Goal: Task Accomplishment & Management: Complete application form

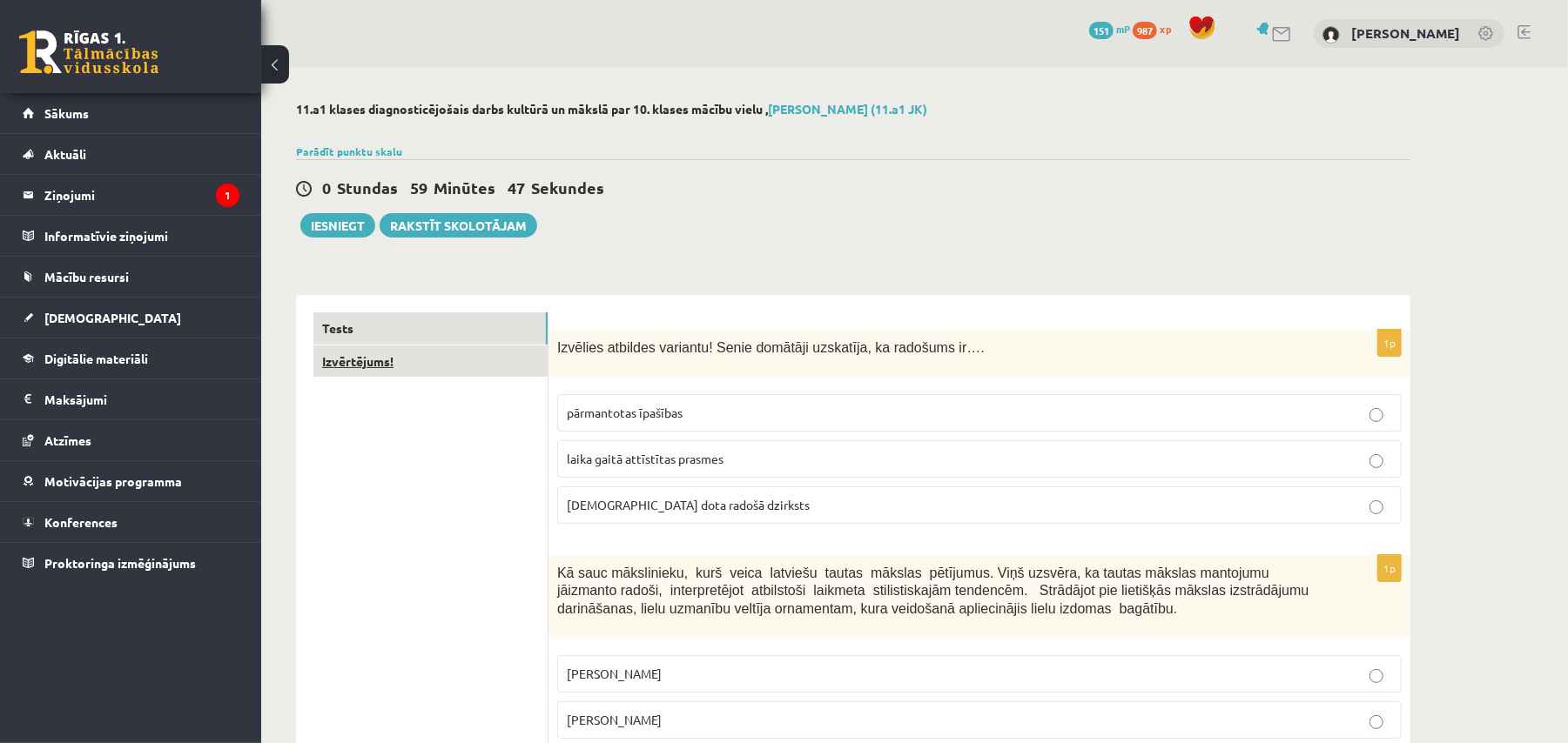
click at [392, 364] on link "Izvērtējums!" at bounding box center [431, 361] width 234 height 33
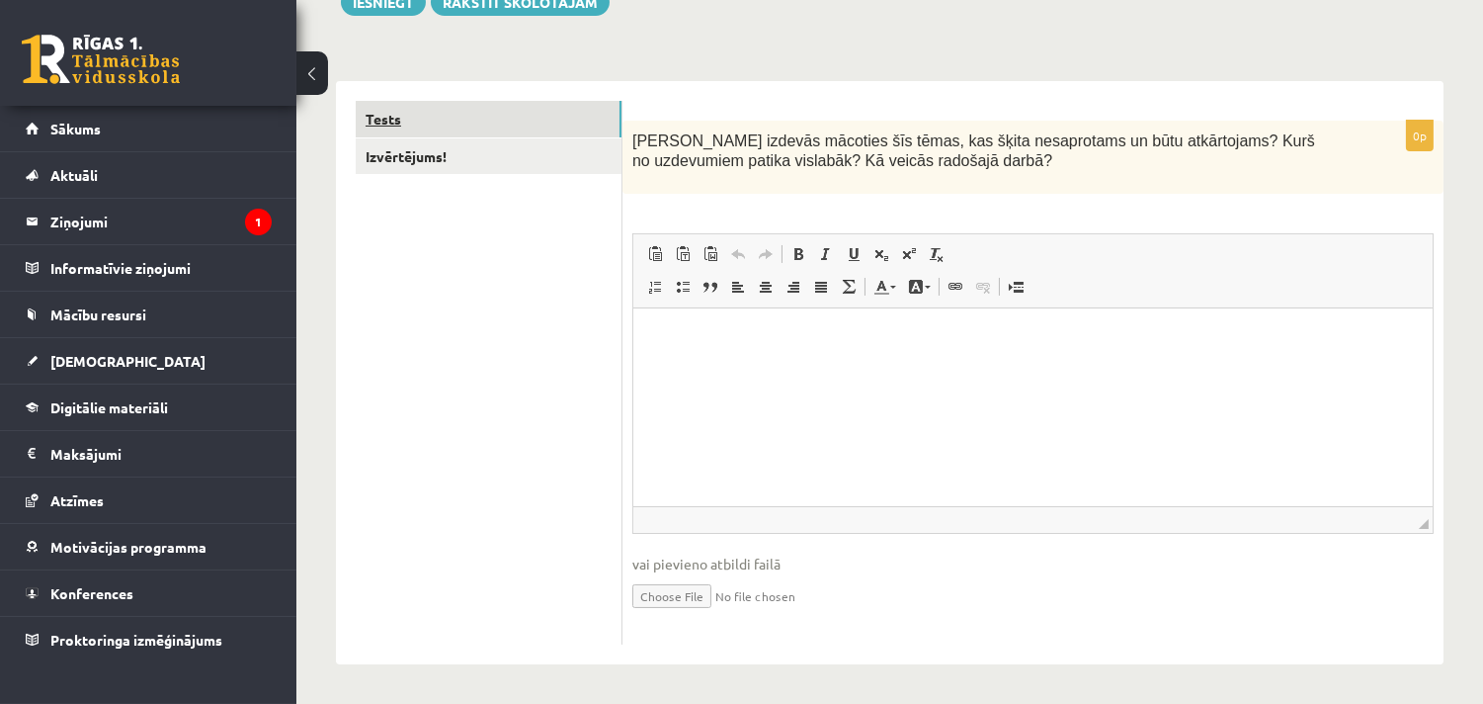
click at [466, 117] on link "Tests" at bounding box center [489, 119] width 266 height 37
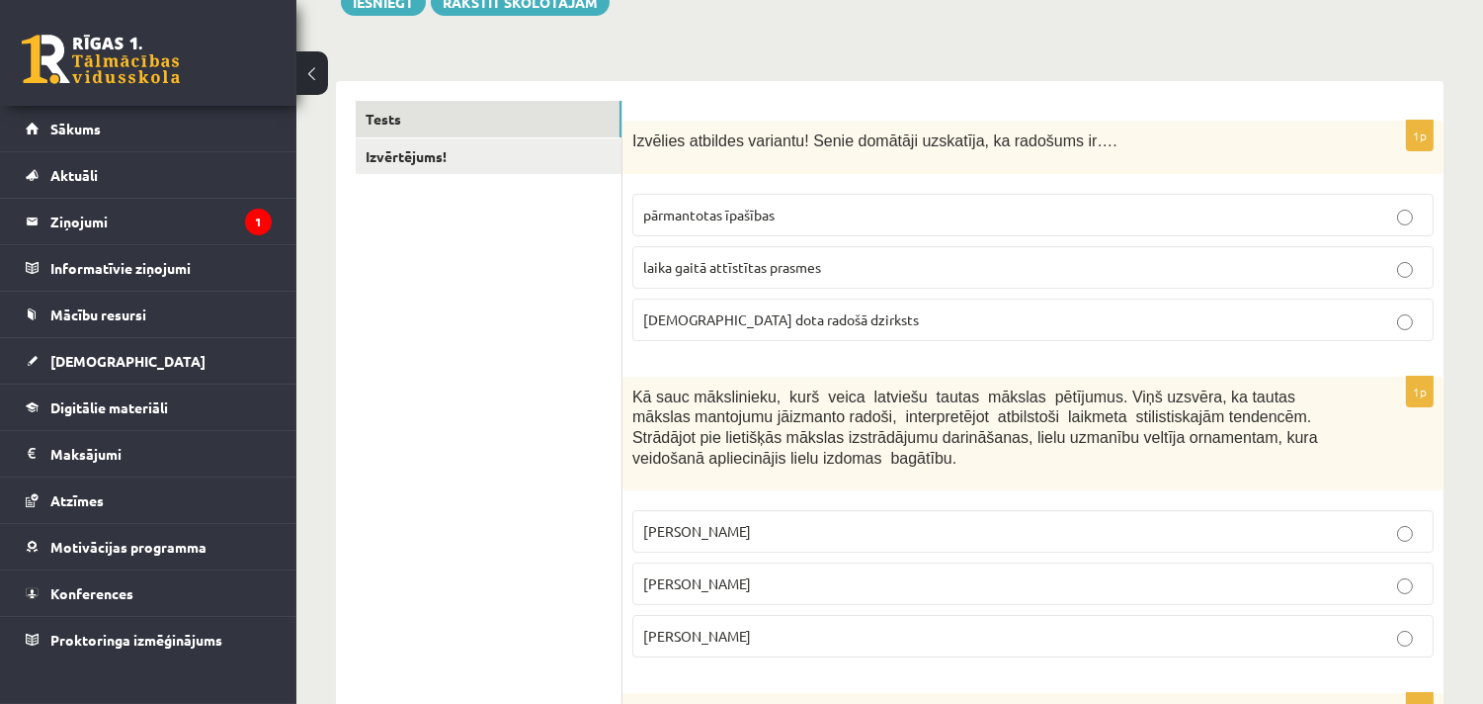
click at [881, 330] on label "dieva dota radošā dzirksts" at bounding box center [1032, 319] width 801 height 42
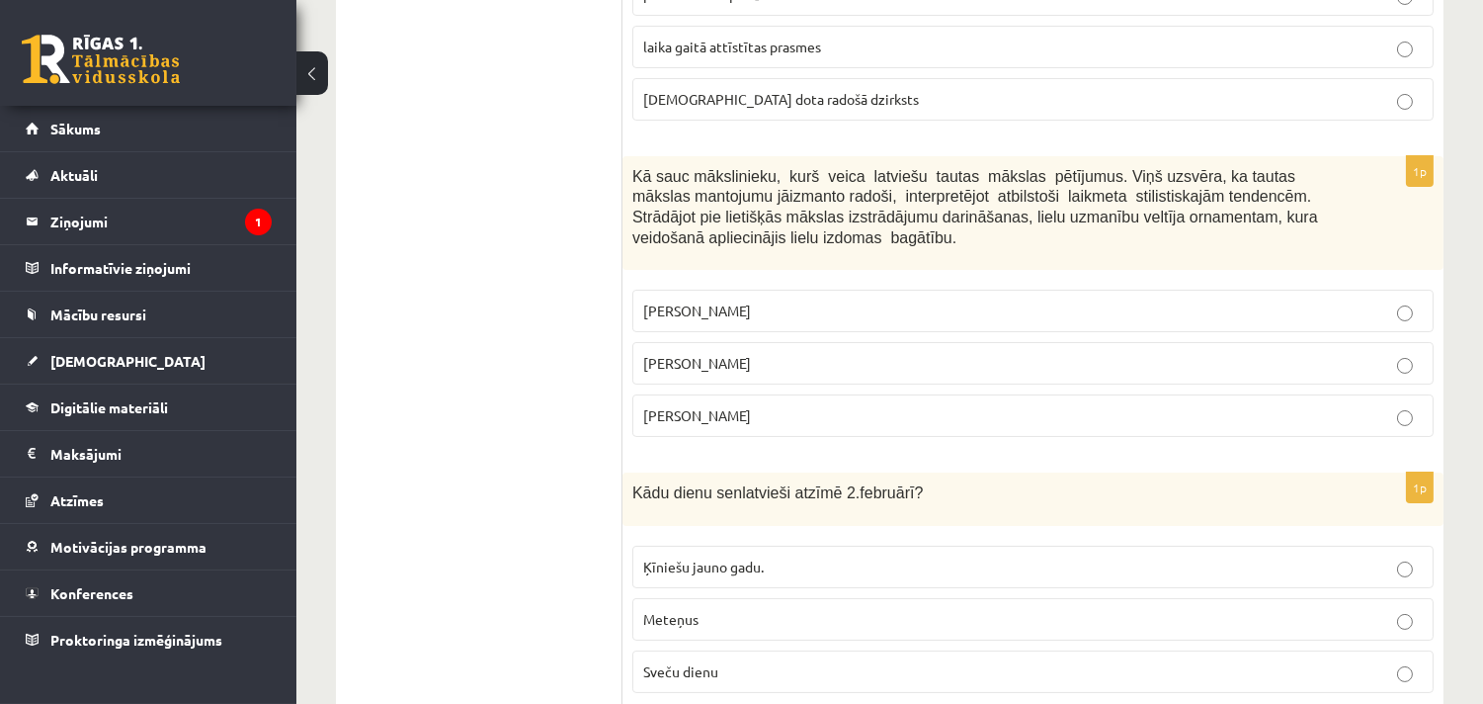
scroll to position [694, 0]
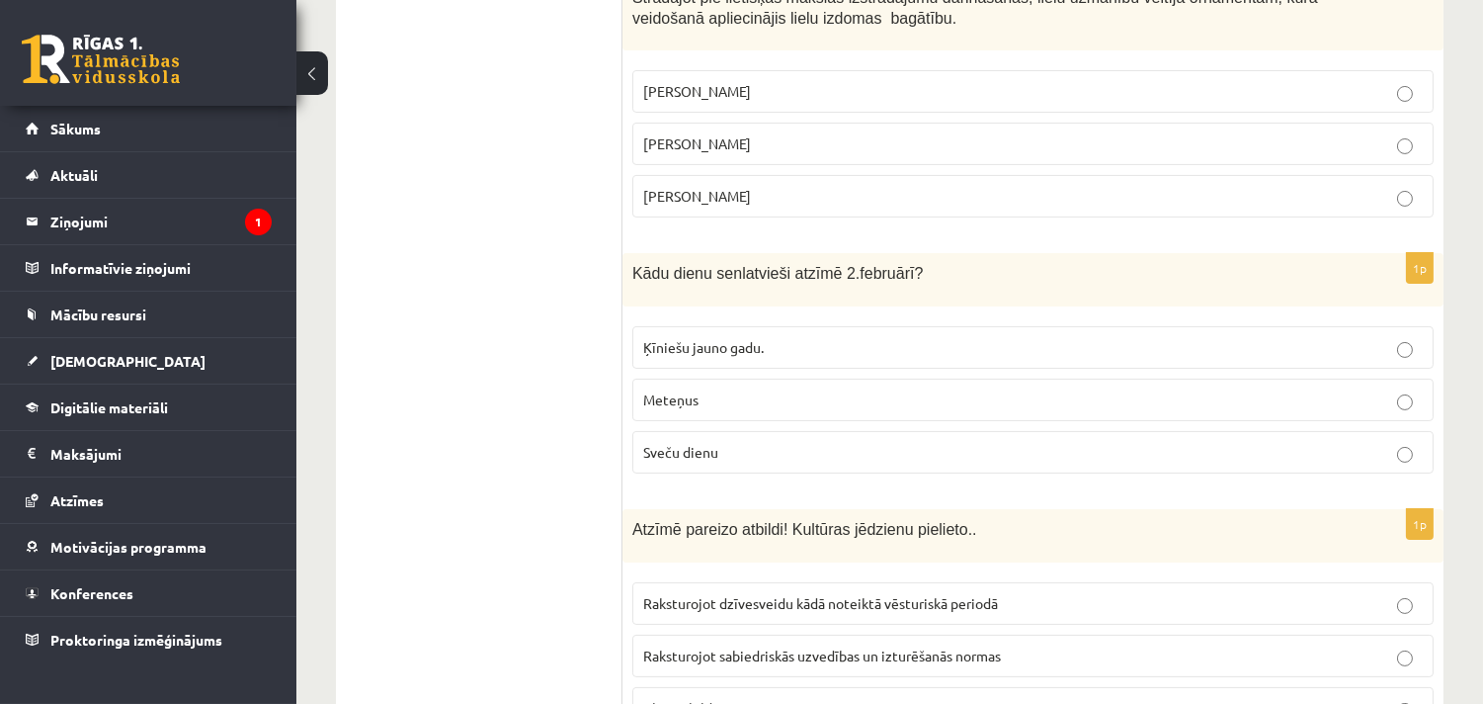
click at [706, 351] on span "Ķīniešu jauno gadu." at bounding box center [703, 347] width 121 height 18
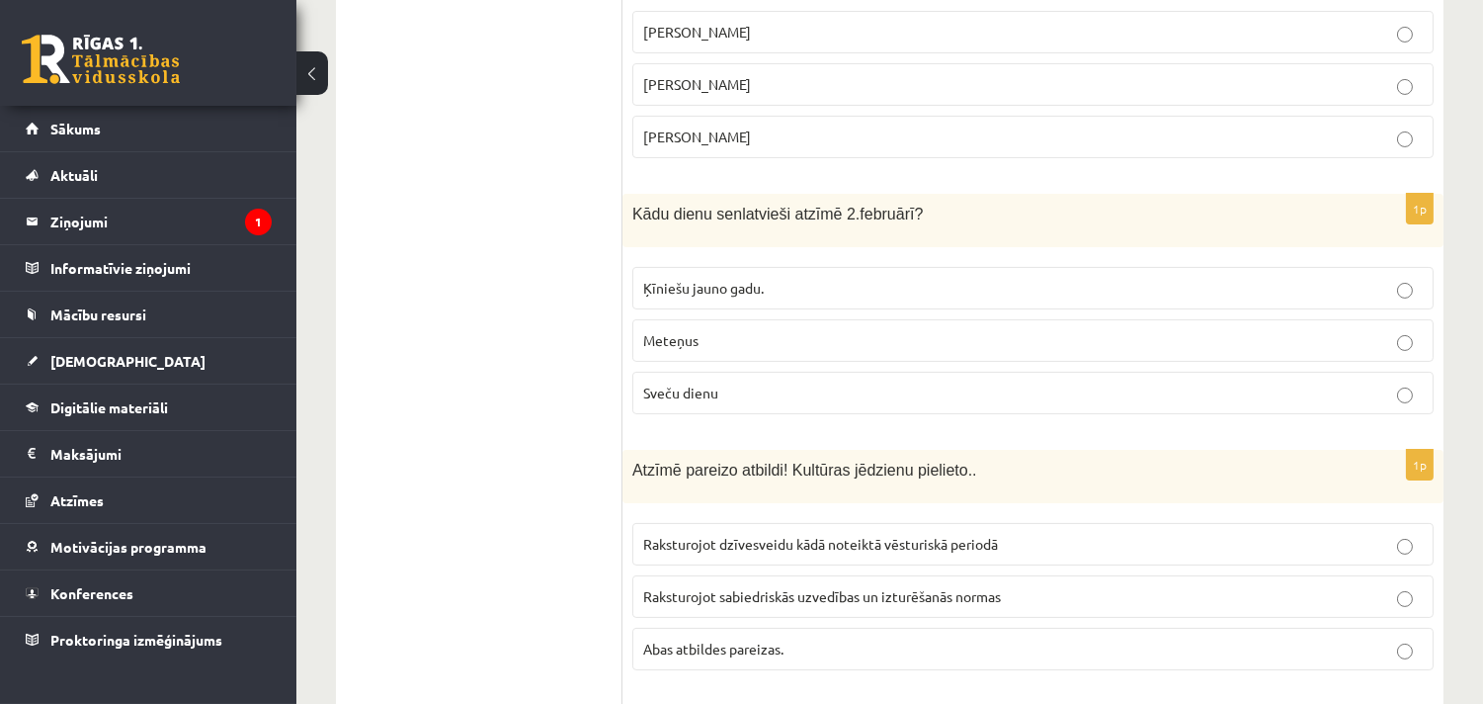
scroll to position [803, 0]
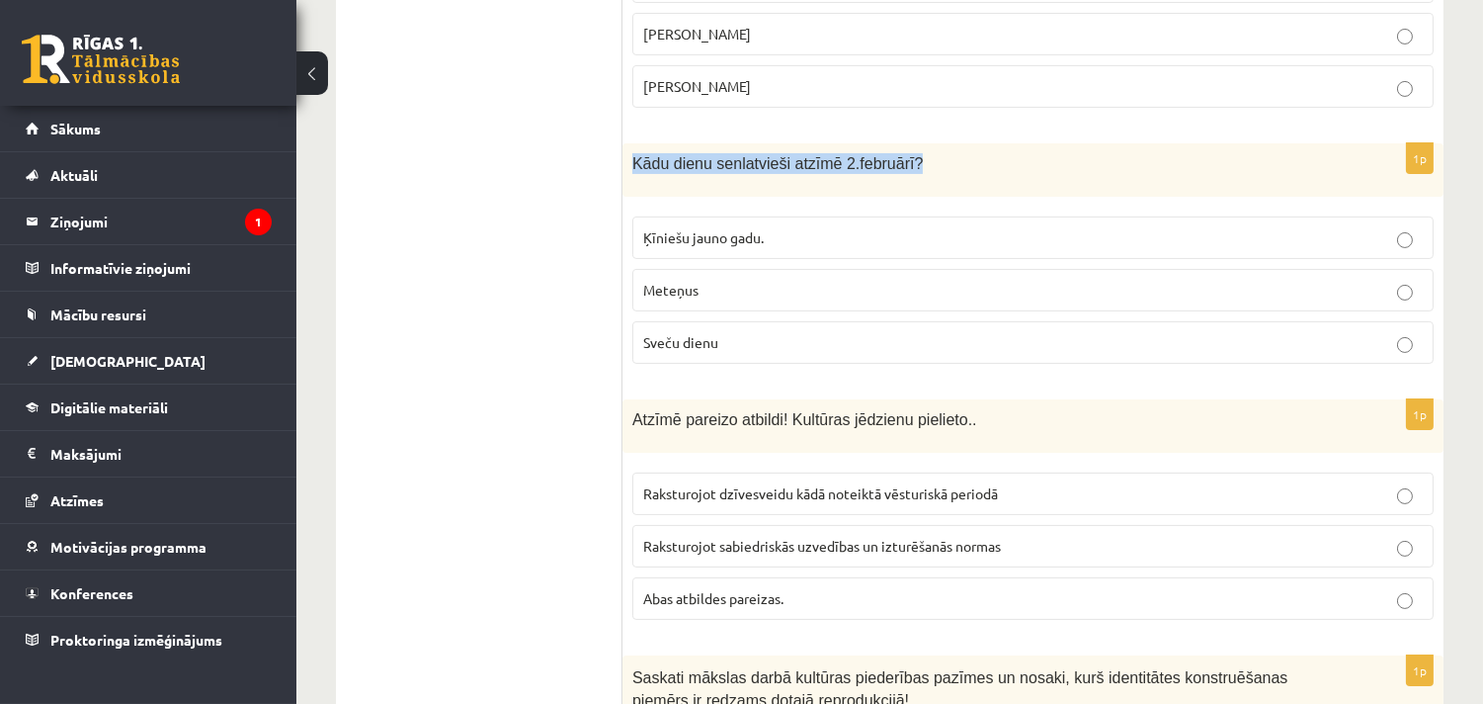
drag, startPoint x: 626, startPoint y: 164, endPoint x: 899, endPoint y: 170, distance: 272.8
click at [899, 170] on div "Kādu dienu senlatvieši atzīmē 2.februārī?" at bounding box center [1032, 169] width 821 height 53
copy span "Kādu dienu senlatvieši atzīmē 2.februārī?"
click at [912, 169] on p "Kādu dienu senlatvieši atzīmē 2.februārī?" at bounding box center [983, 163] width 703 height 21
click at [860, 336] on p "Sveču dienu" at bounding box center [1033, 342] width 780 height 21
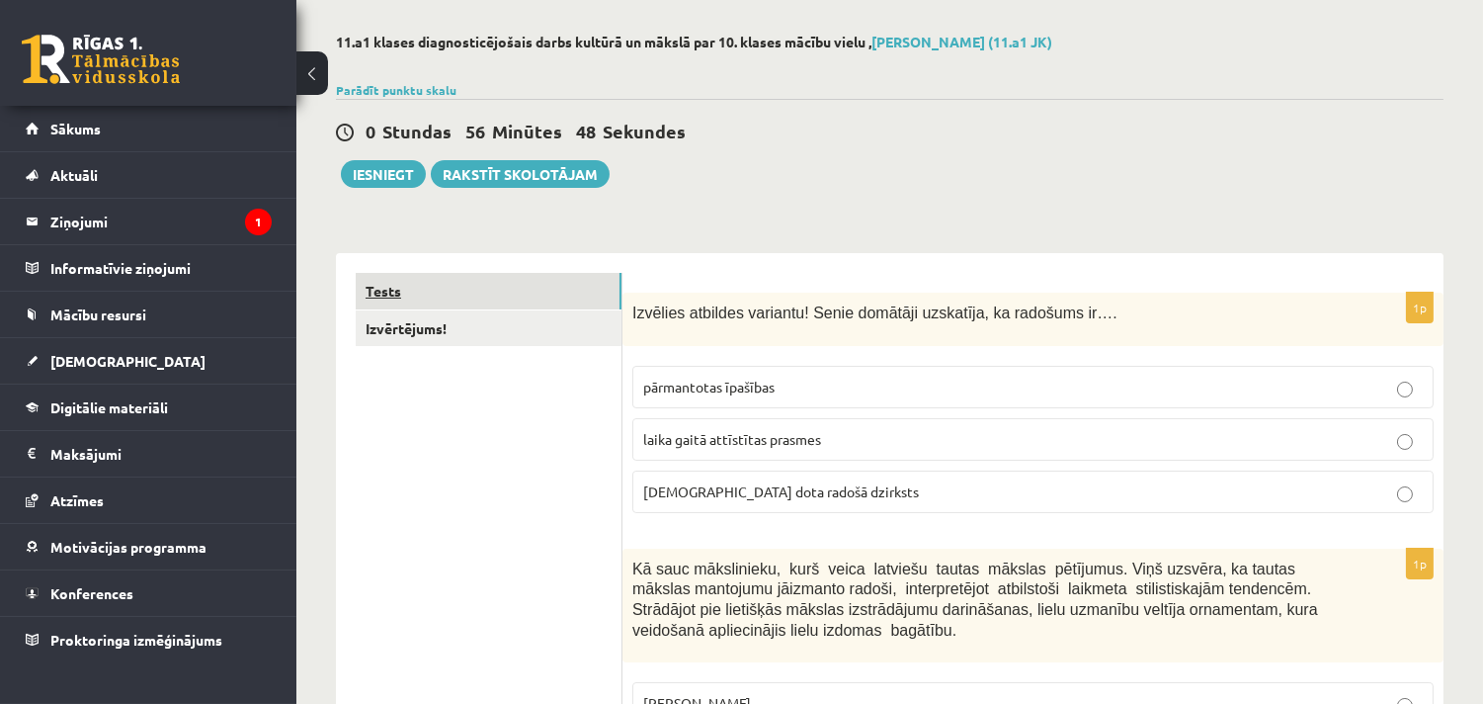
scroll to position [35, 0]
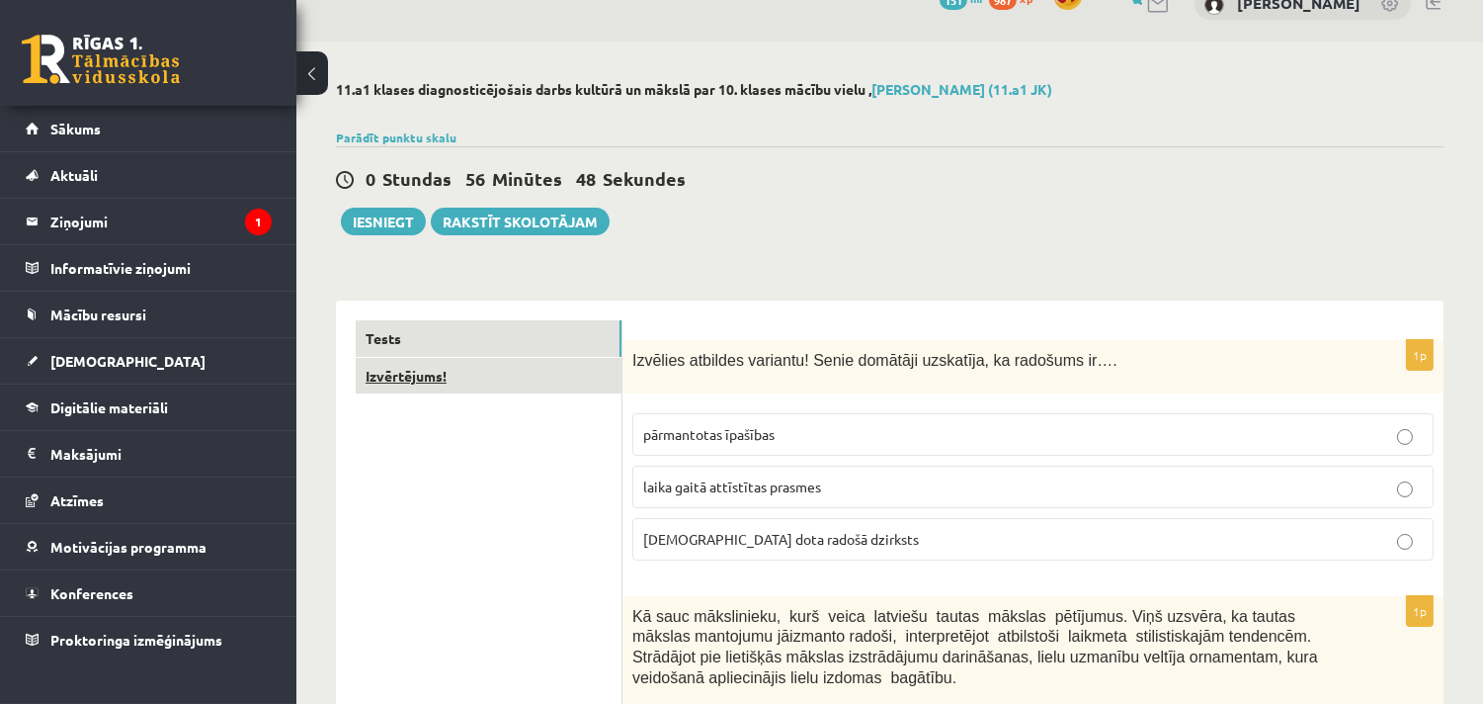
click at [490, 382] on link "Izvērtējums!" at bounding box center [489, 376] width 266 height 37
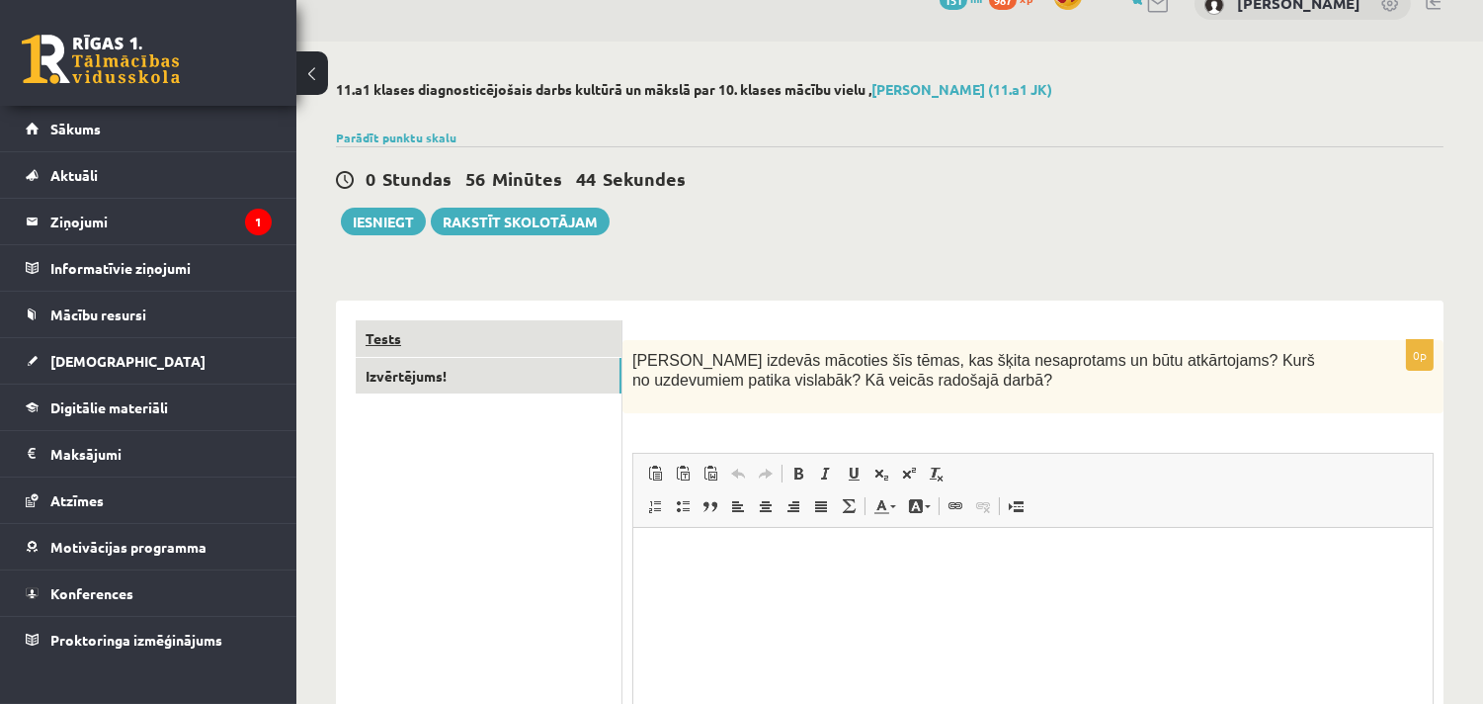
scroll to position [0, 0]
click at [539, 324] on link "Tests" at bounding box center [489, 338] width 266 height 37
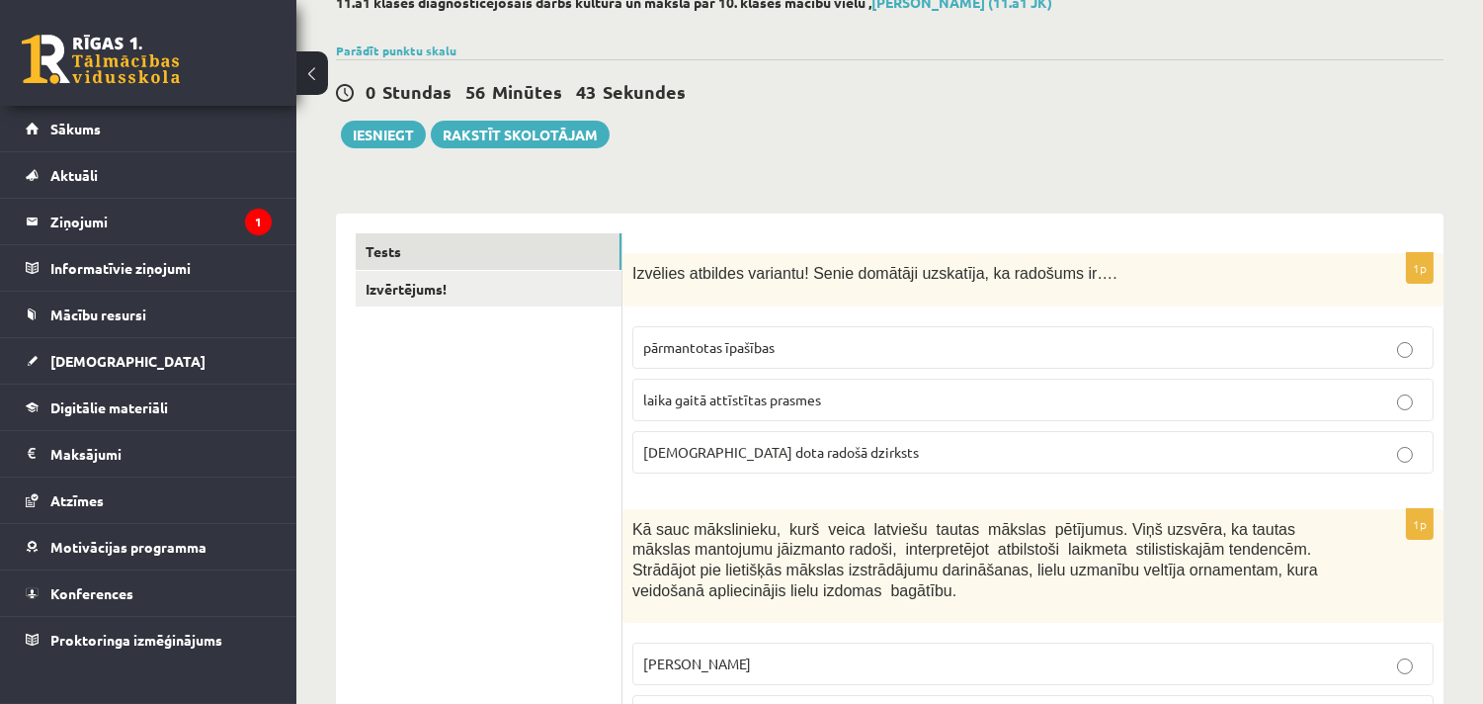
scroll to position [144, 0]
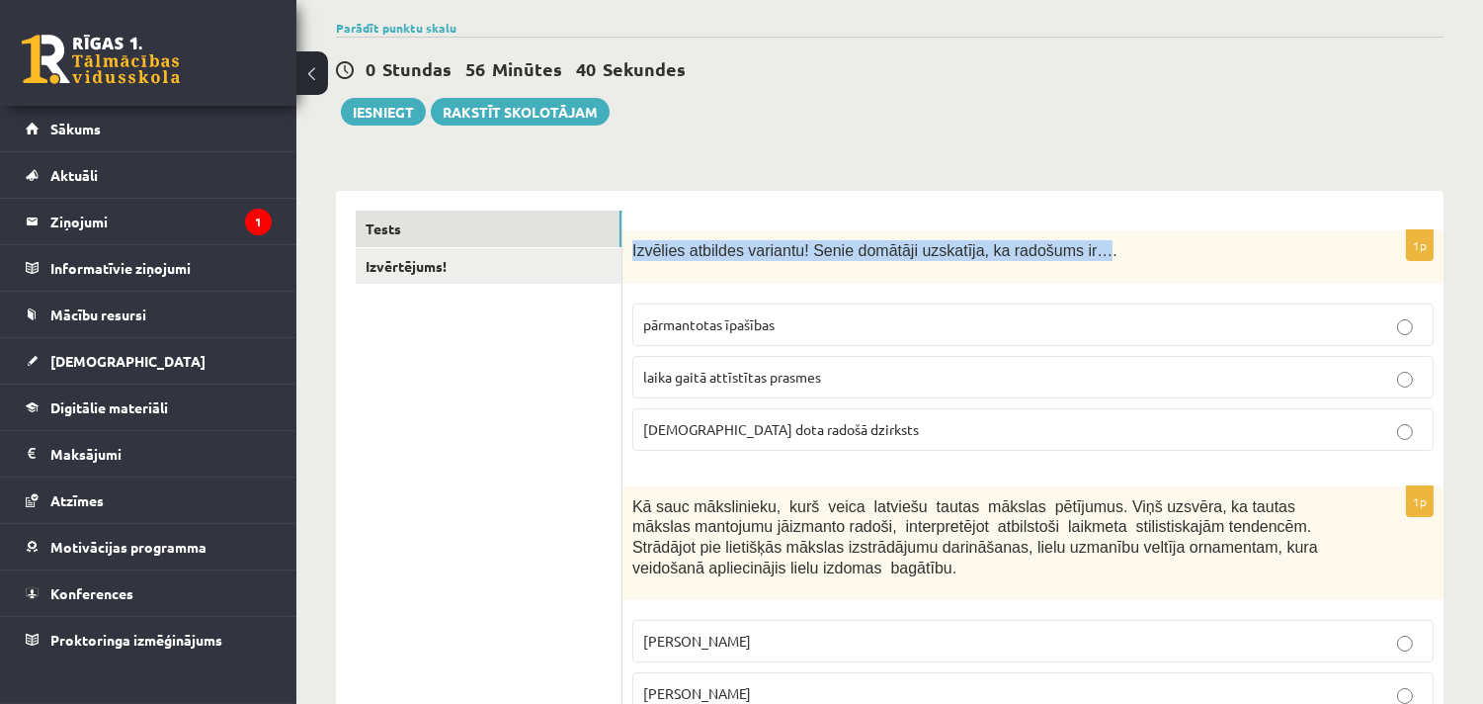
drag, startPoint x: 1051, startPoint y: 251, endPoint x: 628, endPoint y: 263, distance: 423.1
click at [628, 263] on div "Izvēlies atbildes variantu! Senie domātāji uzskatīja, ka radošums ir…." at bounding box center [1032, 256] width 821 height 53
copy span "Izvēlies atbildes variantu! Senie domātāji uzskatīja, ka radošums ir…"
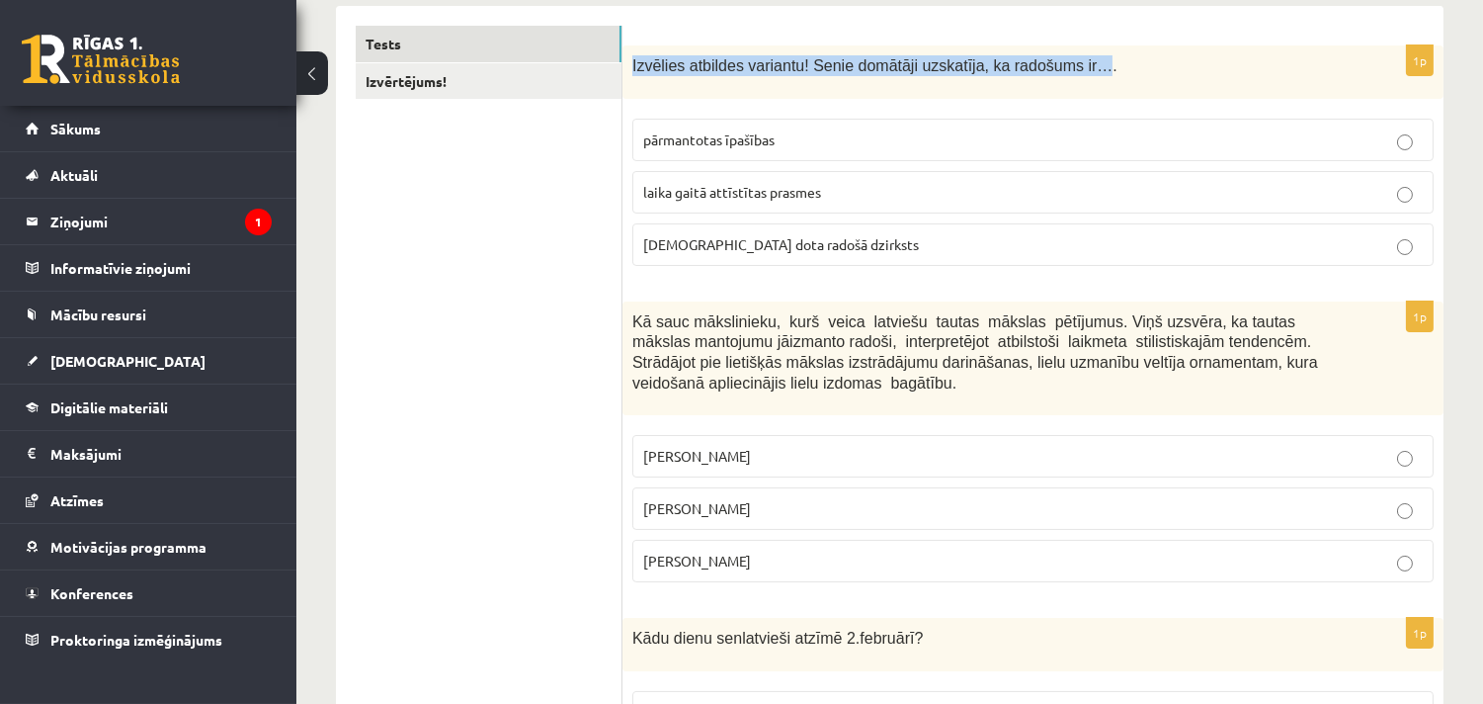
scroll to position [364, 0]
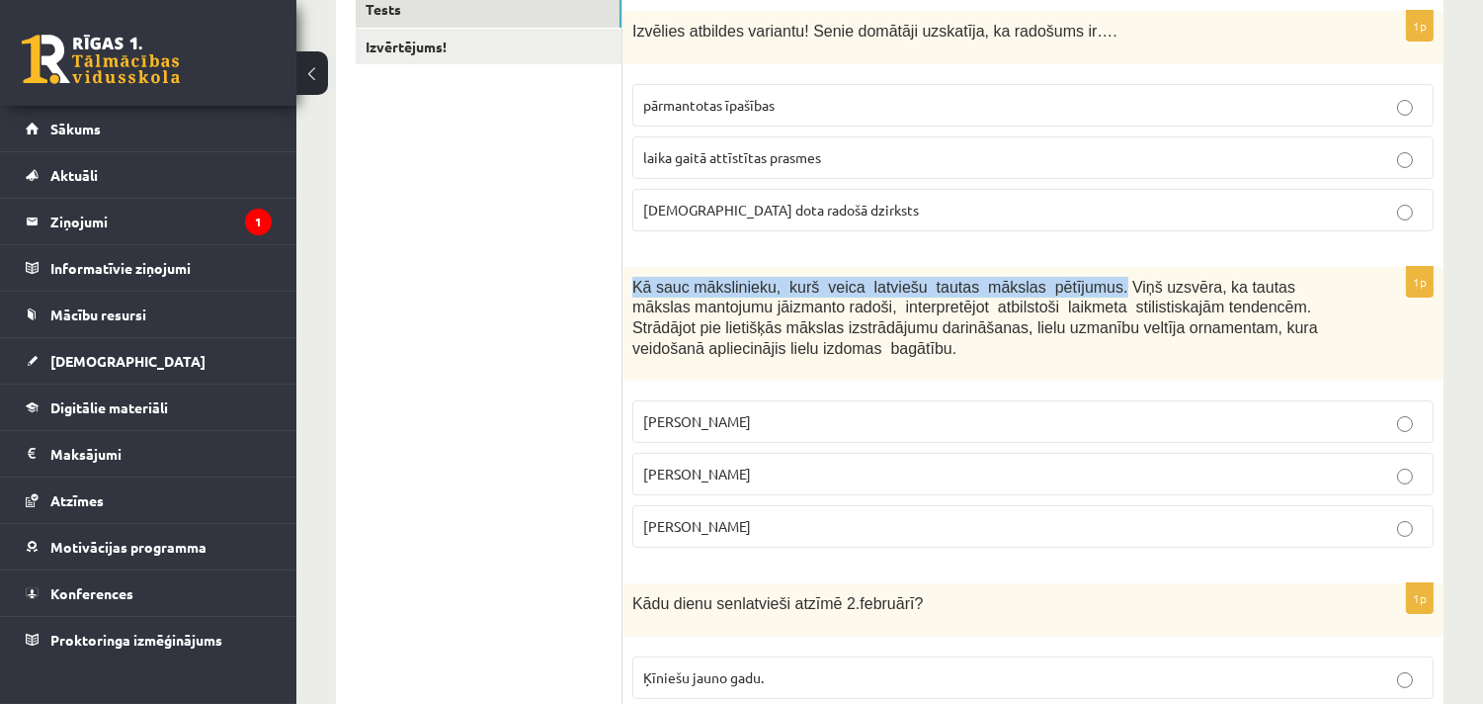
drag, startPoint x: 642, startPoint y: 282, endPoint x: 1074, endPoint y: 280, distance: 431.8
click at [1074, 280] on div "Kā sauc mākslinieku, kurš veica latviešu tautas mākslas pētījumus. Viņš uzsvēra…" at bounding box center [1032, 324] width 821 height 115
copy span "Kā sauc mākslinieku, kurš veica latviešu tautas mākslas pētījumus."
drag, startPoint x: 777, startPoint y: 428, endPoint x: 792, endPoint y: 417, distance: 19.2
click at [793, 426] on p "Ansis Cīrulis" at bounding box center [1033, 421] width 780 height 21
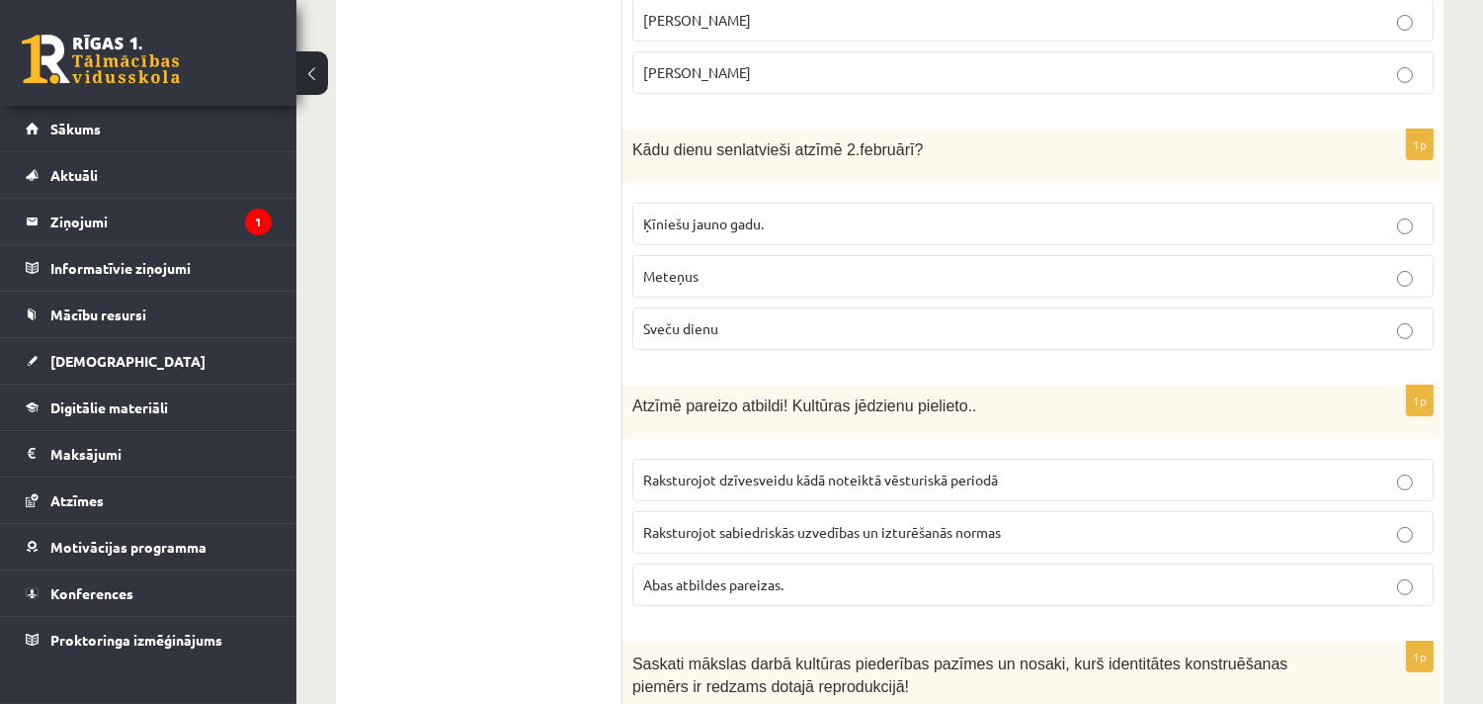
scroll to position [913, 0]
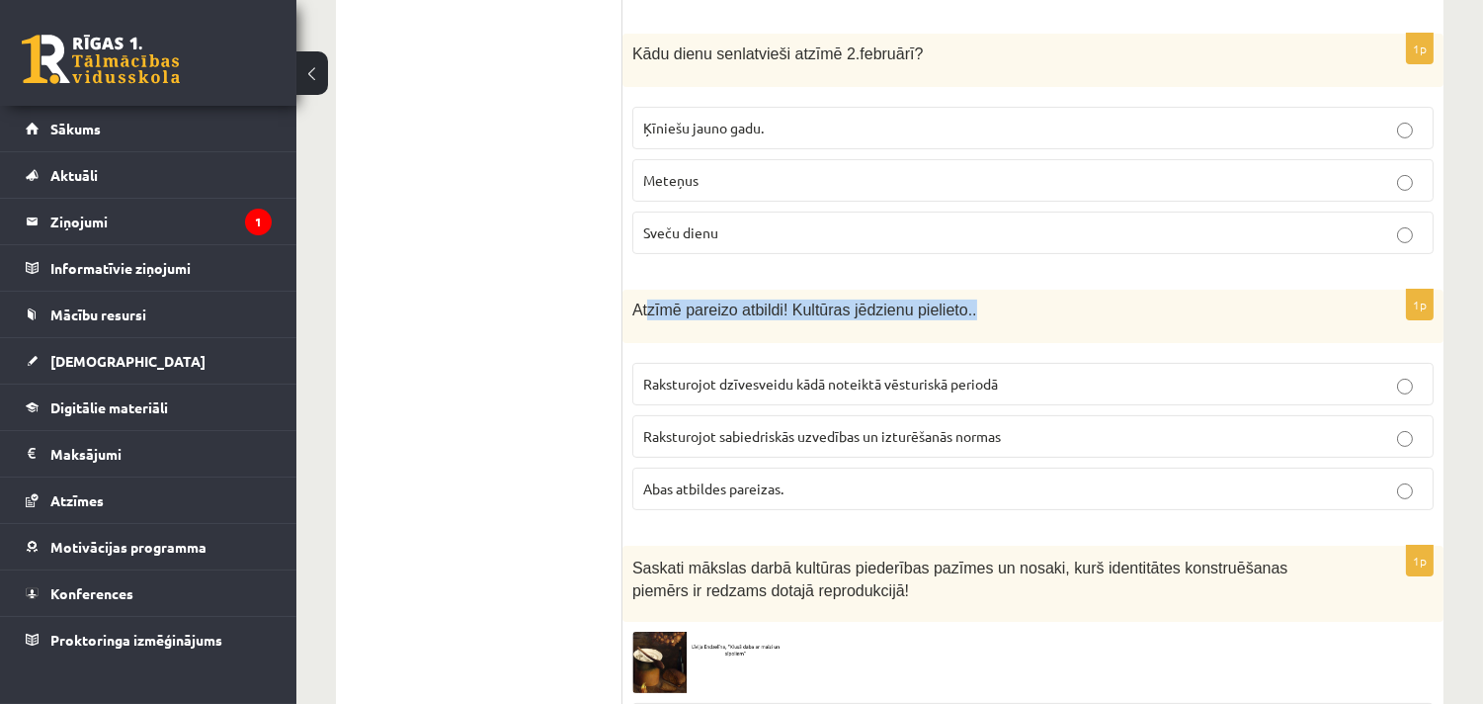
drag, startPoint x: 648, startPoint y: 308, endPoint x: 960, endPoint y: 296, distance: 312.5
click at [960, 296] on div "Atzīmē pareizo atbildi! Kultūras jēdzienu pielieto.." at bounding box center [1032, 316] width 821 height 53
drag, startPoint x: 887, startPoint y: 309, endPoint x: 847, endPoint y: 284, distance: 48.0
drag, startPoint x: 633, startPoint y: 309, endPoint x: 955, endPoint y: 306, distance: 322.1
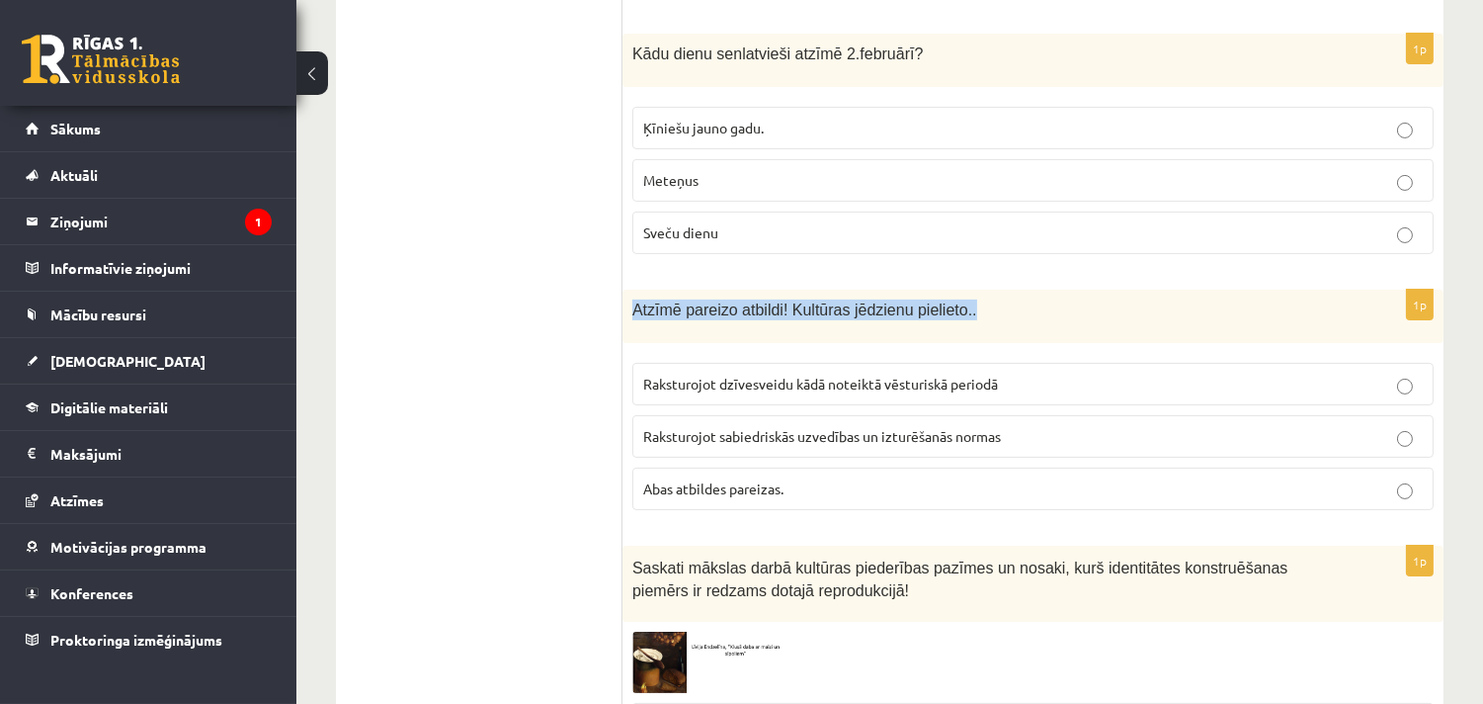
click at [955, 306] on p "Atzīmē pareizo atbildi! Kultūras jēdzienu pielieto.." at bounding box center [983, 309] width 703 height 21
click at [268, 385] on link "Digitālie materiāli" at bounding box center [149, 406] width 246 height 45
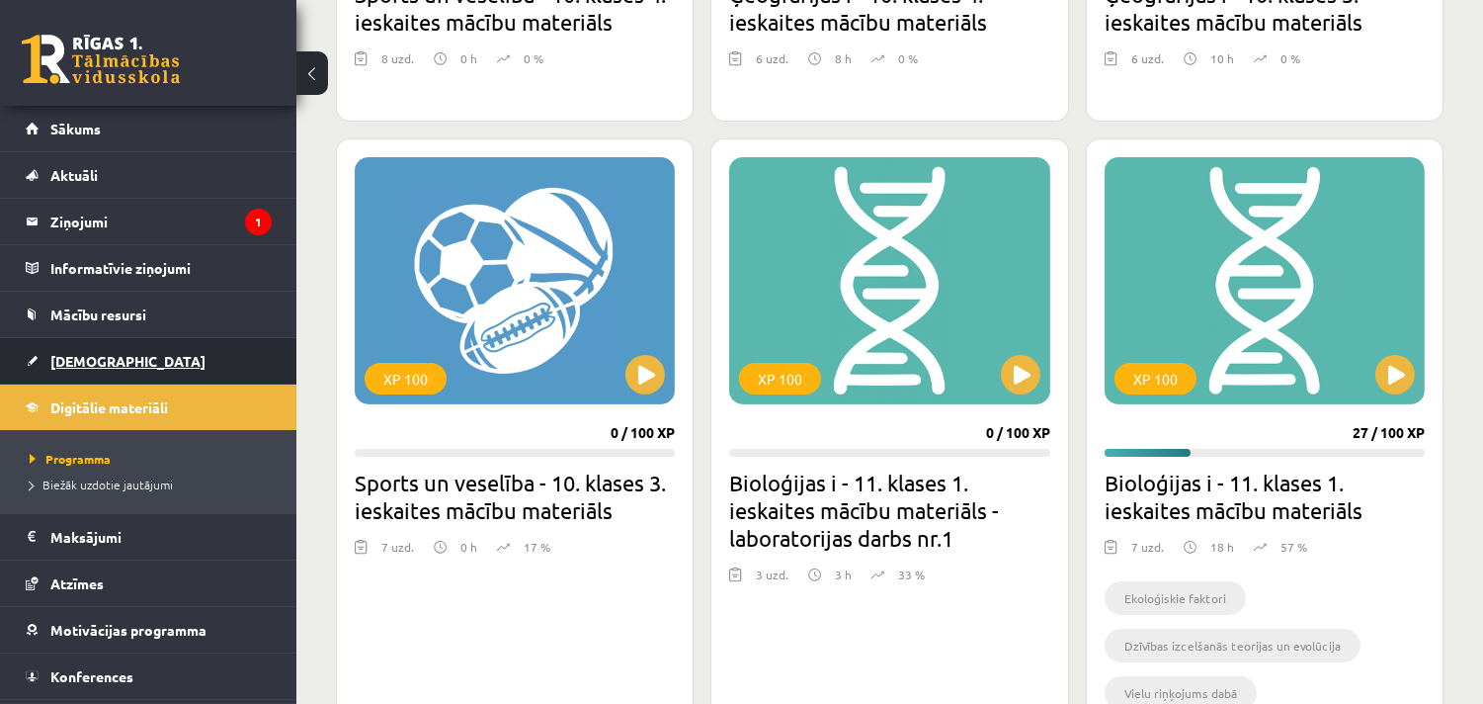
click at [124, 362] on link "[DEMOGRAPHIC_DATA]" at bounding box center [149, 360] width 246 height 45
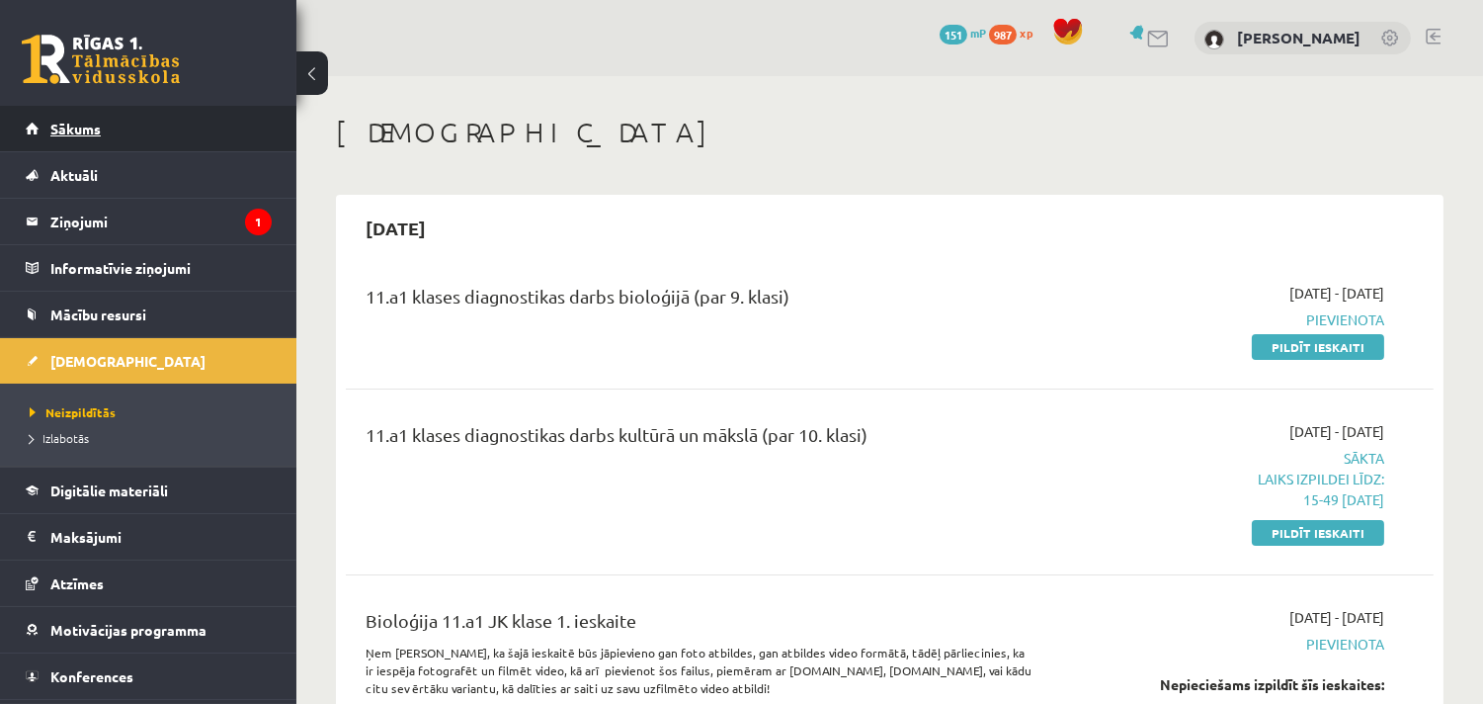
click at [79, 134] on span "Sākums" at bounding box center [75, 129] width 50 height 18
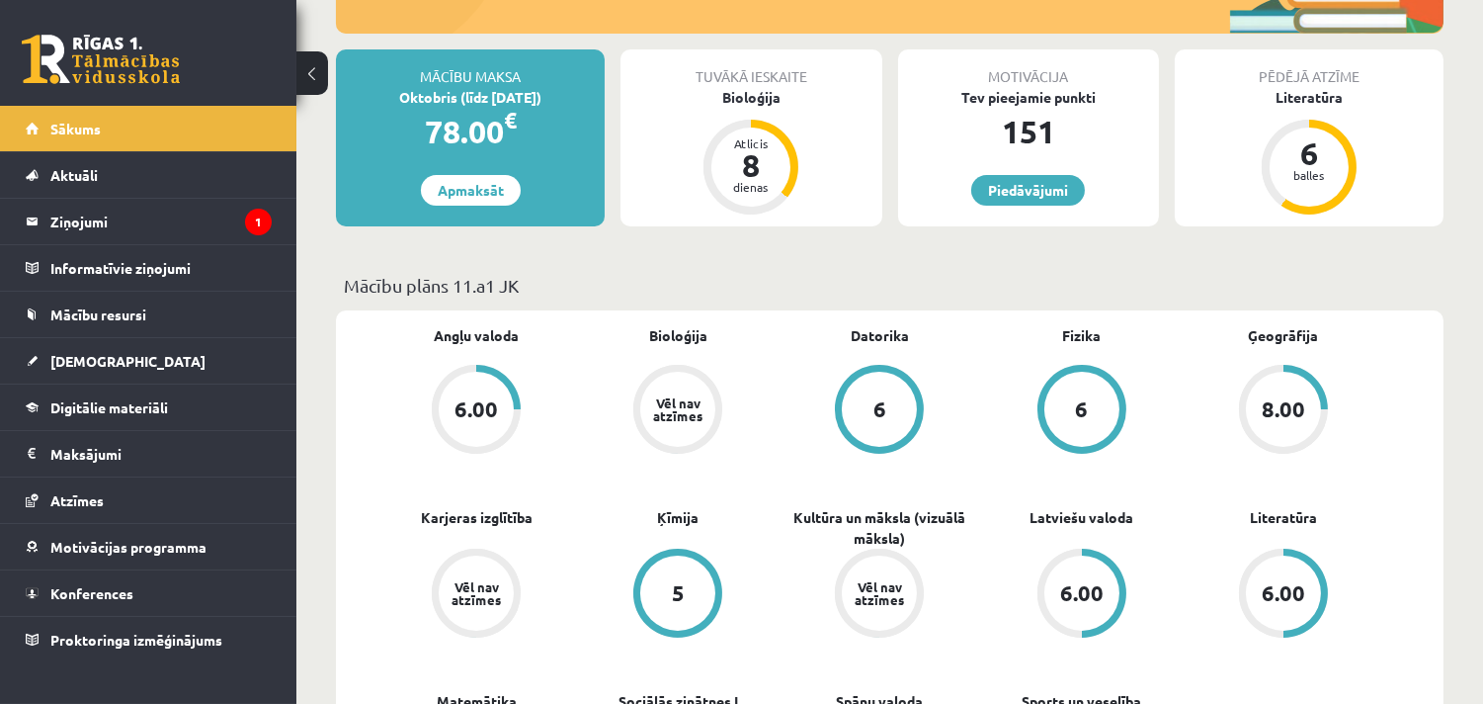
scroll to position [329, 0]
click at [749, 103] on div "Bioloģija" at bounding box center [751, 97] width 261 height 21
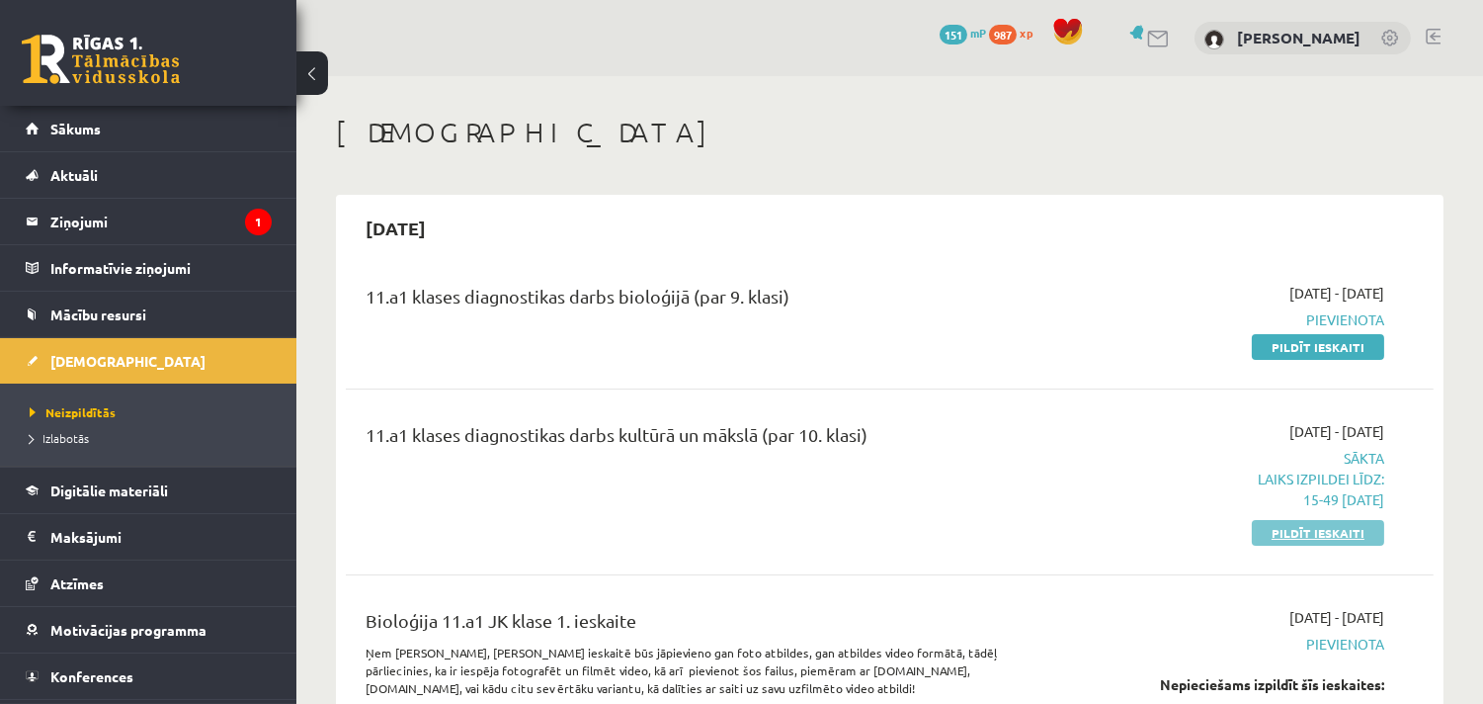
click at [1299, 535] on link "Pildīt ieskaiti" at bounding box center [1318, 533] width 132 height 26
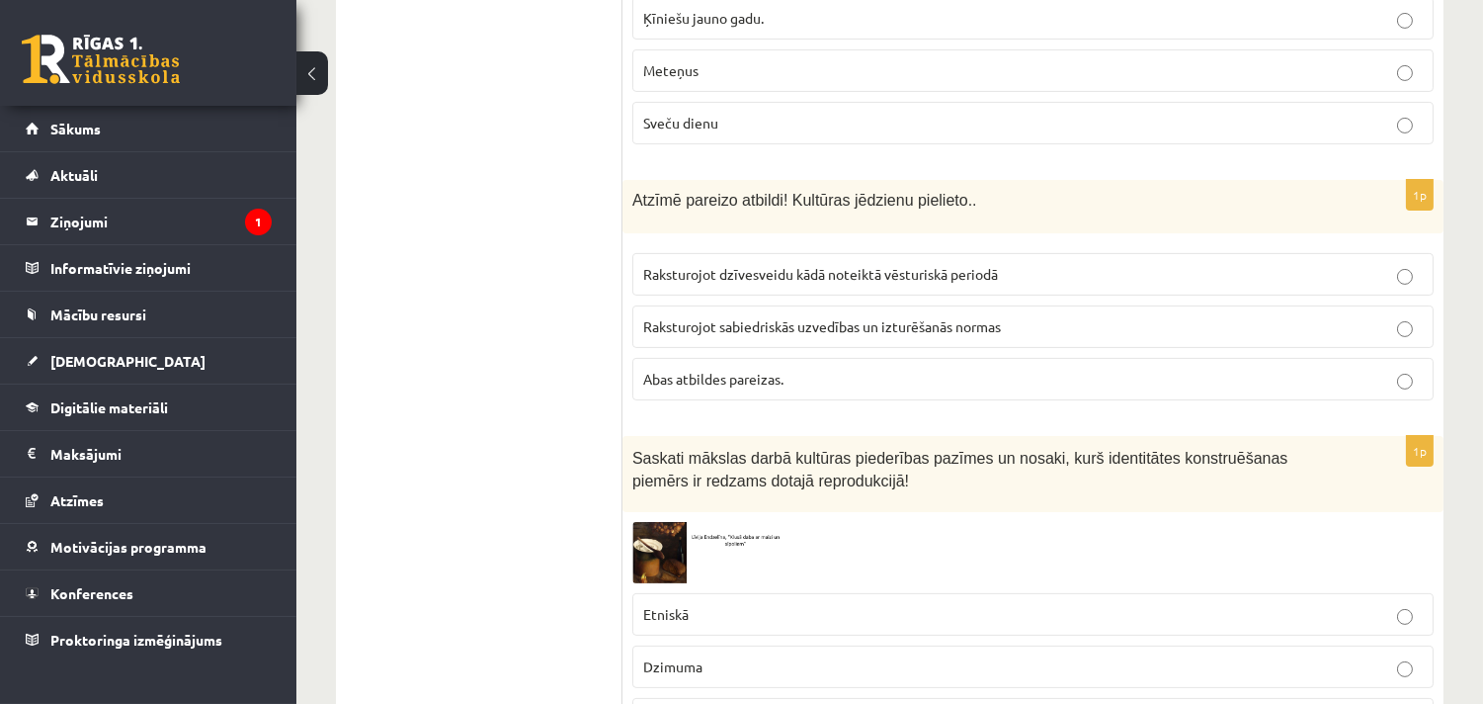
scroll to position [988, 0]
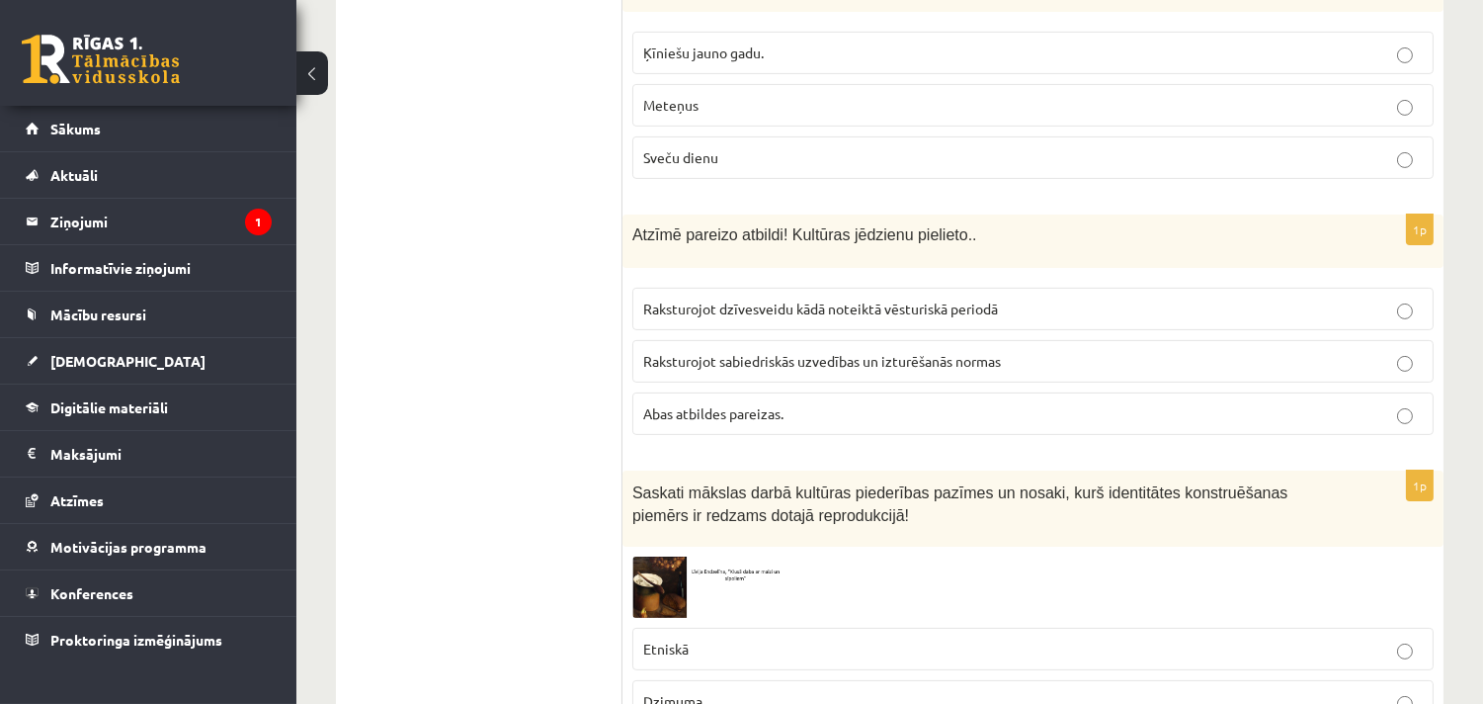
click at [917, 435] on label "Abas atbildes pareizas." at bounding box center [1032, 413] width 801 height 42
click at [945, 418] on p "Abas atbildes pareizas." at bounding box center [1033, 413] width 780 height 21
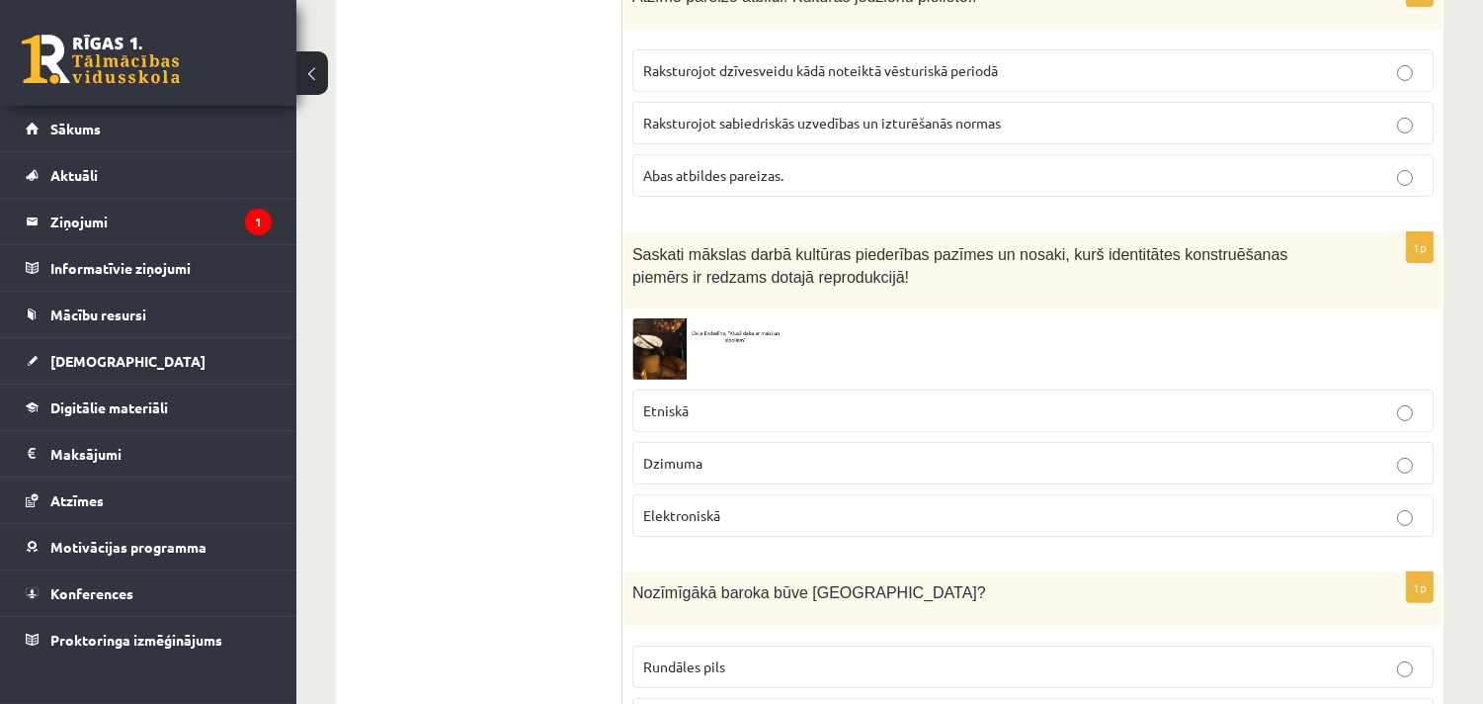
scroll to position [1207, 0]
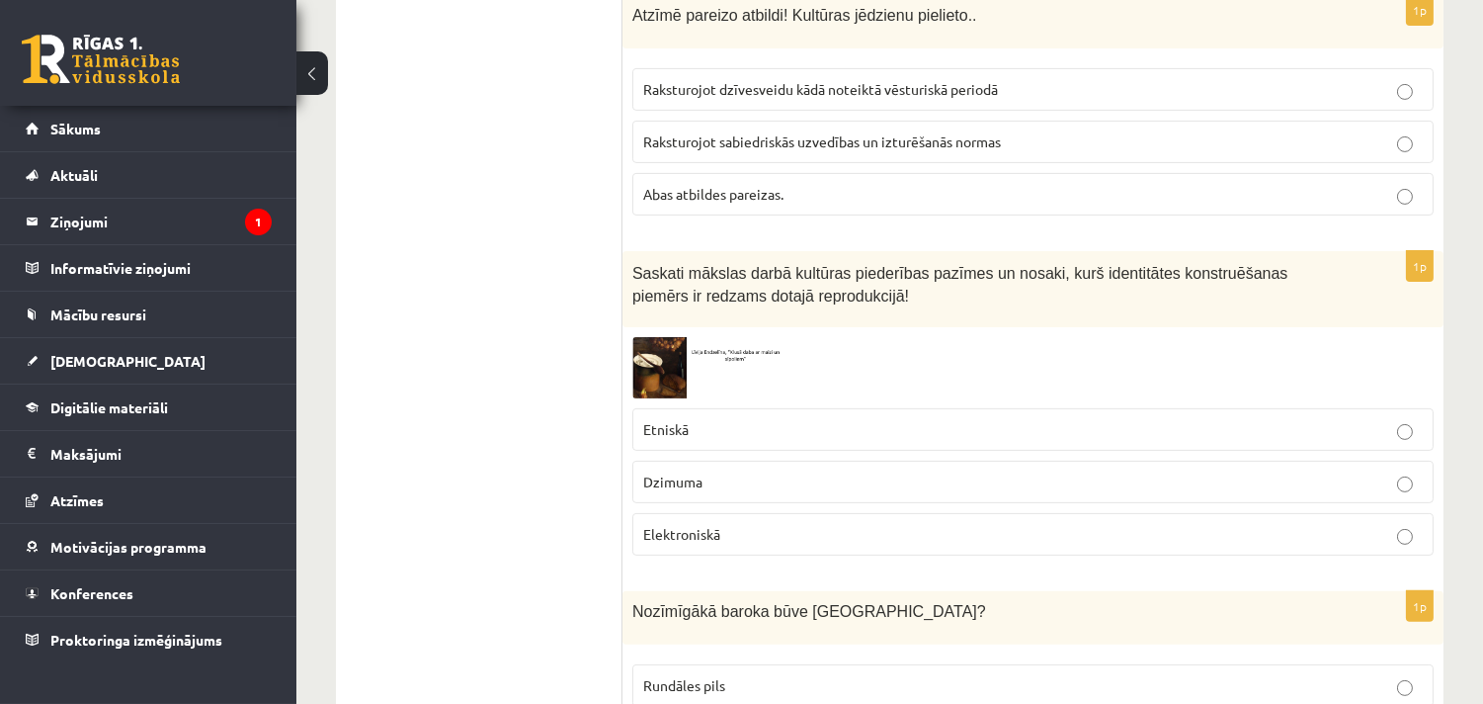
click at [666, 362] on img at bounding box center [706, 367] width 148 height 60
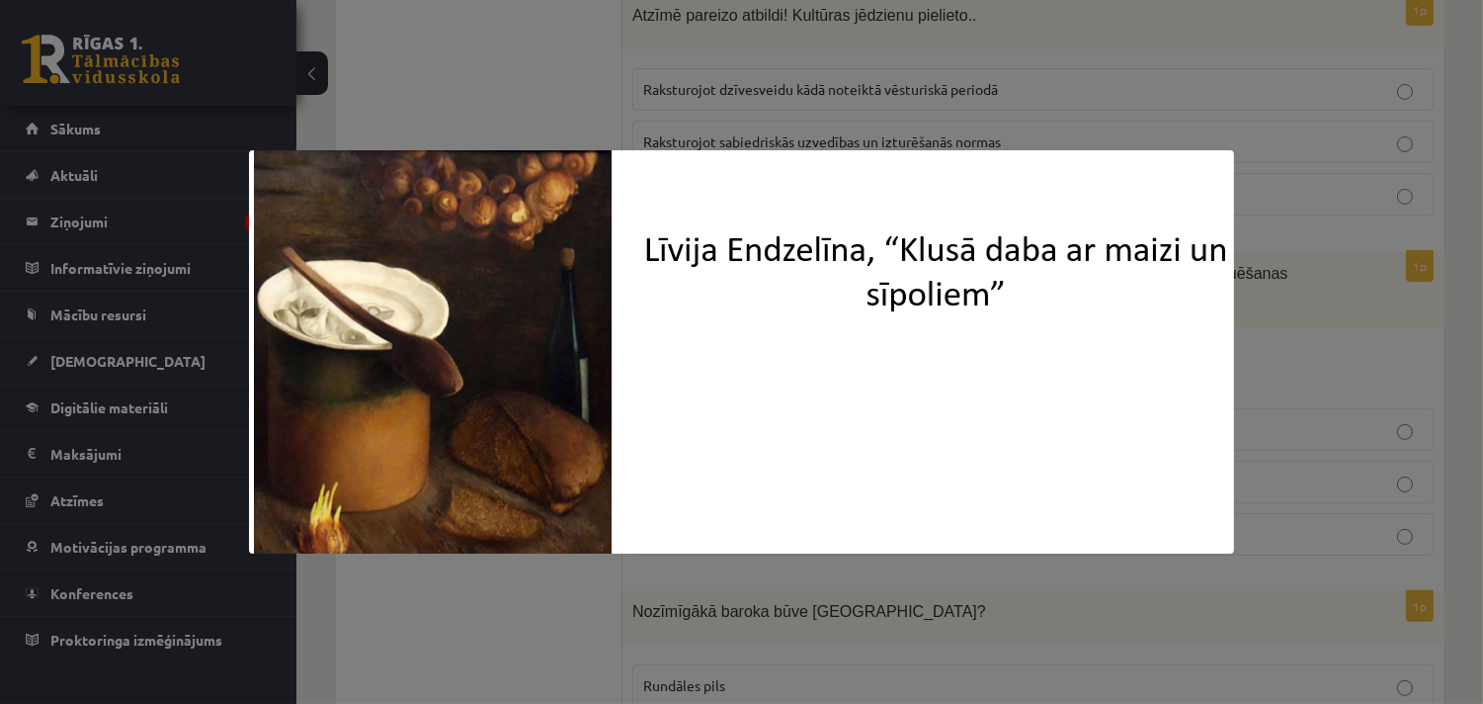
click at [1272, 293] on div at bounding box center [741, 352] width 1483 height 704
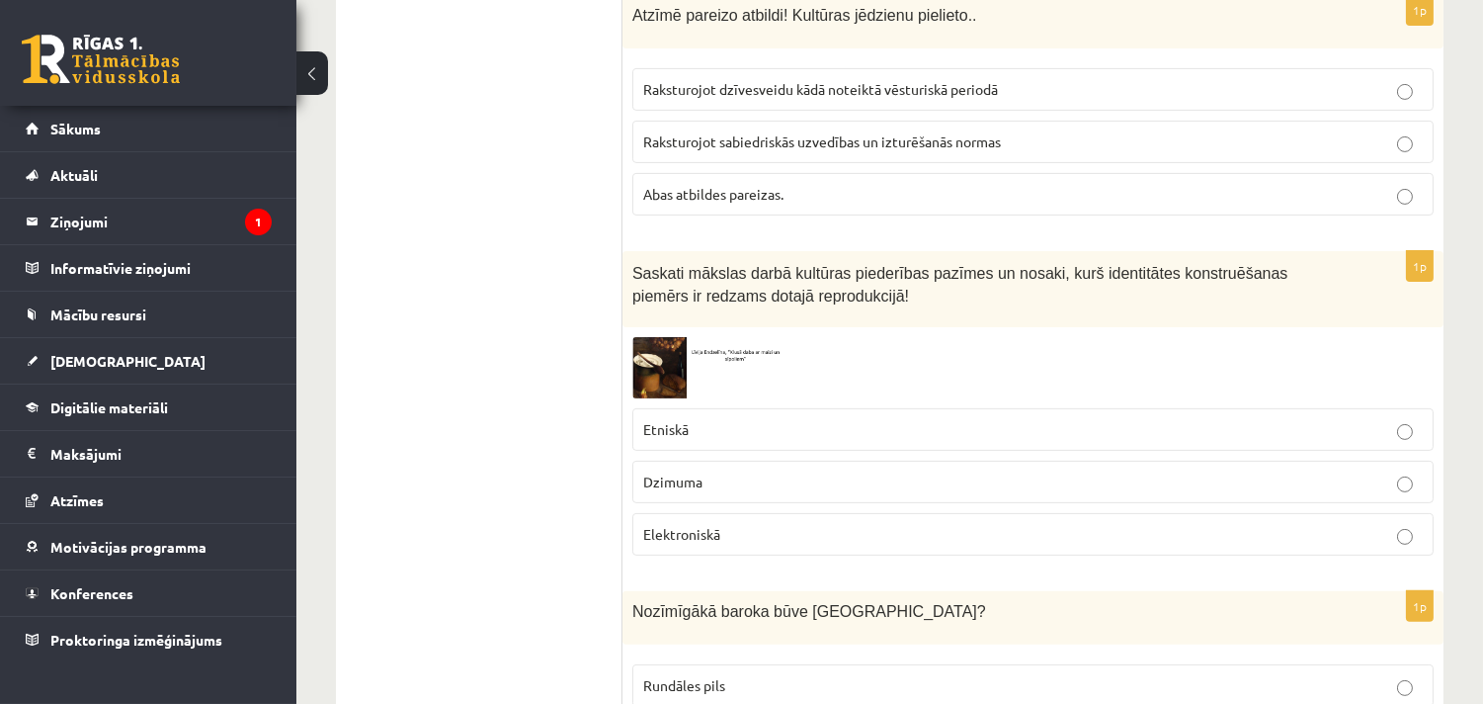
click at [668, 433] on span "Etniskā" at bounding box center [665, 429] width 45 height 18
click at [640, 359] on img at bounding box center [706, 367] width 148 height 60
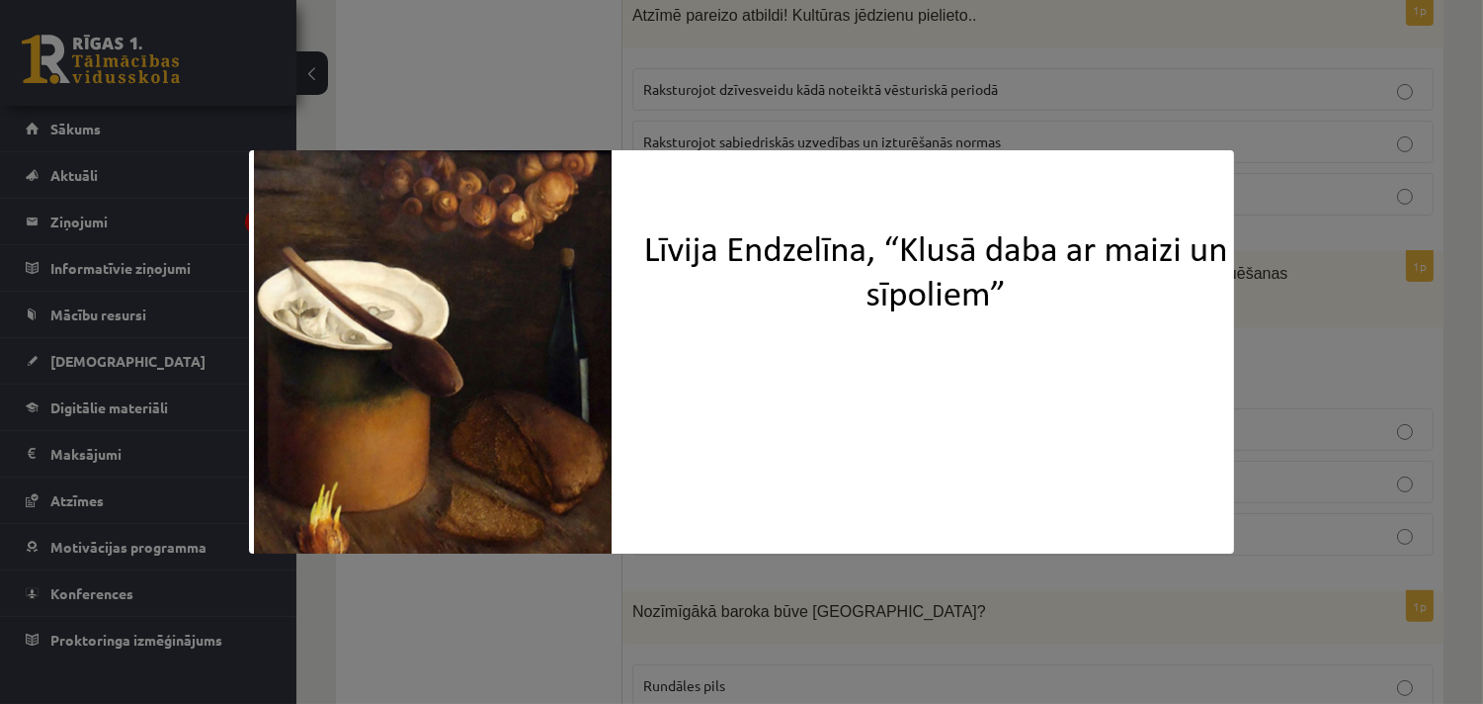
click at [1371, 222] on div at bounding box center [741, 352] width 1483 height 704
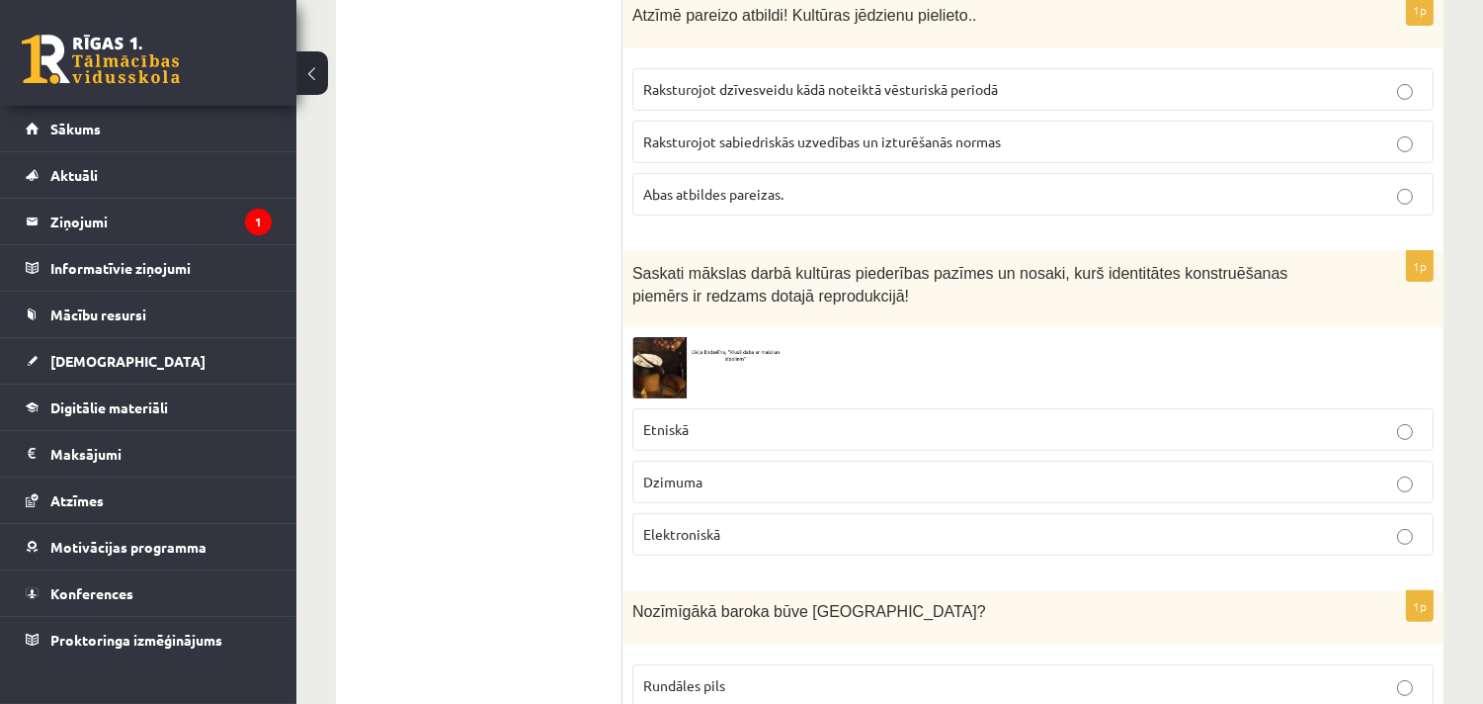
click at [650, 362] on img at bounding box center [706, 367] width 148 height 60
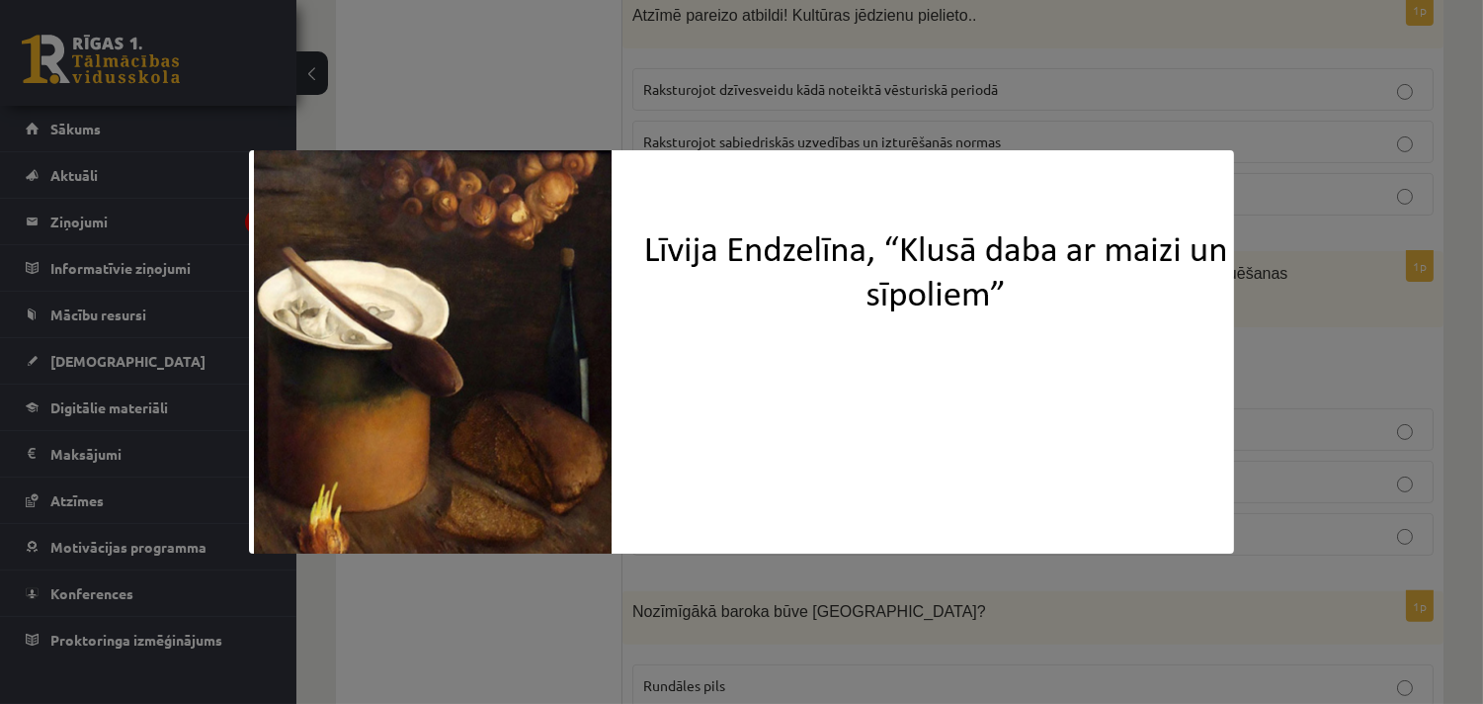
click at [1299, 283] on div at bounding box center [741, 352] width 1483 height 704
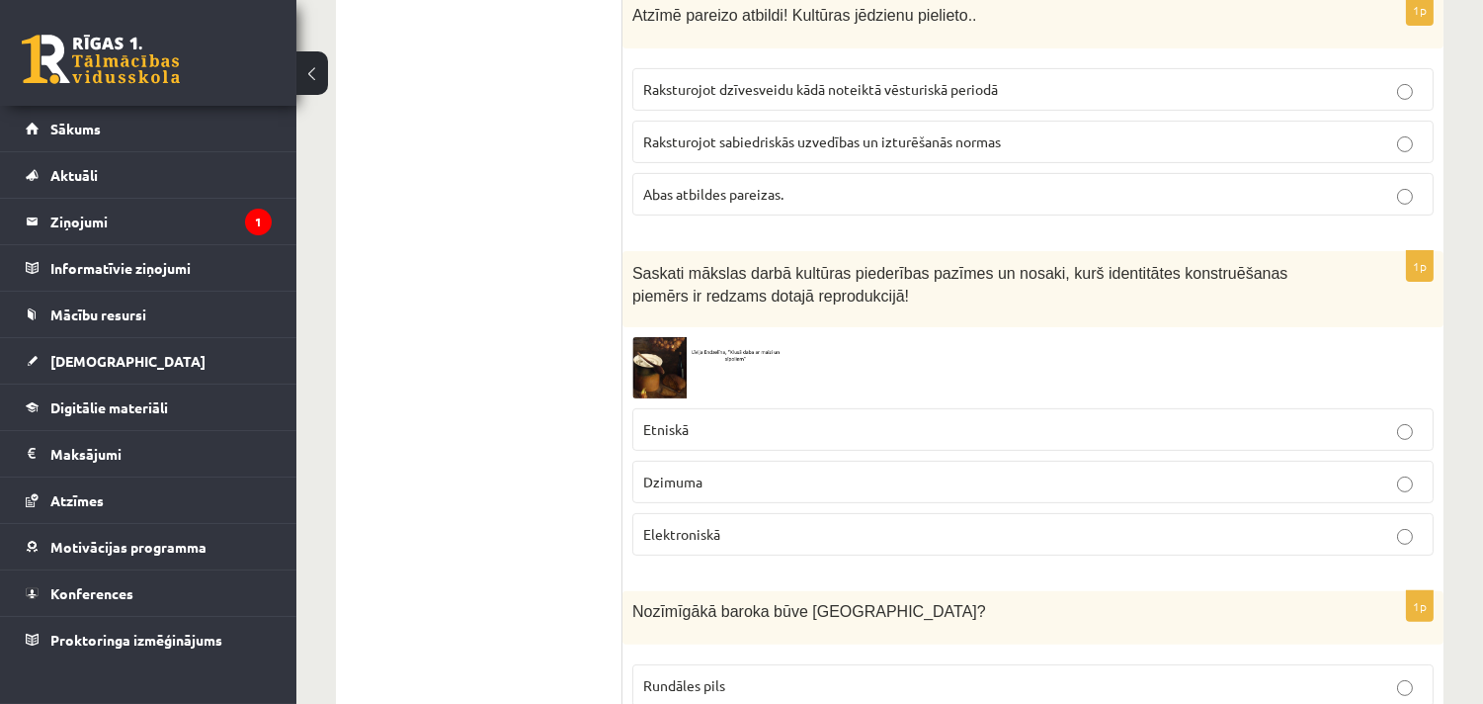
click at [656, 344] on img at bounding box center [706, 367] width 148 height 60
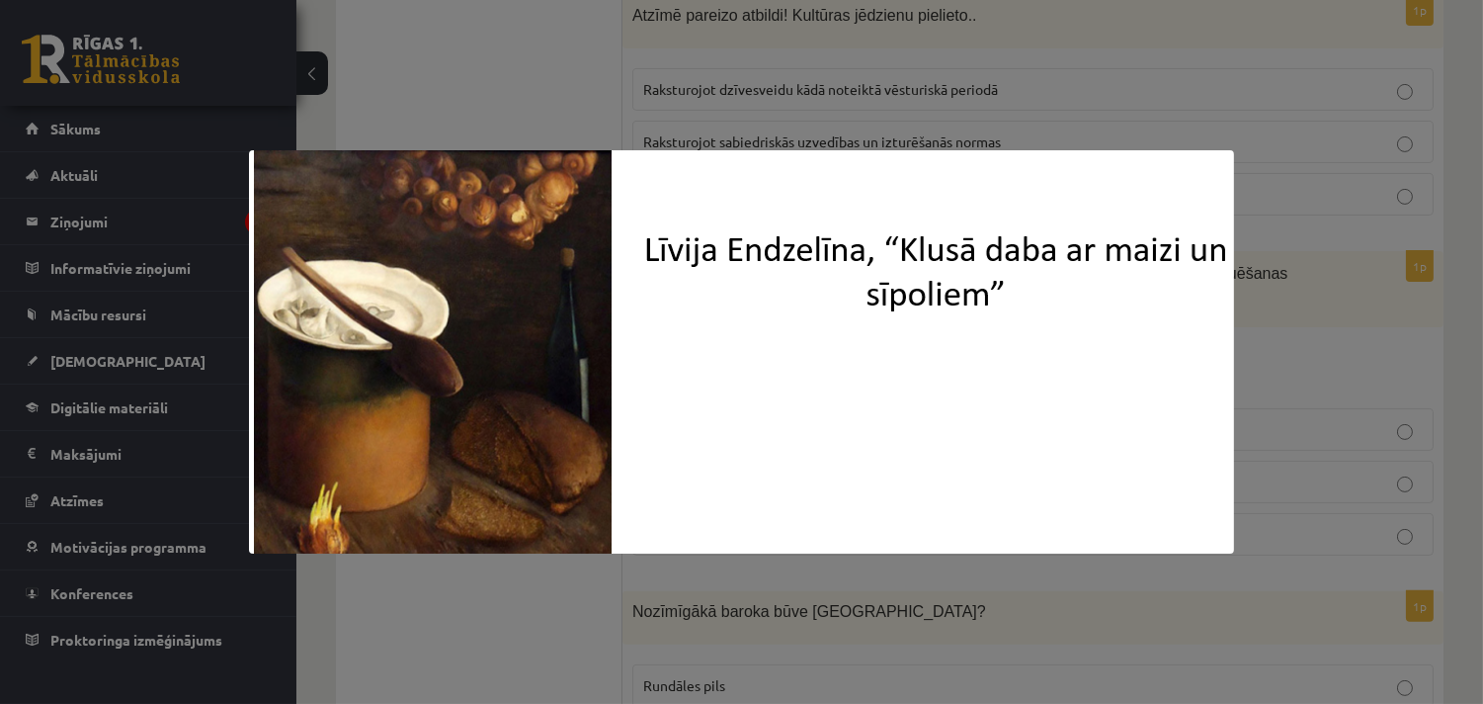
click at [1429, 273] on div at bounding box center [741, 352] width 1483 height 704
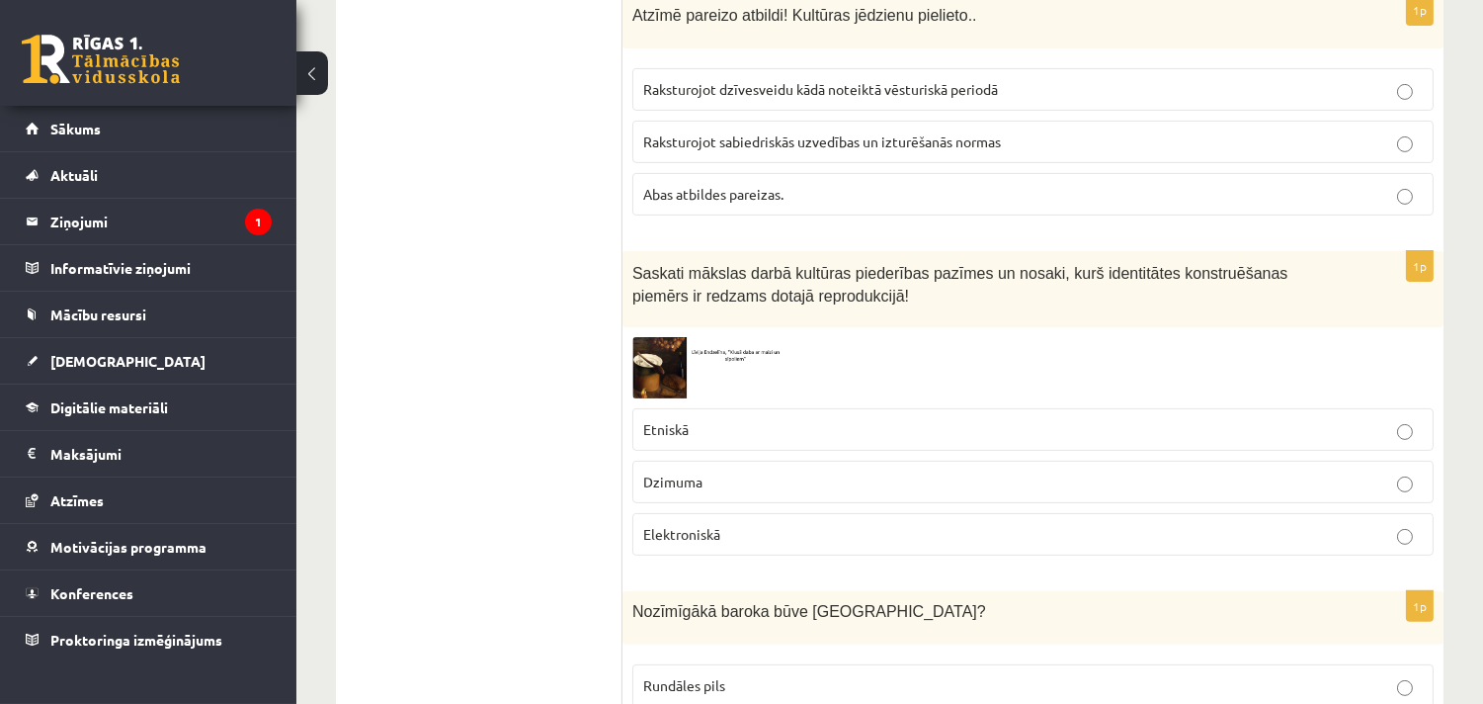
click at [683, 357] on img at bounding box center [706, 367] width 148 height 60
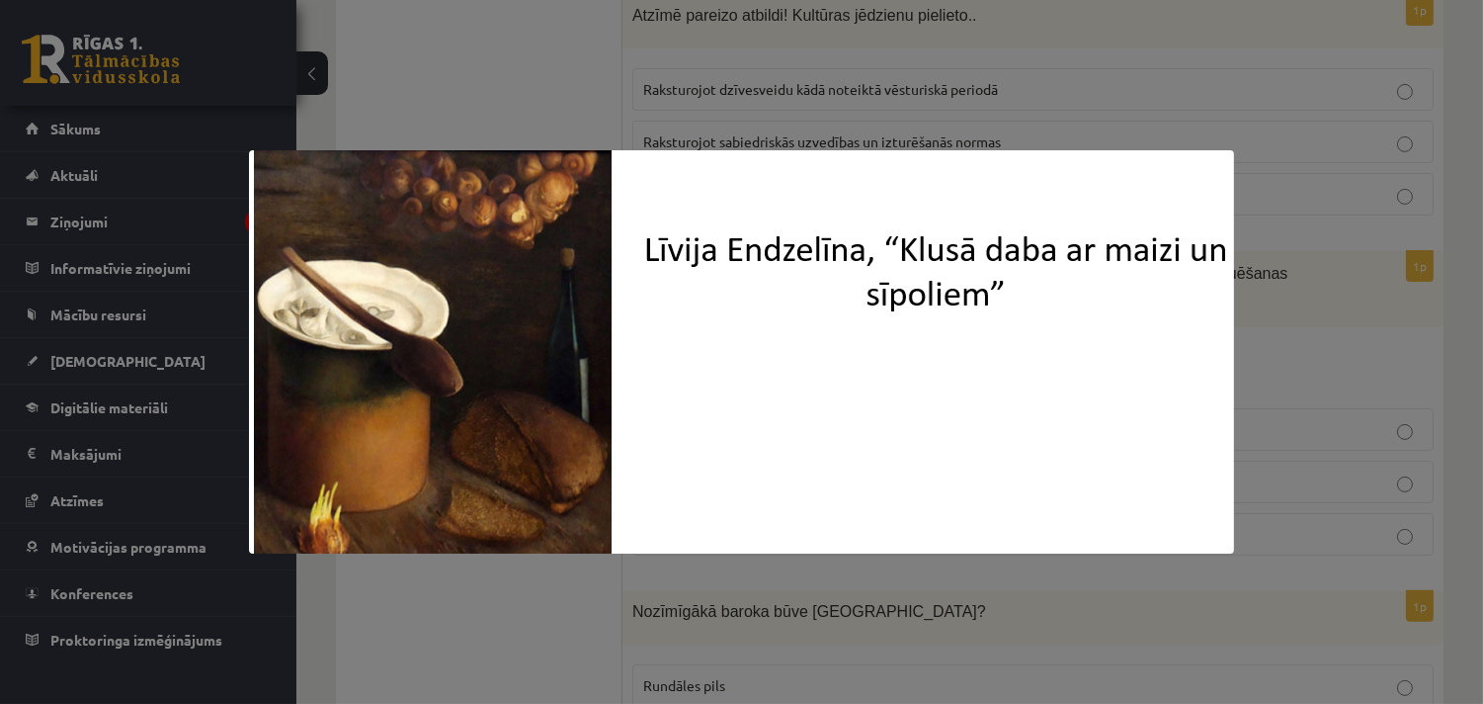
click at [1364, 347] on div at bounding box center [741, 352] width 1483 height 704
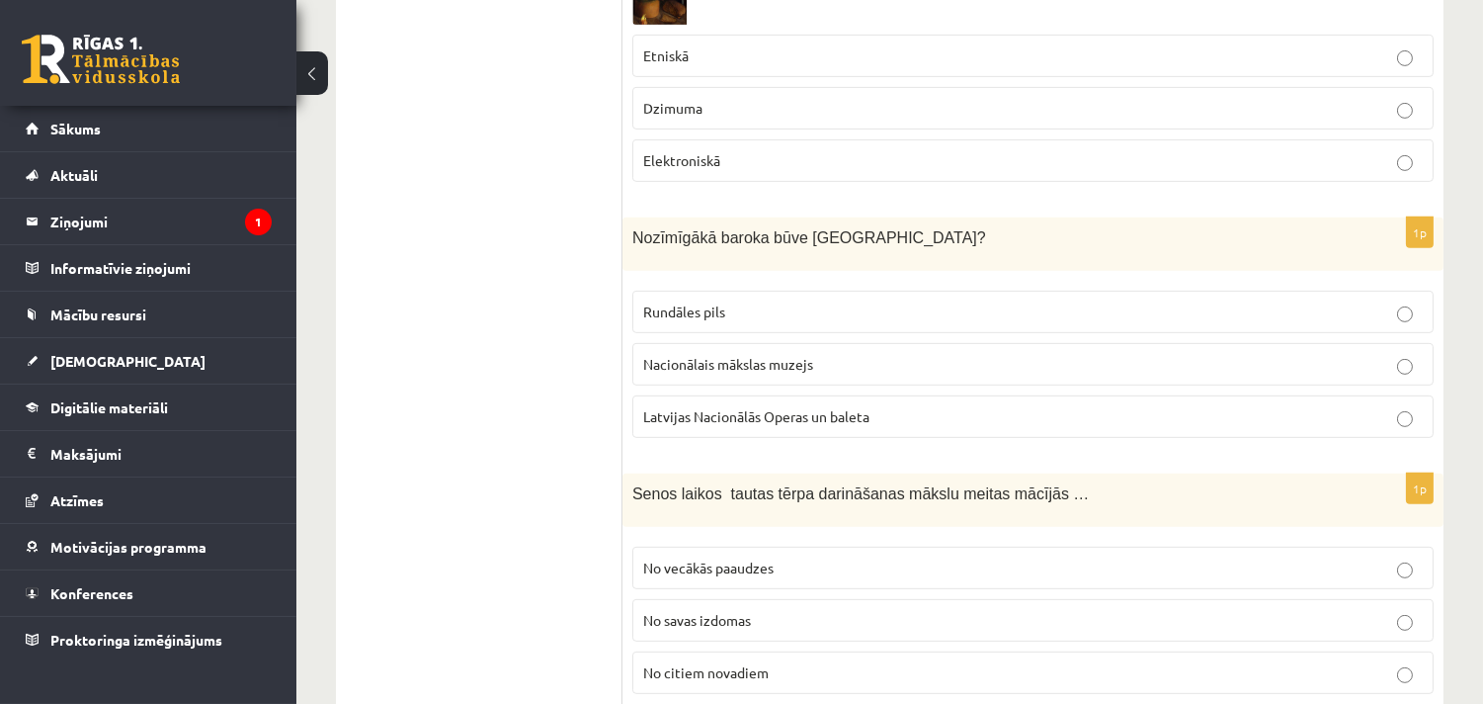
scroll to position [1646, 0]
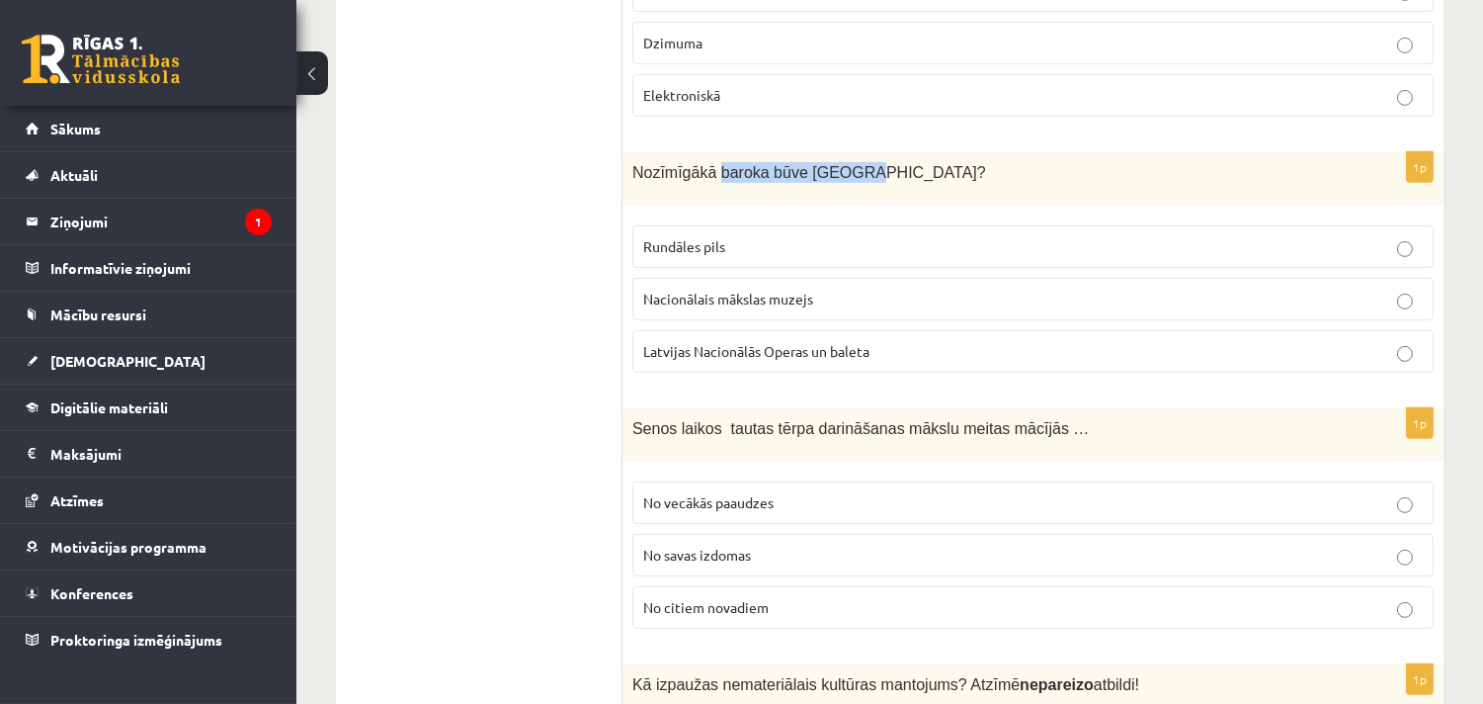
drag, startPoint x: 830, startPoint y: 172, endPoint x: 810, endPoint y: 161, distance: 22.6
click at [722, 160] on div "Nozīmīgākā baroka būve Latvijā?" at bounding box center [1032, 178] width 821 height 53
click at [838, 161] on div "Nozīmīgākā baroka būve Latvijā?" at bounding box center [1032, 178] width 821 height 53
drag, startPoint x: 838, startPoint y: 173, endPoint x: 635, endPoint y: 161, distance: 202.9
click at [635, 161] on div "Nozīmīgākā baroka būve Latvijā?" at bounding box center [1032, 178] width 821 height 53
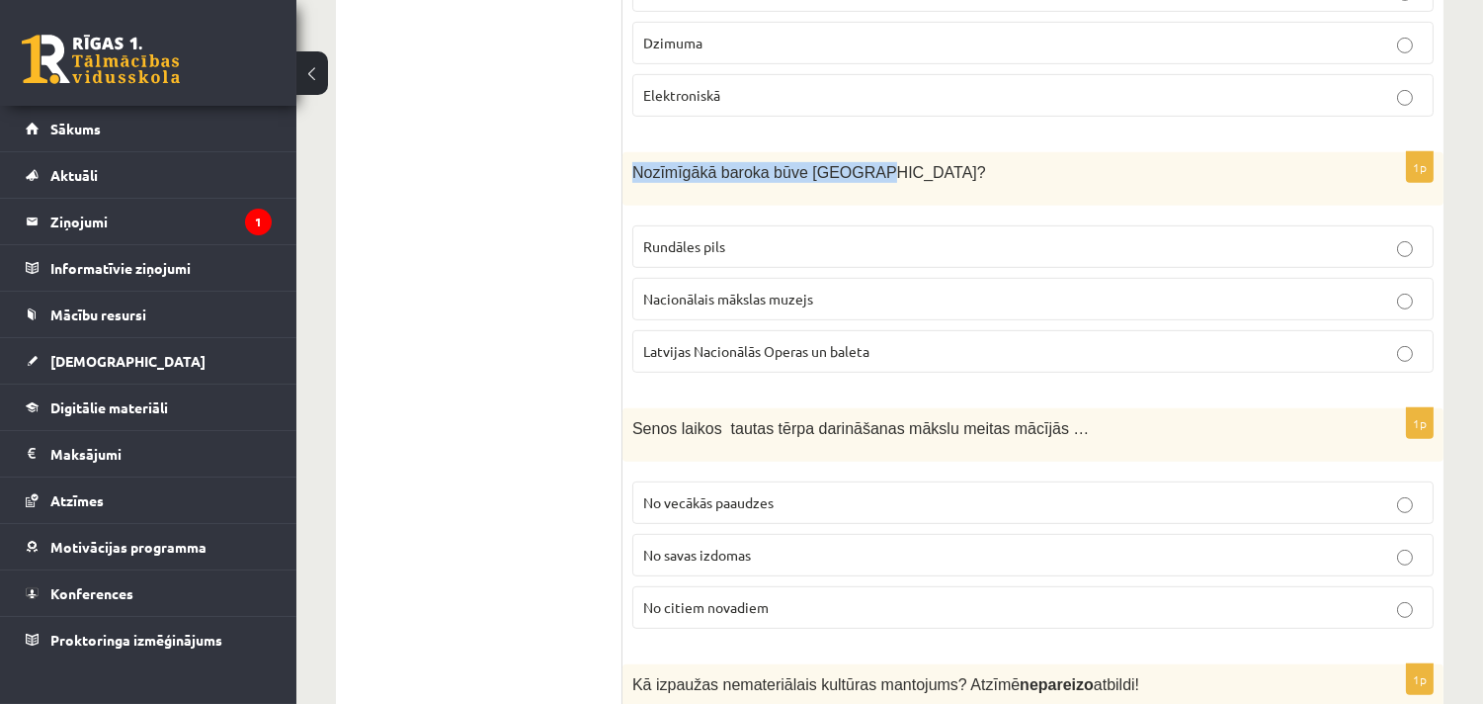
copy span "Nozīmīgākā baroka būve Latvijā?"
click at [746, 254] on p "Rundāles pils" at bounding box center [1033, 246] width 780 height 21
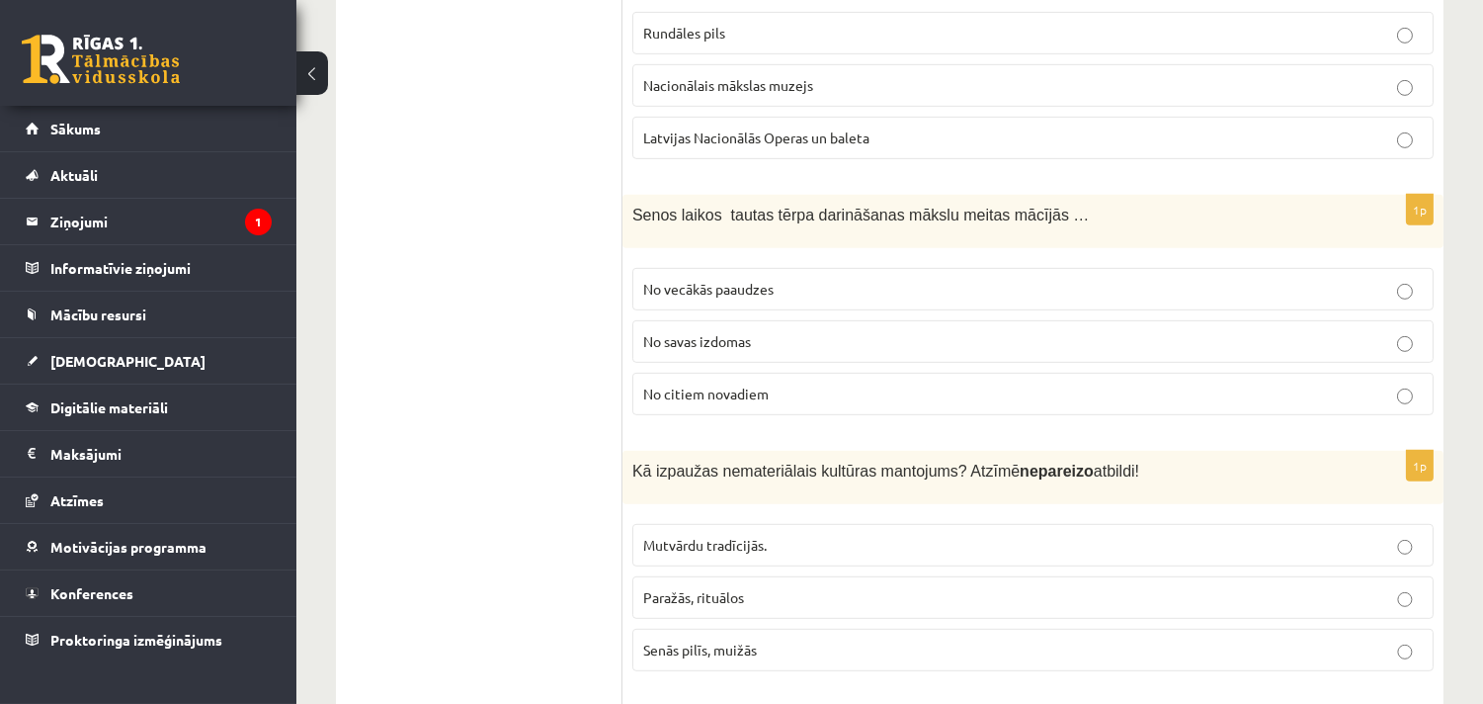
scroll to position [1865, 0]
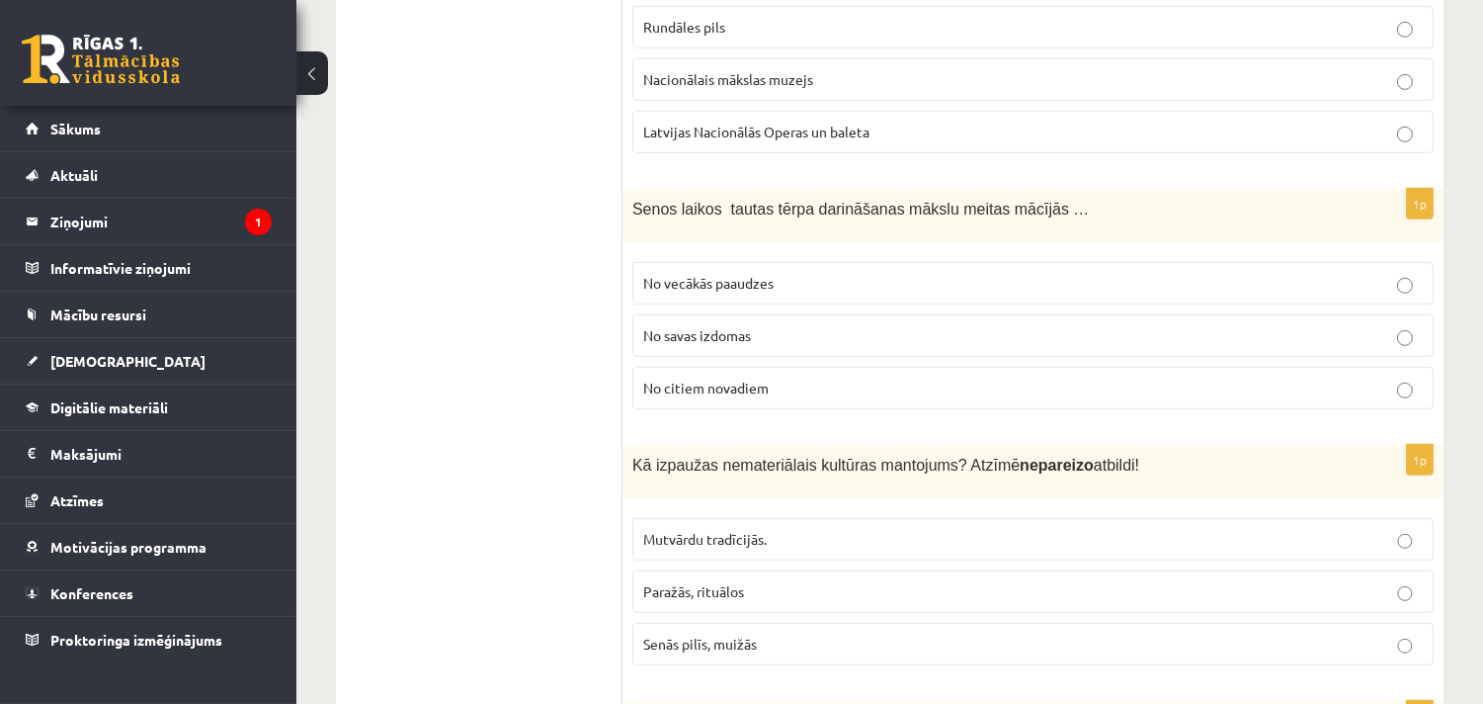
drag, startPoint x: 680, startPoint y: 280, endPoint x: 692, endPoint y: 249, distance: 32.8
click at [680, 279] on span "No vecākās paaudzes" at bounding box center [708, 283] width 130 height 18
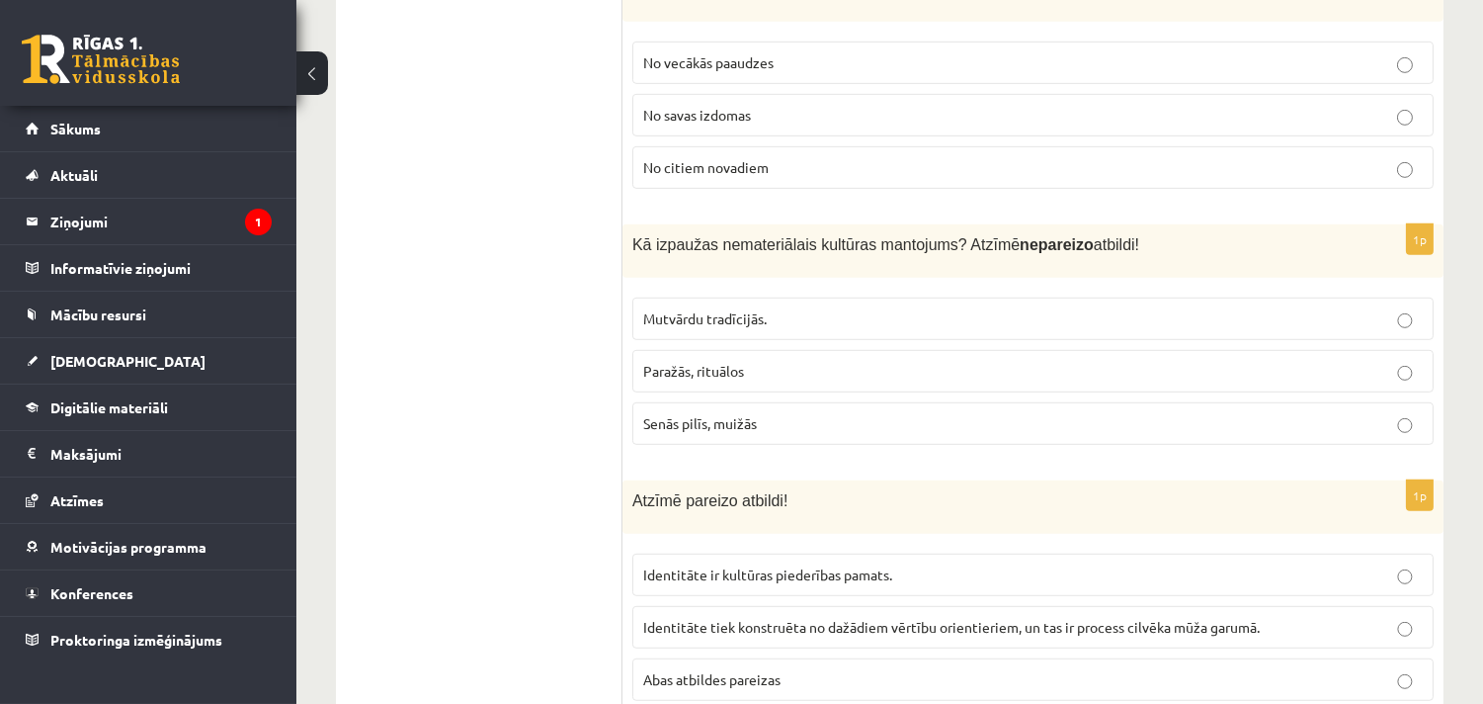
scroll to position [1976, 0]
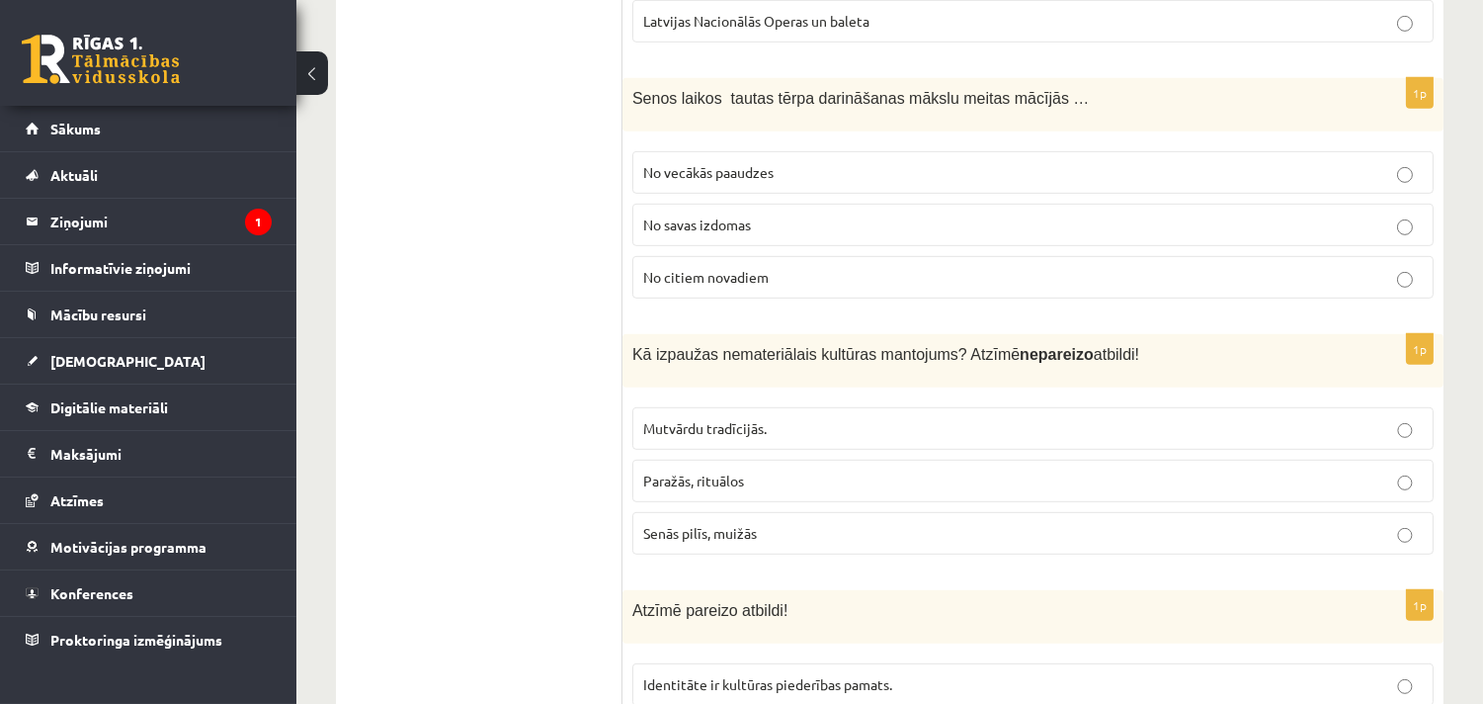
drag, startPoint x: 539, startPoint y: 242, endPoint x: 508, endPoint y: 196, distance: 56.2
click at [805, 539] on p "Senās pilīs, muižās" at bounding box center [1033, 533] width 780 height 21
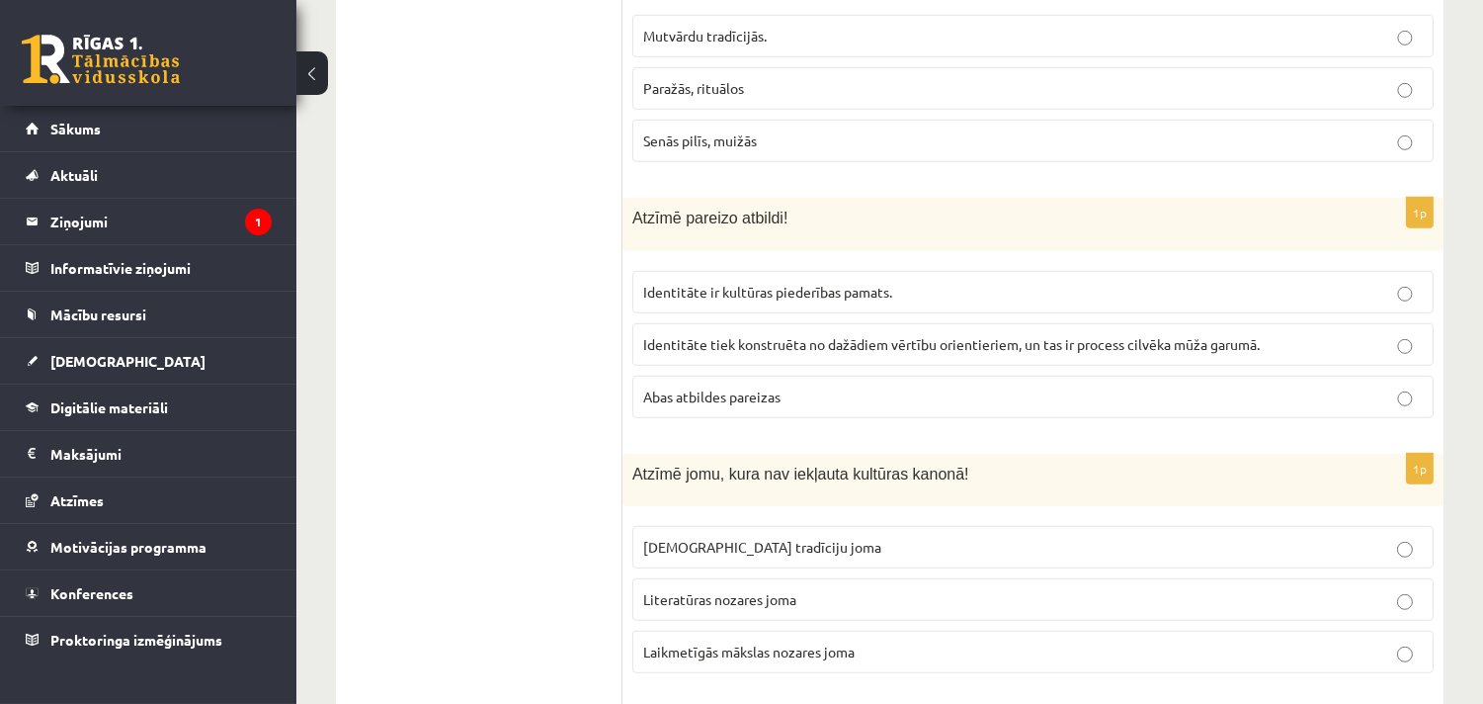
scroll to position [2415, 0]
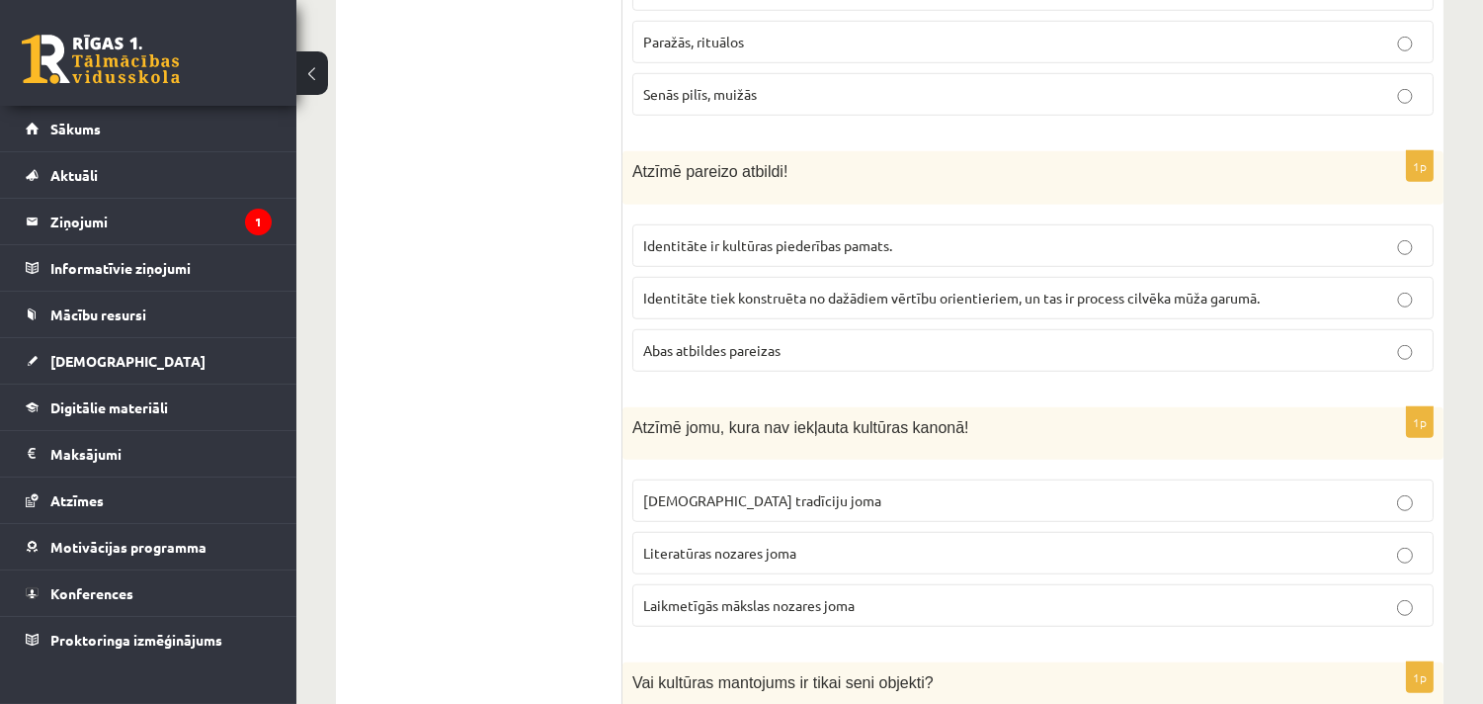
click at [673, 347] on span "Abas atbildes pareizas" at bounding box center [711, 350] width 137 height 18
click at [769, 339] on label "Abas atbildes pareizas" at bounding box center [1032, 350] width 801 height 42
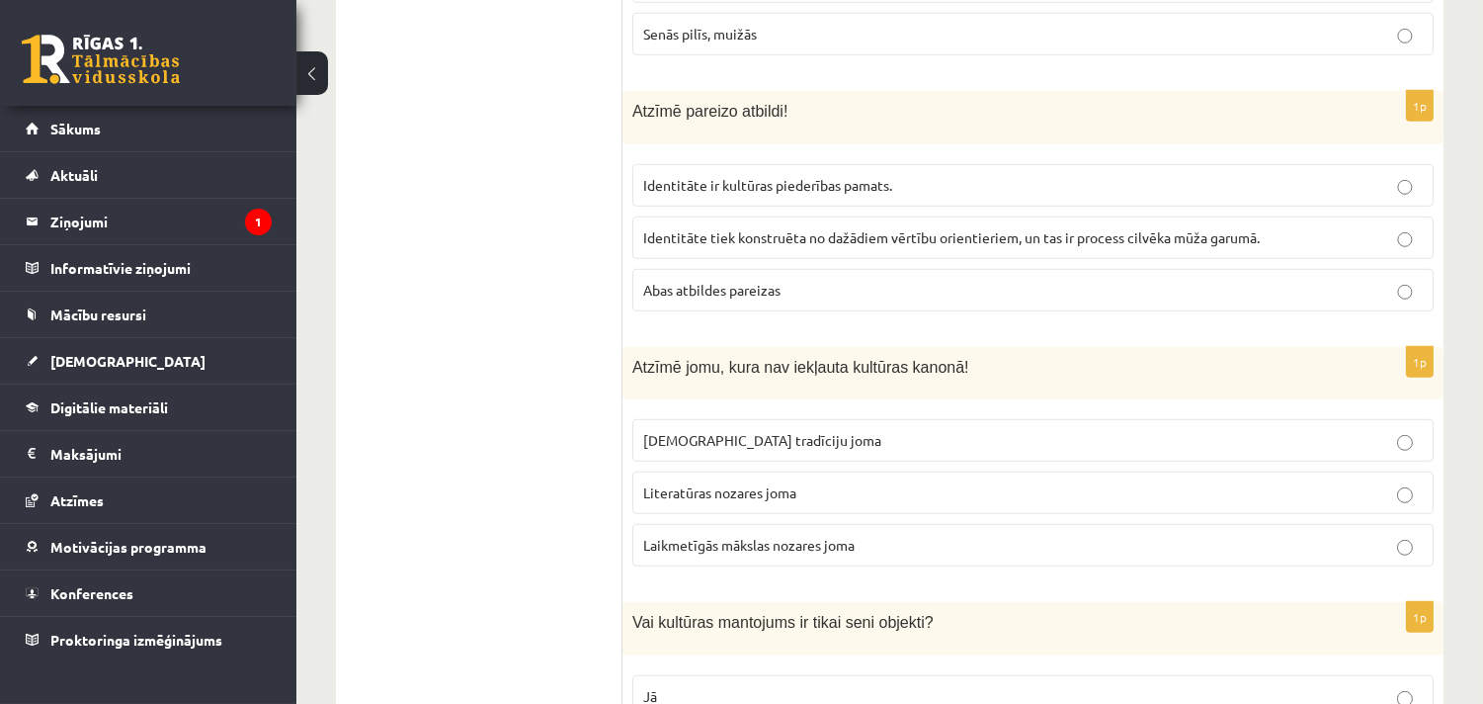
scroll to position [2525, 0]
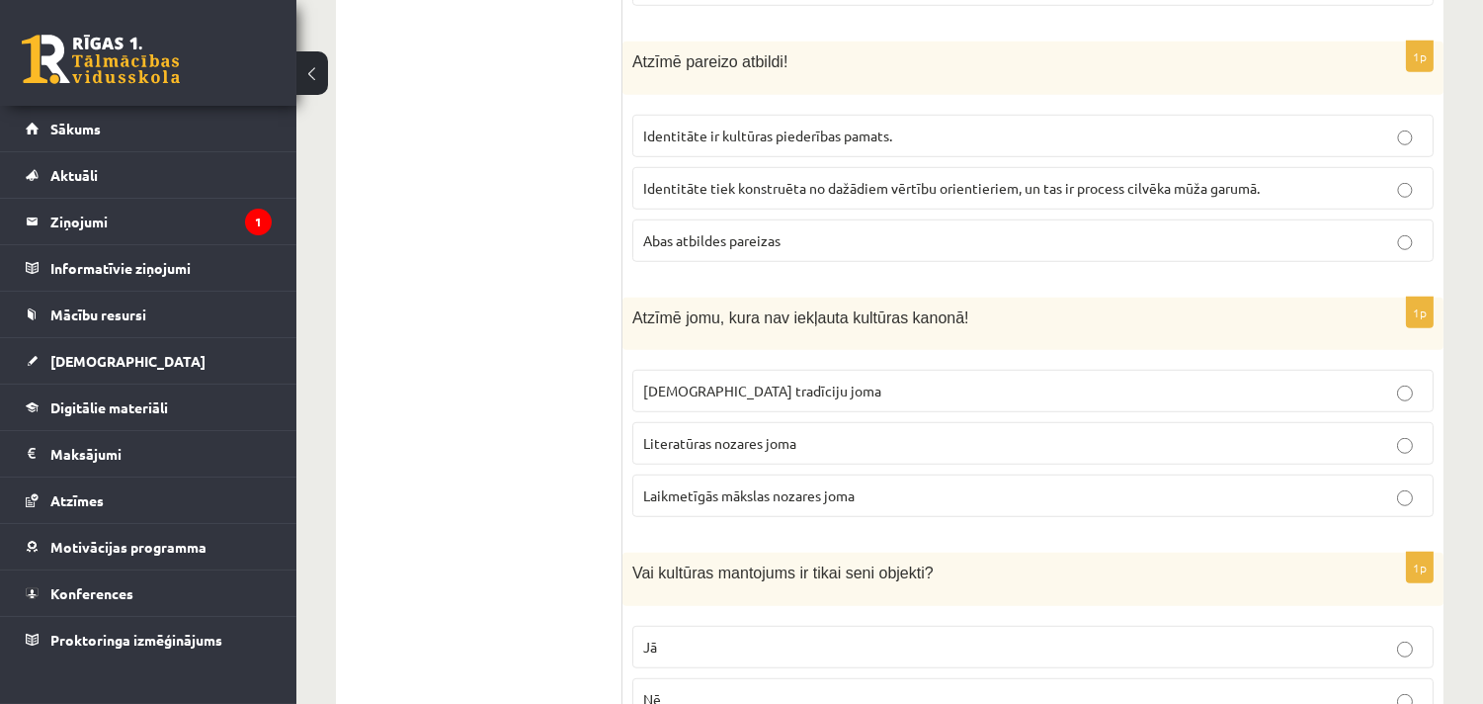
click at [874, 490] on label "Laikmetīgās mākslas nozares joma" at bounding box center [1032, 495] width 801 height 42
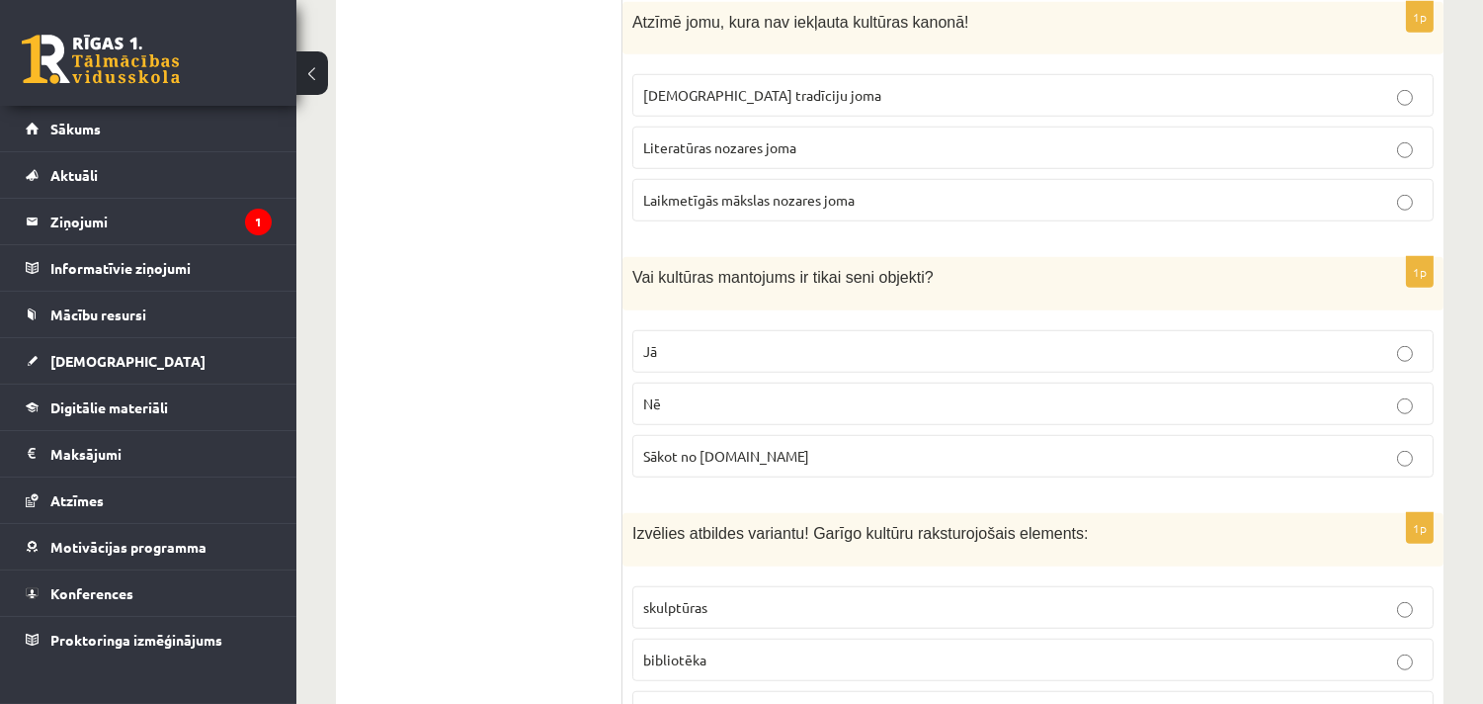
scroll to position [2854, 0]
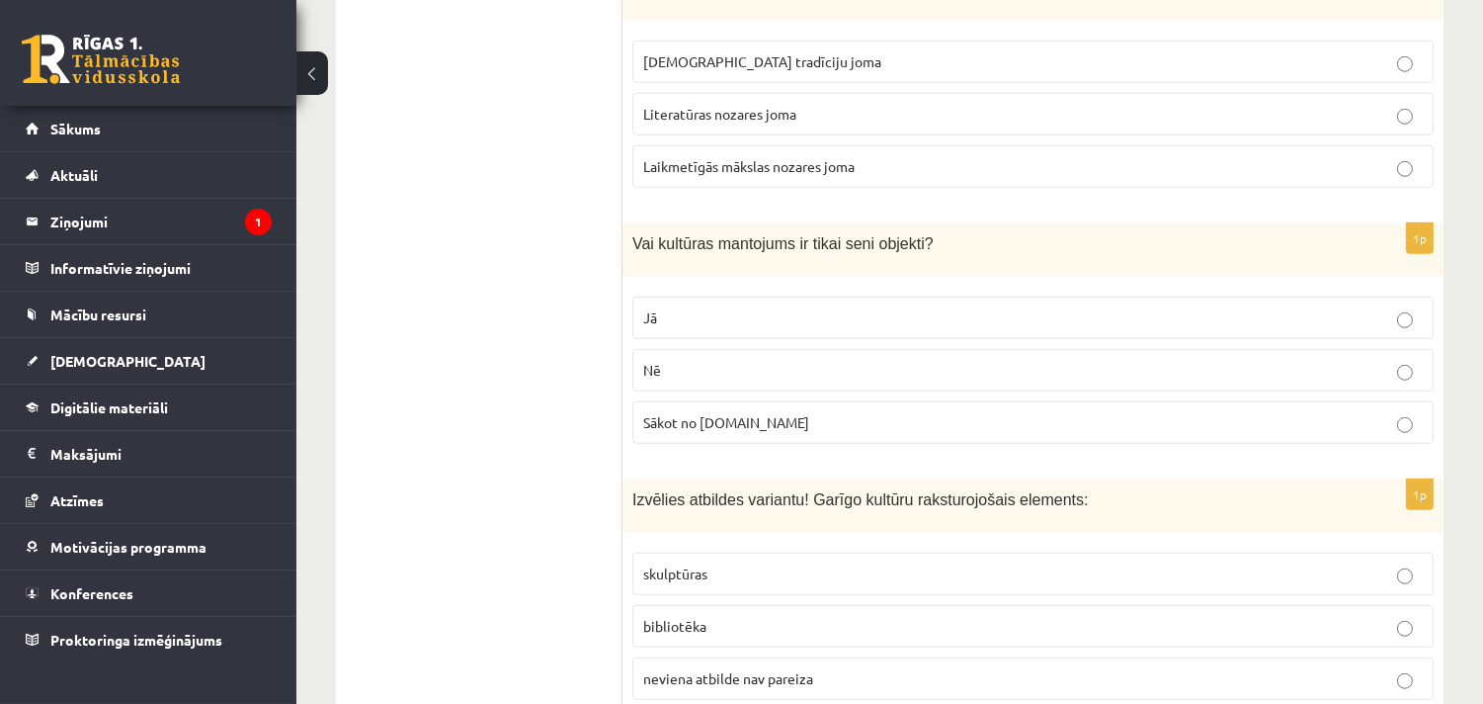
click at [704, 375] on p "Nē" at bounding box center [1033, 370] width 780 height 21
drag, startPoint x: 632, startPoint y: 250, endPoint x: 911, endPoint y: 248, distance: 278.6
click at [911, 248] on p "Vai kultūras mantojums ir tikai seni objekti?" at bounding box center [983, 243] width 703 height 21
copy span "Vai kultūras mantojums ir tikai seni objekti?"
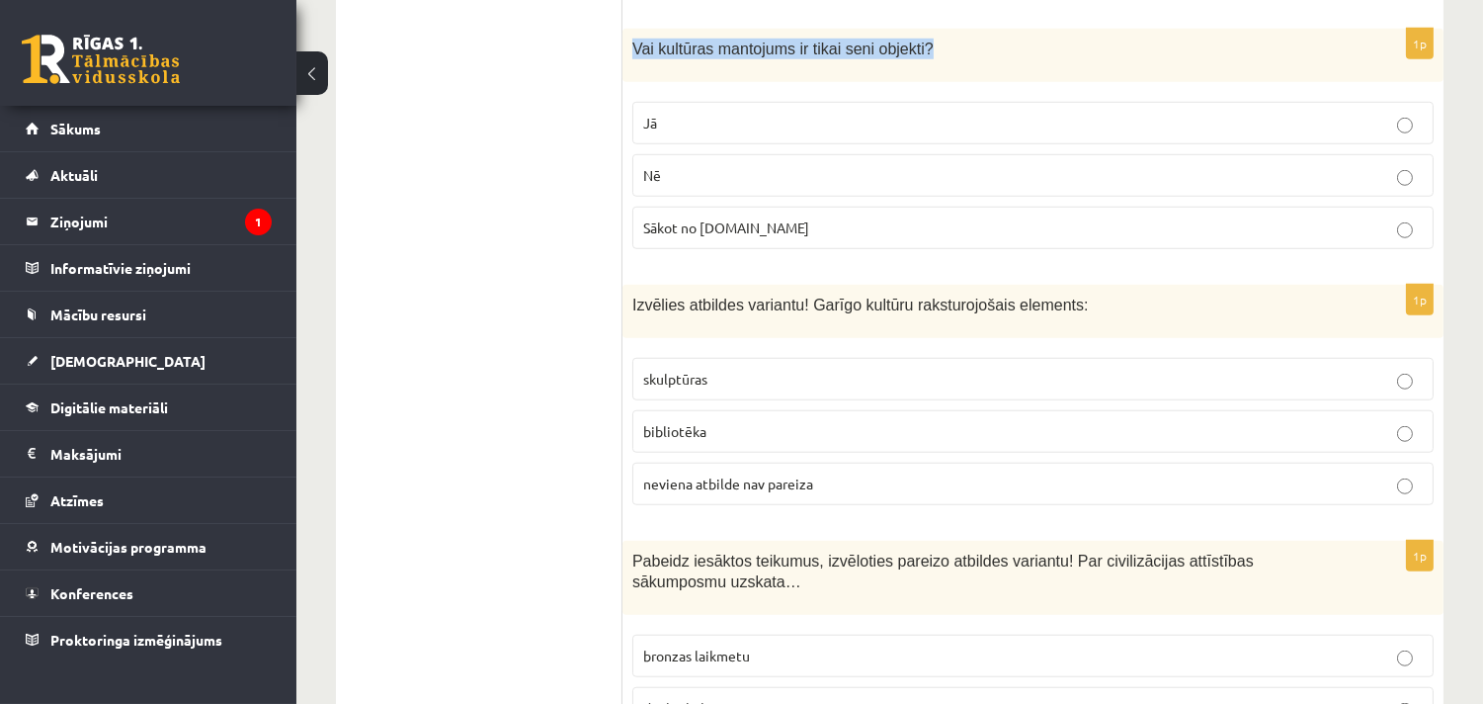
scroll to position [3074, 0]
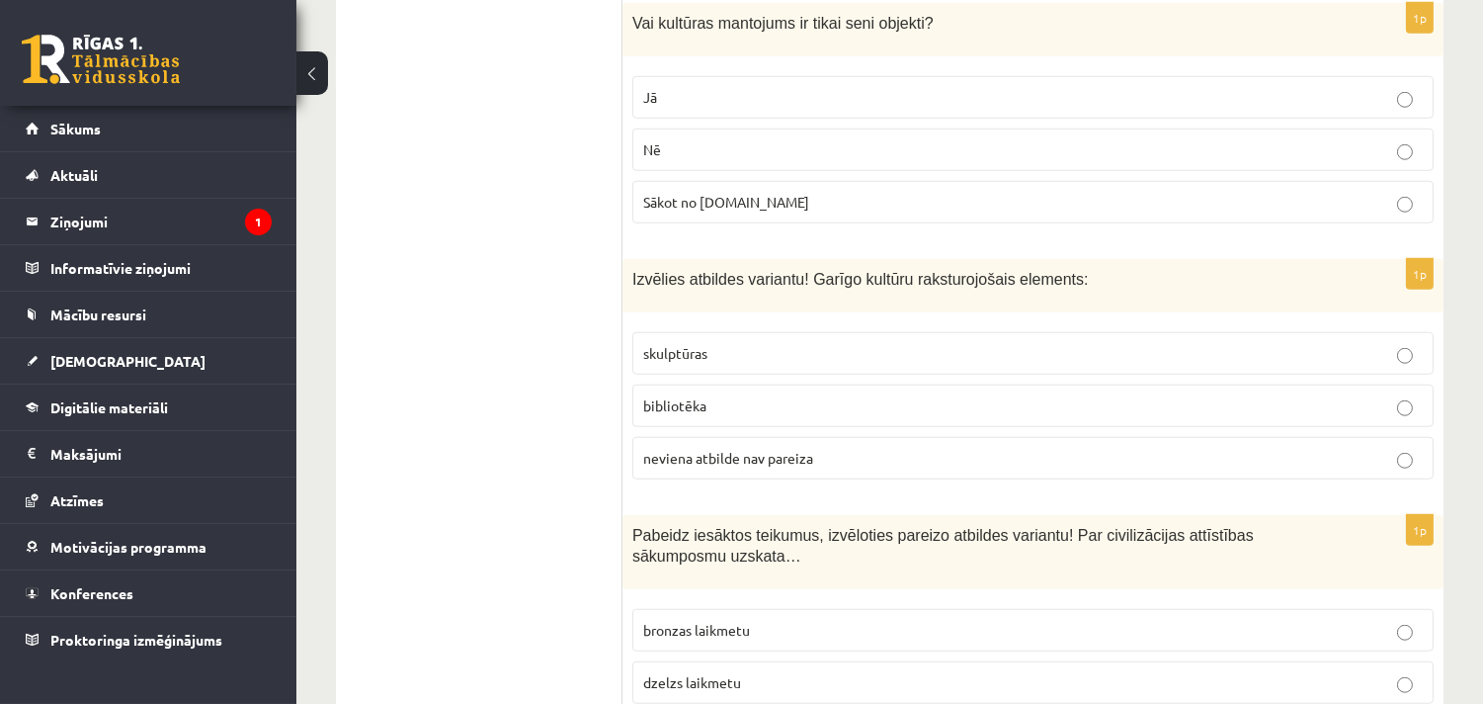
click at [762, 341] on label "skulptūras" at bounding box center [1032, 353] width 801 height 42
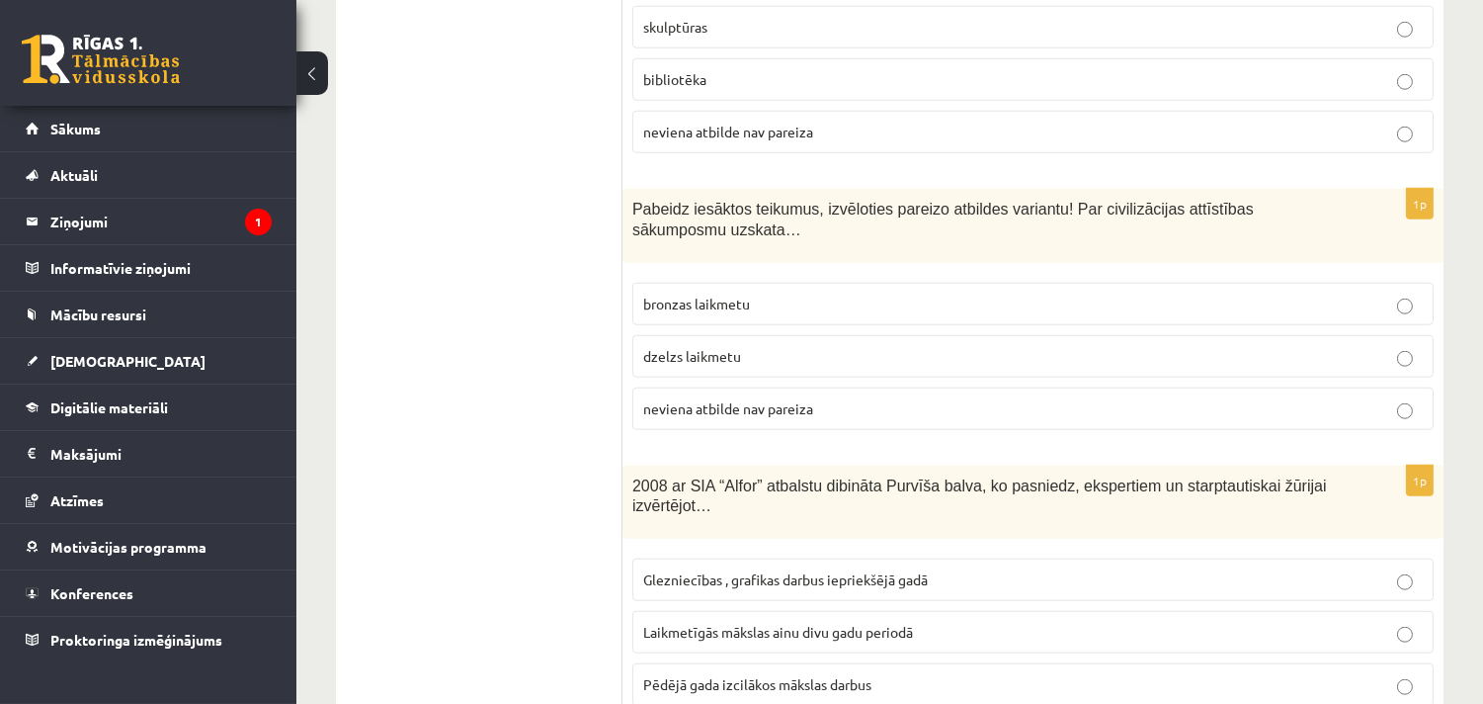
scroll to position [3403, 0]
click at [806, 311] on p "bronzas laikmetu" at bounding box center [1033, 300] width 780 height 21
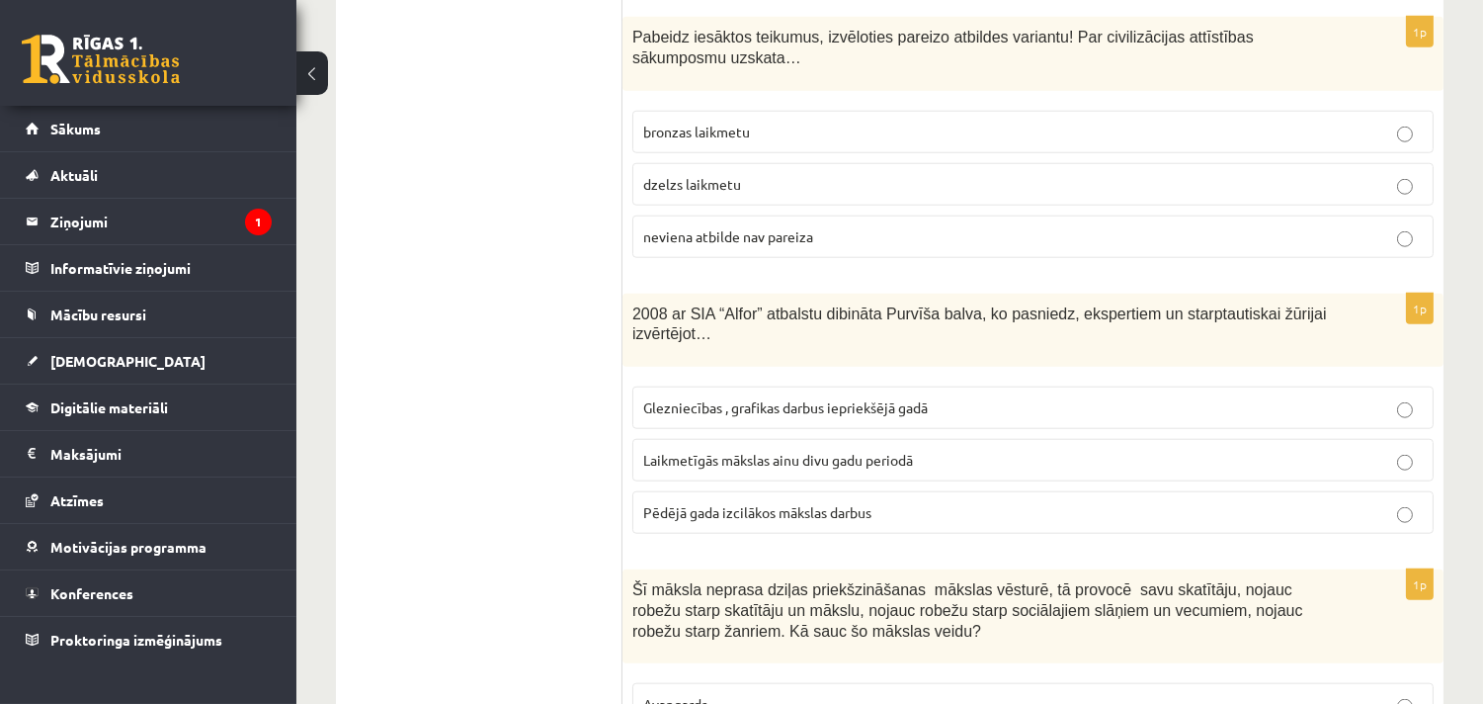
scroll to position [3622, 0]
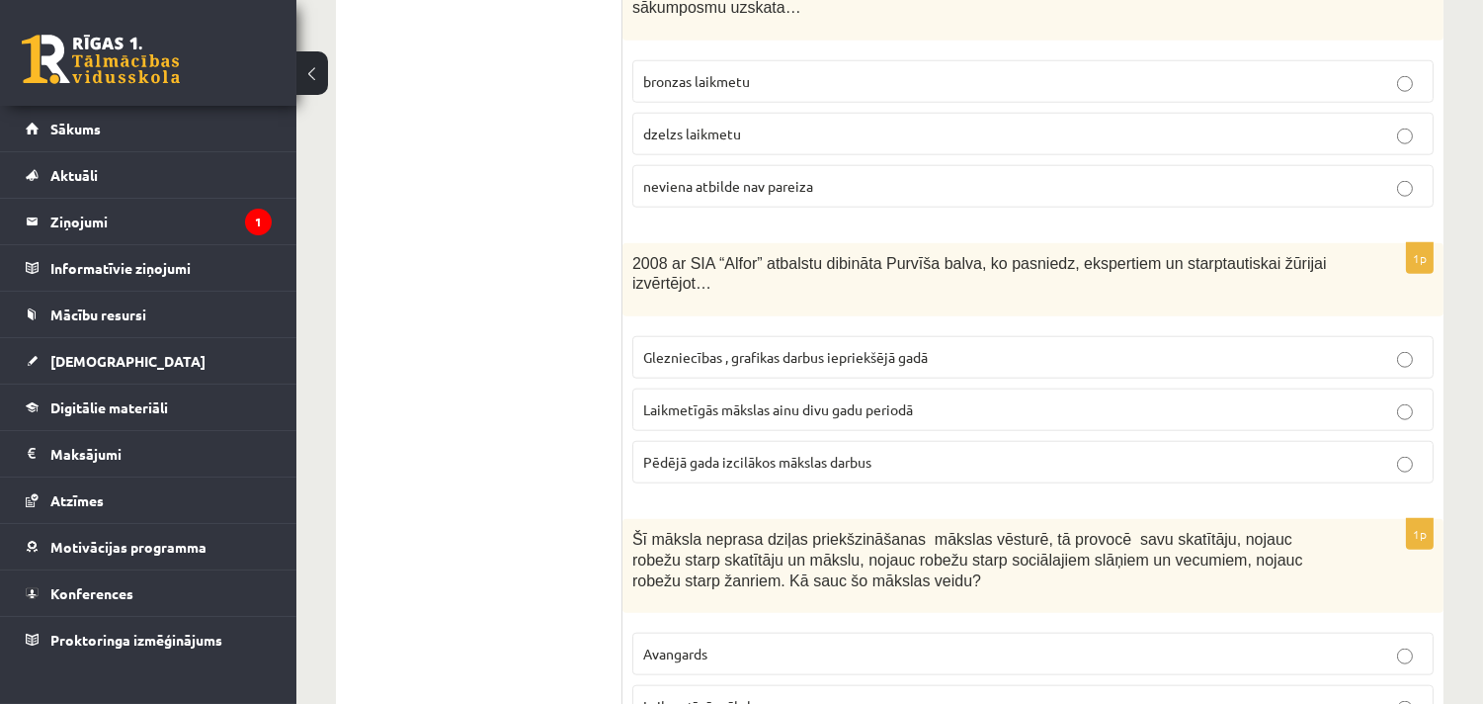
drag, startPoint x: 373, startPoint y: 294, endPoint x: 389, endPoint y: 290, distance: 16.6
click at [867, 418] on span "Laikmetīgās mākslas ainu divu gadu periodā" at bounding box center [778, 409] width 270 height 18
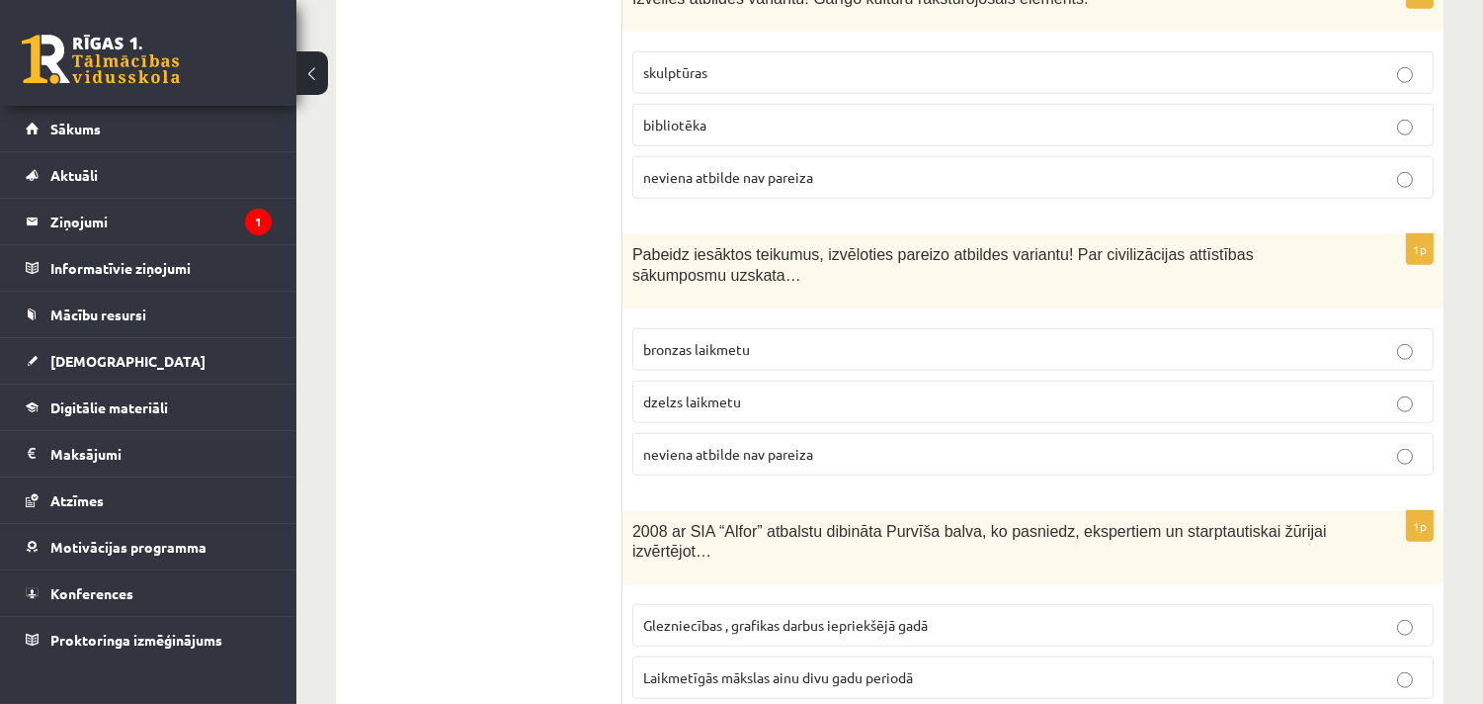
scroll to position [3293, 0]
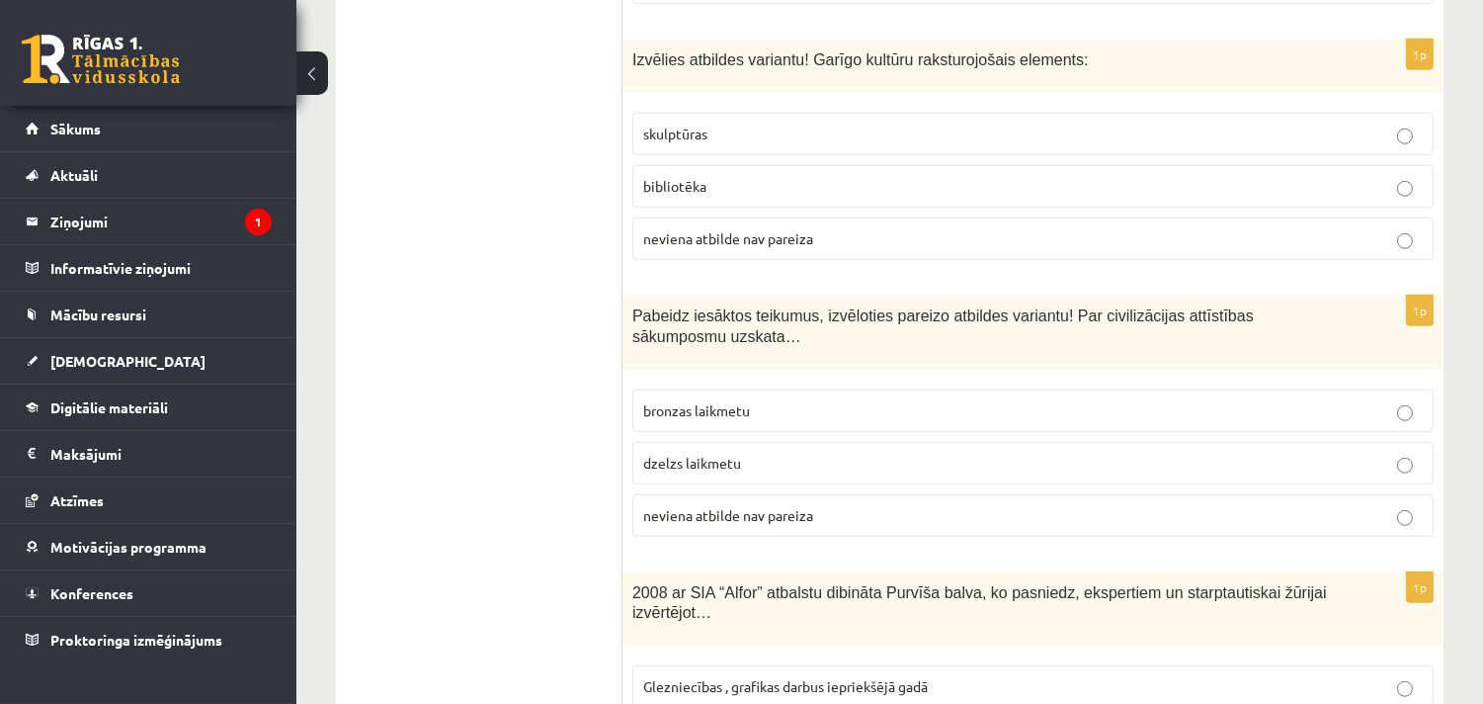
click at [764, 524] on span "neviena atbilde nav pareiza" at bounding box center [728, 515] width 170 height 18
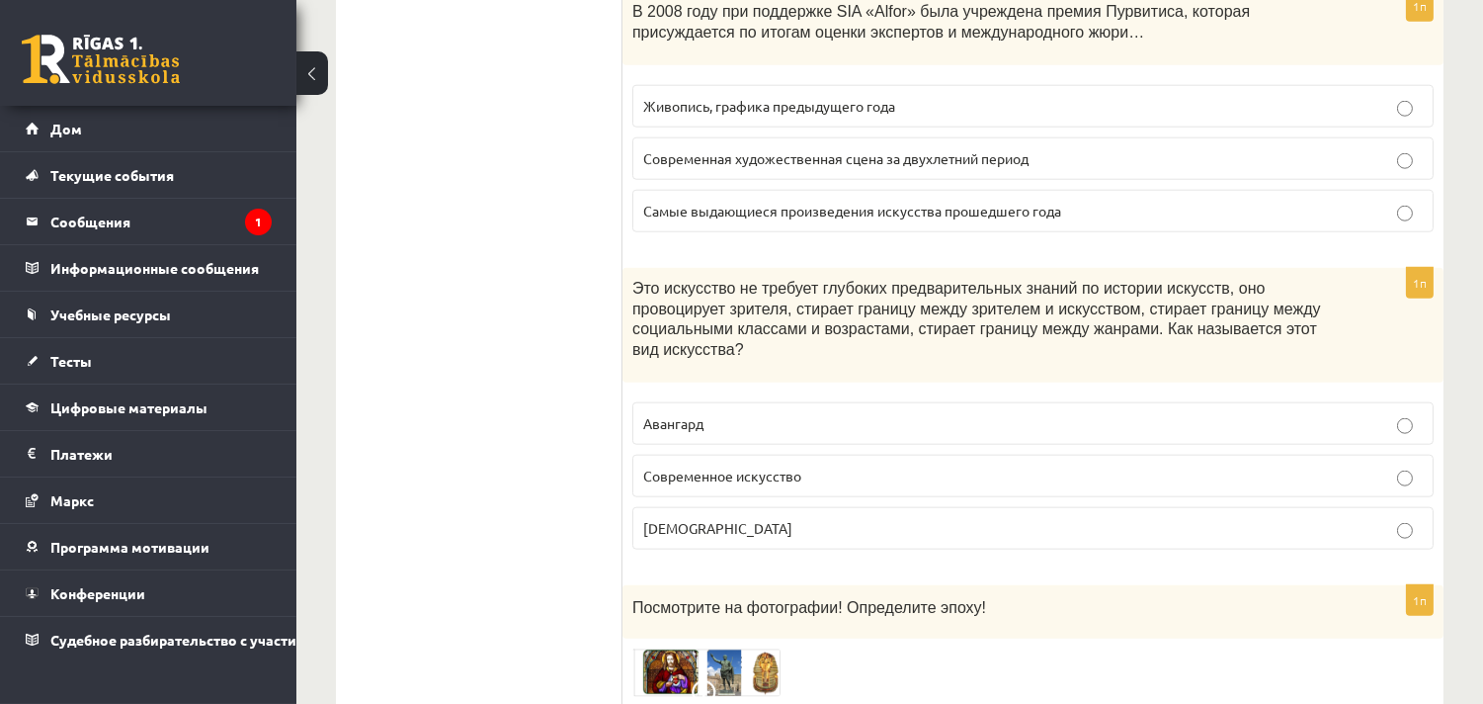
scroll to position [3952, 0]
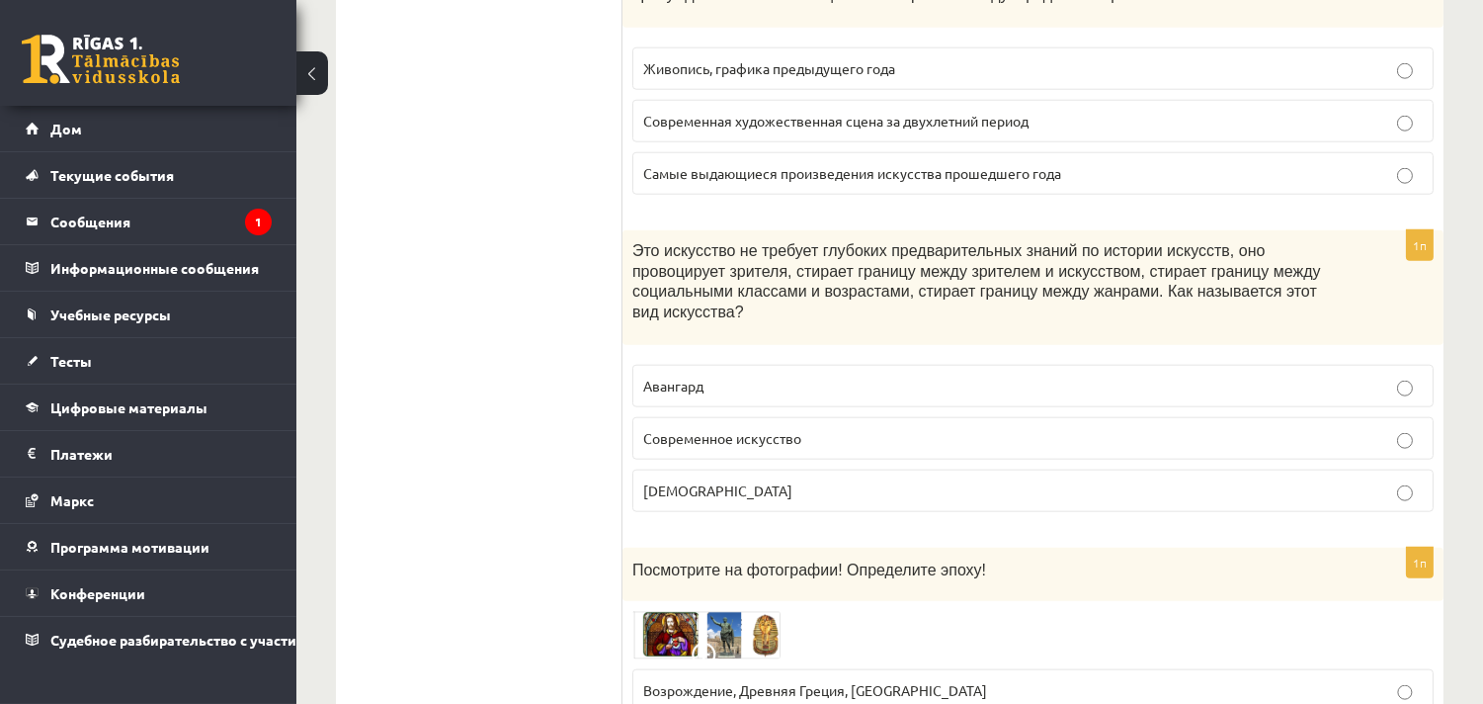
click at [668, 365] on label "Авангард" at bounding box center [1032, 386] width 801 height 42
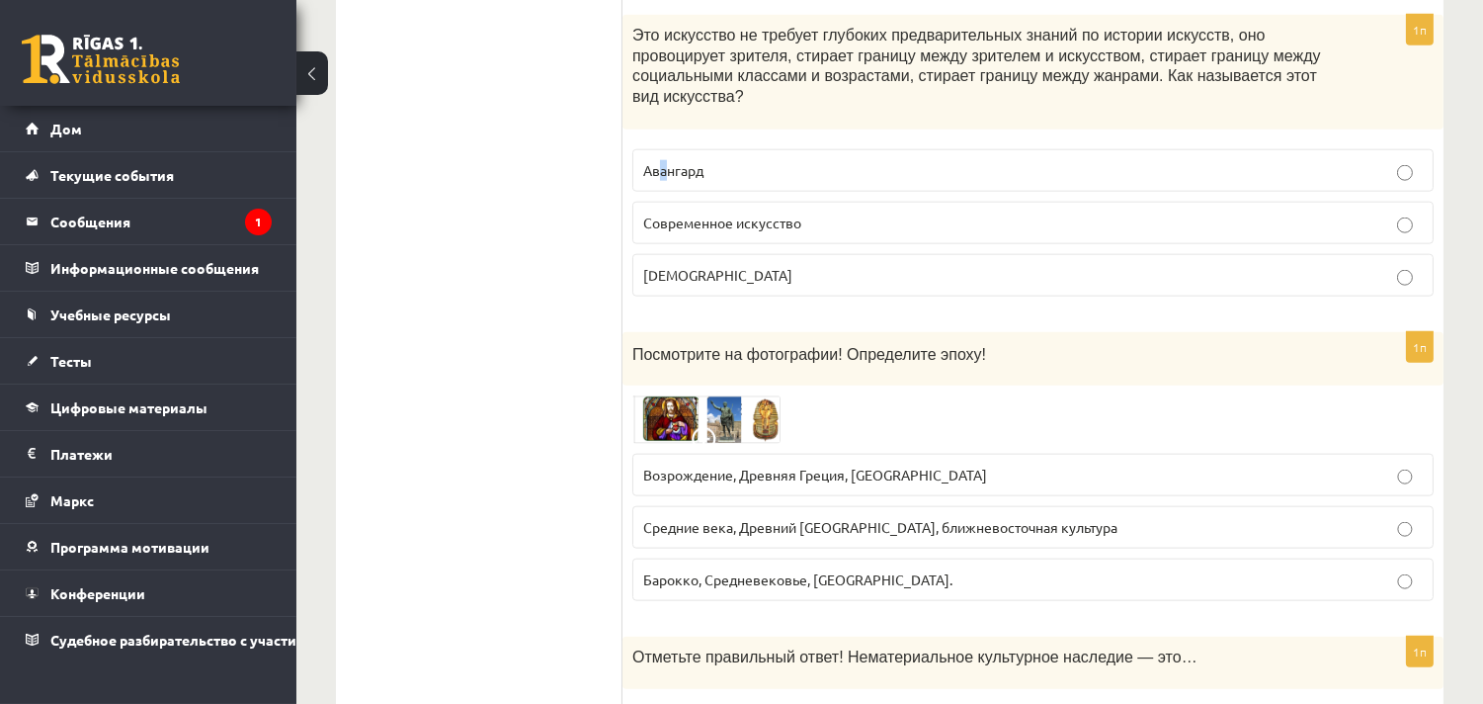
scroll to position [4172, 0]
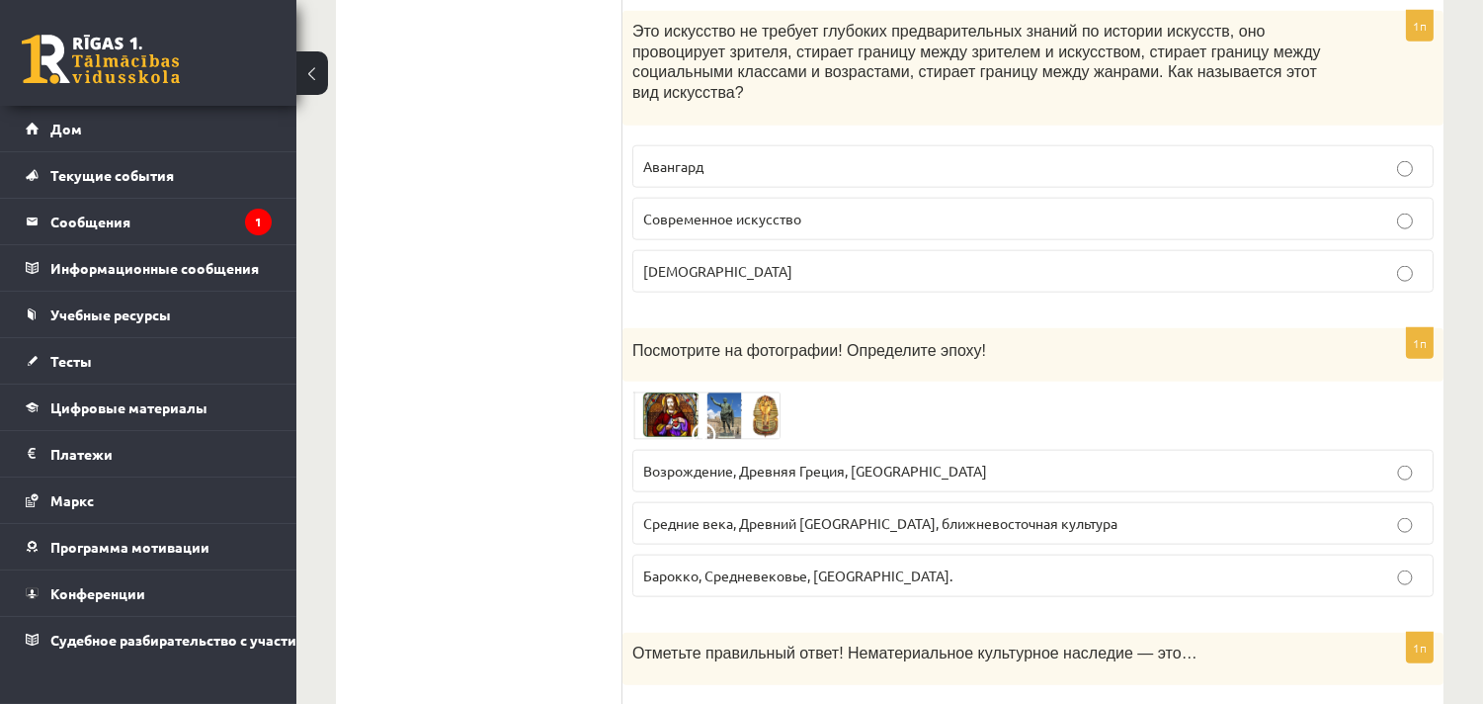
click at [782, 146] on label "Авангард" at bounding box center [1032, 166] width 801 height 42
click at [679, 391] on img at bounding box center [706, 414] width 148 height 47
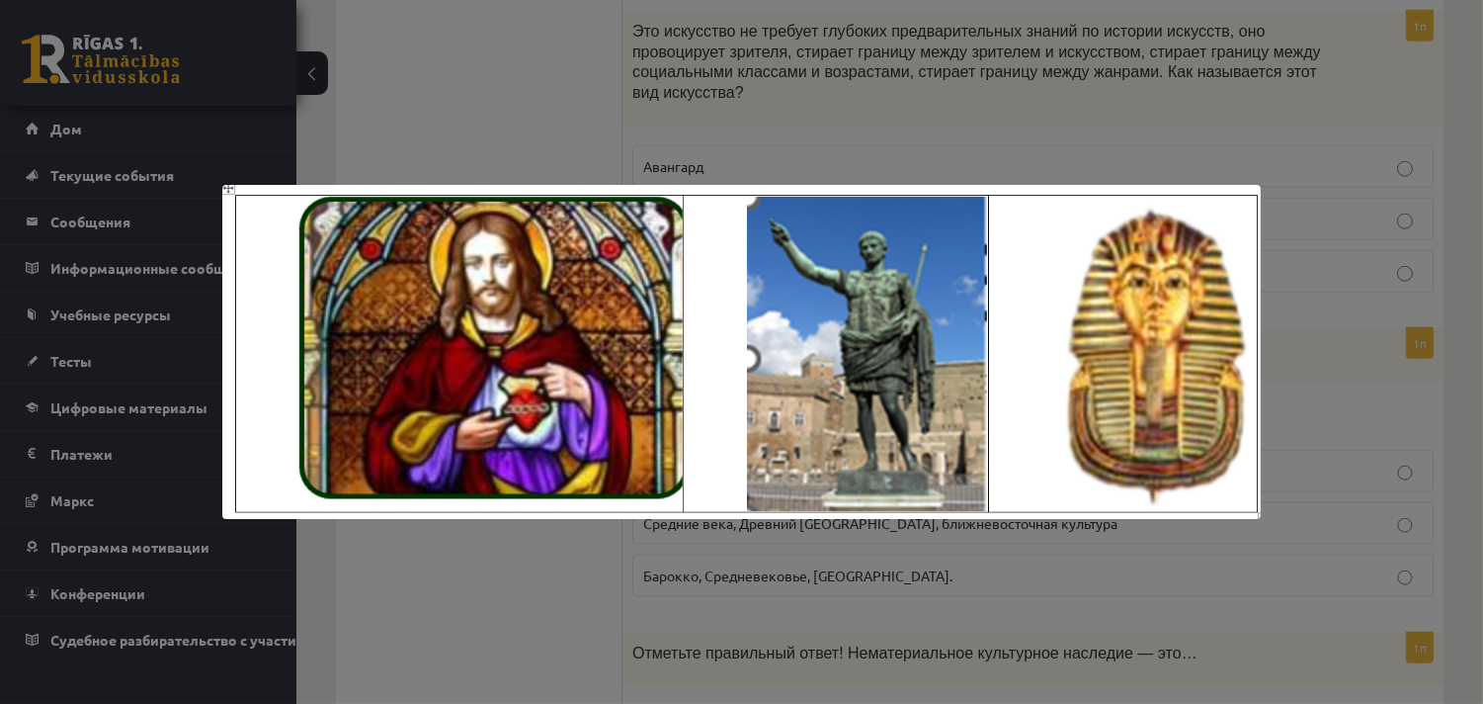
click at [1346, 176] on div at bounding box center [741, 352] width 1483 height 704
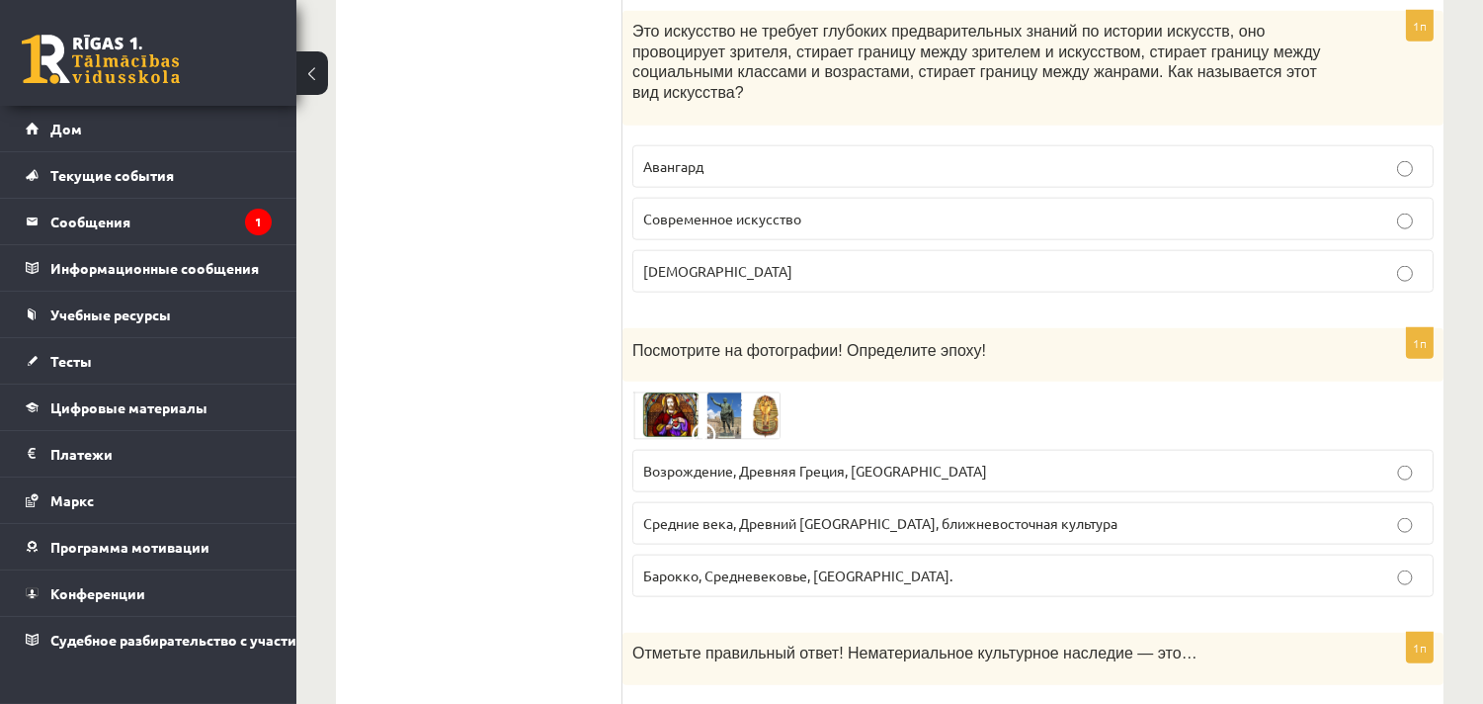
click at [712, 450] on label "Возрождение, Древняя Греция, Египет" at bounding box center [1032, 471] width 801 height 42
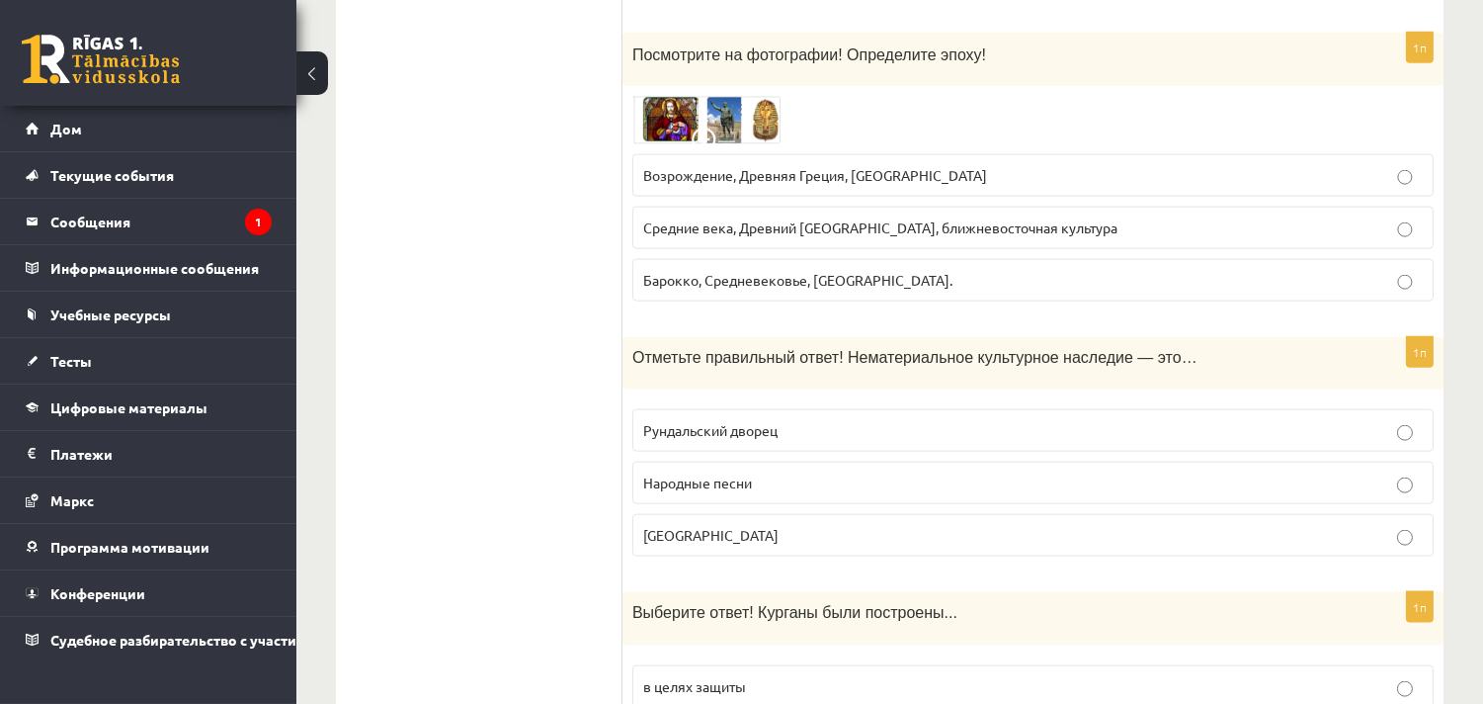
scroll to position [4501, 0]
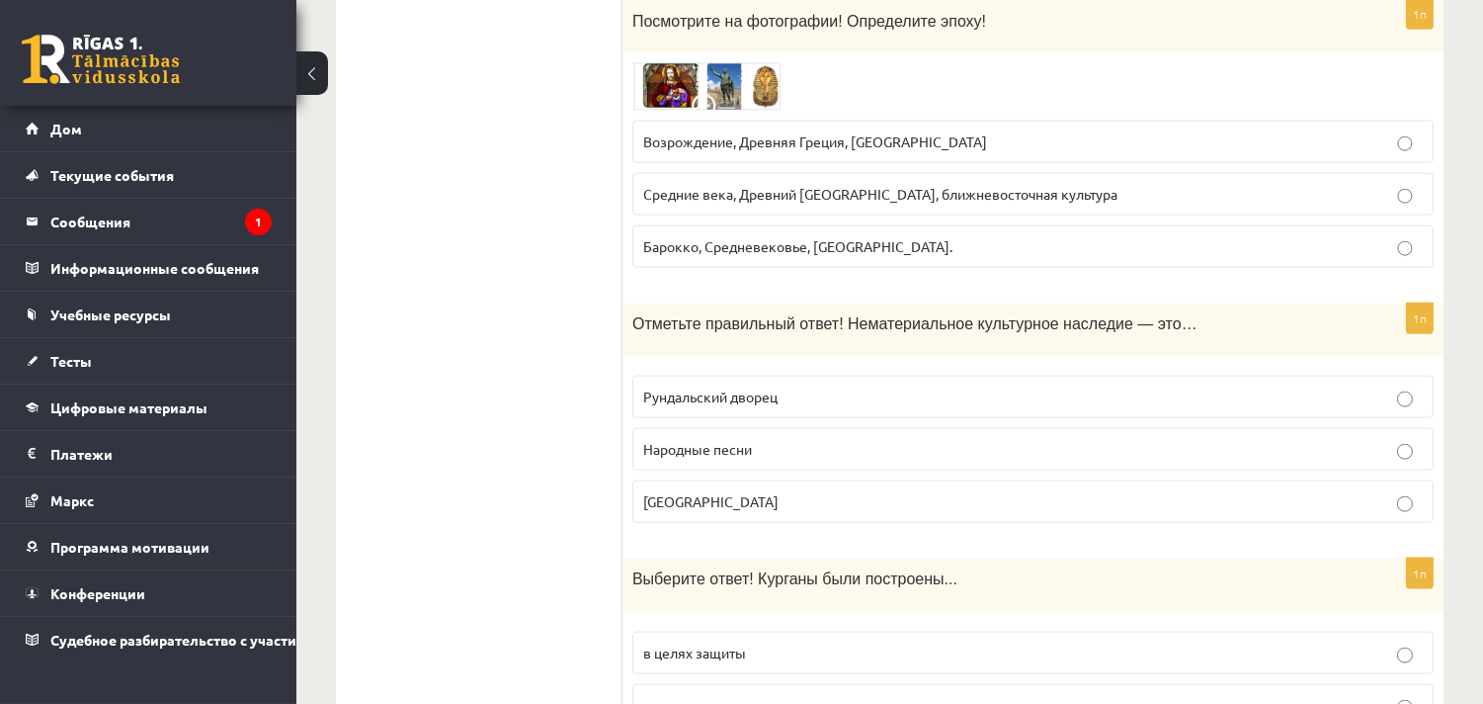
click at [762, 439] on p "Народные песни" at bounding box center [1033, 449] width 780 height 21
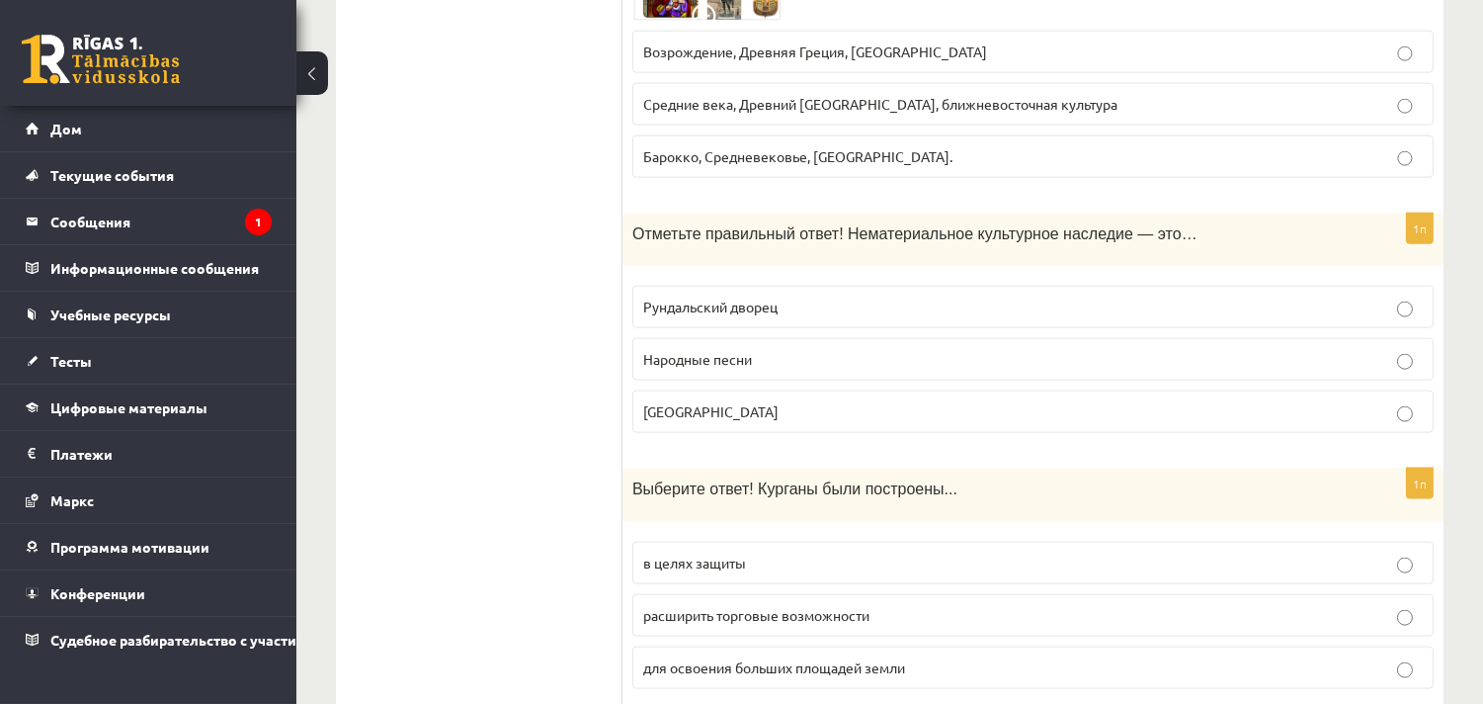
scroll to position [4720, 0]
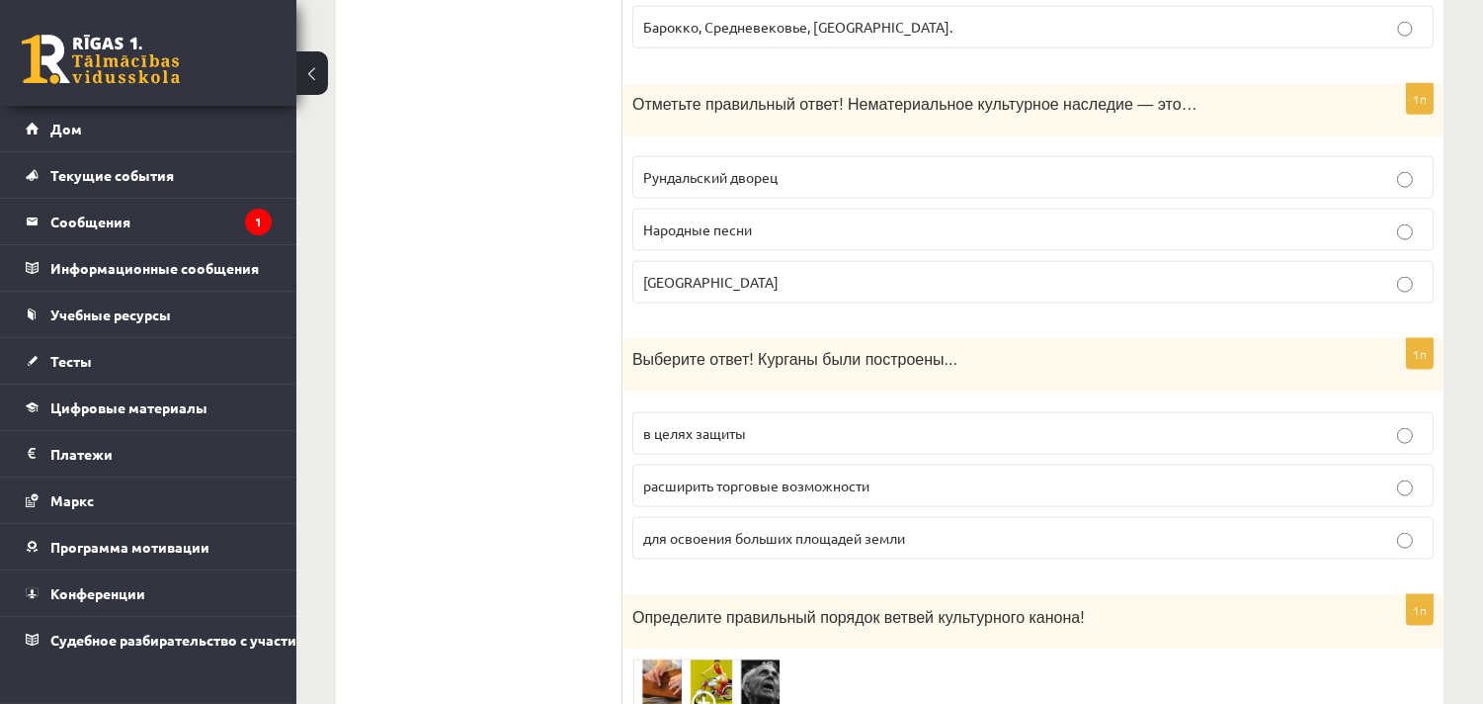
click at [784, 412] on label "в целях защиты" at bounding box center [1032, 433] width 801 height 42
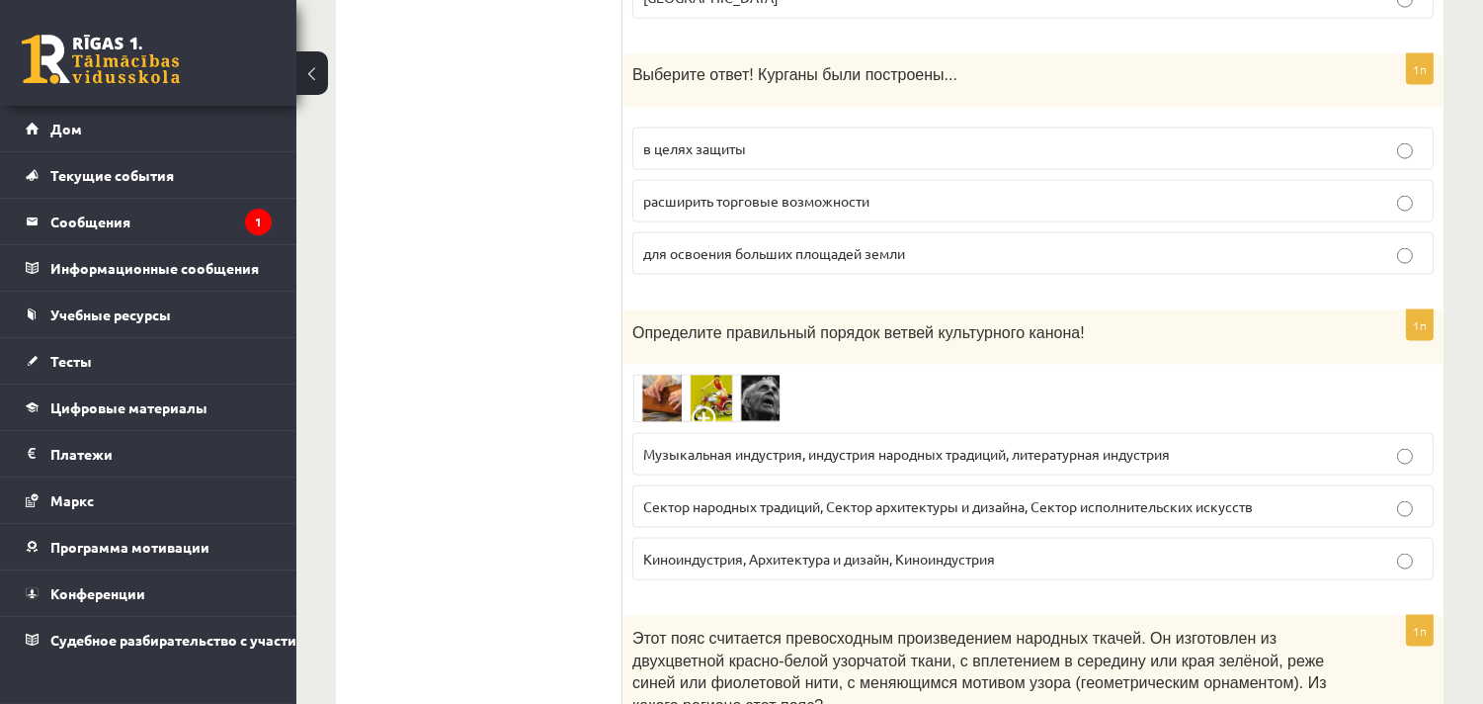
scroll to position [5050, 0]
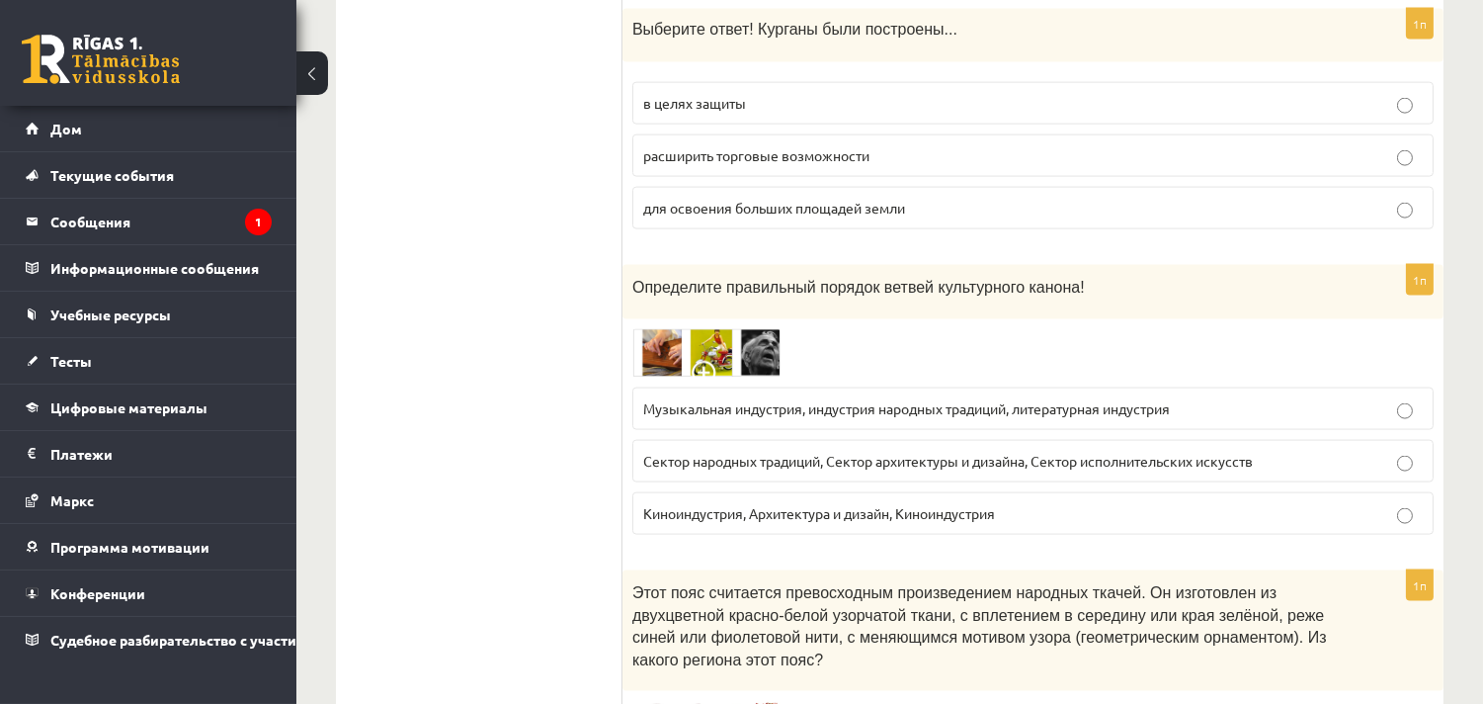
click at [711, 329] on img at bounding box center [706, 353] width 148 height 48
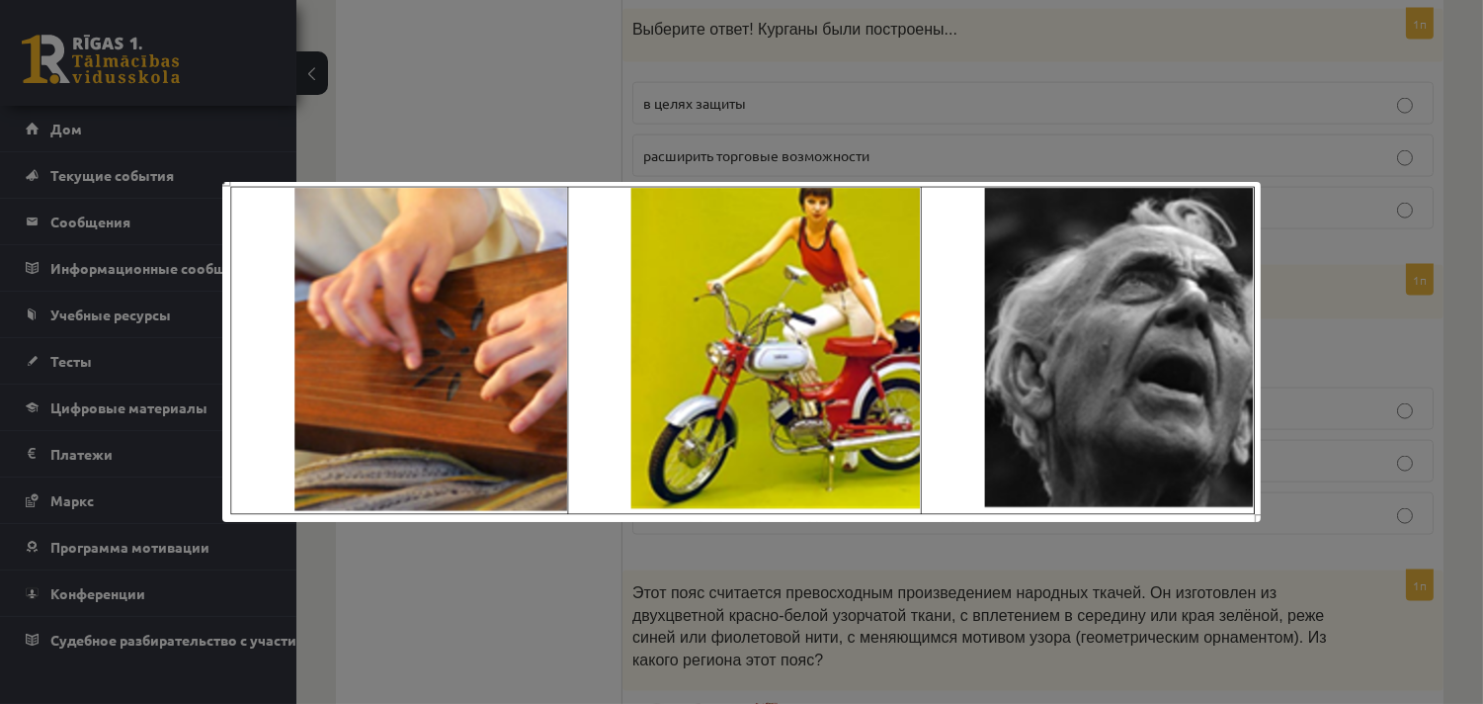
click at [1437, 124] on div at bounding box center [741, 352] width 1483 height 704
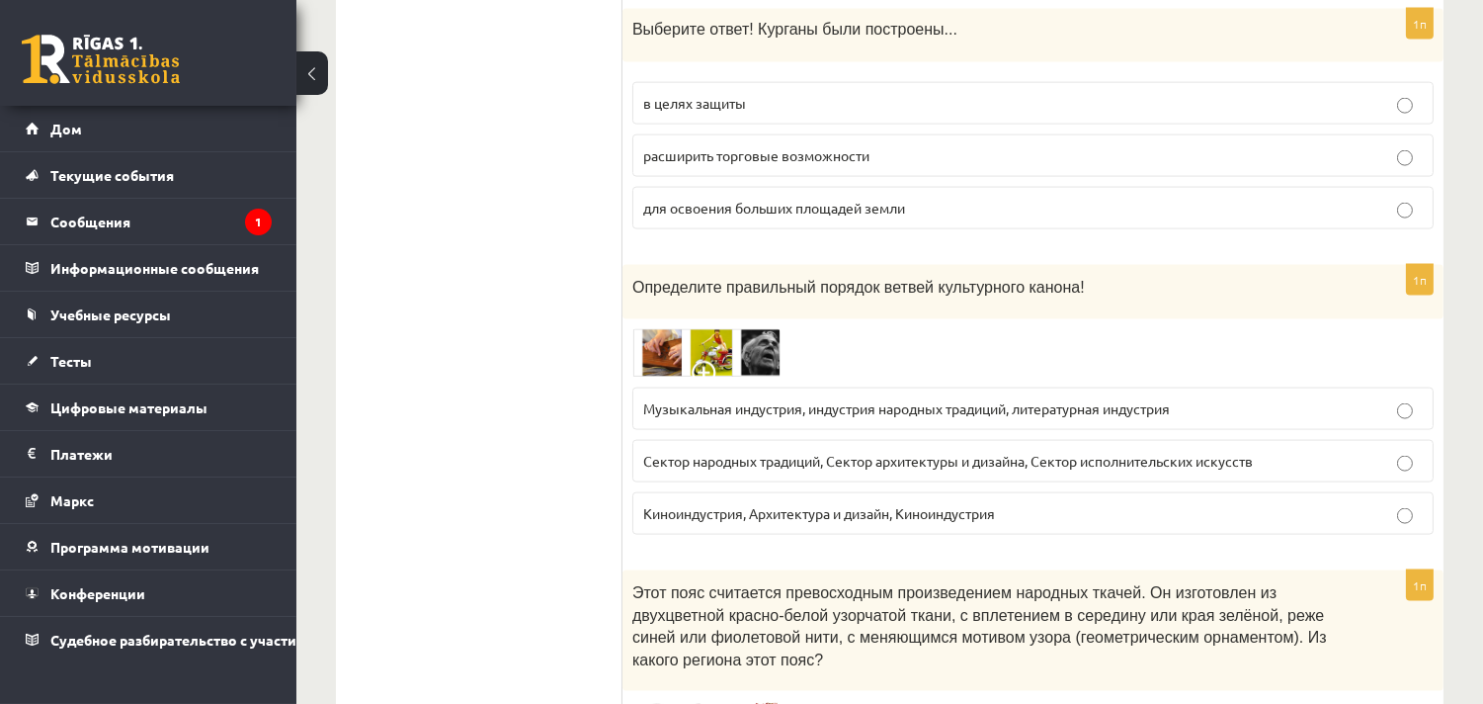
click at [777, 440] on label "Сектор народных традиций, Сектор архитектуры и дизайна, Сектор исполнительских …" at bounding box center [1032, 461] width 801 height 42
click at [703, 329] on img at bounding box center [706, 353] width 148 height 48
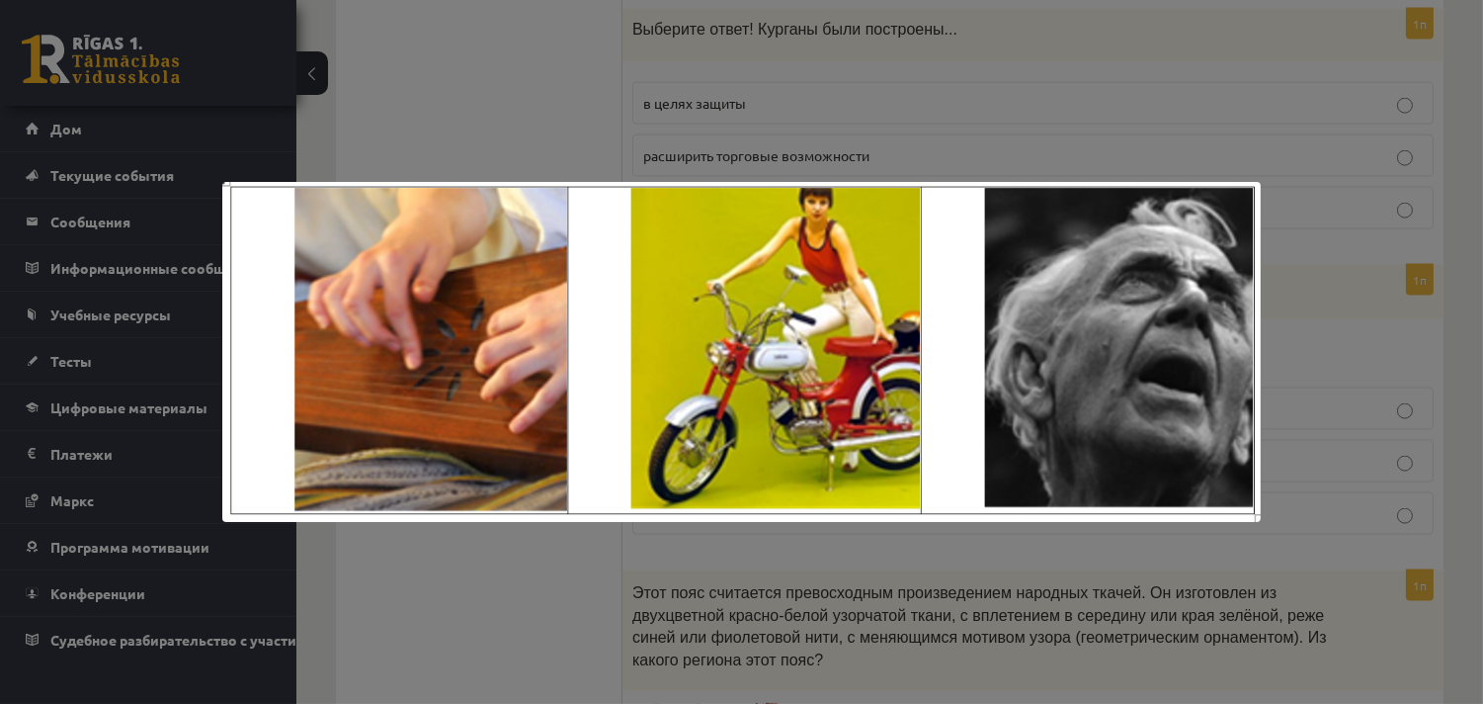
click at [1367, 90] on div at bounding box center [741, 352] width 1483 height 704
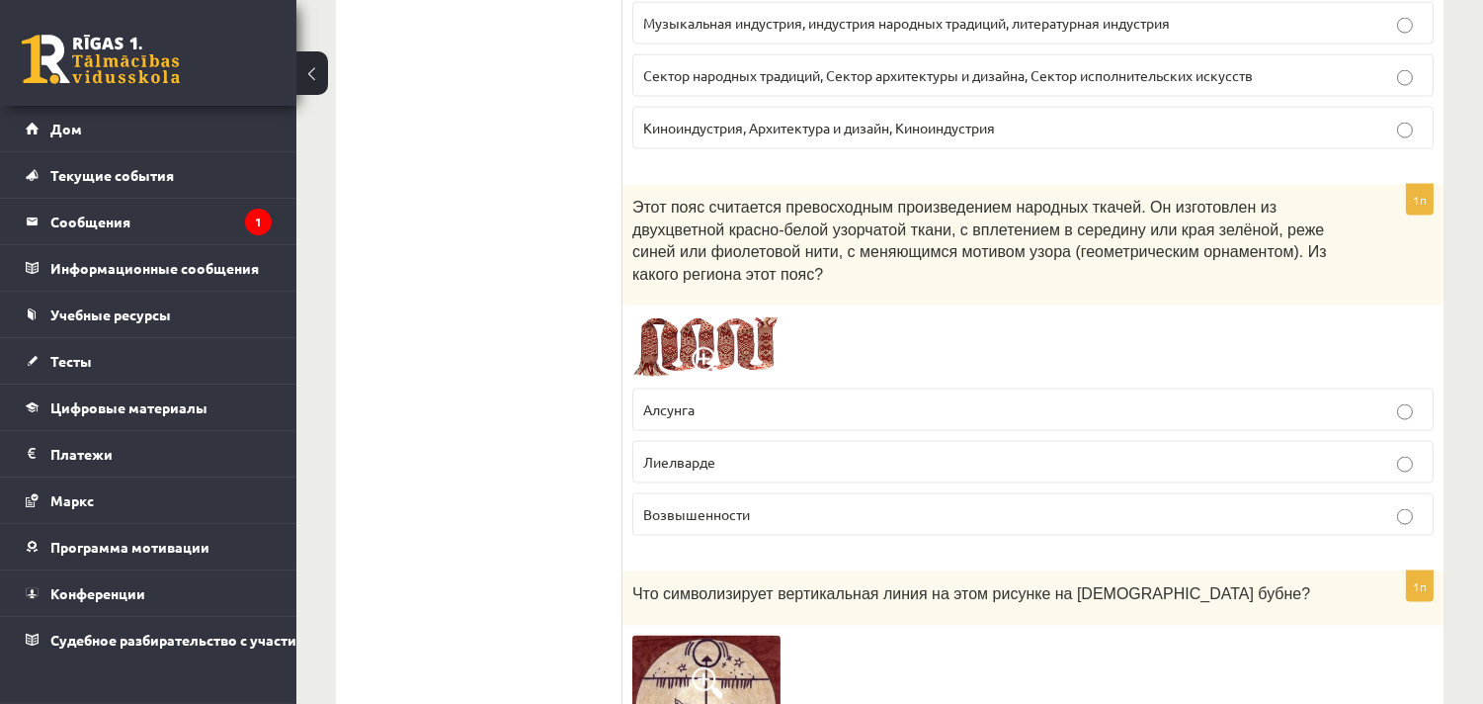
scroll to position [5489, 0]
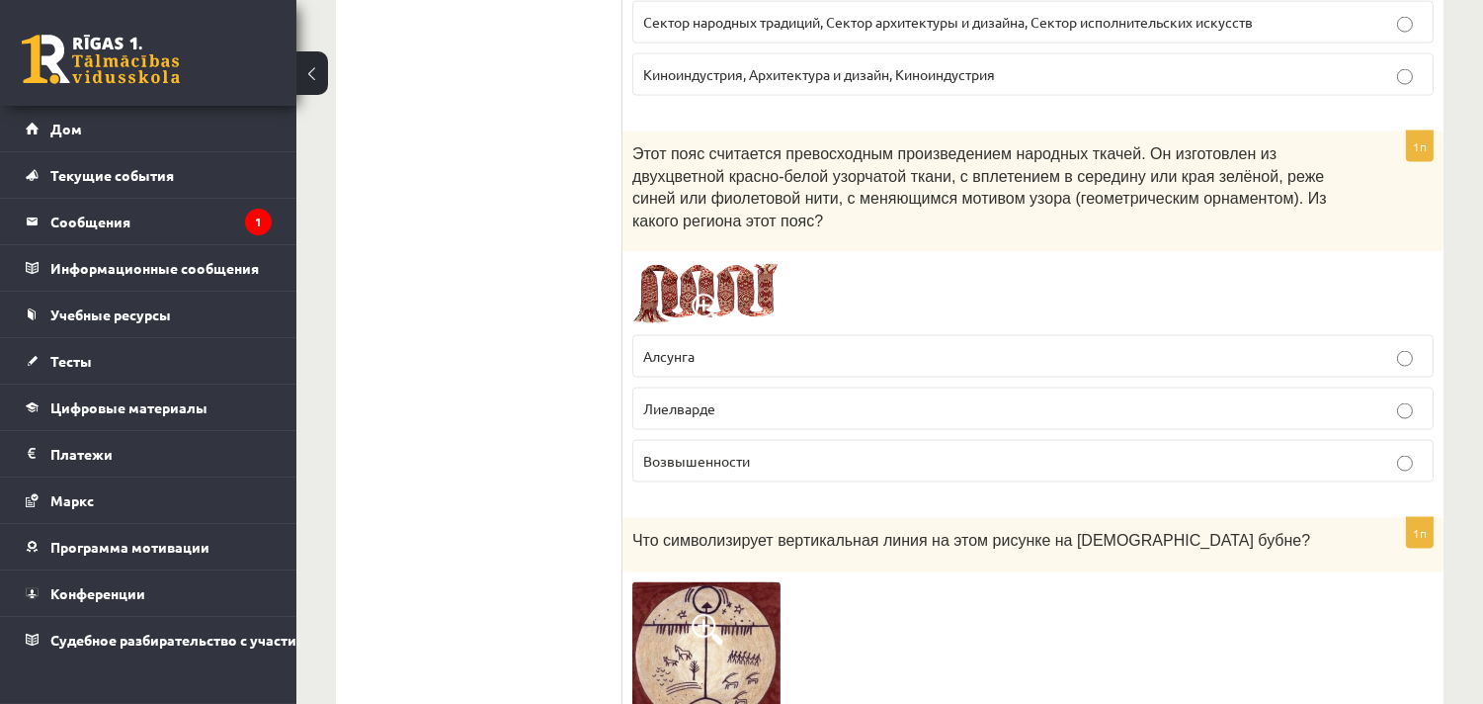
click at [787, 398] on p "Лиелварде" at bounding box center [1033, 408] width 780 height 21
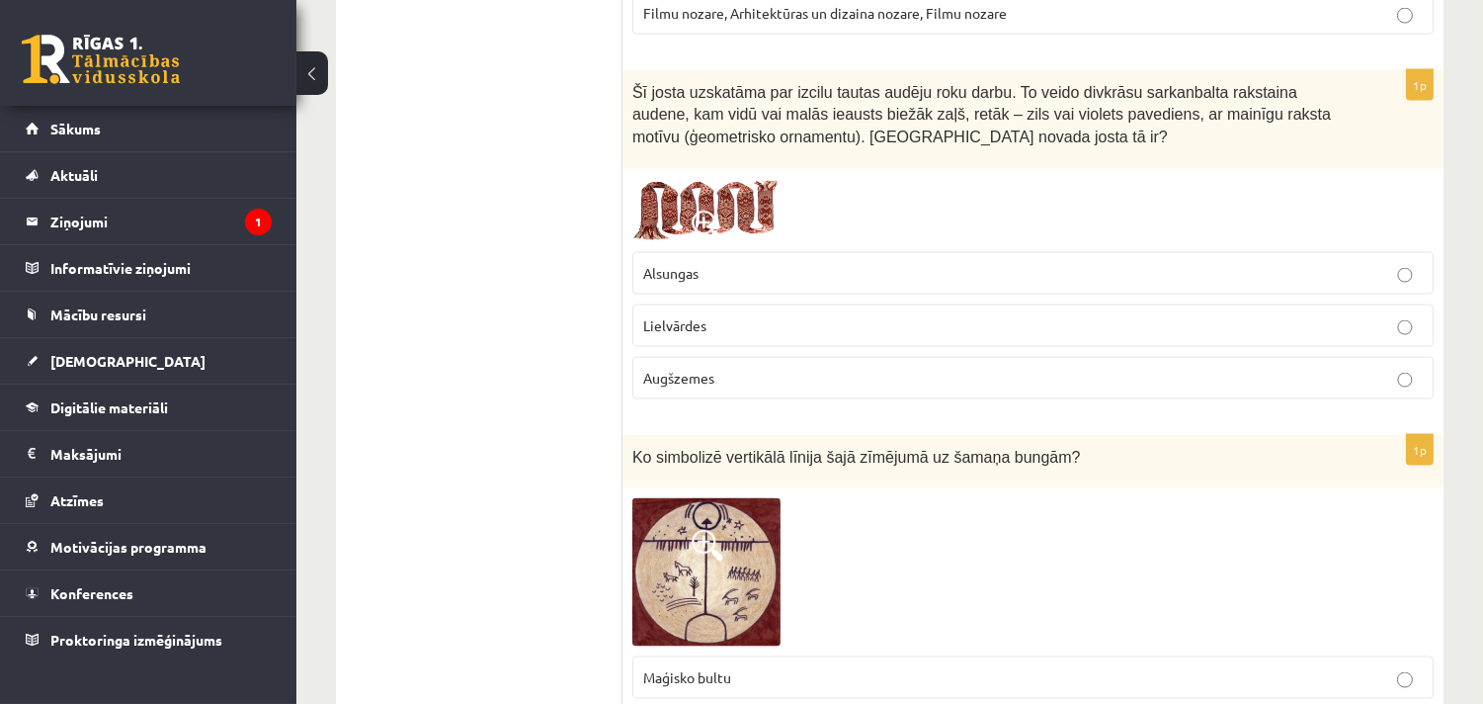
click at [913, 193] on div at bounding box center [1032, 210] width 801 height 63
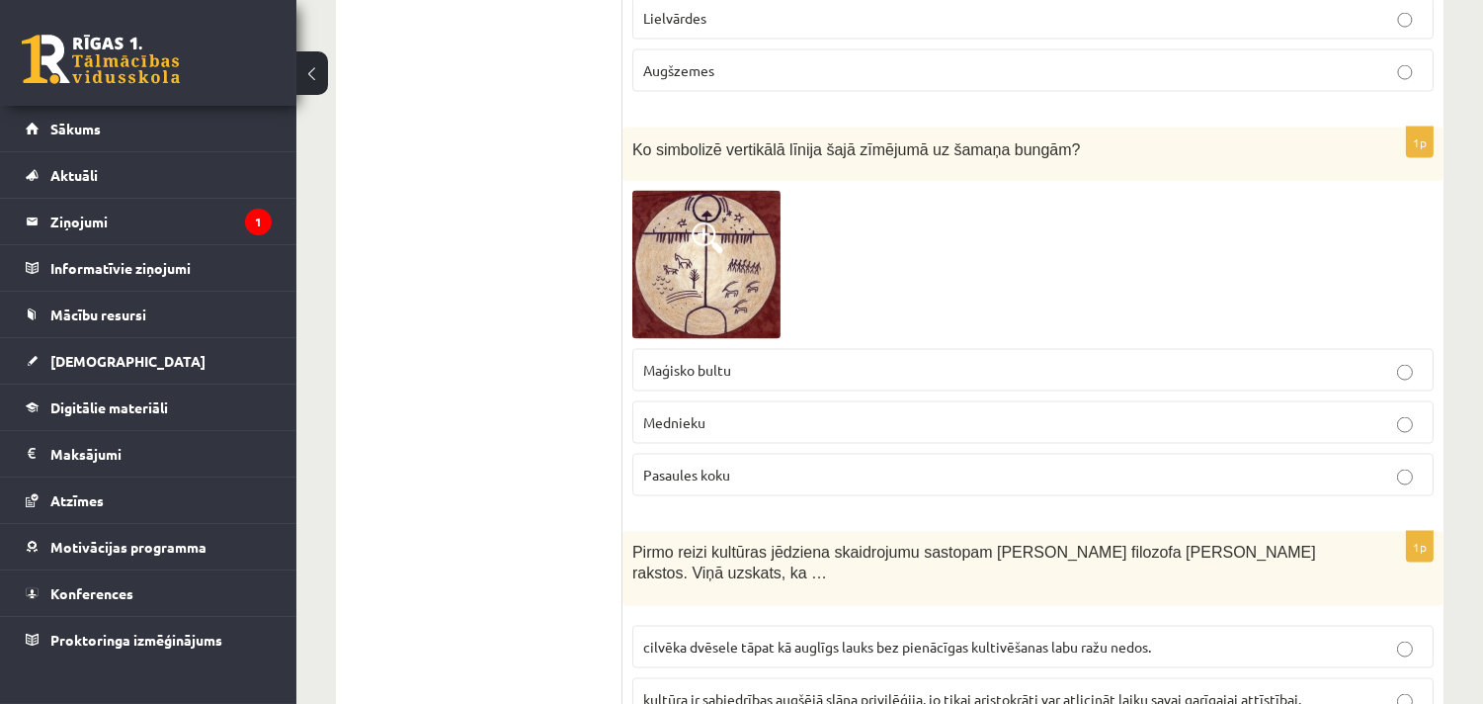
scroll to position [5818, 0]
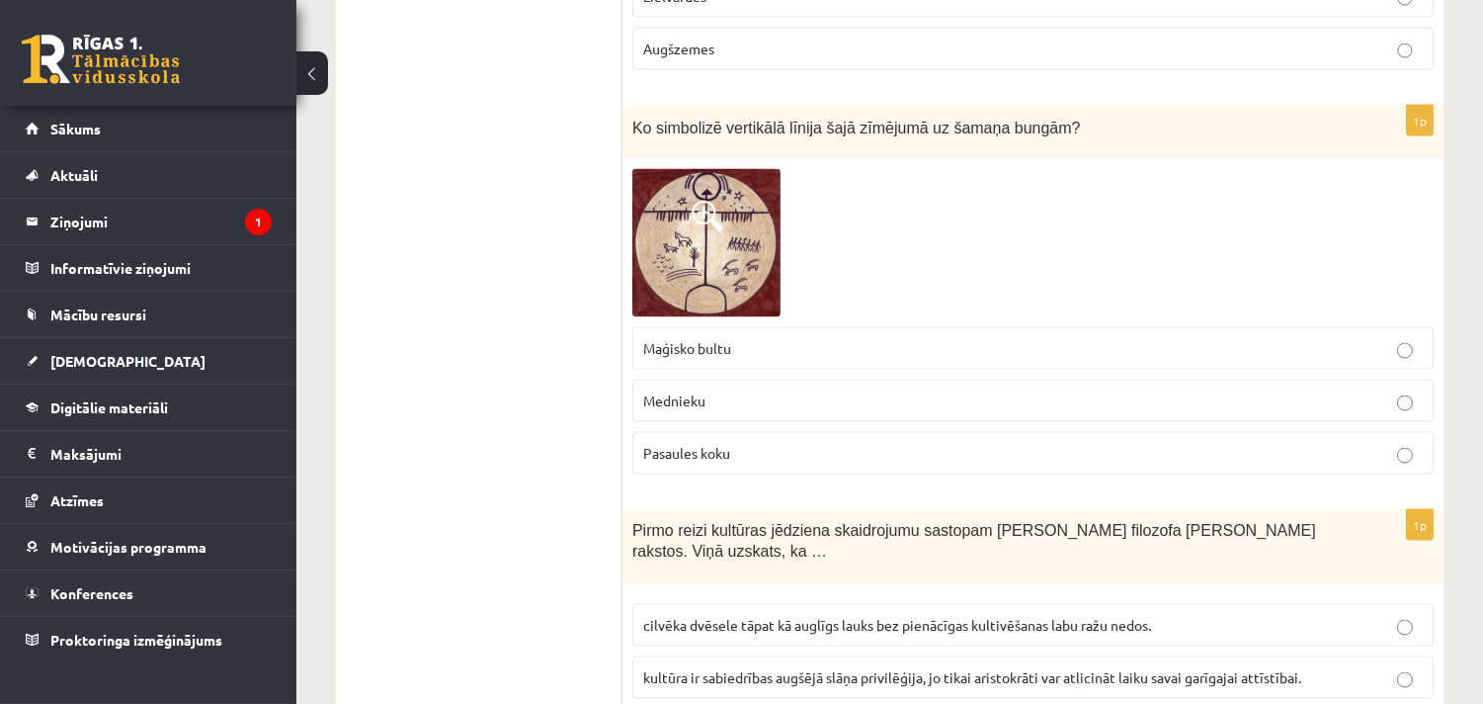
click at [699, 408] on span "Mednieku" at bounding box center [674, 400] width 62 height 18
click at [723, 247] on img at bounding box center [706, 243] width 148 height 148
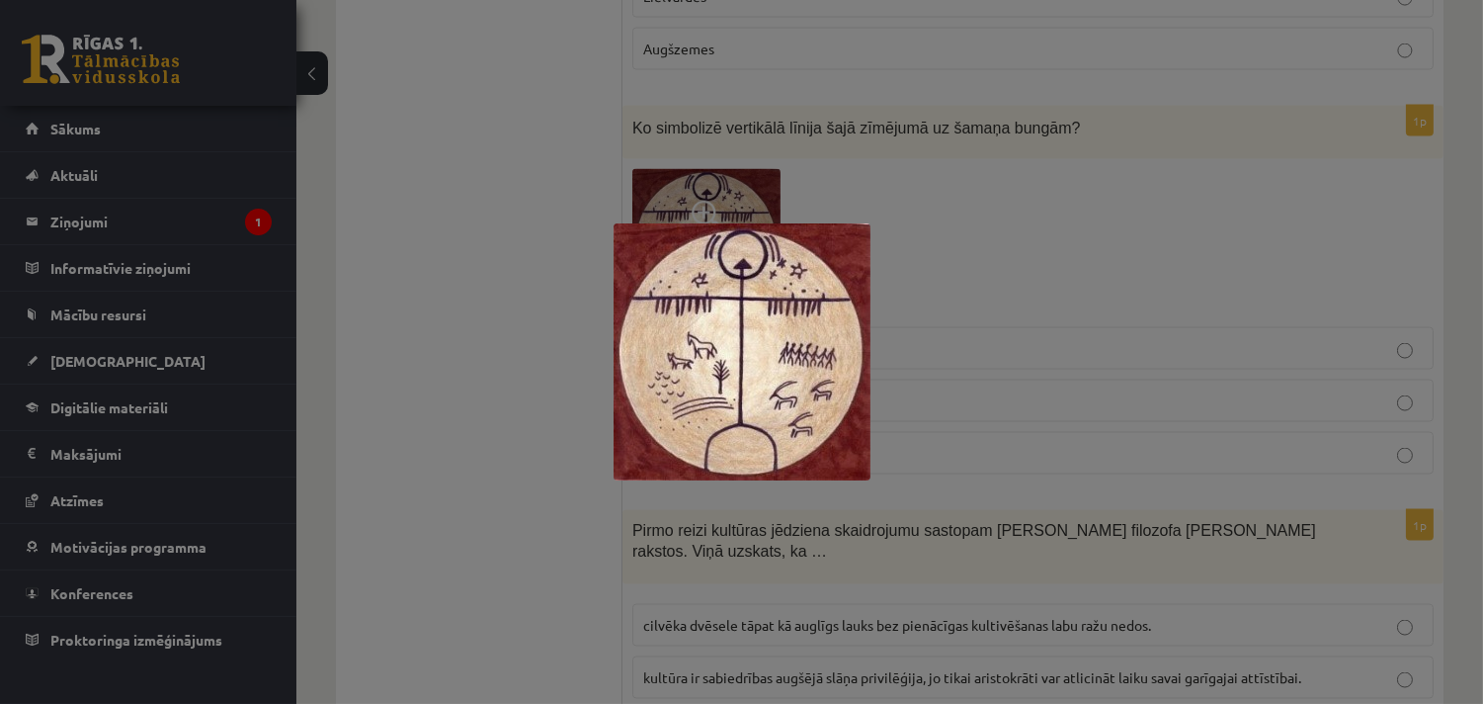
click at [956, 269] on div at bounding box center [741, 352] width 1483 height 704
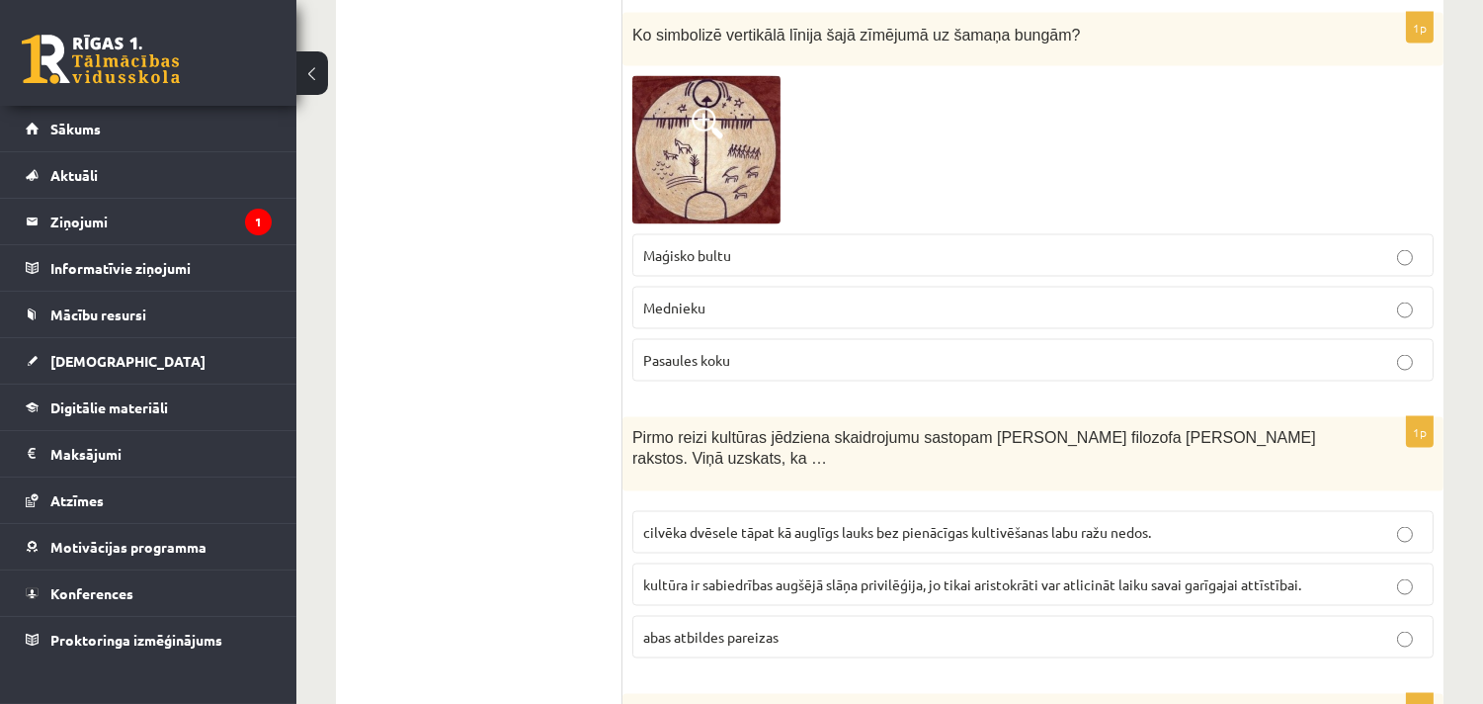
scroll to position [6038, 0]
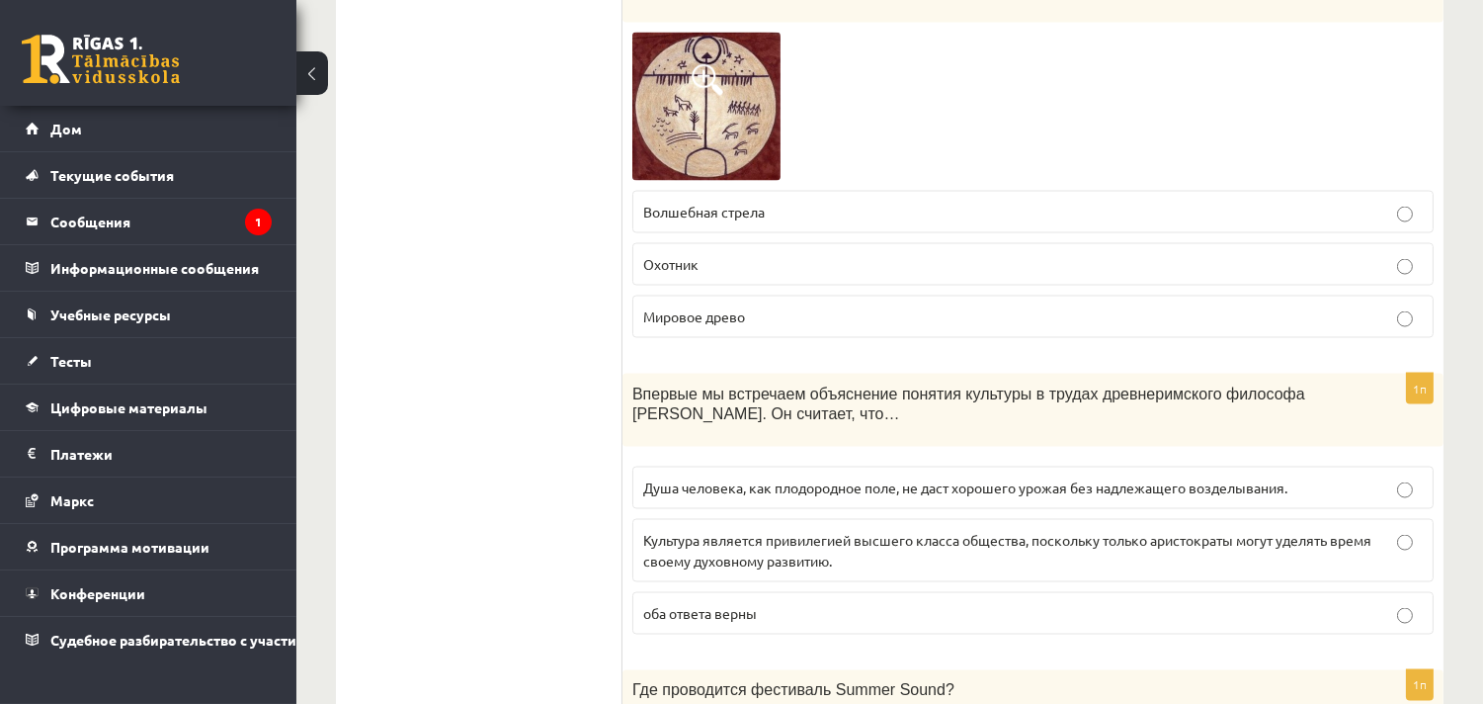
click at [923, 478] on font "Душа человека, как плодородное поле, не даст хорошего урожая без надлежащего во…" at bounding box center [965, 487] width 644 height 18
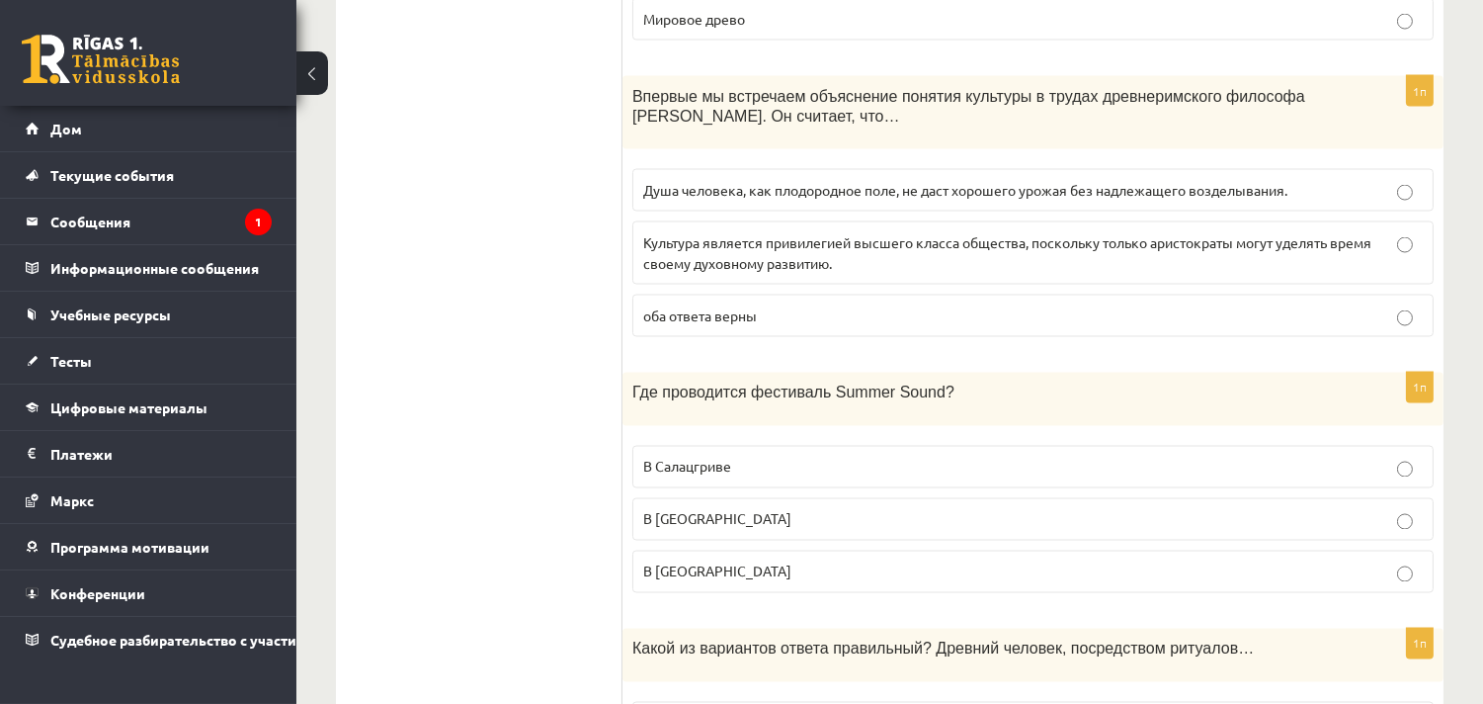
scroll to position [6367, 0]
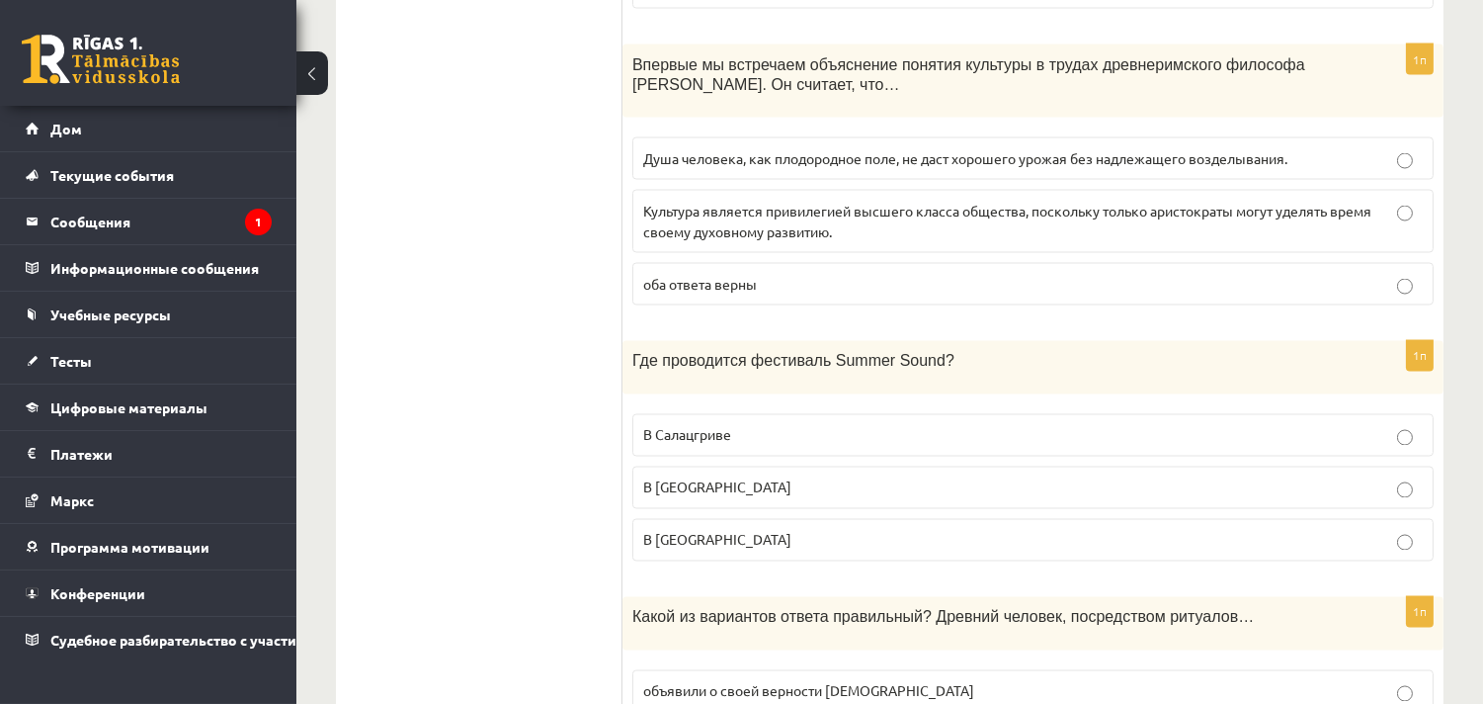
click at [635, 353] on font "Где проводится фестиваль Summer Sound?" at bounding box center [793, 361] width 322 height 17
drag, startPoint x: 632, startPoint y: 336, endPoint x: 927, endPoint y: 348, distance: 294.7
click at [927, 348] on div "Где проводится фестиваль Summer Sound?" at bounding box center [1032, 367] width 821 height 53
copy font "Где проводится фестиваль Summer Sound?"
click at [745, 530] on p "В Лиепае" at bounding box center [1033, 540] width 780 height 21
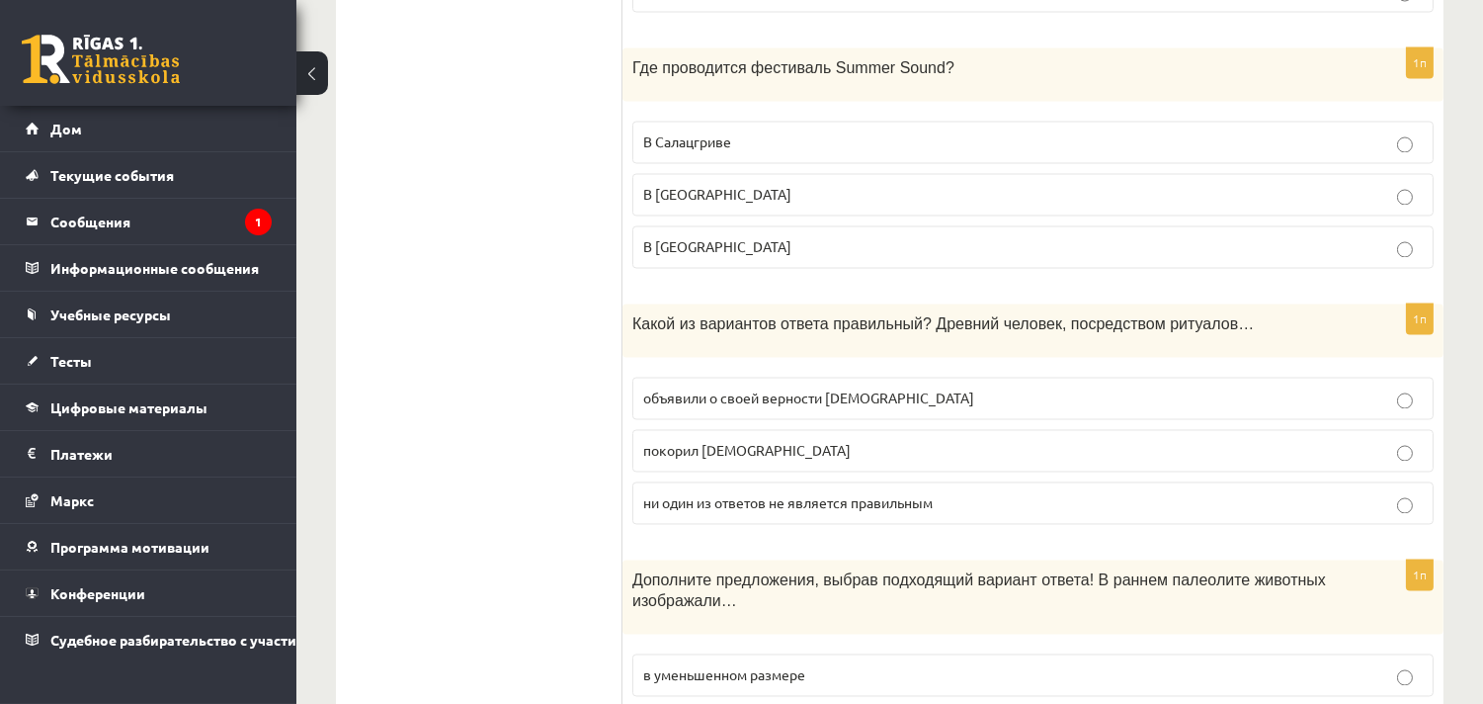
scroll to position [6696, 0]
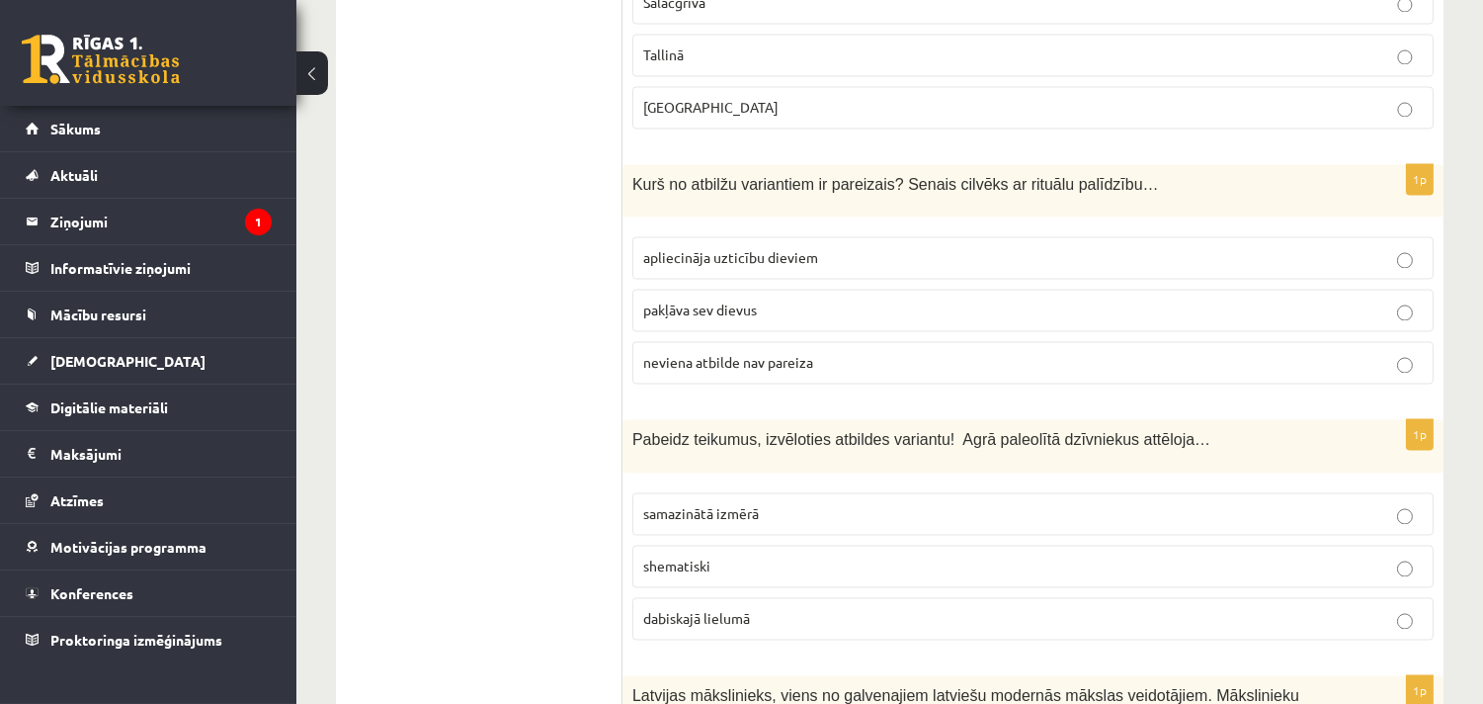
click at [870, 253] on p "apliecināja uzticību dieviem" at bounding box center [1033, 257] width 780 height 21
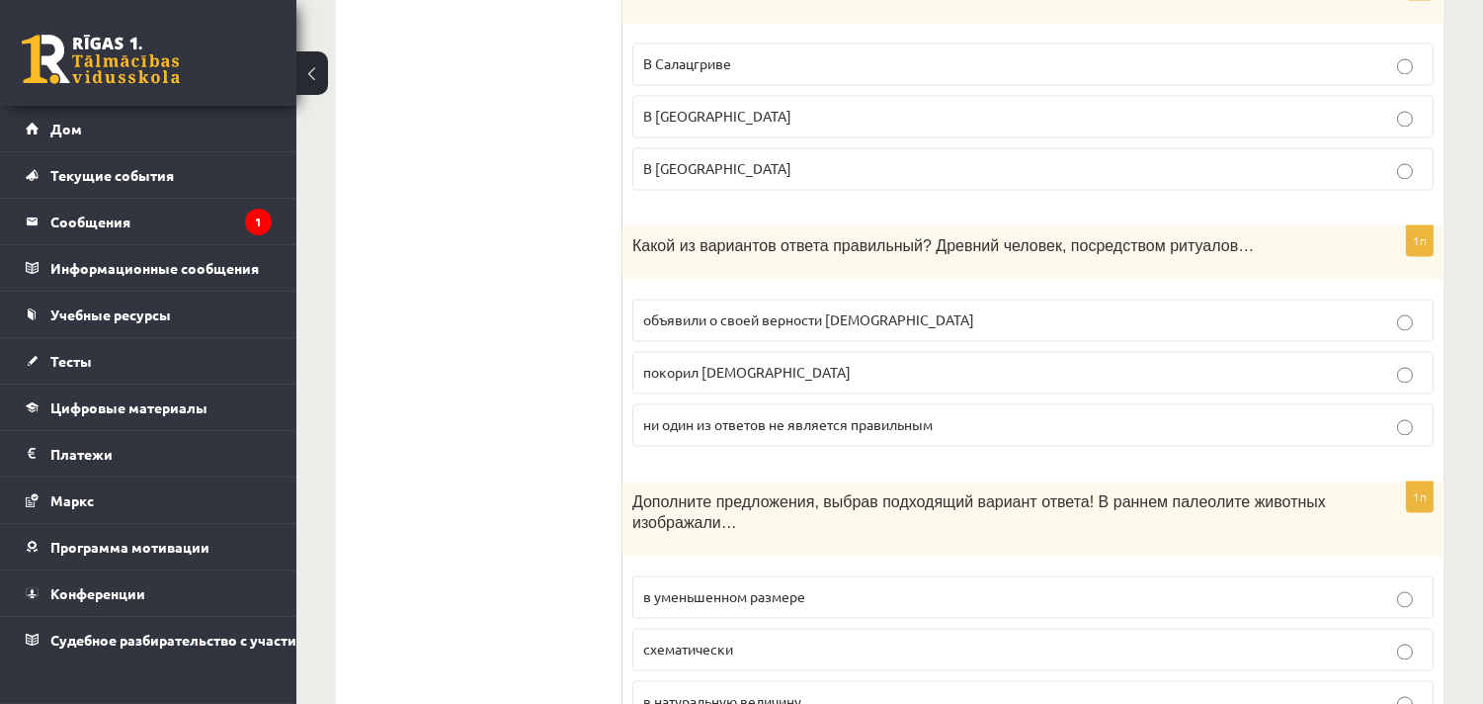
scroll to position [6806, 0]
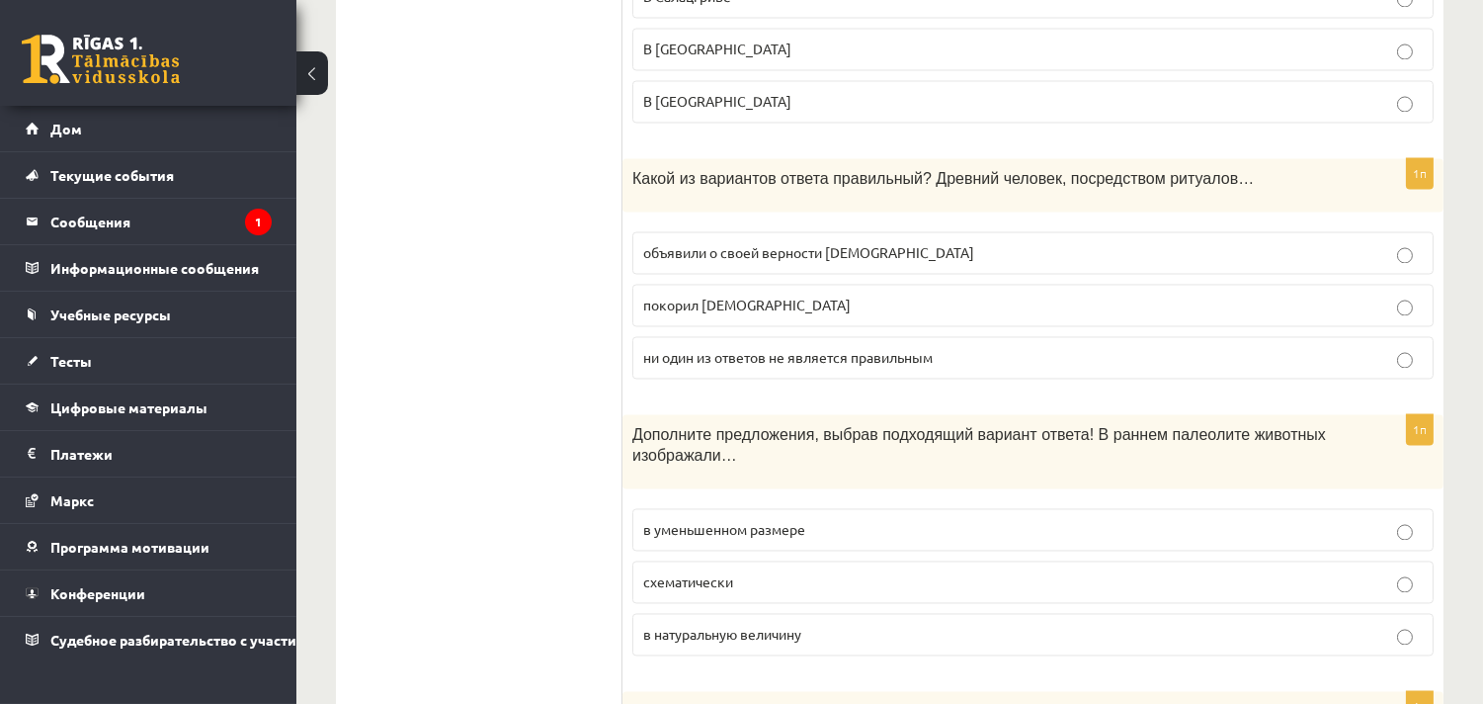
click at [816, 613] on label "в натуральную величину" at bounding box center [1032, 634] width 801 height 42
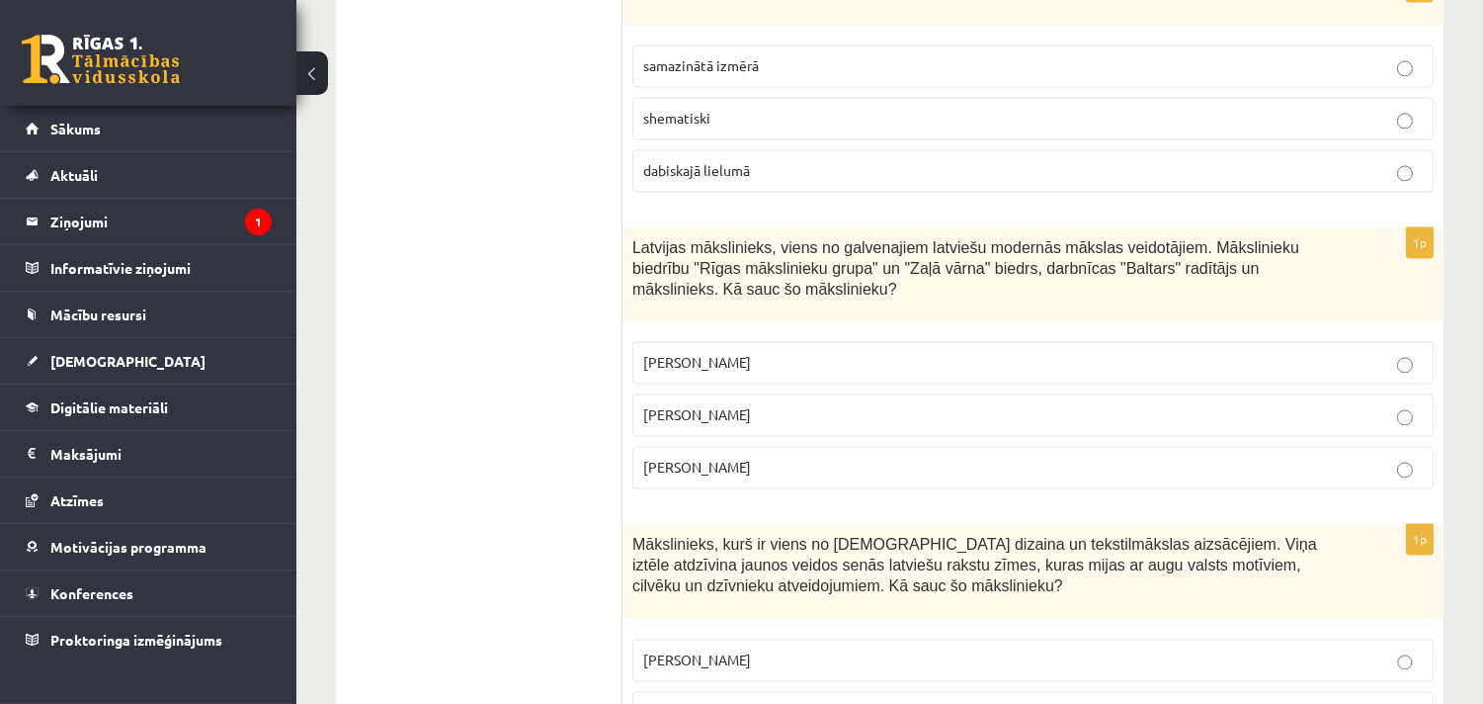
scroll to position [7136, 0]
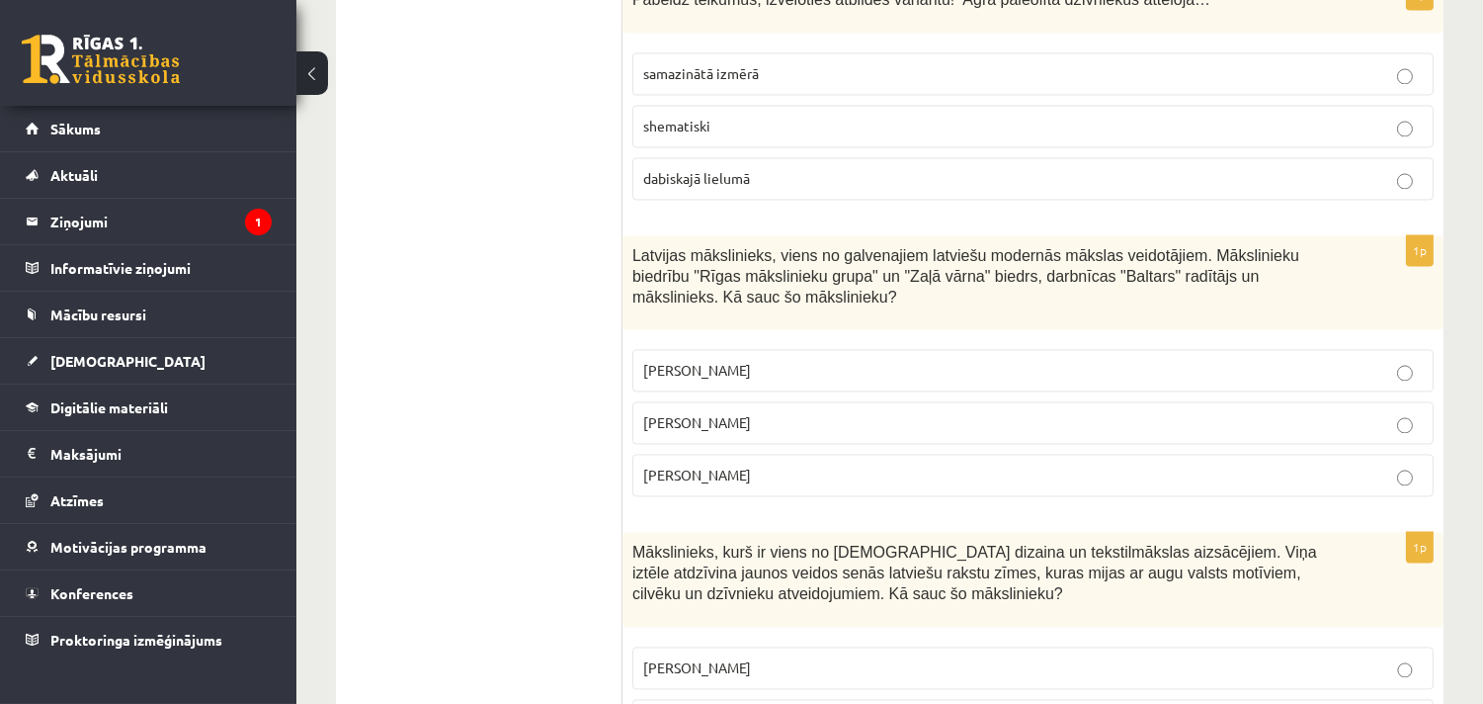
click at [813, 369] on p "Aleksandra Beļcova" at bounding box center [1033, 370] width 780 height 21
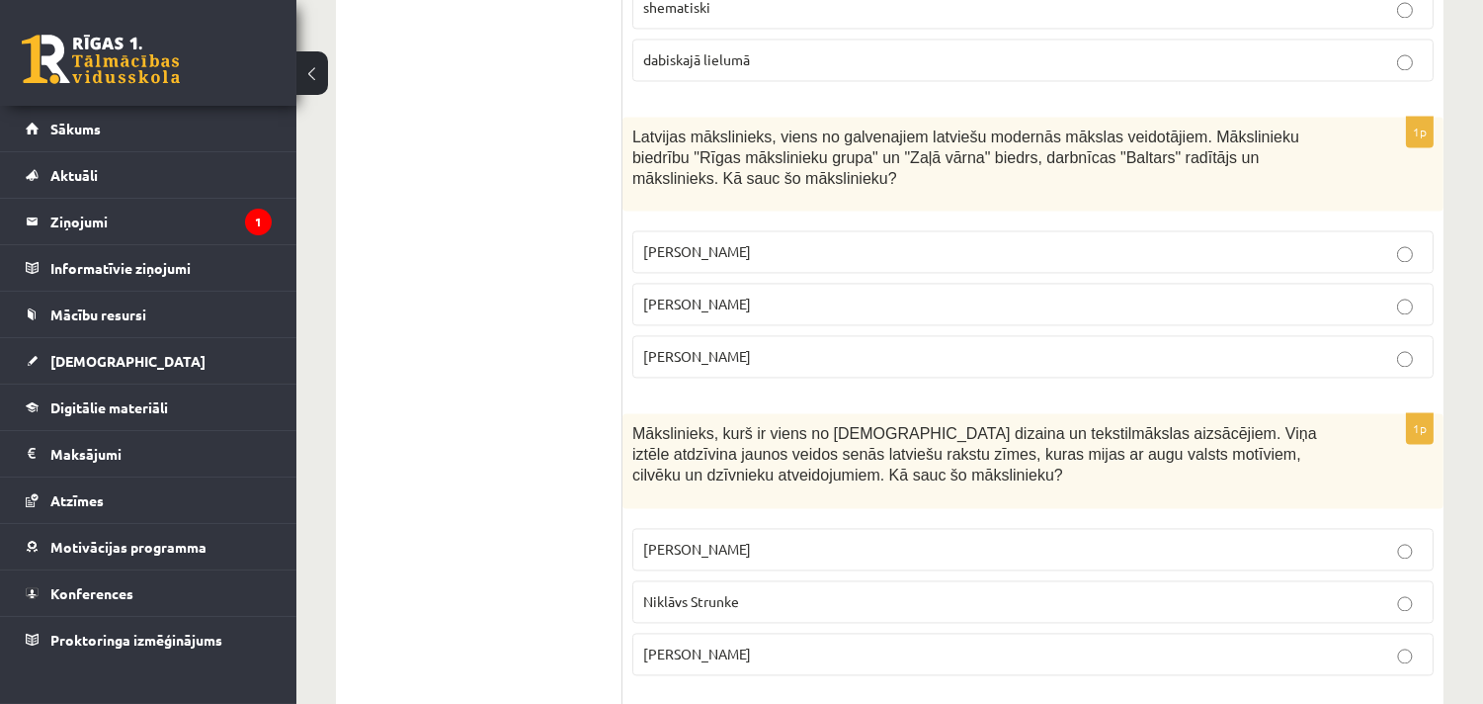
scroll to position [7355, 0]
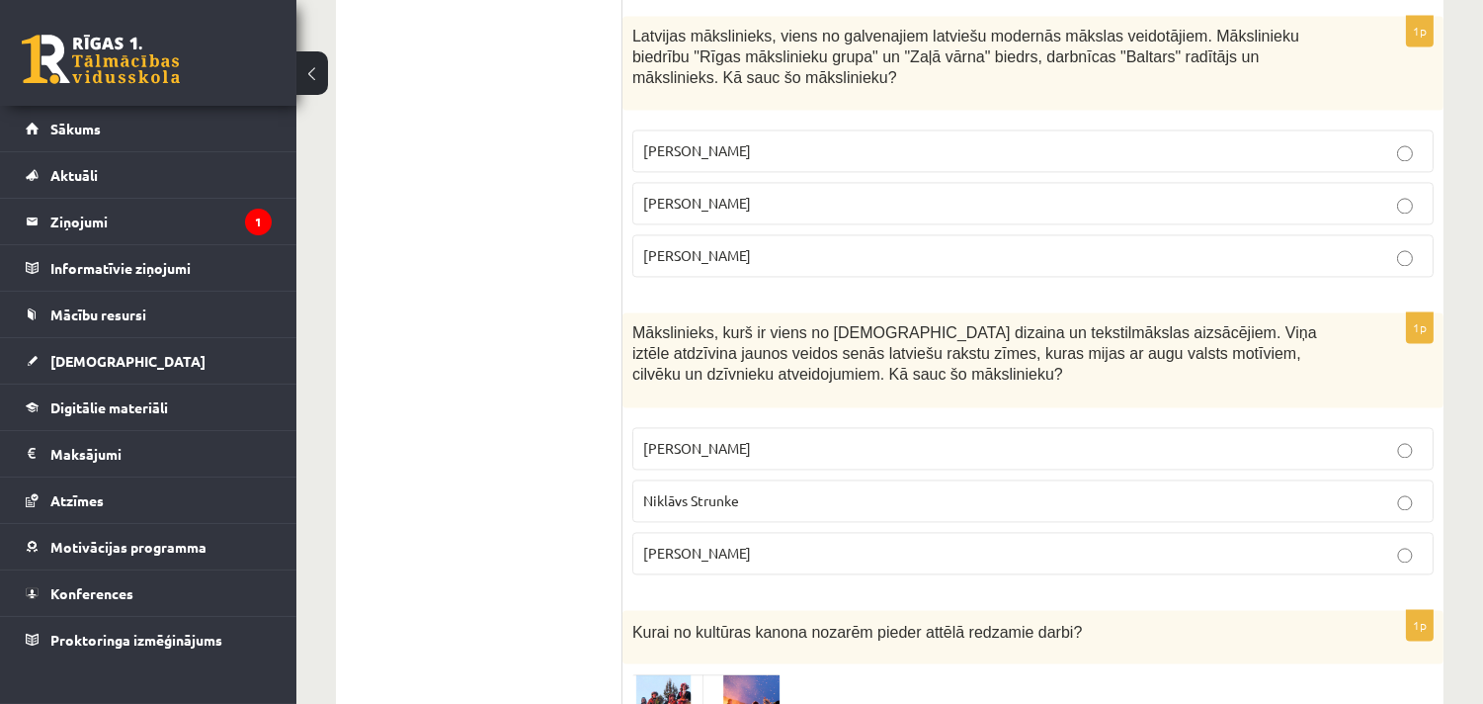
drag, startPoint x: 857, startPoint y: 421, endPoint x: 910, endPoint y: 408, distance: 54.9
click at [867, 417] on fieldset "Ansis Cīrulis Niklāvs Strunke Rihards Zariņš" at bounding box center [1032, 498] width 801 height 163
click at [907, 448] on label "Ansis Cīrulis" at bounding box center [1032, 448] width 801 height 42
click at [754, 553] on p "Rihards Zariņš" at bounding box center [1033, 552] width 780 height 21
drag, startPoint x: 1068, startPoint y: 439, endPoint x: 1048, endPoint y: 450, distance: 22.6
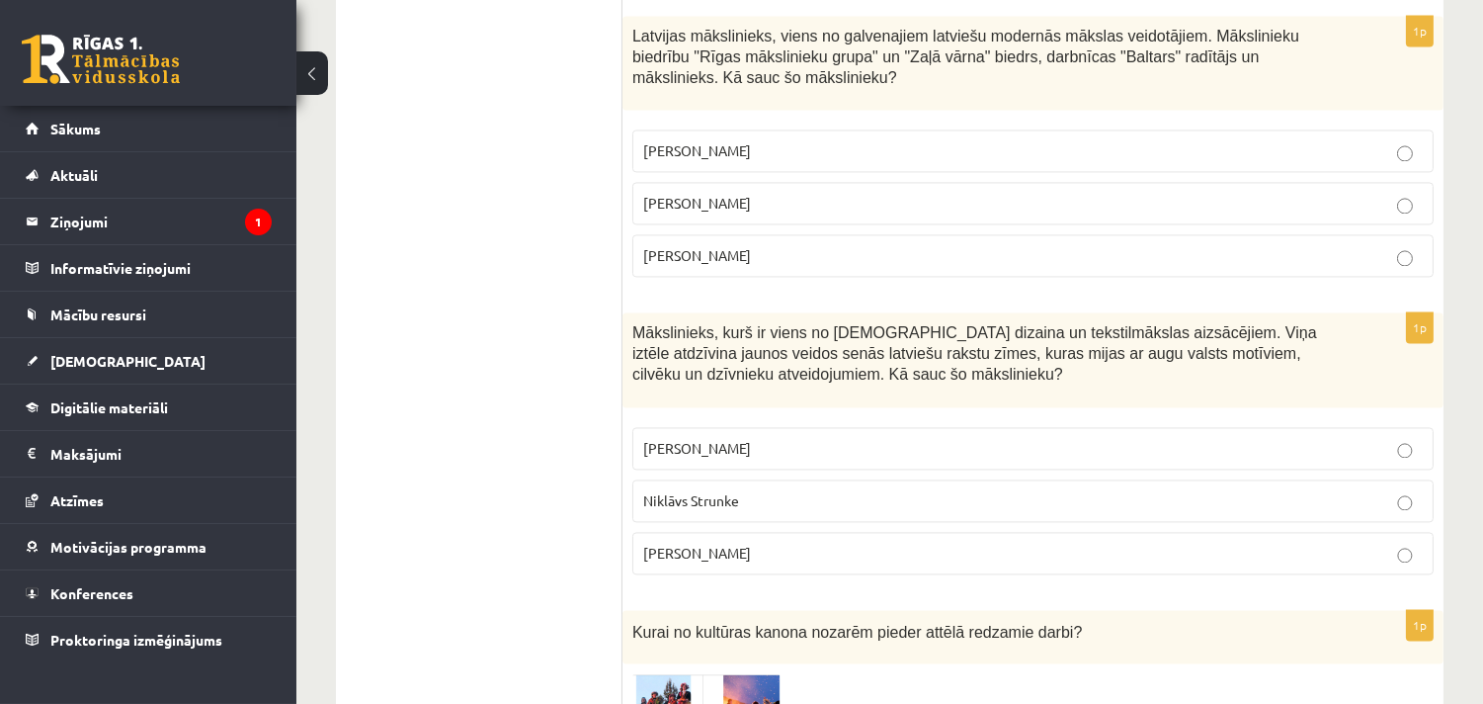
click at [1067, 439] on p "Ansis Cīrulis" at bounding box center [1033, 448] width 780 height 21
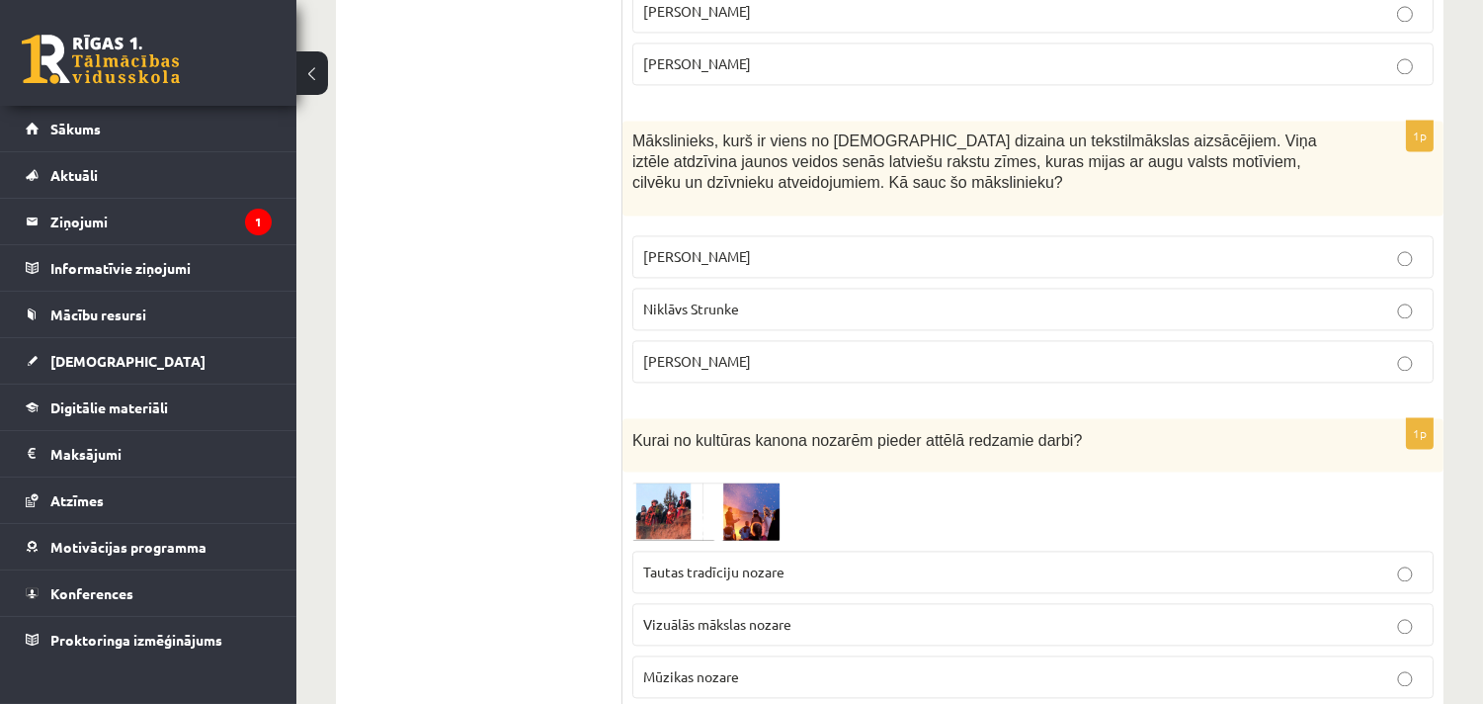
scroll to position [7575, 0]
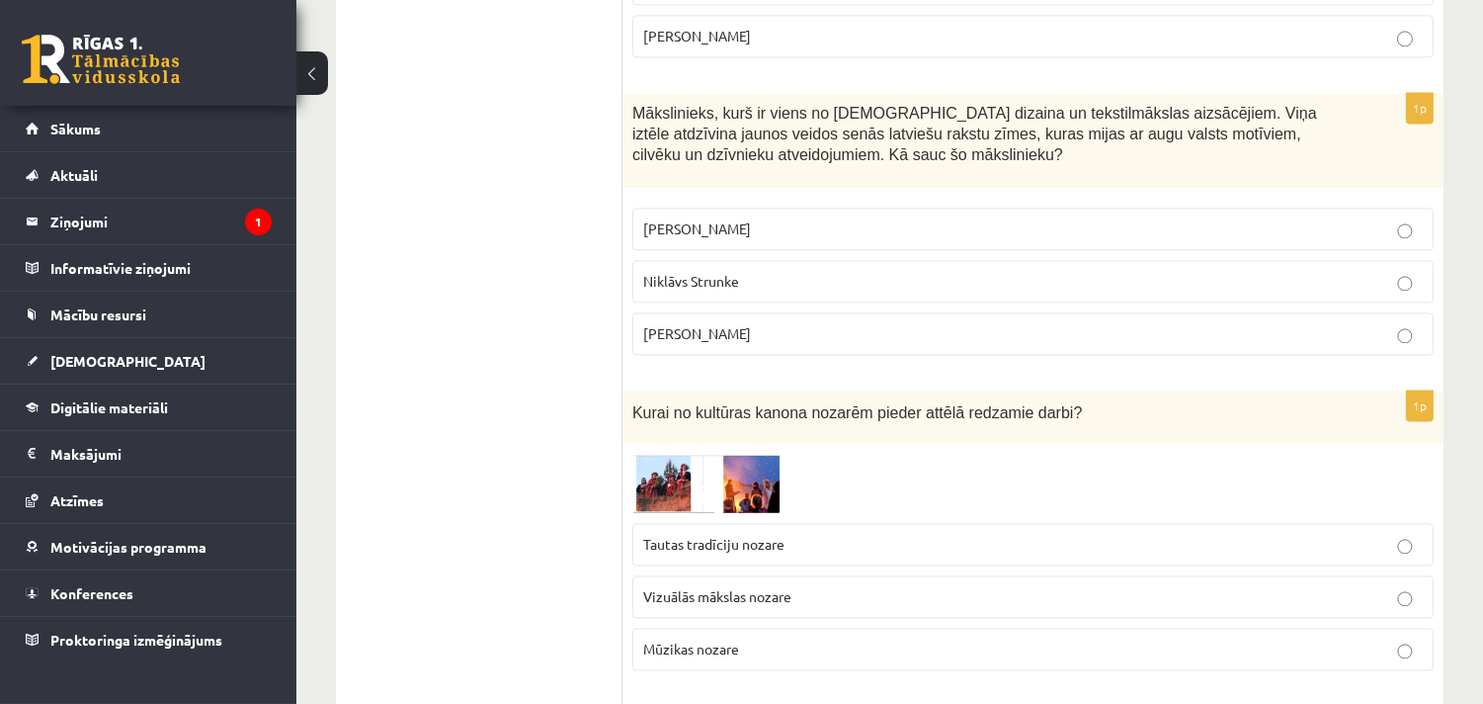
click at [742, 480] on img at bounding box center [706, 483] width 148 height 58
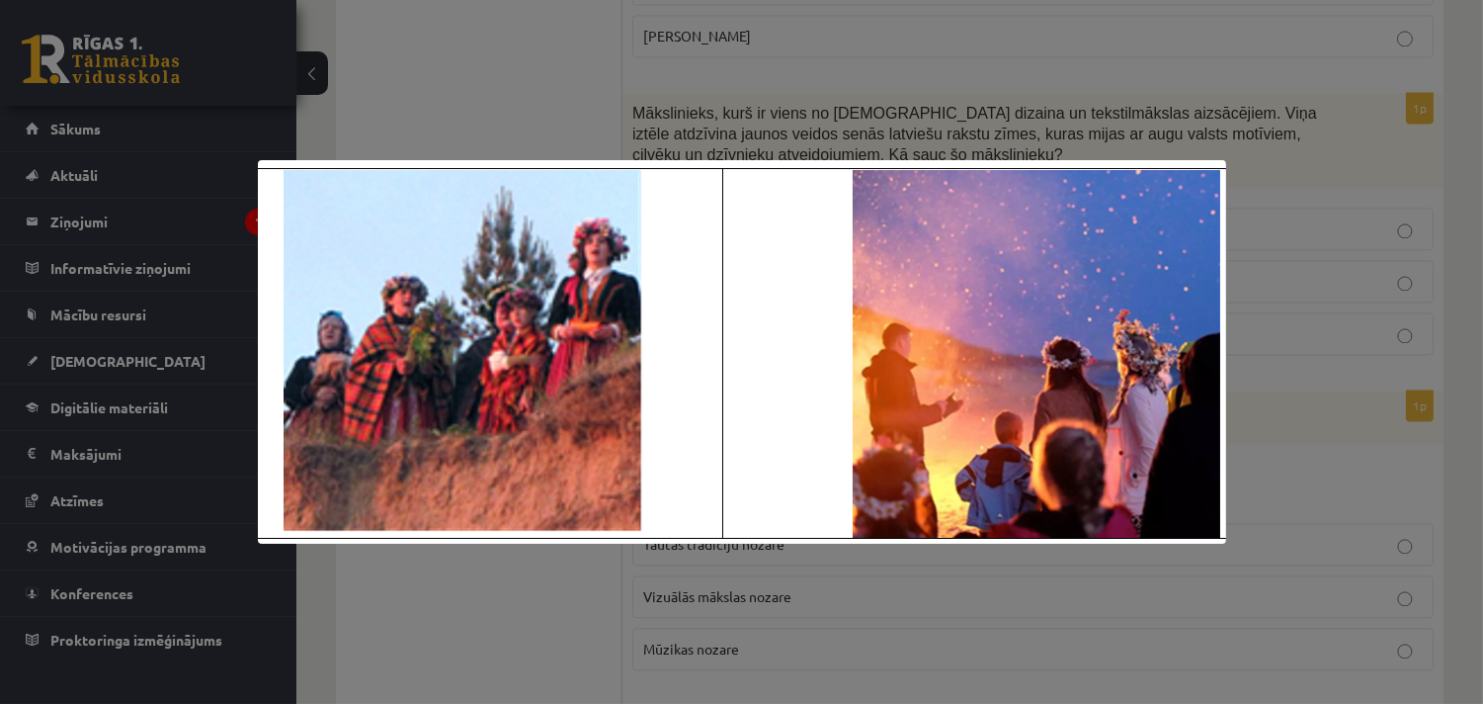
click at [1283, 207] on div at bounding box center [741, 352] width 1483 height 704
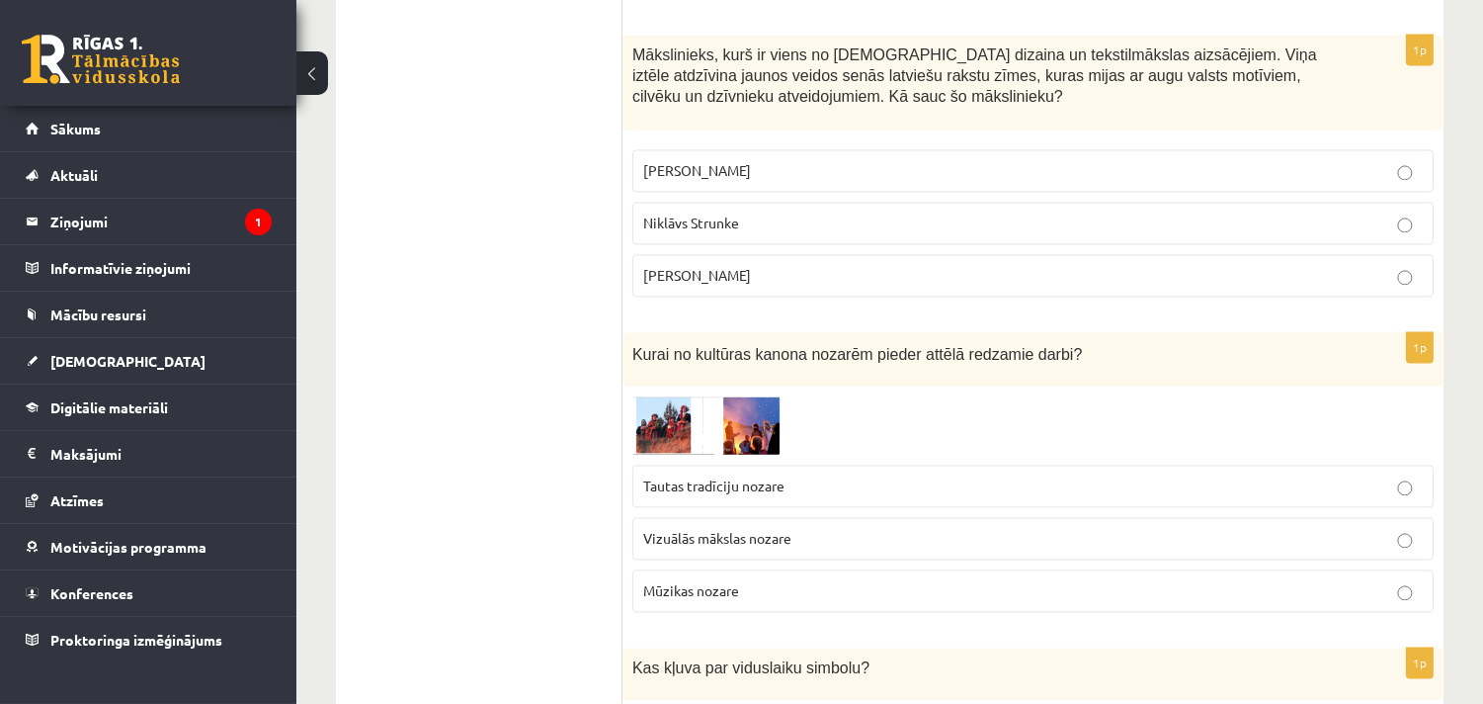
scroll to position [7684, 0]
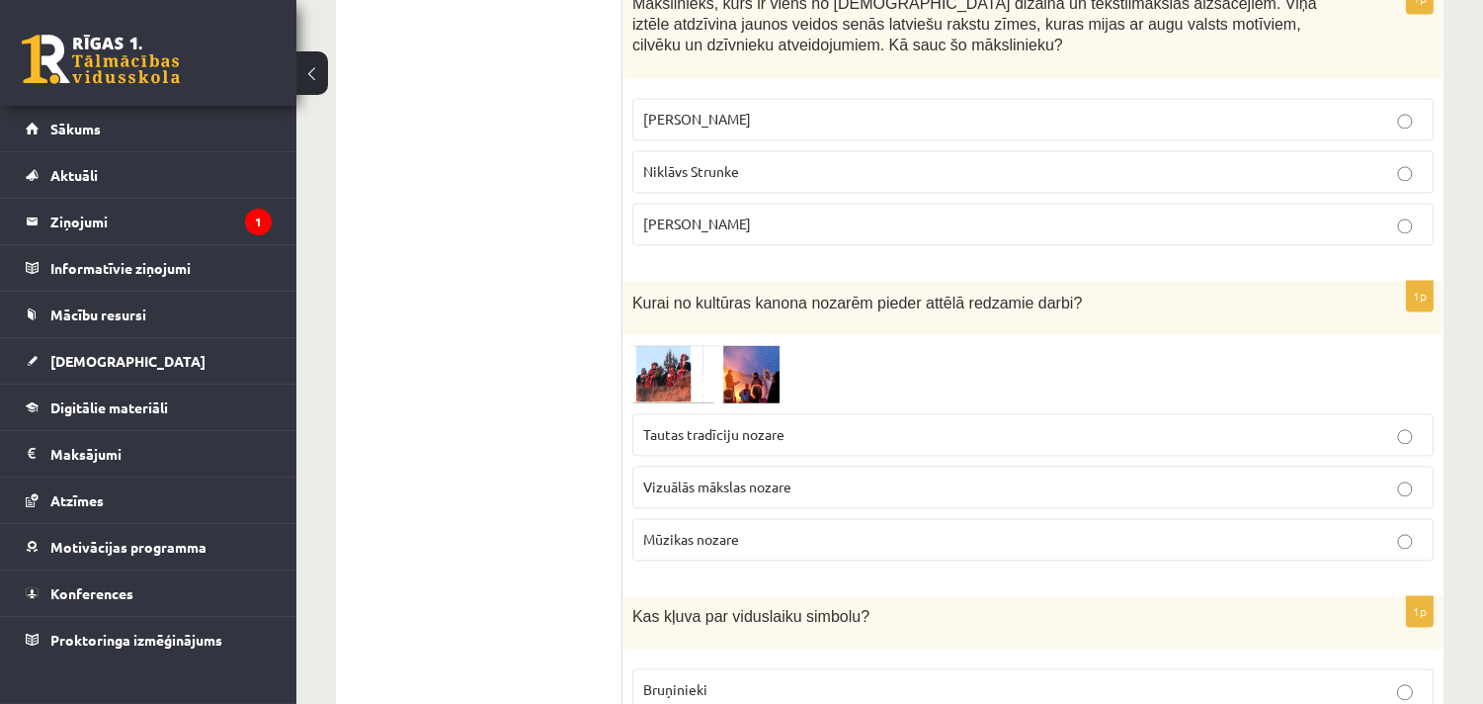
click at [737, 428] on span "Tautas tradīciju nozare" at bounding box center [713, 434] width 141 height 18
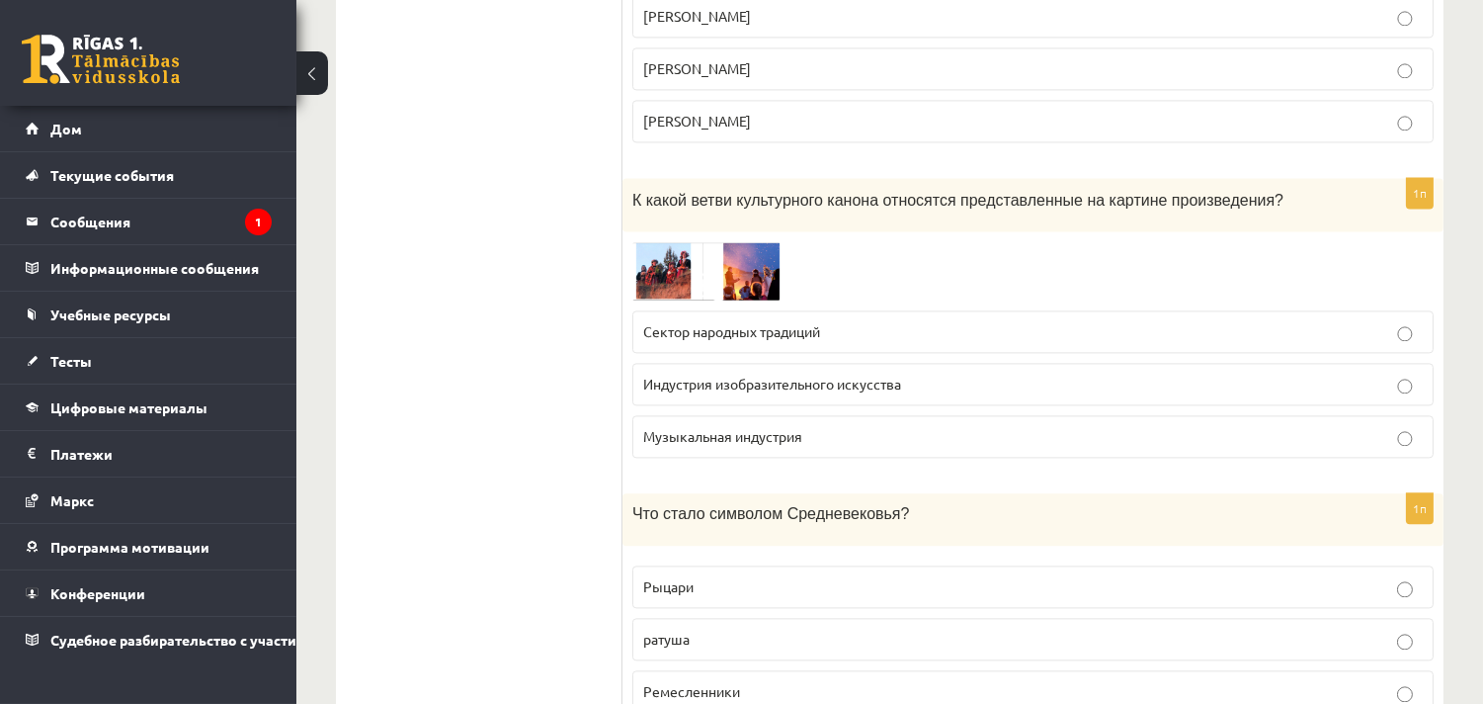
scroll to position [8014, 0]
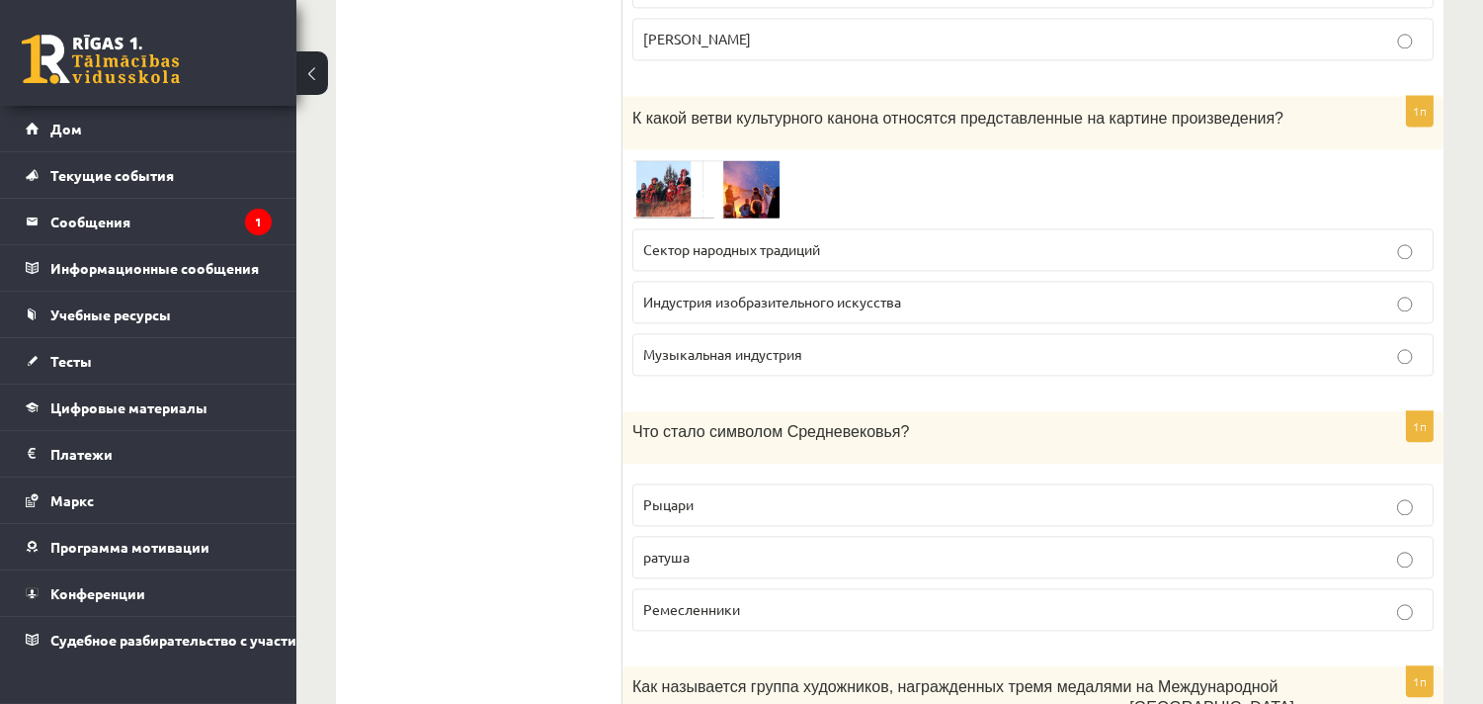
click at [821, 494] on p "Рыцари" at bounding box center [1033, 504] width 780 height 21
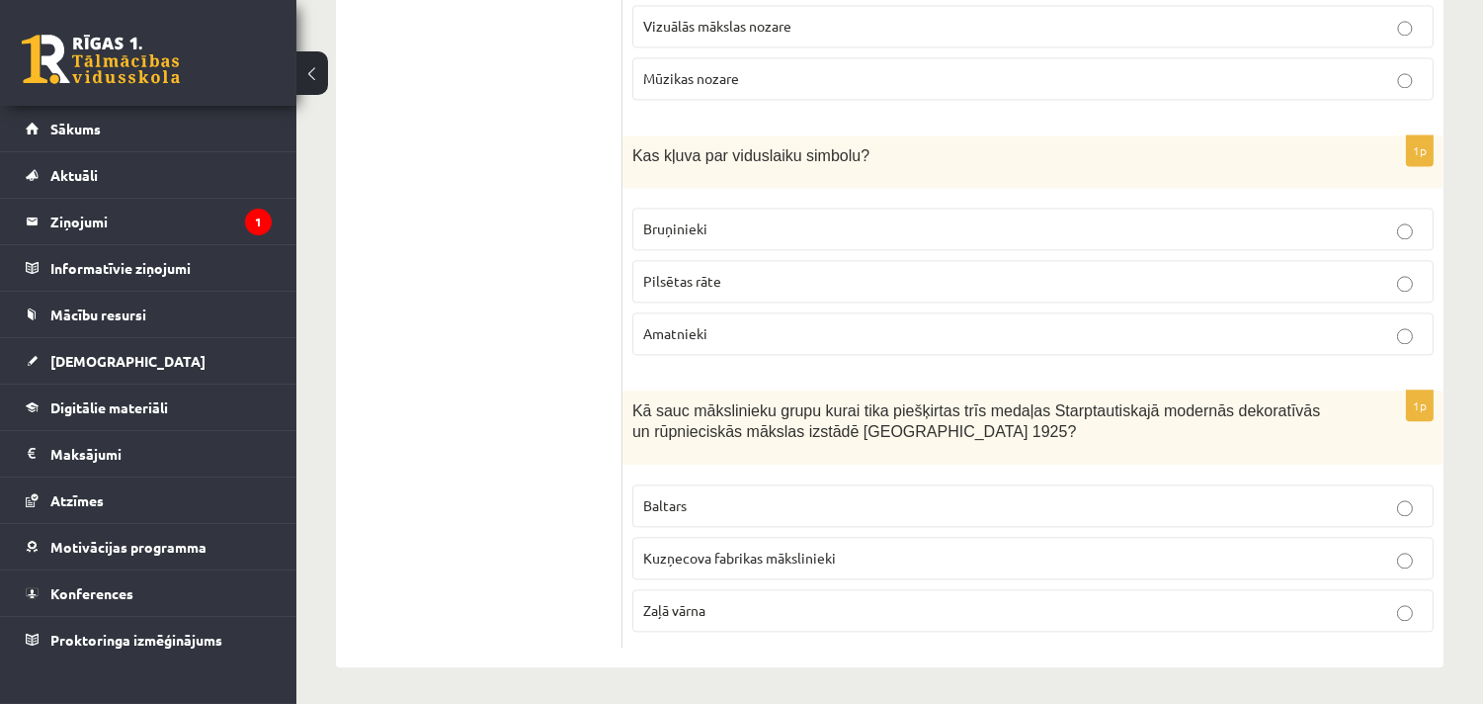
scroll to position [8148, 0]
drag, startPoint x: 745, startPoint y: 599, endPoint x: 728, endPoint y: 620, distance: 26.7
click at [738, 599] on p "Zaļā vārna" at bounding box center [1033, 607] width 780 height 21
click at [726, 489] on label "Baltars" at bounding box center [1032, 502] width 801 height 42
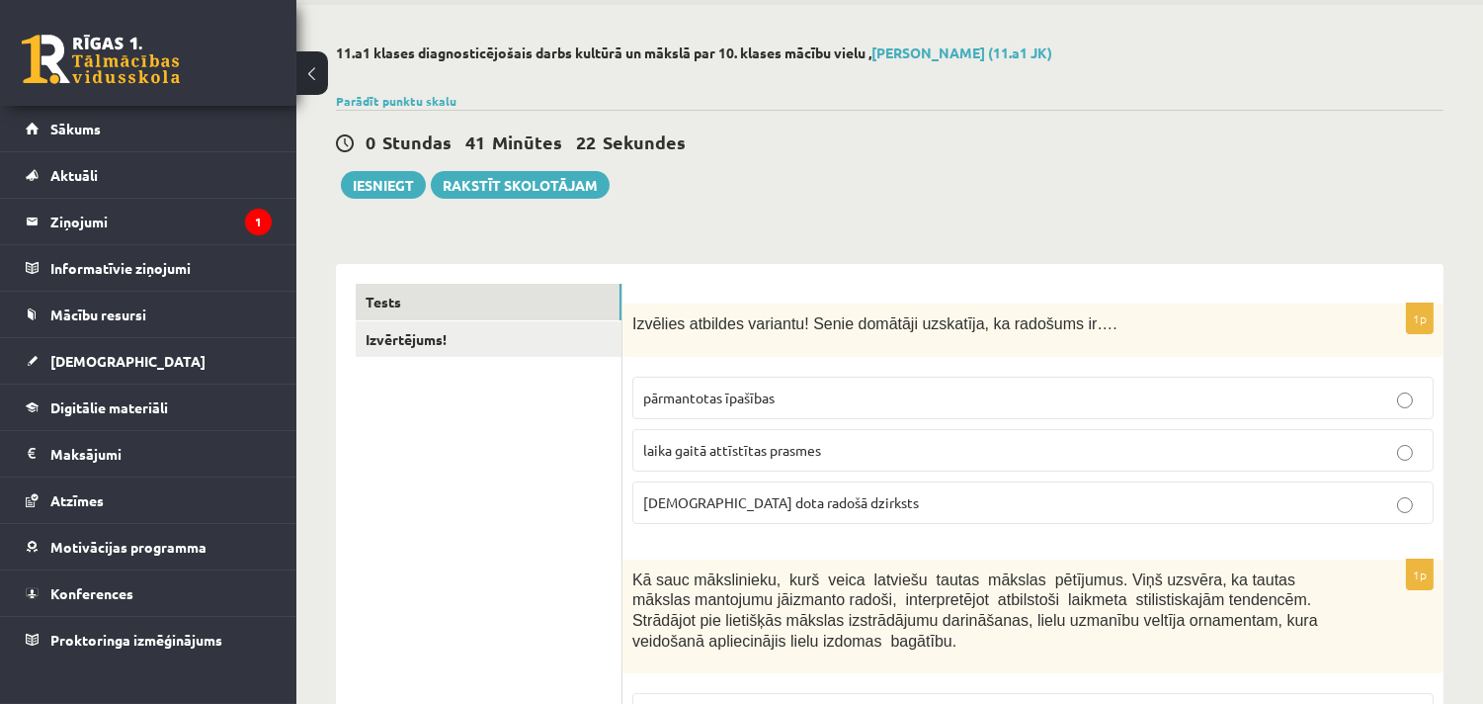
scroll to position [110, 0]
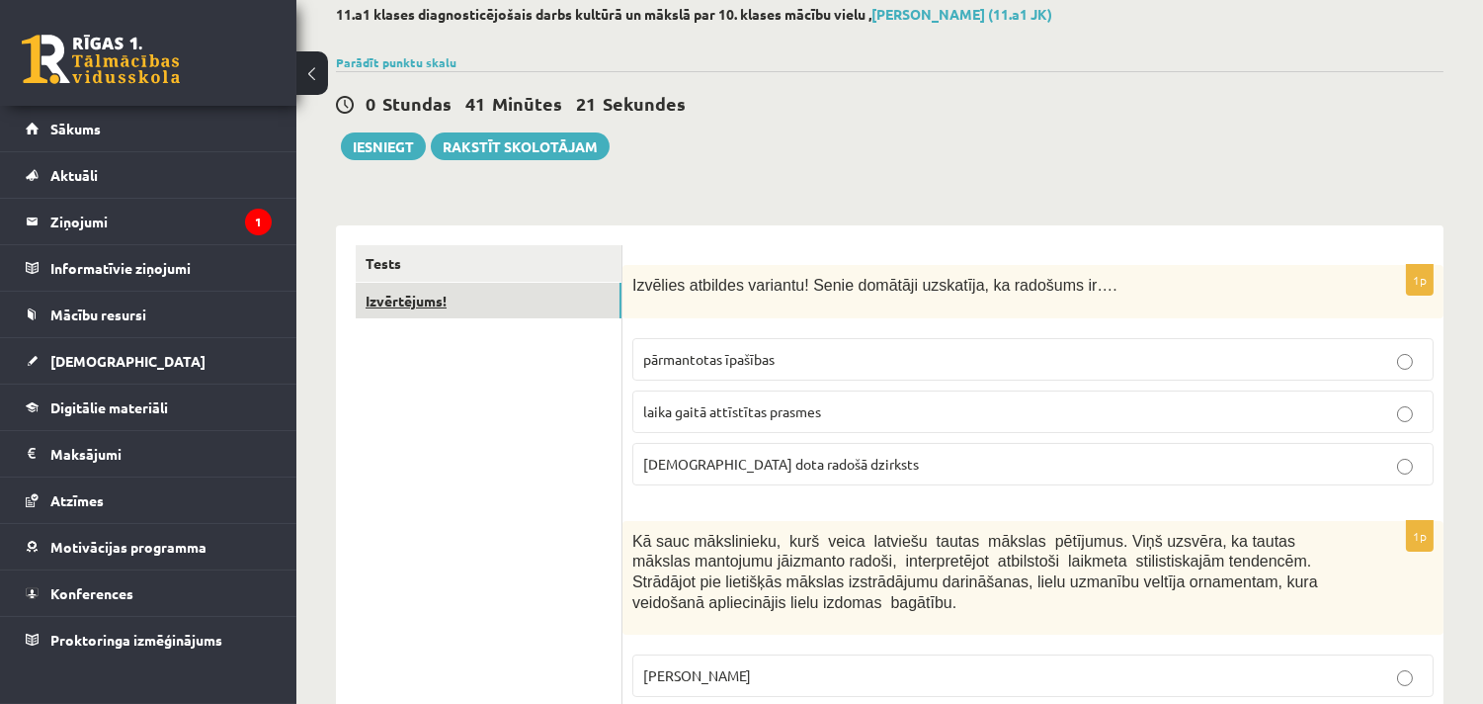
click at [507, 304] on link "Izvērtējums!" at bounding box center [489, 301] width 266 height 37
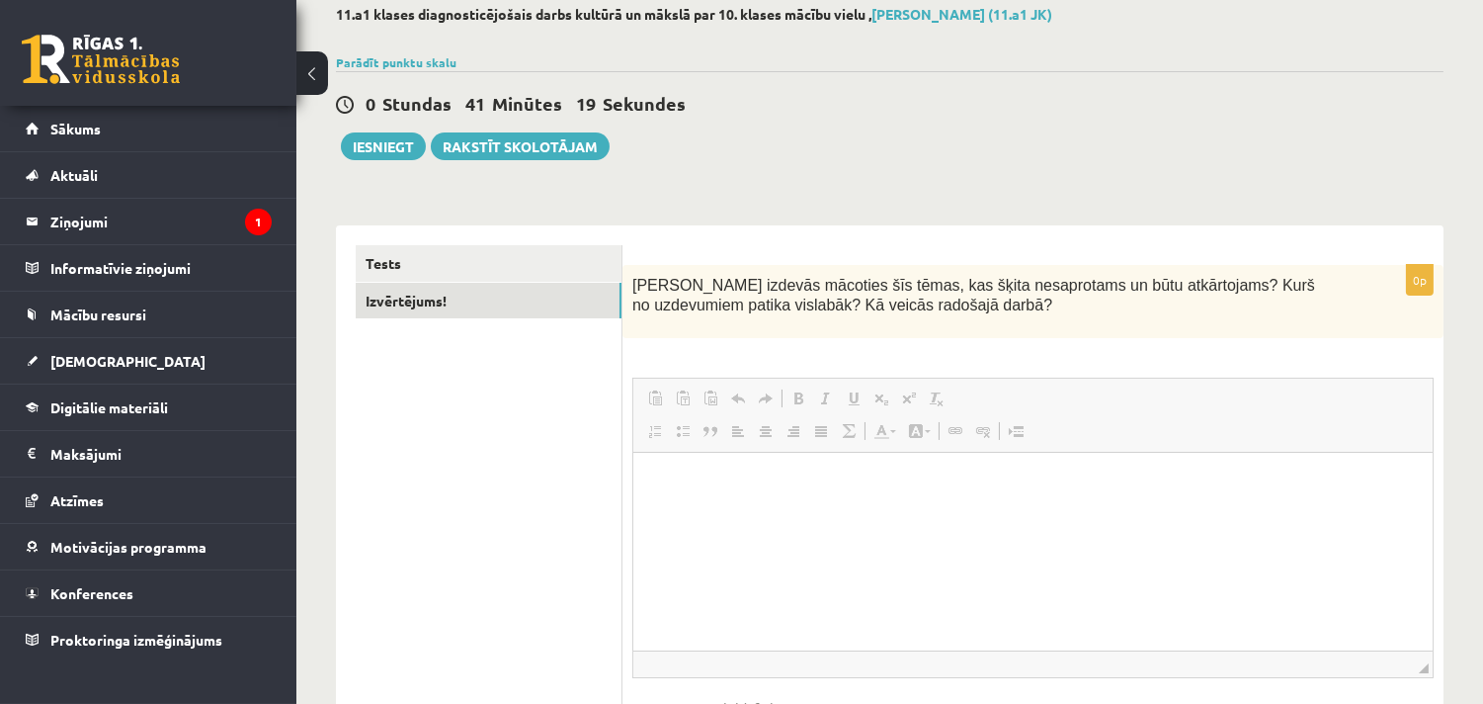
scroll to position [0, 0]
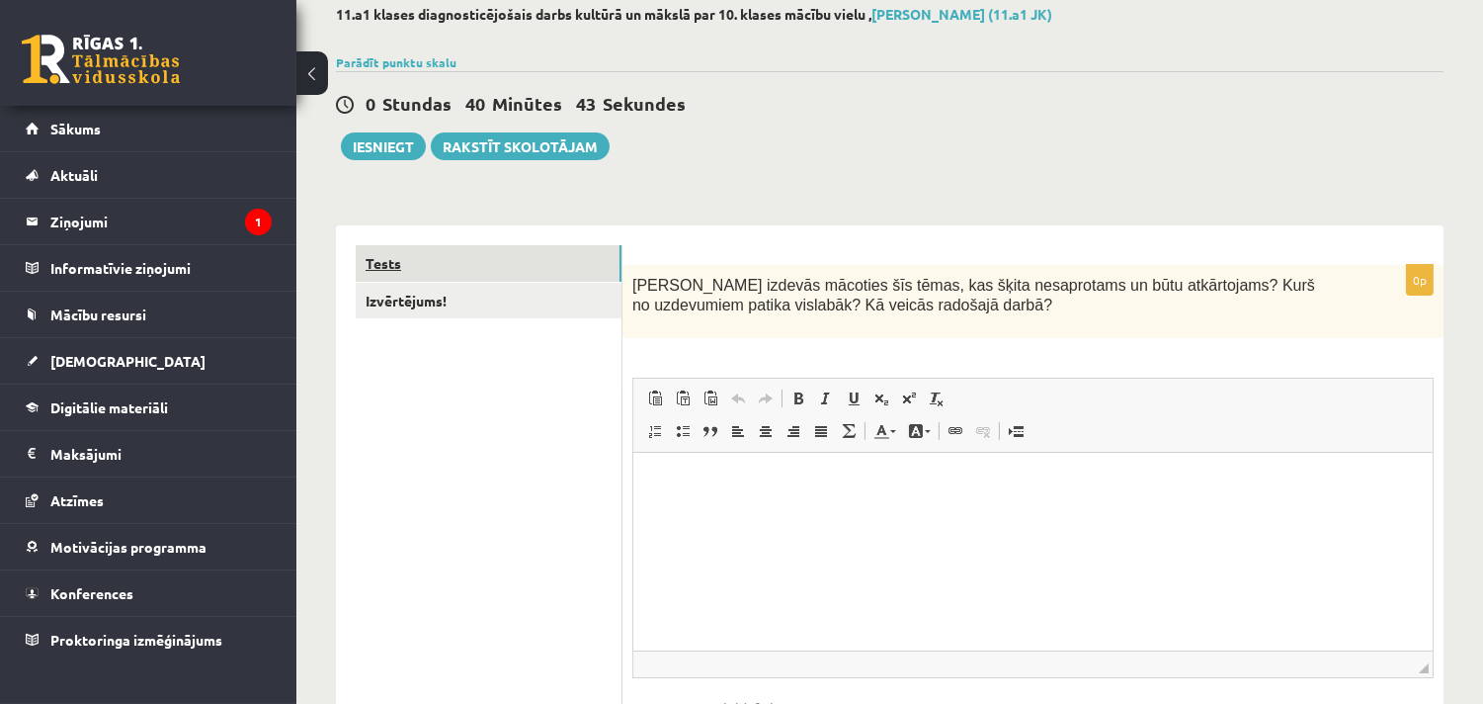
click at [541, 271] on link "Tests" at bounding box center [489, 263] width 266 height 37
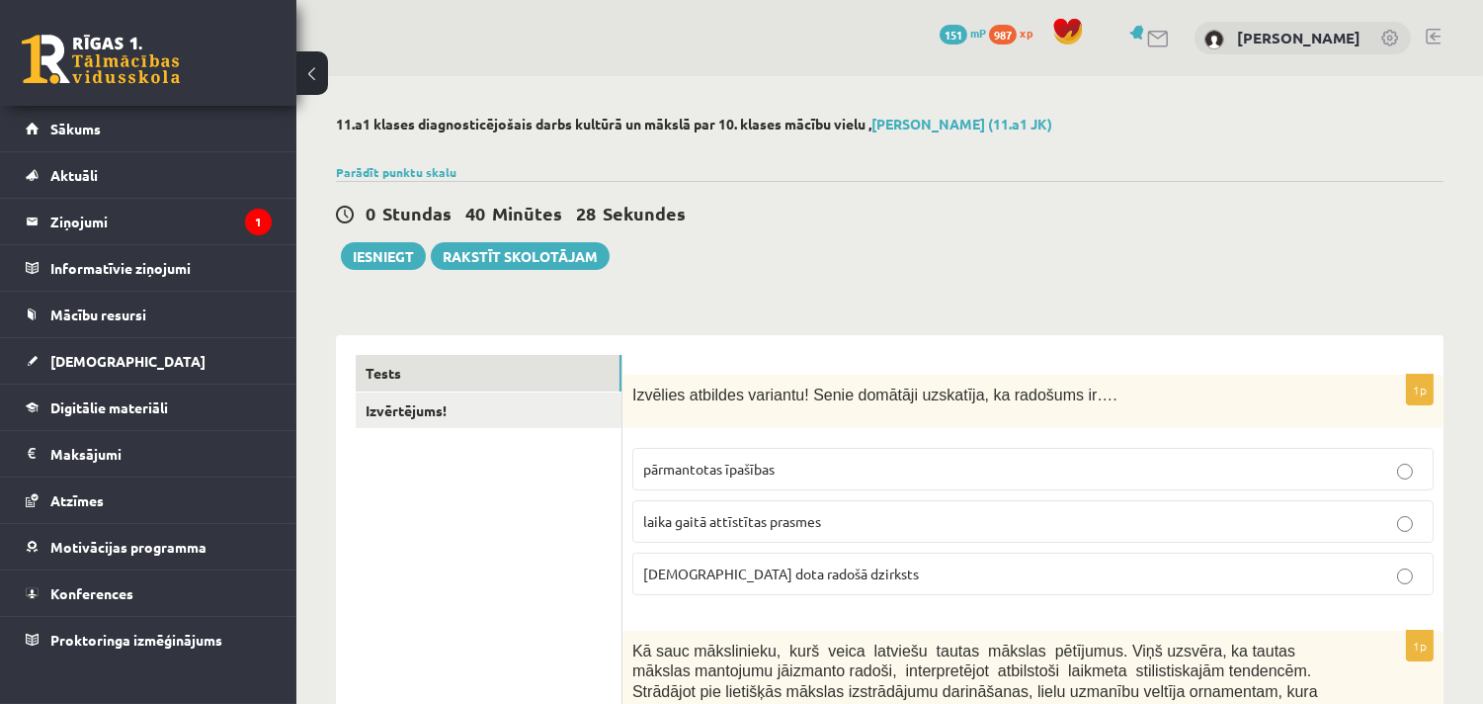
scroll to position [329, 0]
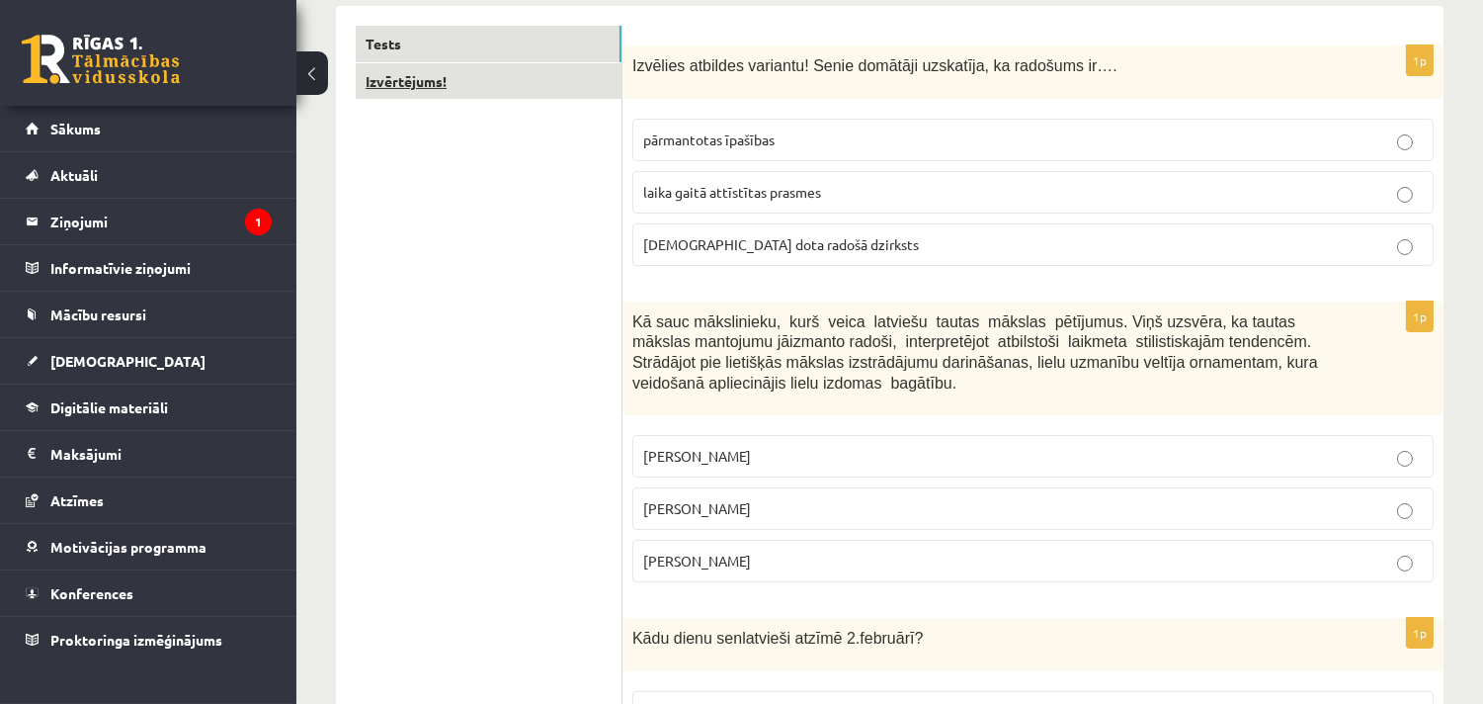
click at [526, 82] on link "Izvērtējums!" at bounding box center [489, 81] width 266 height 37
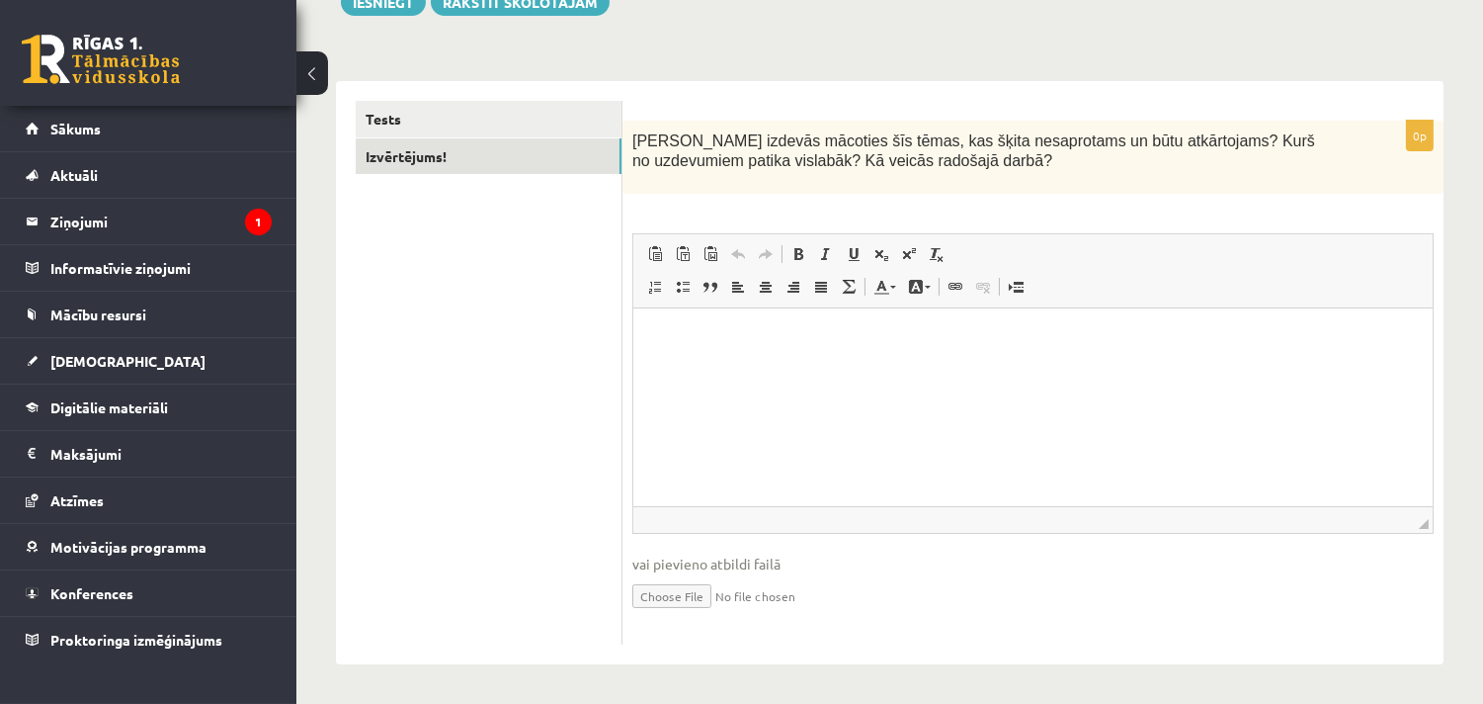
scroll to position [0, 0]
click at [669, 335] on p "Визуальный текстовый редактор, wiswyg-editor-user-answer-47433872668560" at bounding box center [1032, 338] width 760 height 21
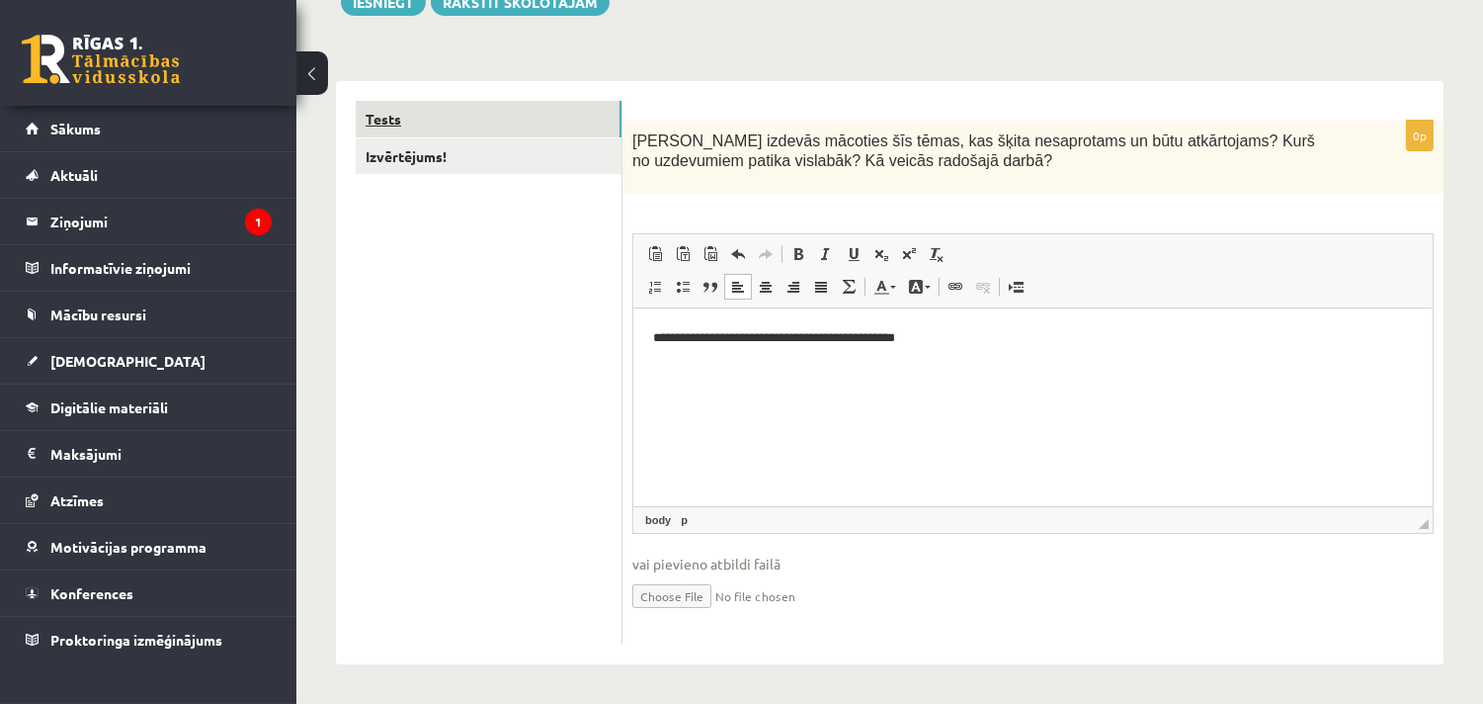
click at [456, 111] on link "Tests" at bounding box center [489, 119] width 266 height 37
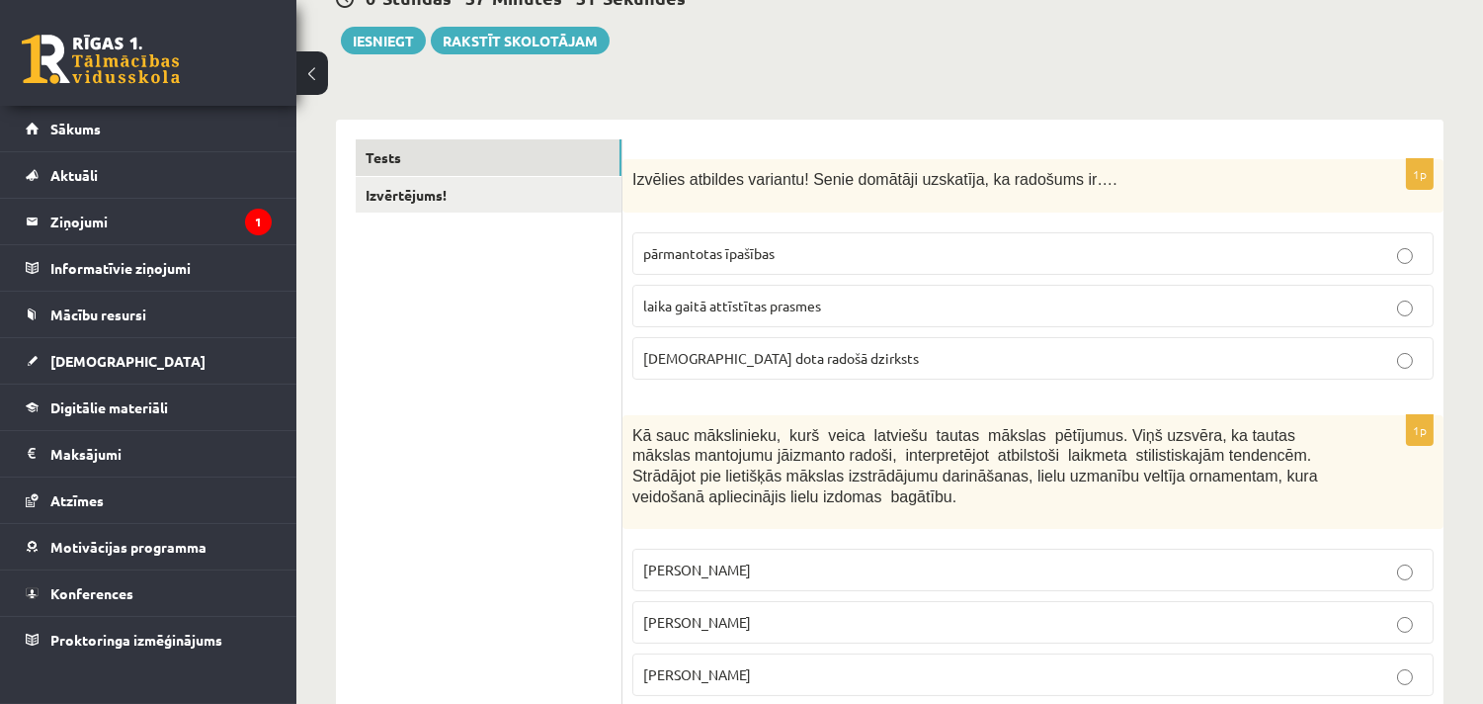
scroll to position [35, 0]
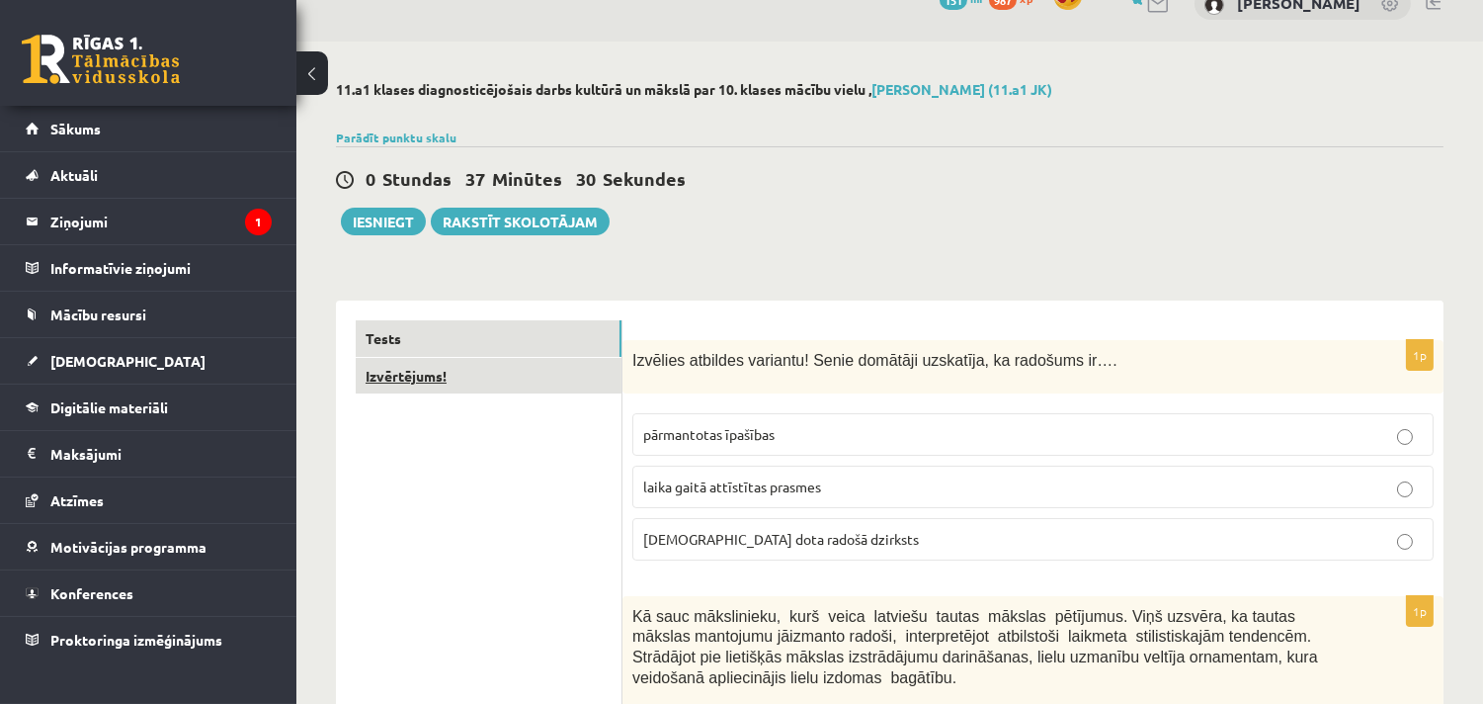
click at [481, 386] on link "Izvērtējums!" at bounding box center [489, 376] width 266 height 37
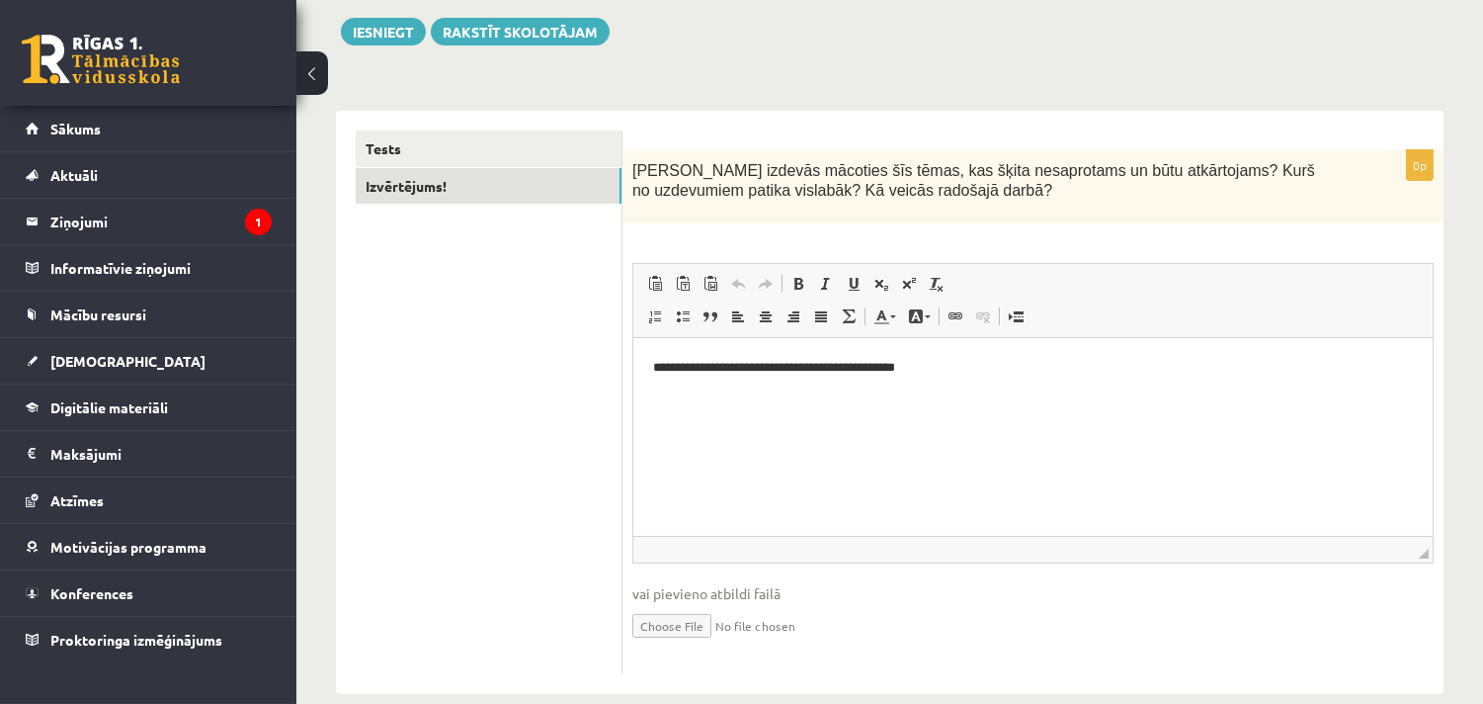
scroll to position [254, 0]
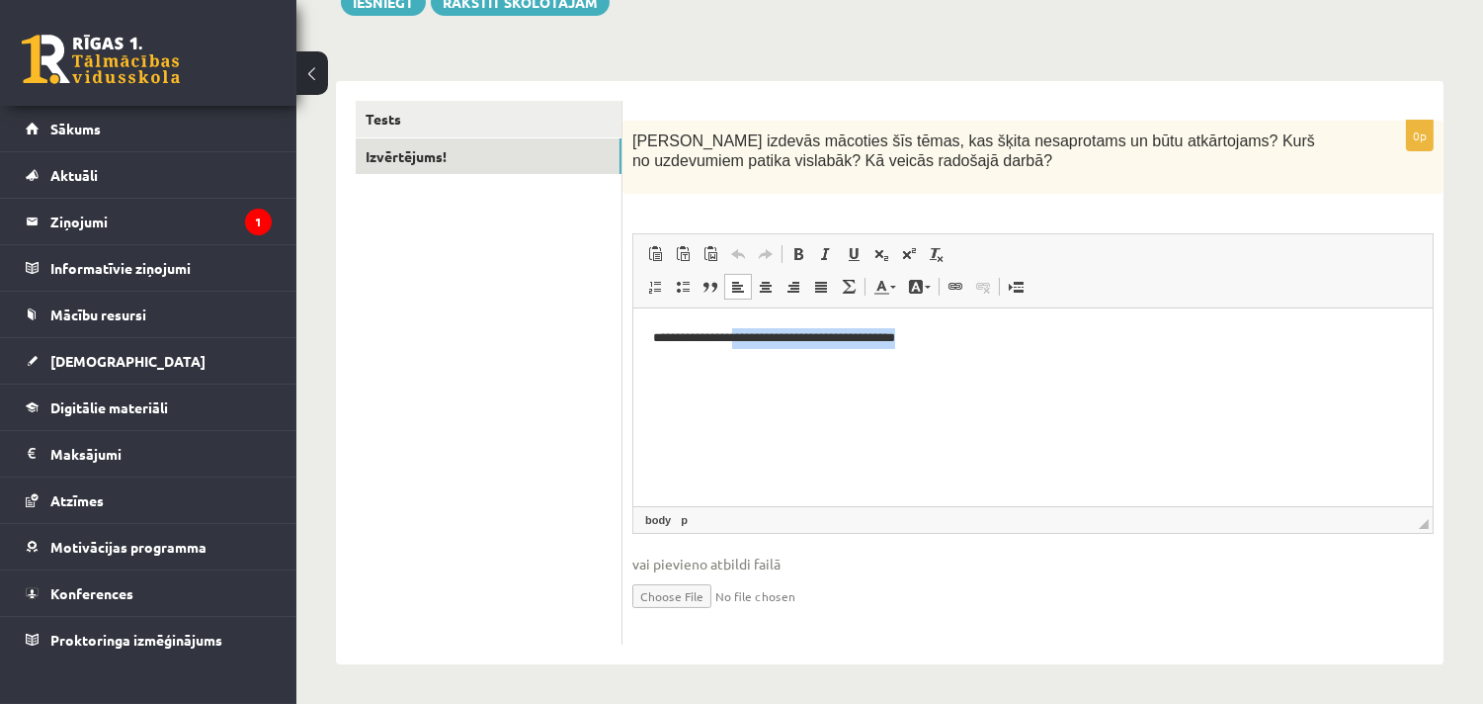
drag, startPoint x: 962, startPoint y: 339, endPoint x: 743, endPoint y: 342, distance: 219.4
click at [743, 342] on p "**********" at bounding box center [1032, 338] width 760 height 21
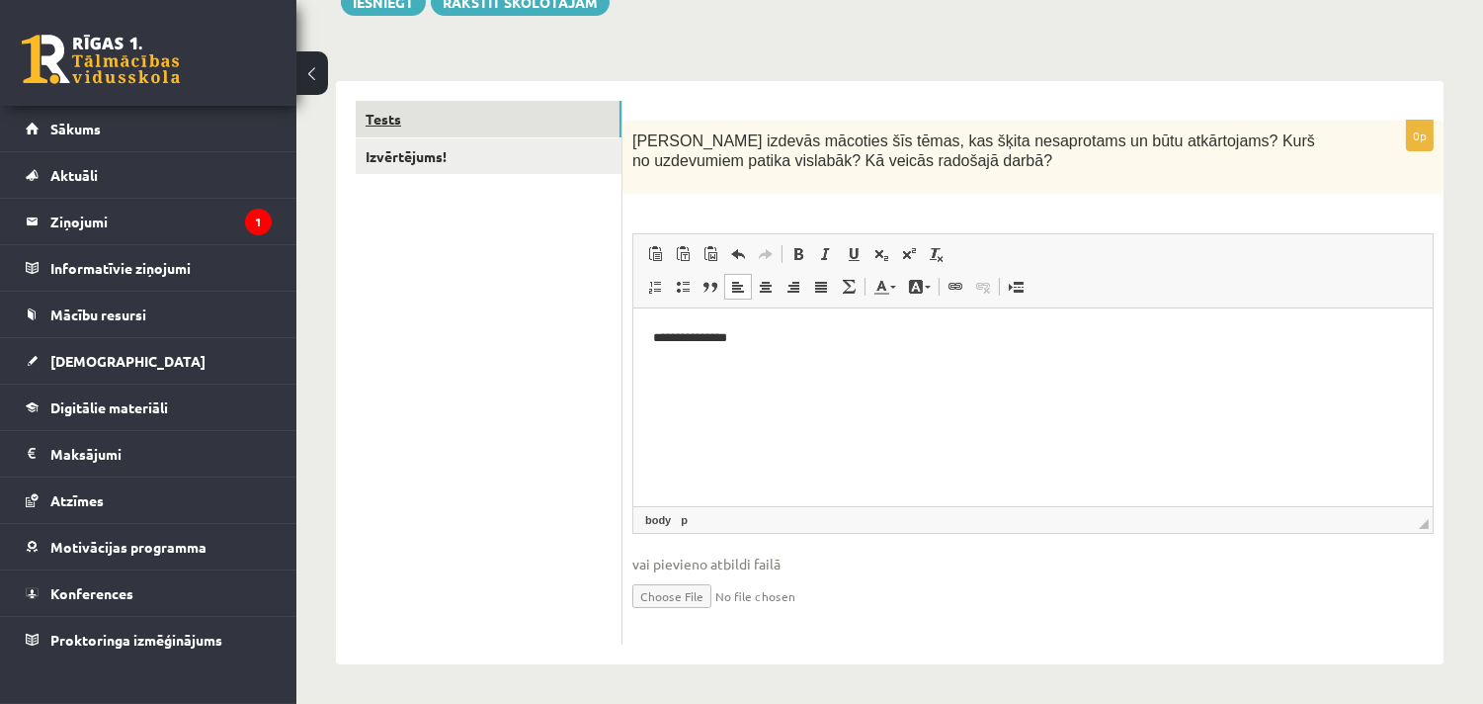
click at [427, 115] on link "Tests" at bounding box center [489, 119] width 266 height 37
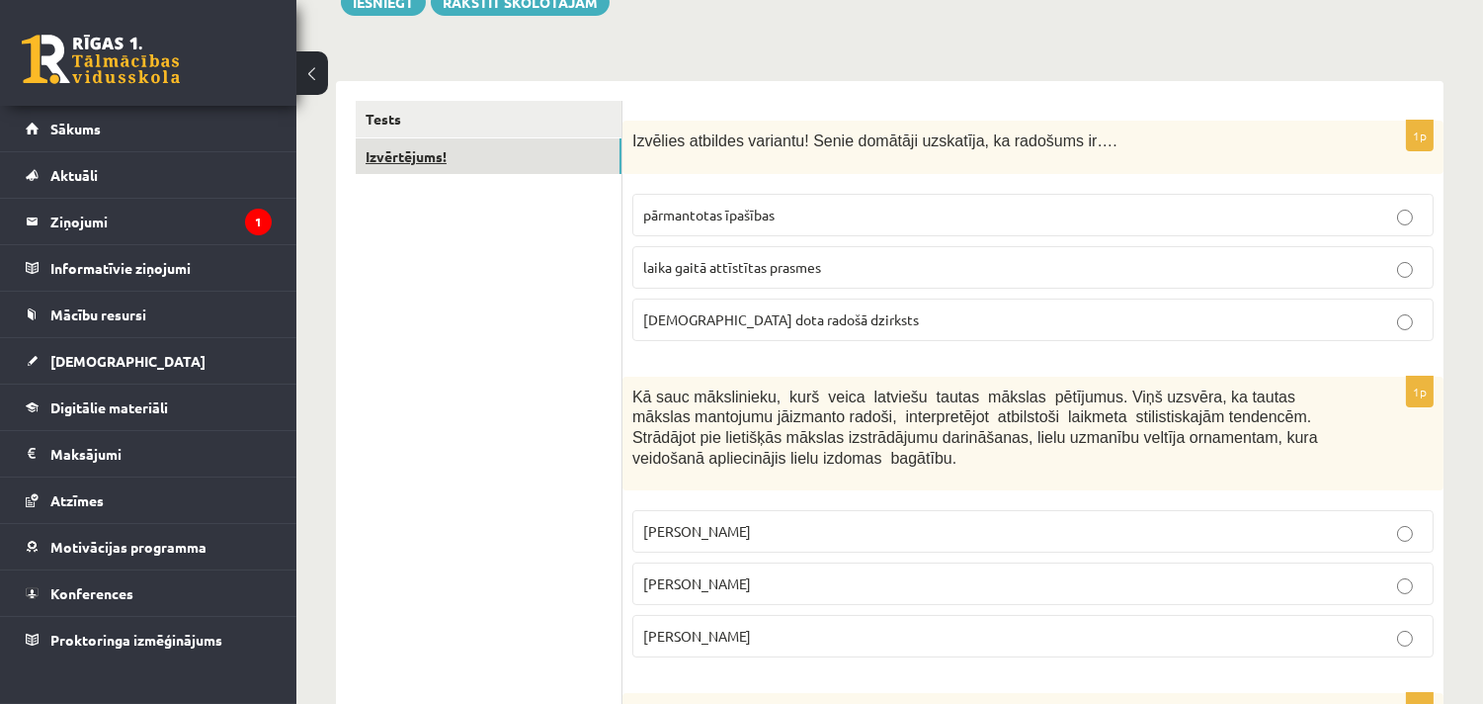
click at [490, 153] on link "Izvērtējums!" at bounding box center [489, 156] width 266 height 37
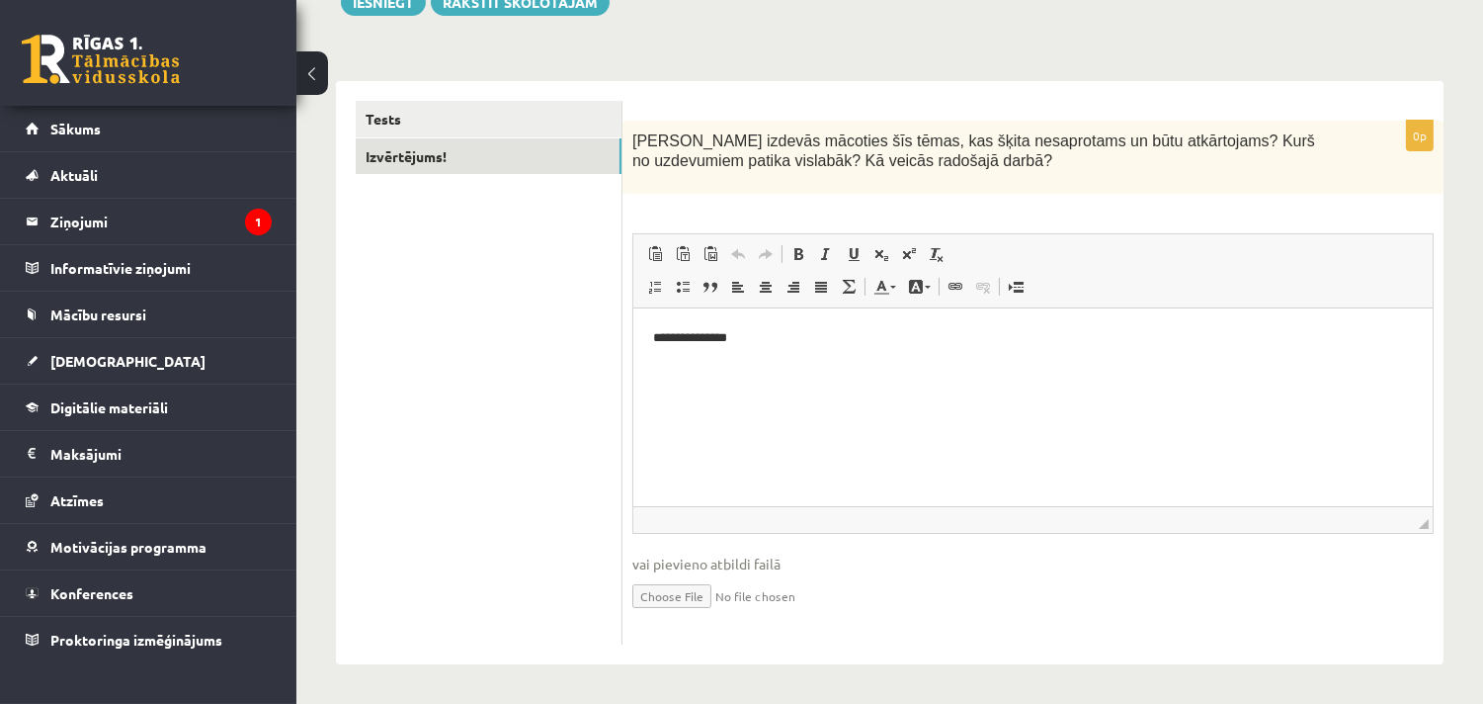
scroll to position [0, 0]
drag, startPoint x: 722, startPoint y: 364, endPoint x: 645, endPoint y: 342, distance: 80.1
click at [645, 342] on html "**********" at bounding box center [1031, 338] width 799 height 60
drag, startPoint x: 645, startPoint y: 342, endPoint x: 753, endPoint y: 319, distance: 110.1
drag, startPoint x: 753, startPoint y: 319, endPoint x: 733, endPoint y: 373, distance: 57.8
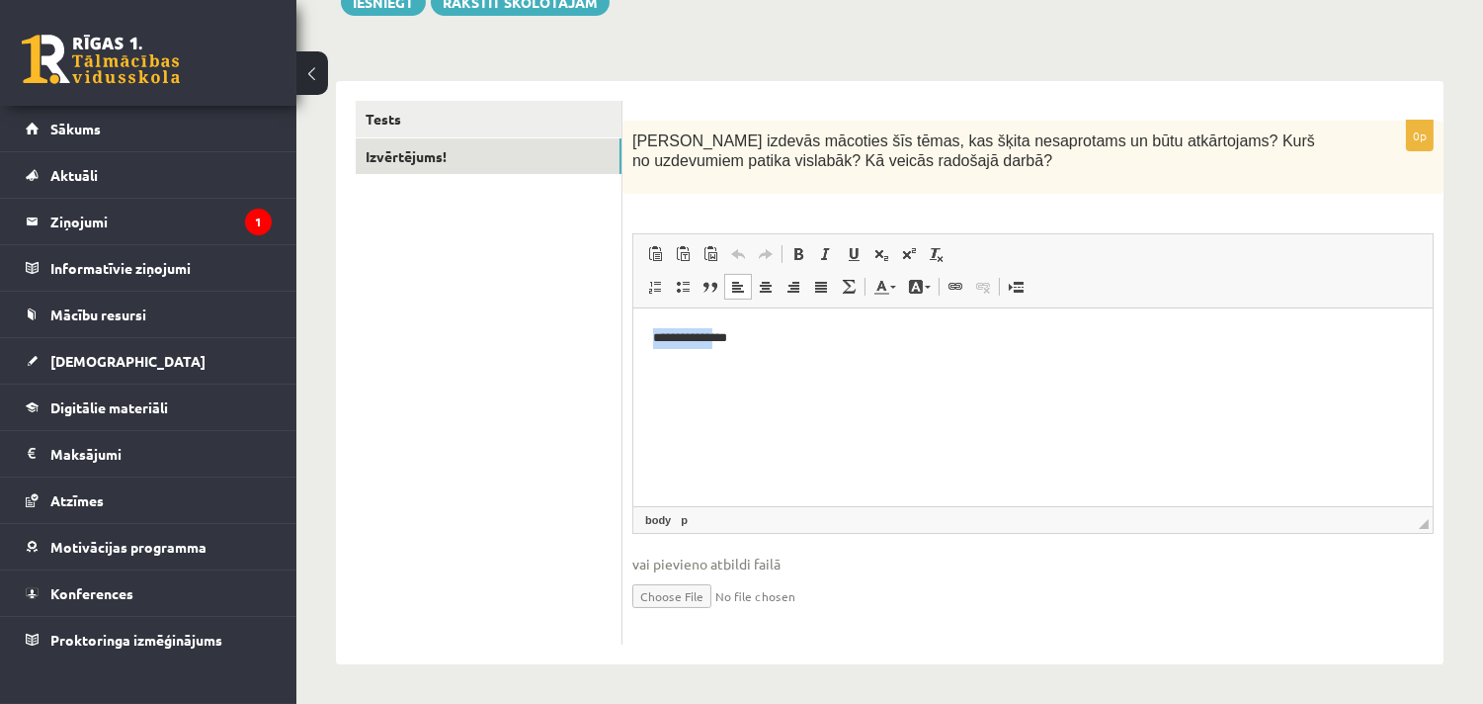
click at [733, 369] on html "**********" at bounding box center [1031, 338] width 799 height 60
drag, startPoint x: 746, startPoint y: 326, endPoint x: 618, endPoint y: 354, distance: 131.4
click at [632, 354] on html "**********" at bounding box center [1031, 338] width 799 height 60
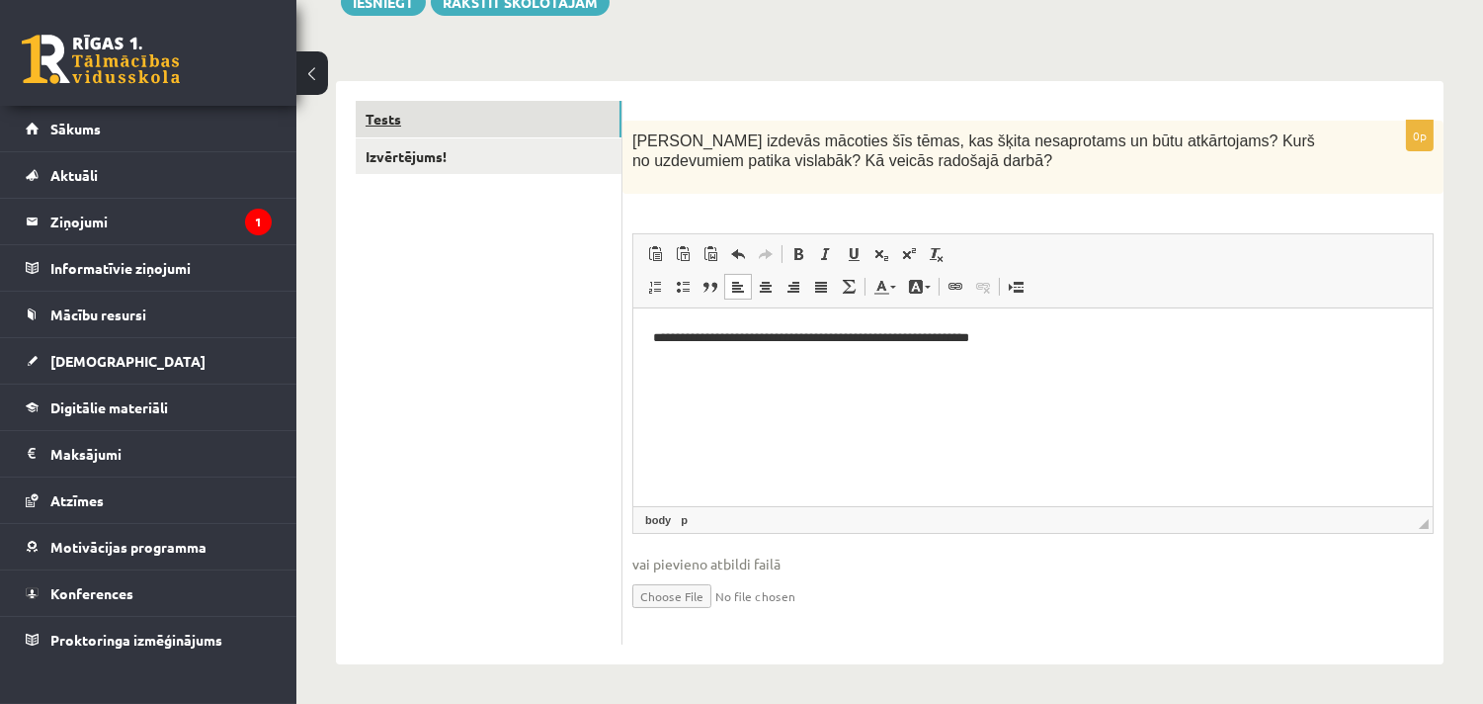
click at [496, 114] on link "Tests" at bounding box center [489, 119] width 266 height 37
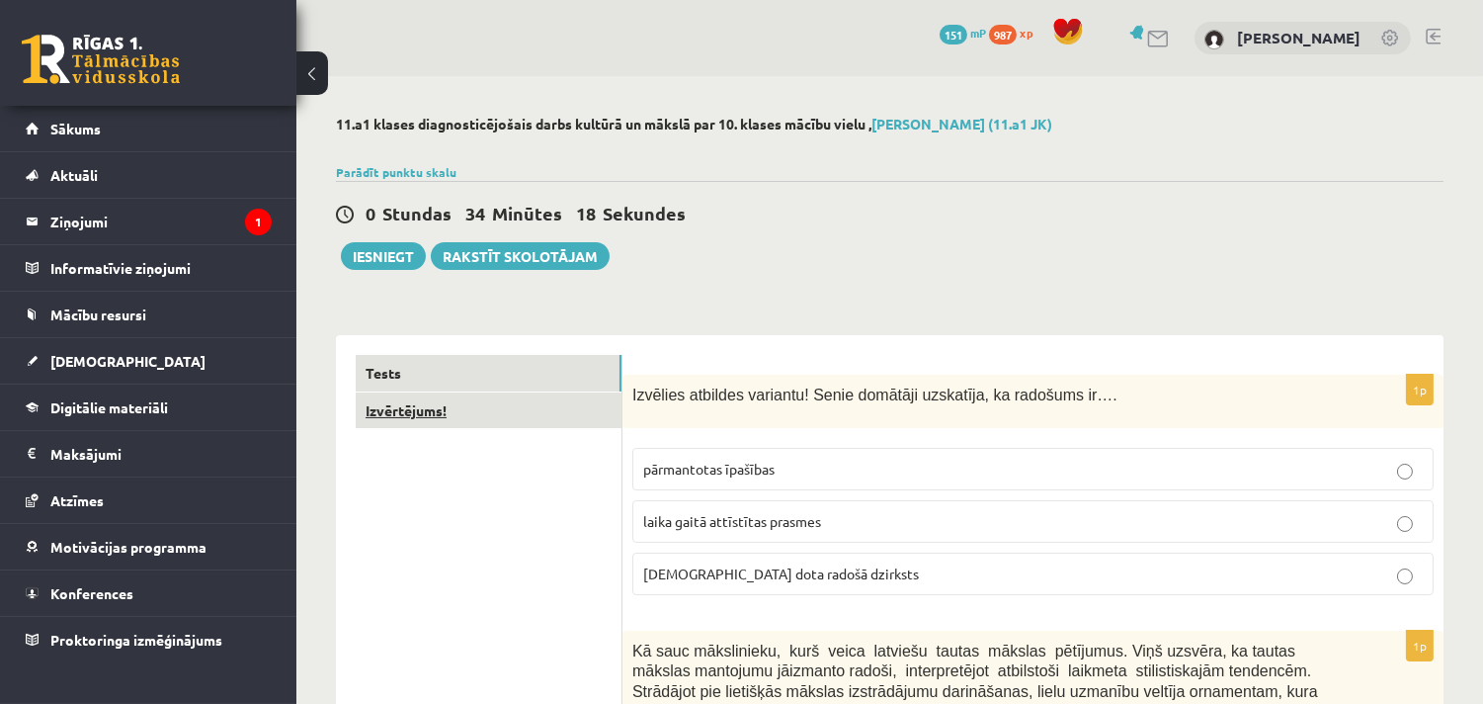
click at [530, 416] on link "Izvērtējums!" at bounding box center [489, 410] width 266 height 37
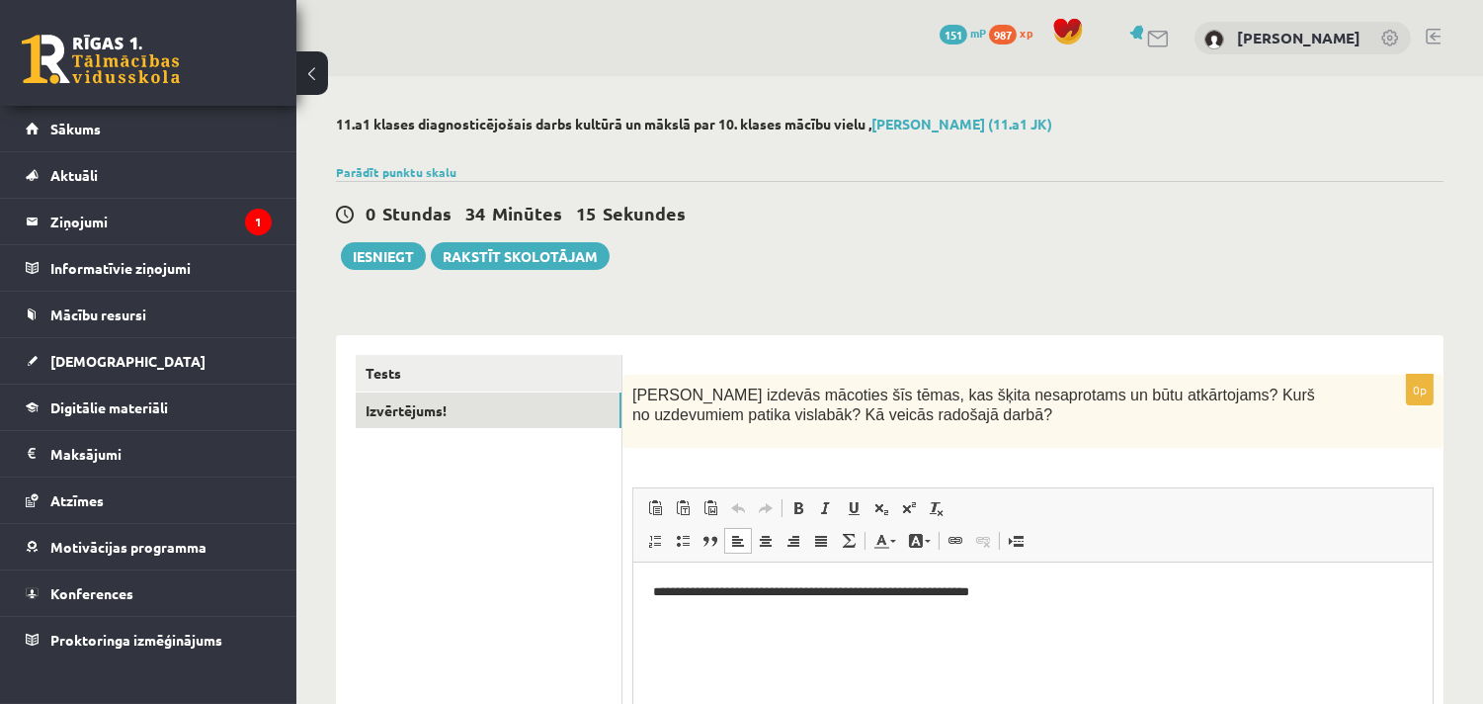
click at [1052, 593] on p "**********" at bounding box center [1032, 592] width 760 height 21
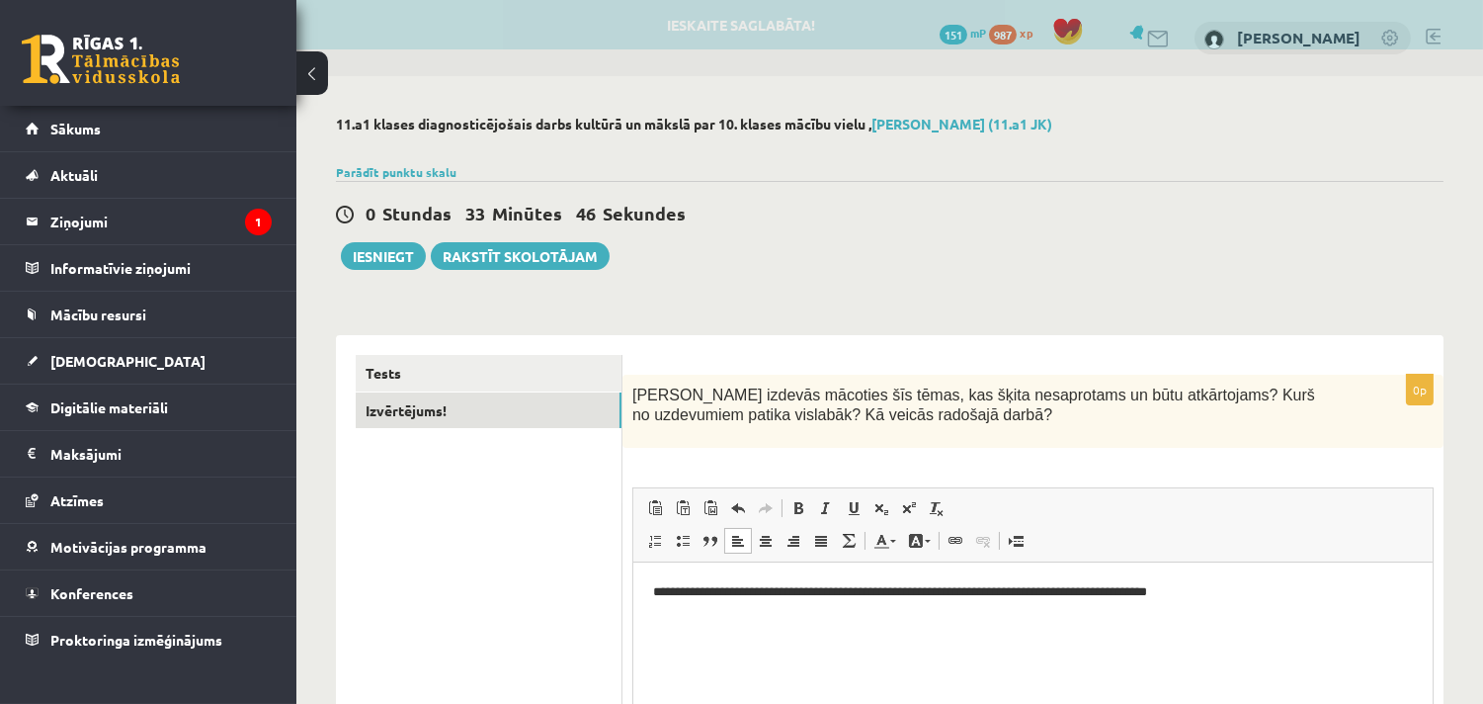
click at [1157, 594] on p "**********" at bounding box center [1032, 592] width 760 height 21
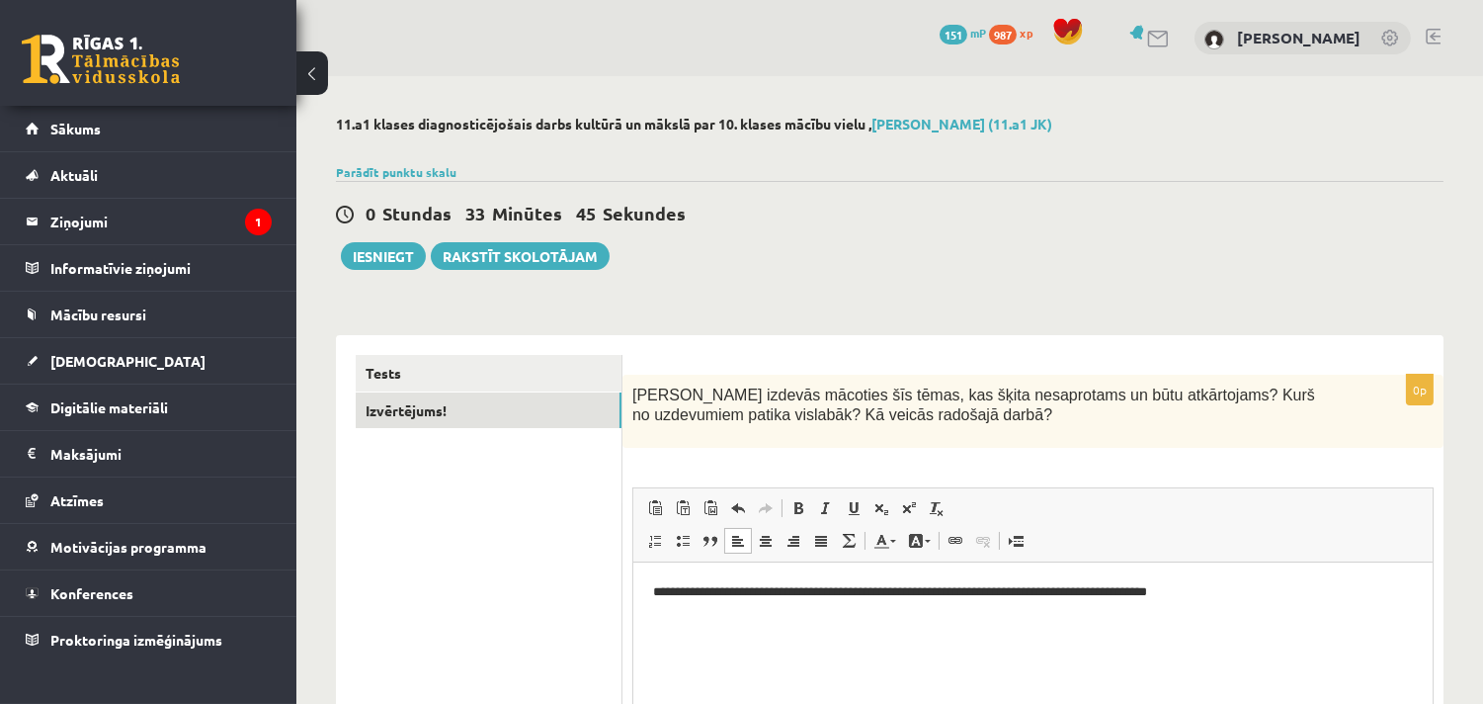
click at [1160, 589] on p "**********" at bounding box center [1032, 592] width 760 height 21
click at [1241, 587] on p "**********" at bounding box center [1032, 592] width 760 height 21
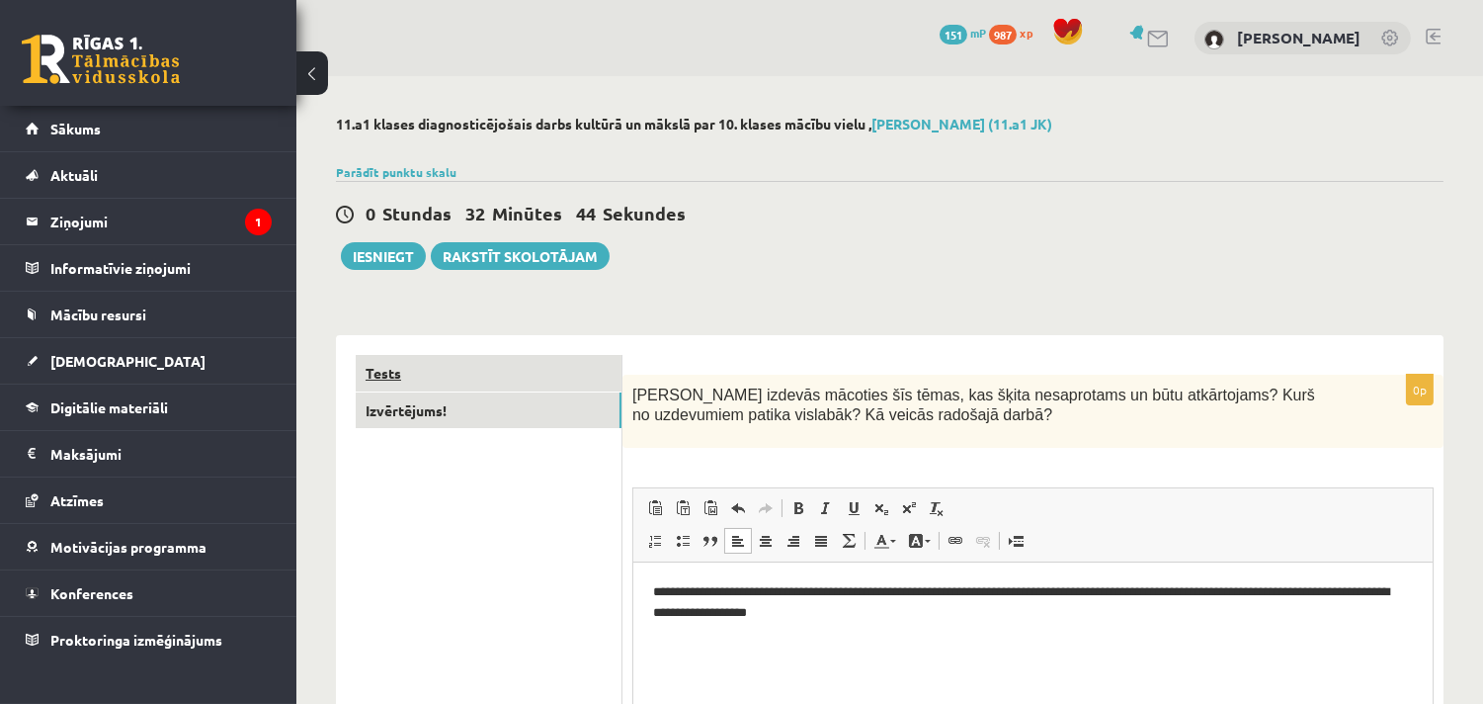
click at [508, 382] on link "Tests" at bounding box center [489, 373] width 266 height 37
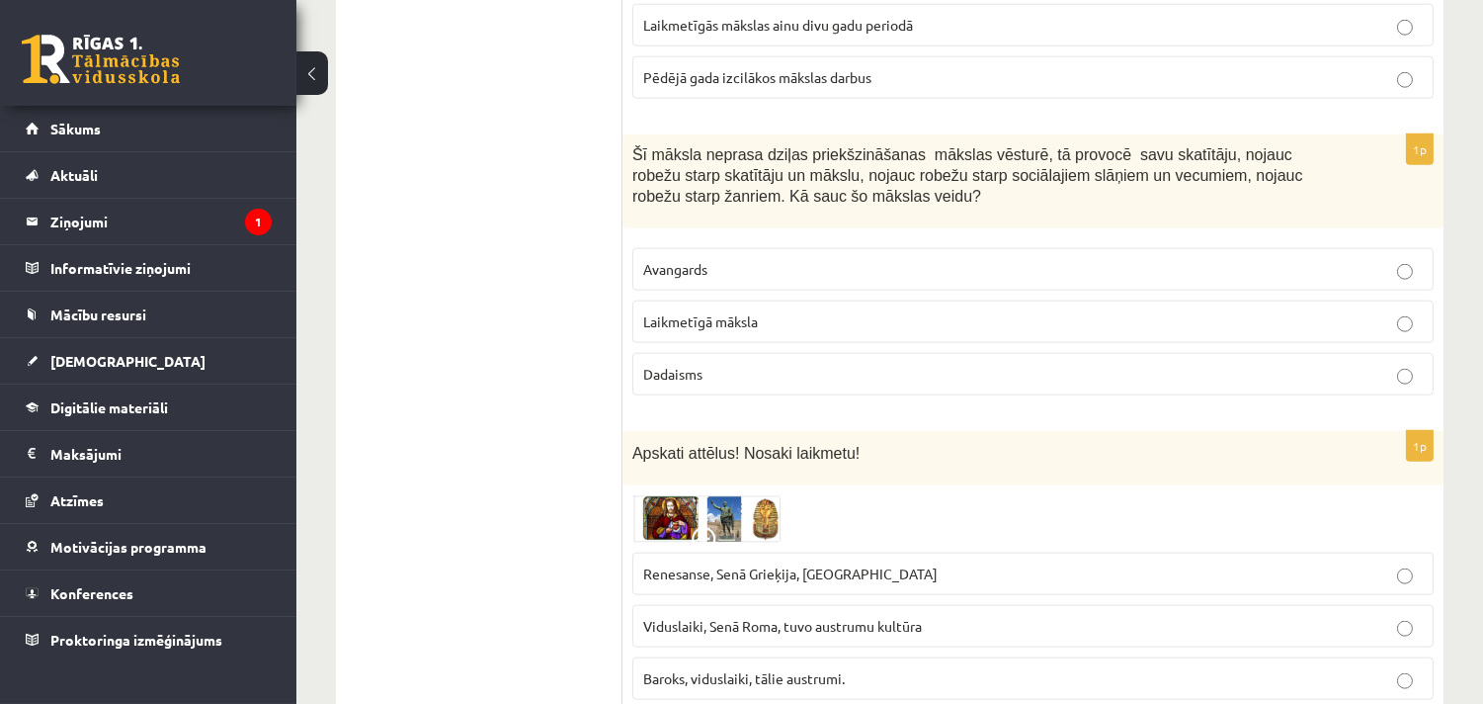
scroll to position [4172, 0]
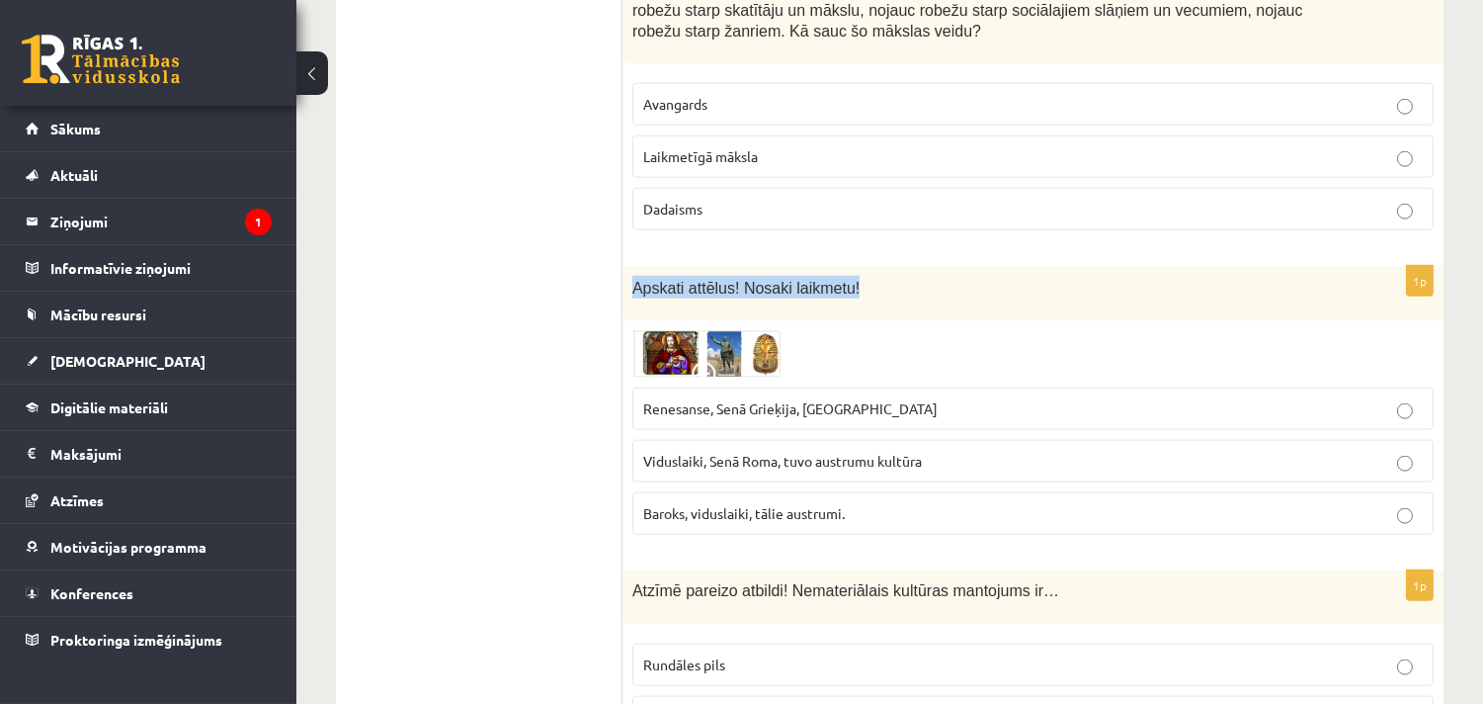
drag, startPoint x: 630, startPoint y: 300, endPoint x: 833, endPoint y: 293, distance: 202.7
click at [850, 280] on div "Apskati attēlus! Nosaki laikmetu!" at bounding box center [1032, 293] width 821 height 54
copy span "Apskati attēlus! Nosaki laikmetu!"
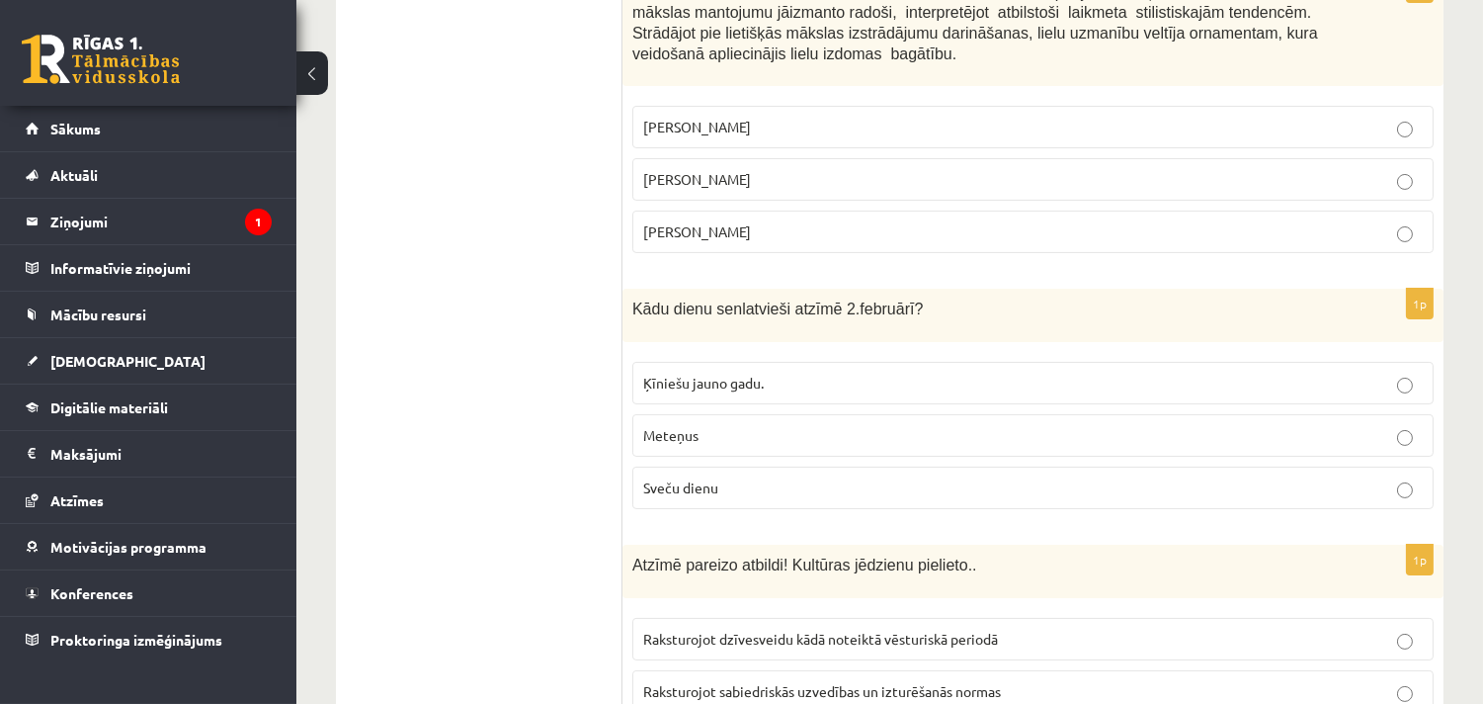
scroll to position [0, 0]
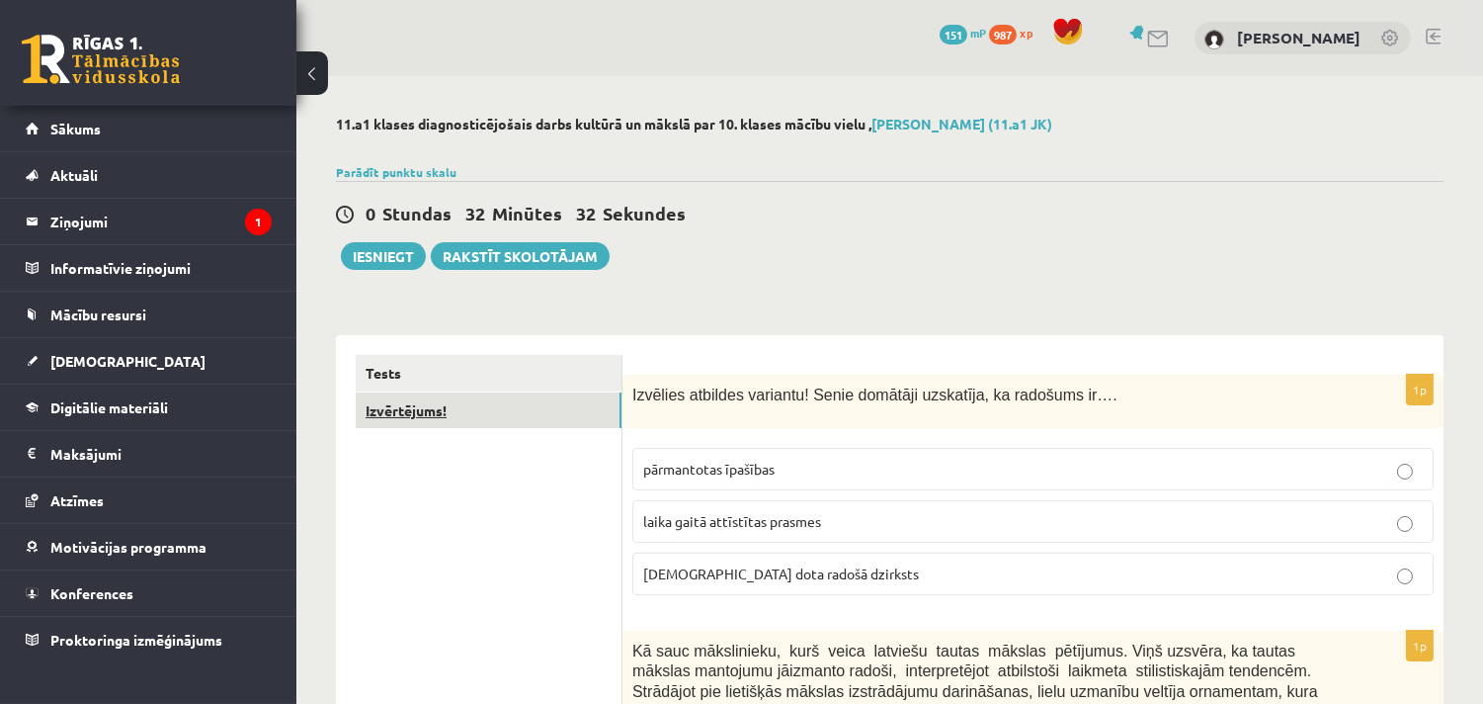
click at [435, 416] on link "Izvērtējums!" at bounding box center [489, 410] width 266 height 37
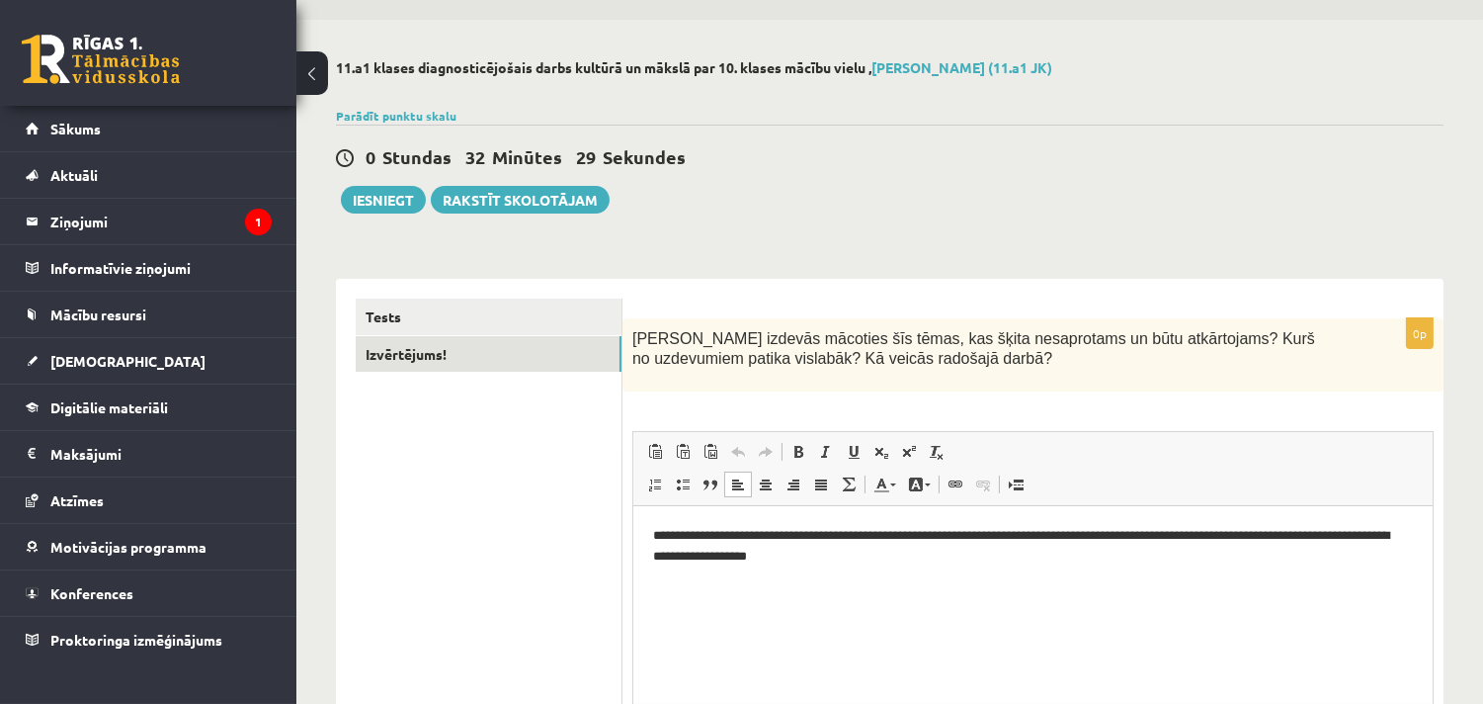
click at [930, 564] on p "**********" at bounding box center [1032, 546] width 760 height 41
click at [871, 549] on p "**********" at bounding box center [1032, 546] width 760 height 41
click at [1102, 582] on html "**********" at bounding box center [1031, 546] width 799 height 81
click at [1053, 563] on p "**********" at bounding box center [1032, 546] width 760 height 41
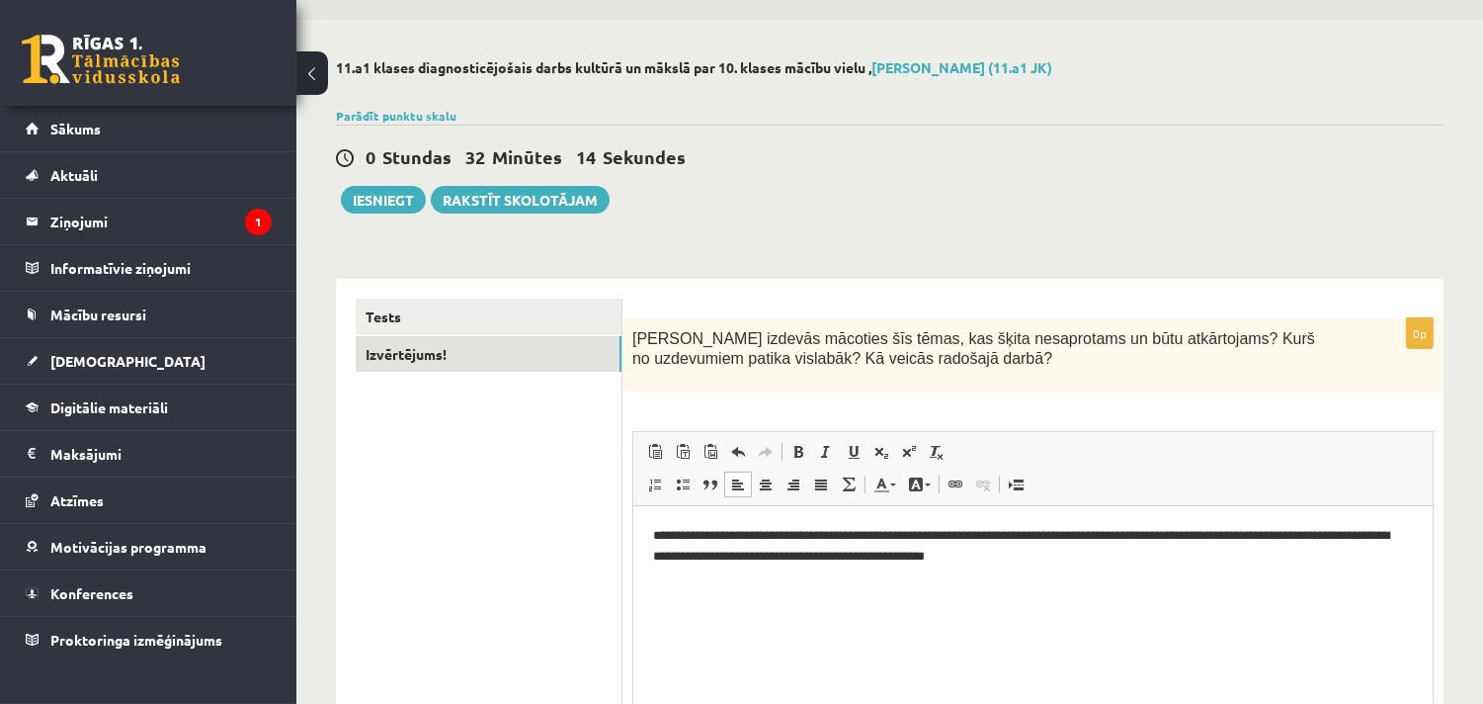
click at [1082, 567] on html "**********" at bounding box center [1031, 546] width 799 height 81
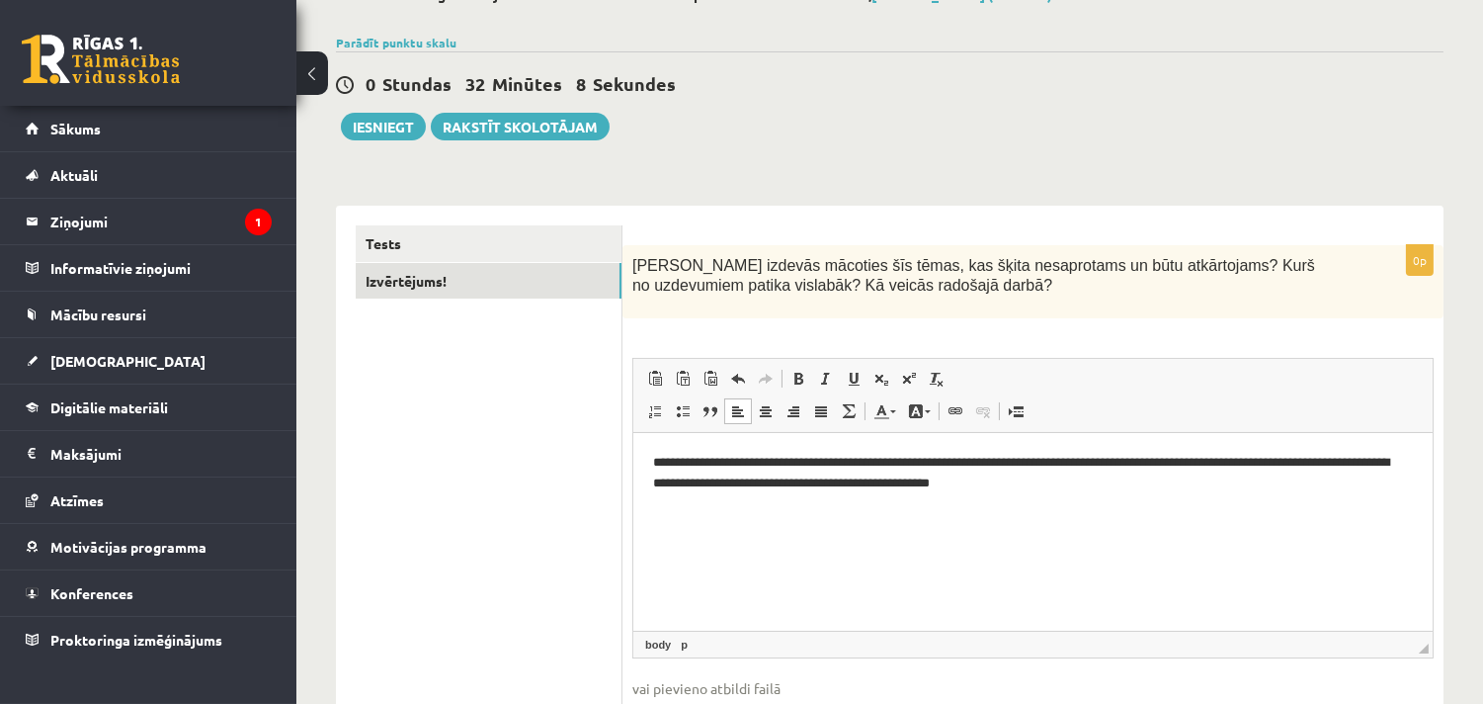
scroll to position [166, 0]
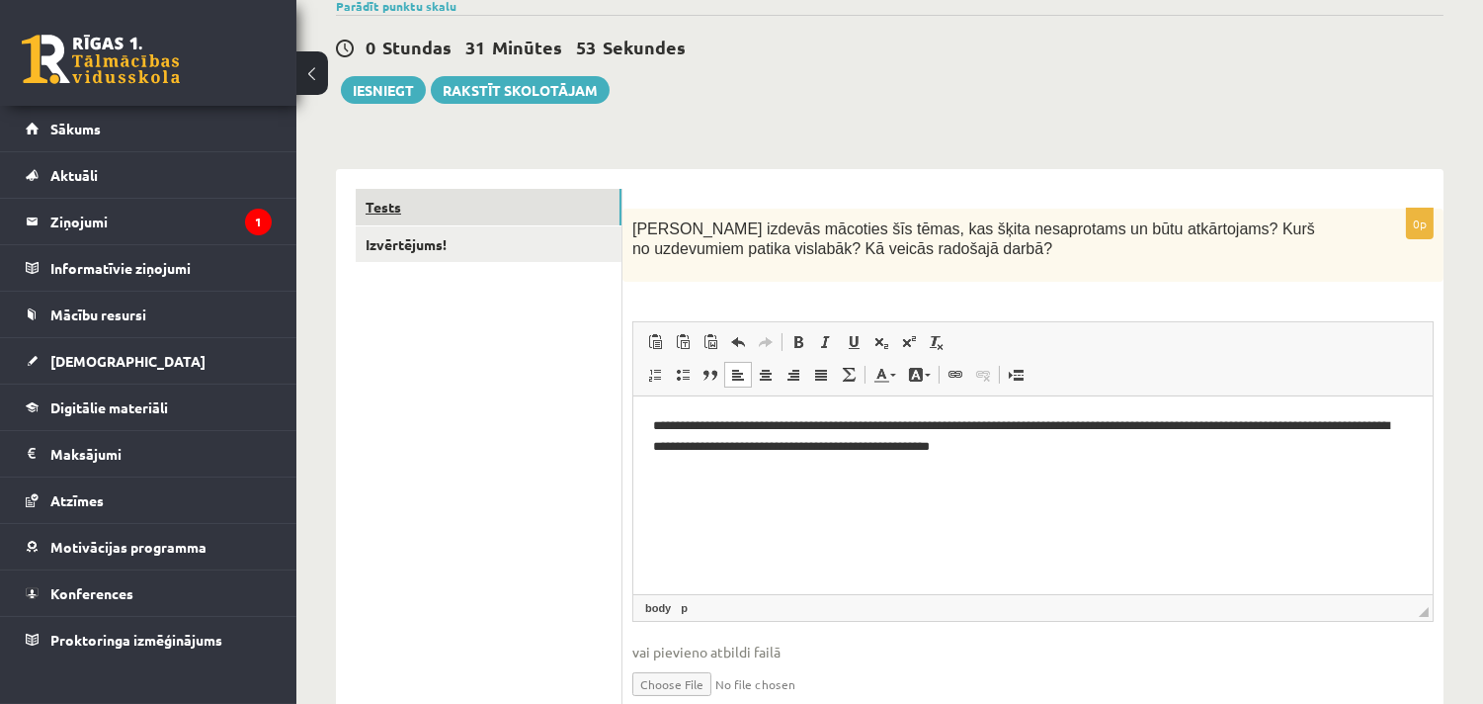
click at [470, 198] on link "Tests" at bounding box center [489, 207] width 266 height 37
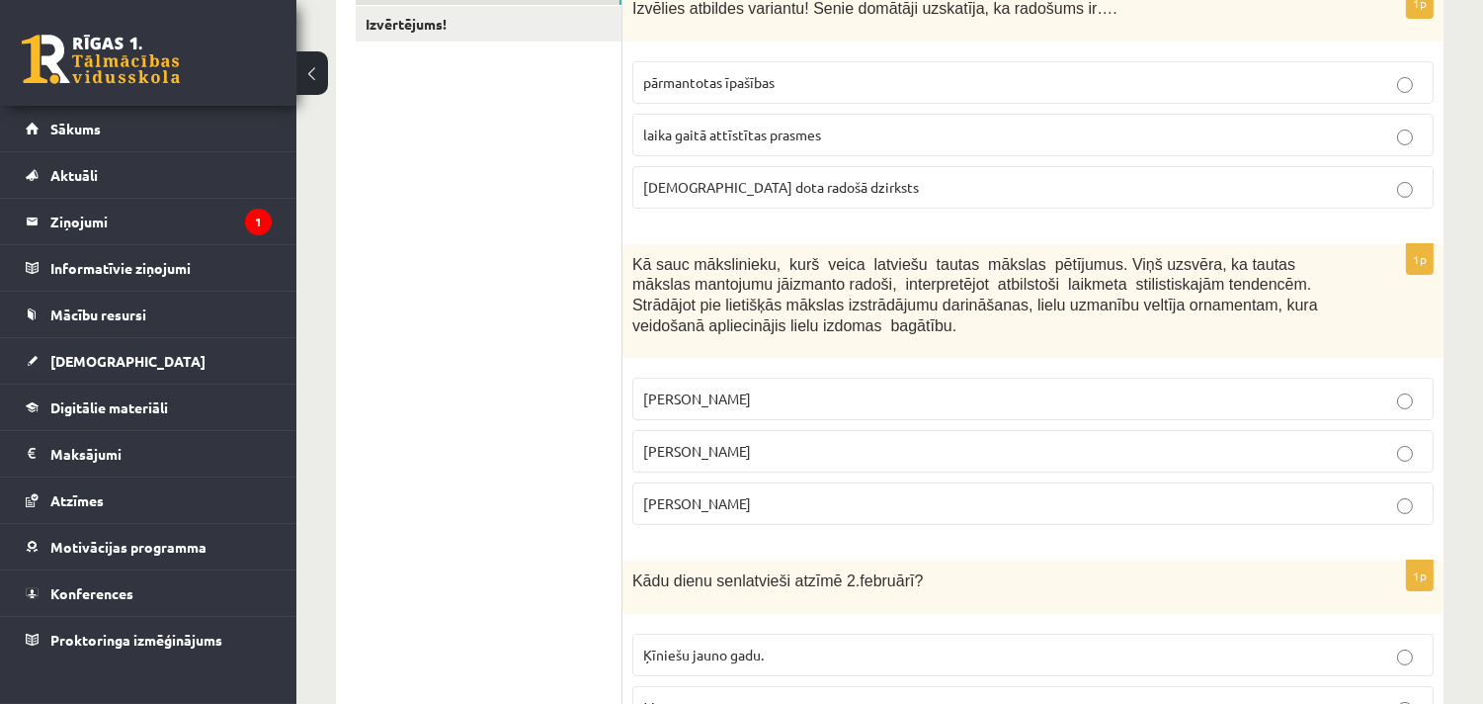
scroll to position [0, 0]
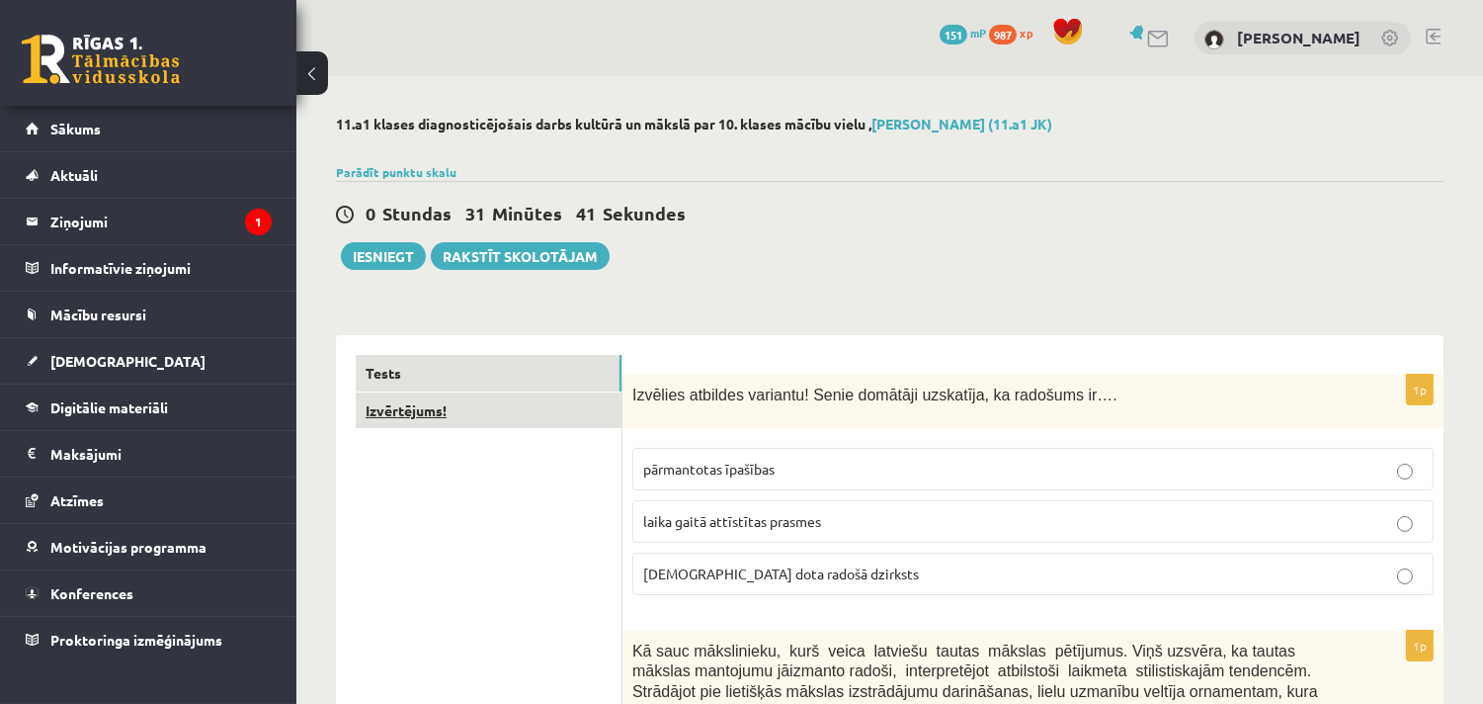
click at [406, 403] on link "Izvērtējums!" at bounding box center [489, 410] width 266 height 37
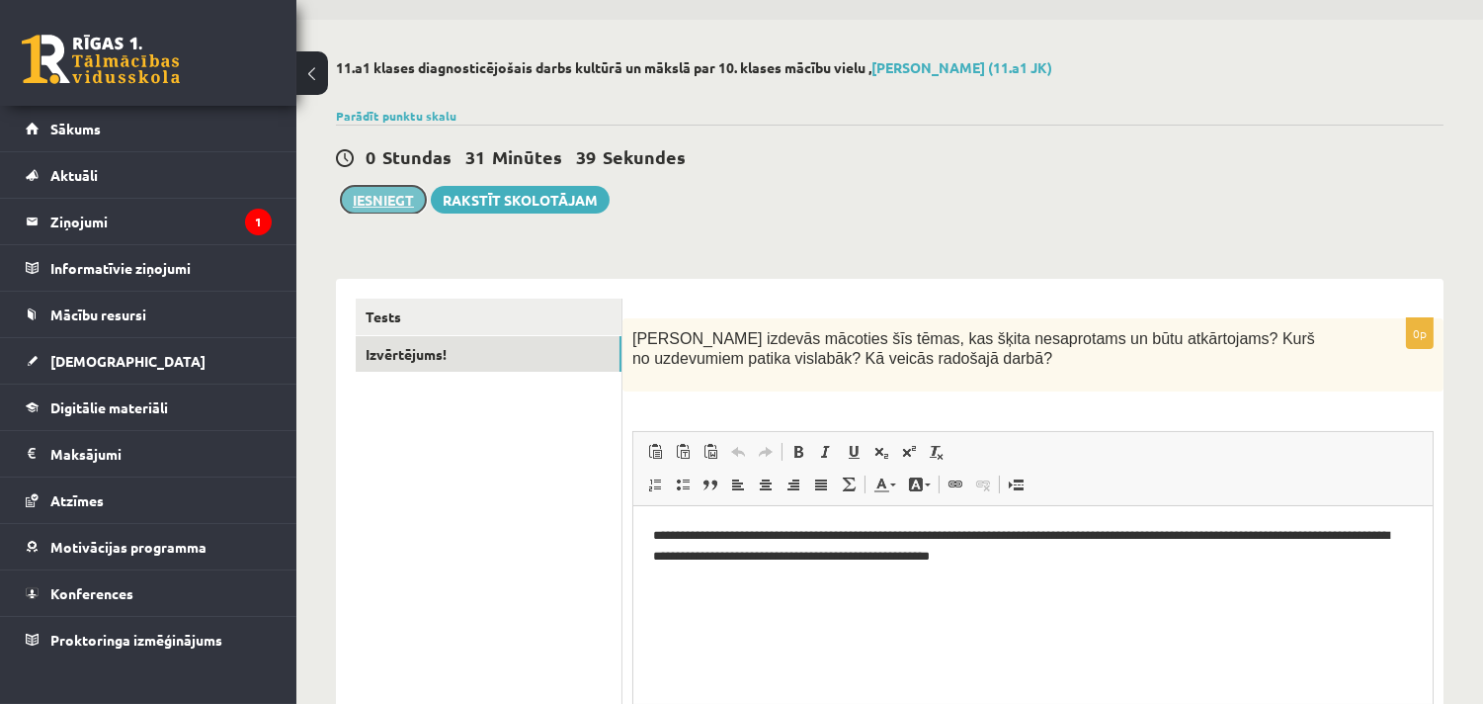
click at [391, 205] on button "Iesniegt" at bounding box center [383, 200] width 85 height 28
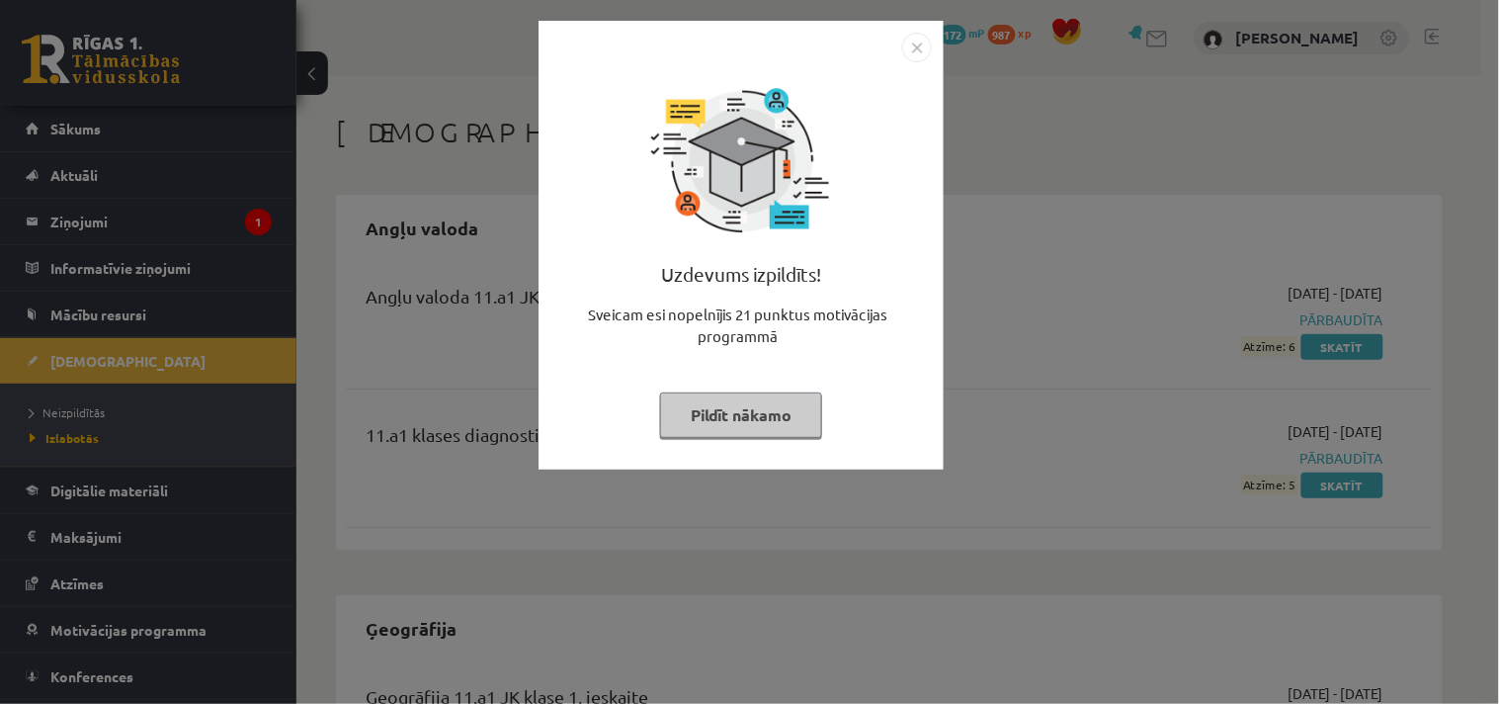
click at [783, 399] on button "Pildīt nākamo" at bounding box center [741, 414] width 162 height 45
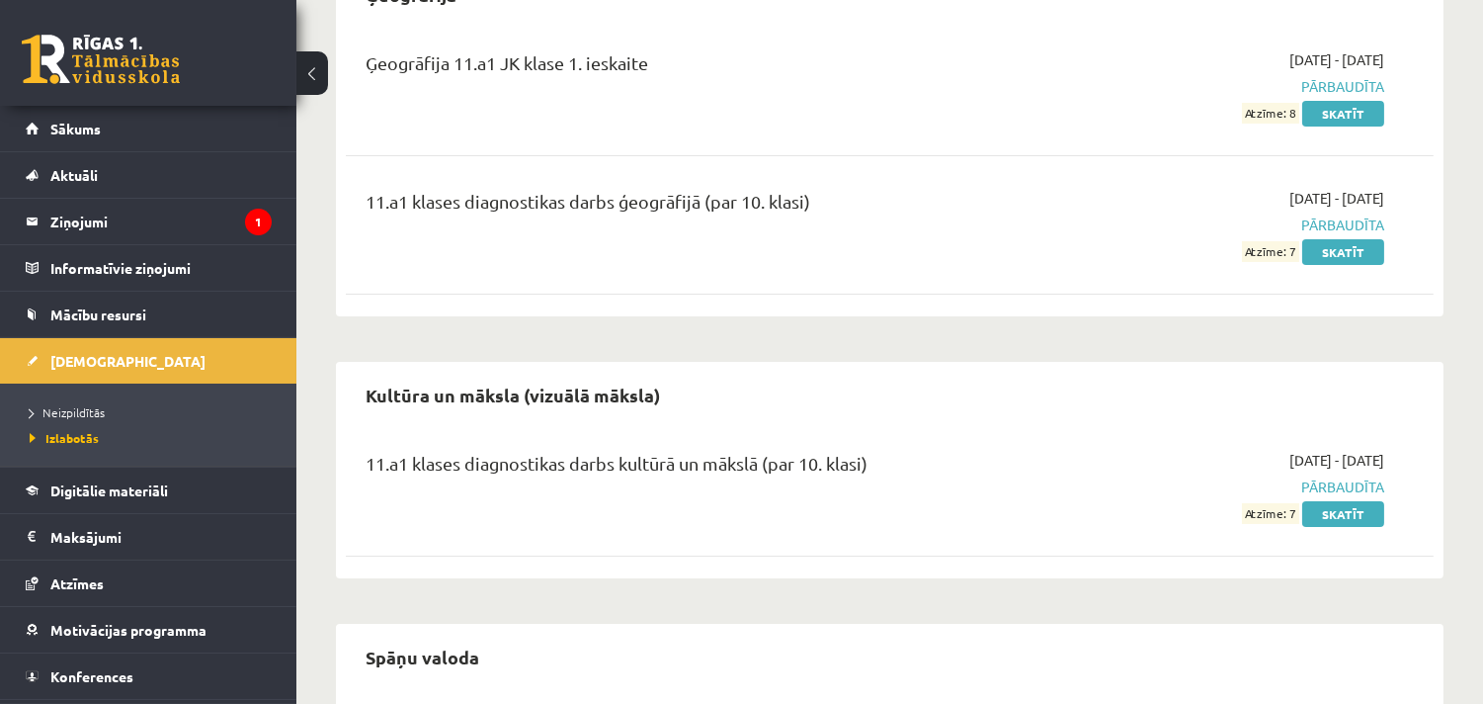
scroll to position [768, 0]
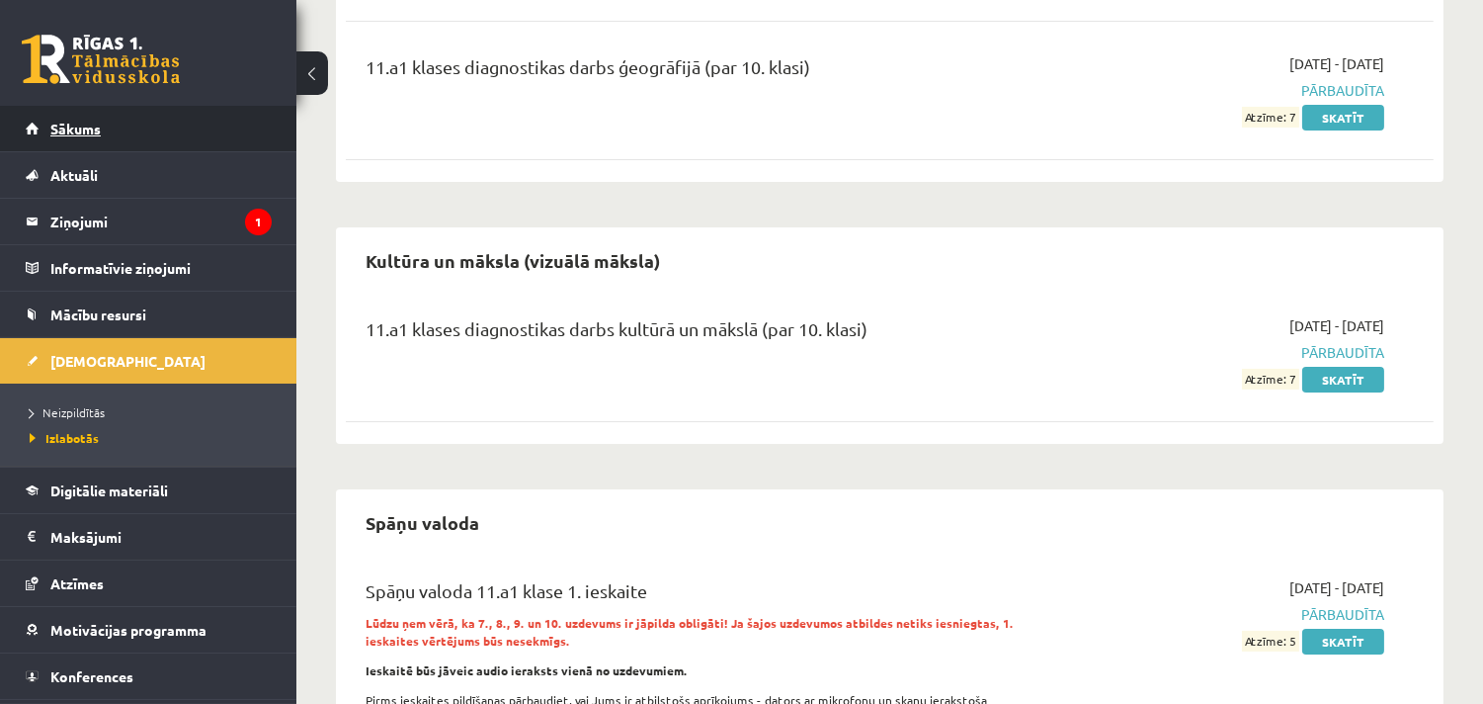
click at [124, 122] on link "Sākums" at bounding box center [149, 128] width 246 height 45
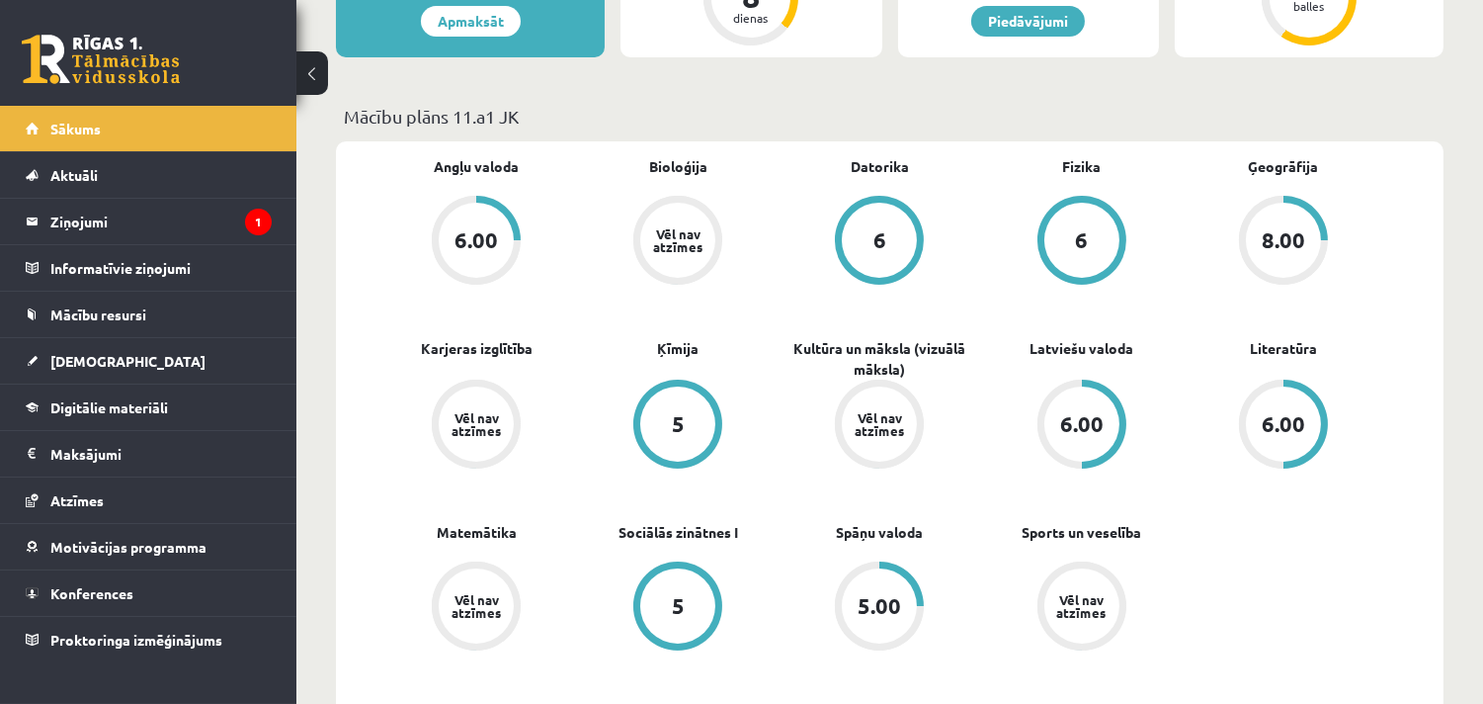
scroll to position [110, 0]
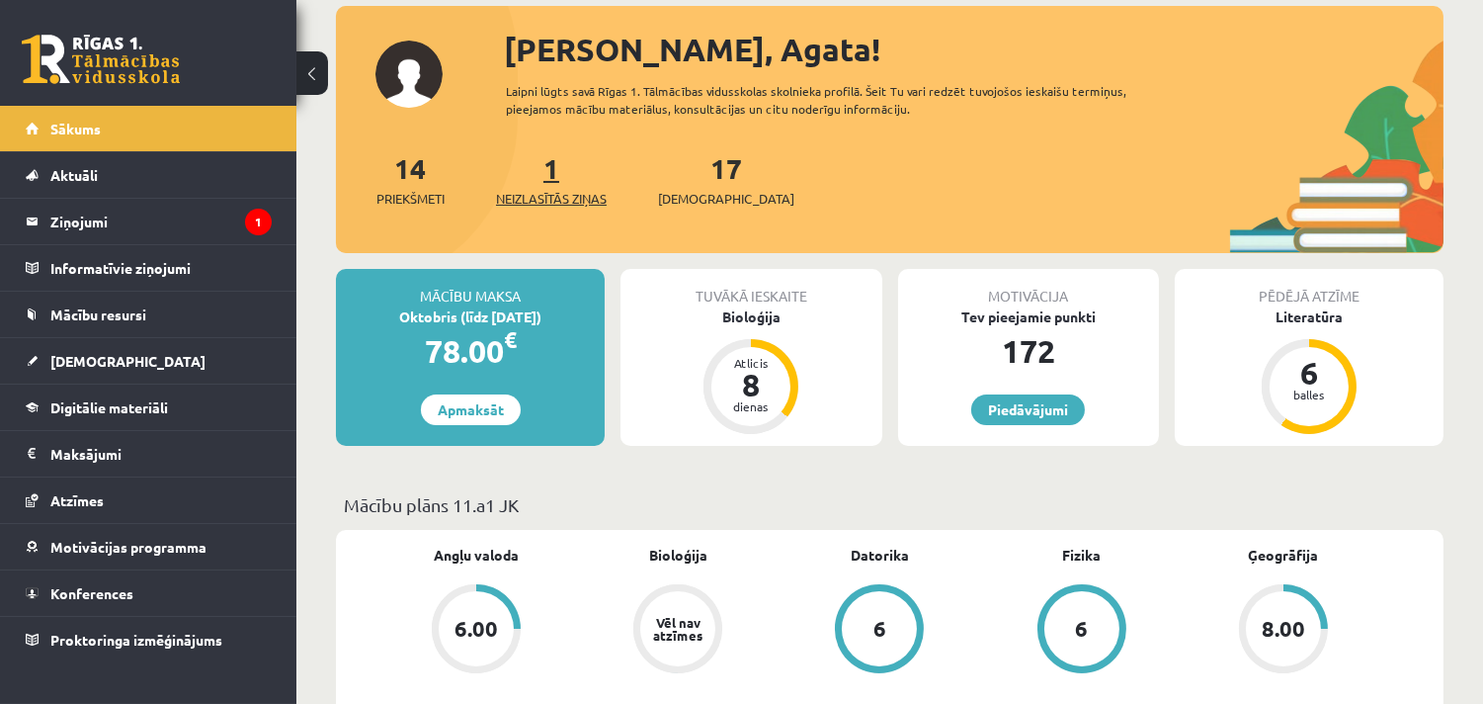
click at [579, 206] on span "Neizlasītās ziņas" at bounding box center [551, 199] width 111 height 20
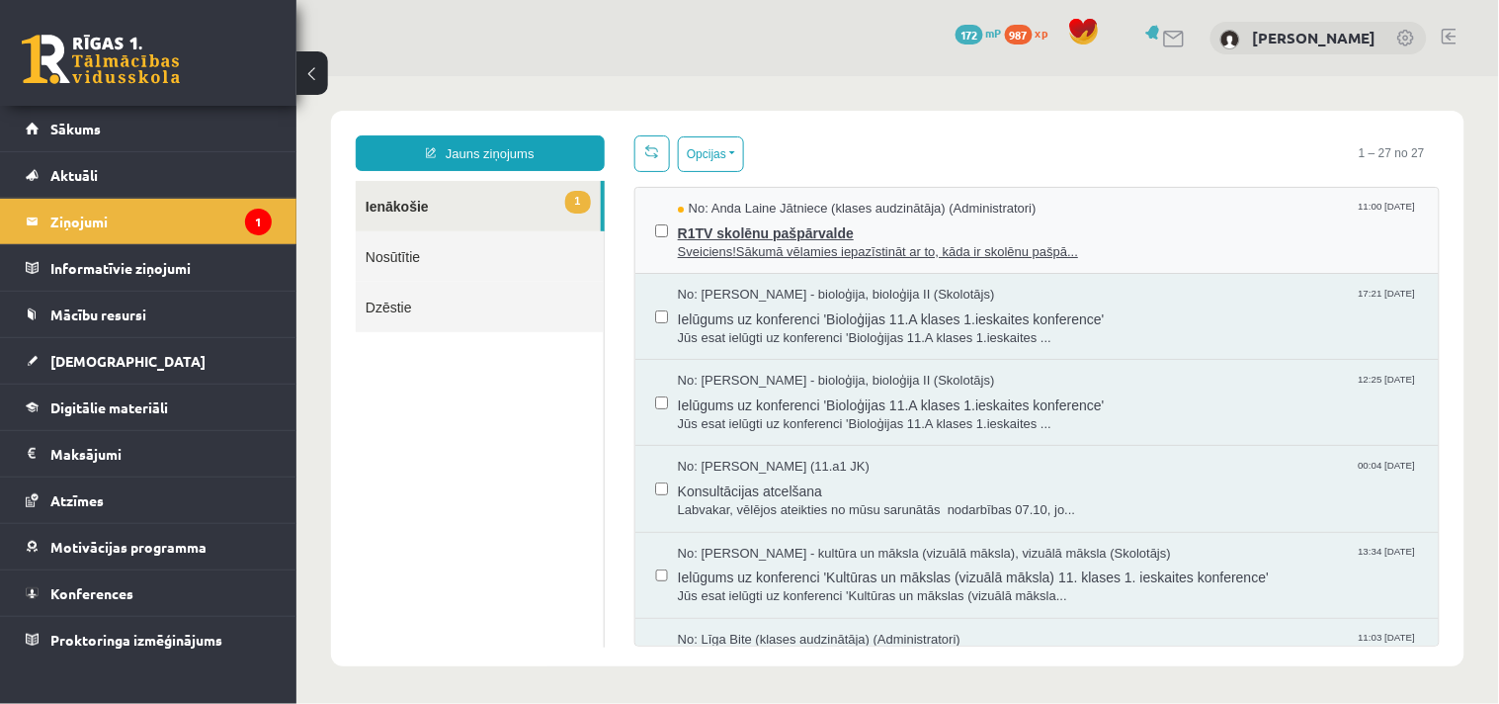
click at [792, 223] on span "R1TV skolēnu pašpārvalde" at bounding box center [1047, 229] width 741 height 25
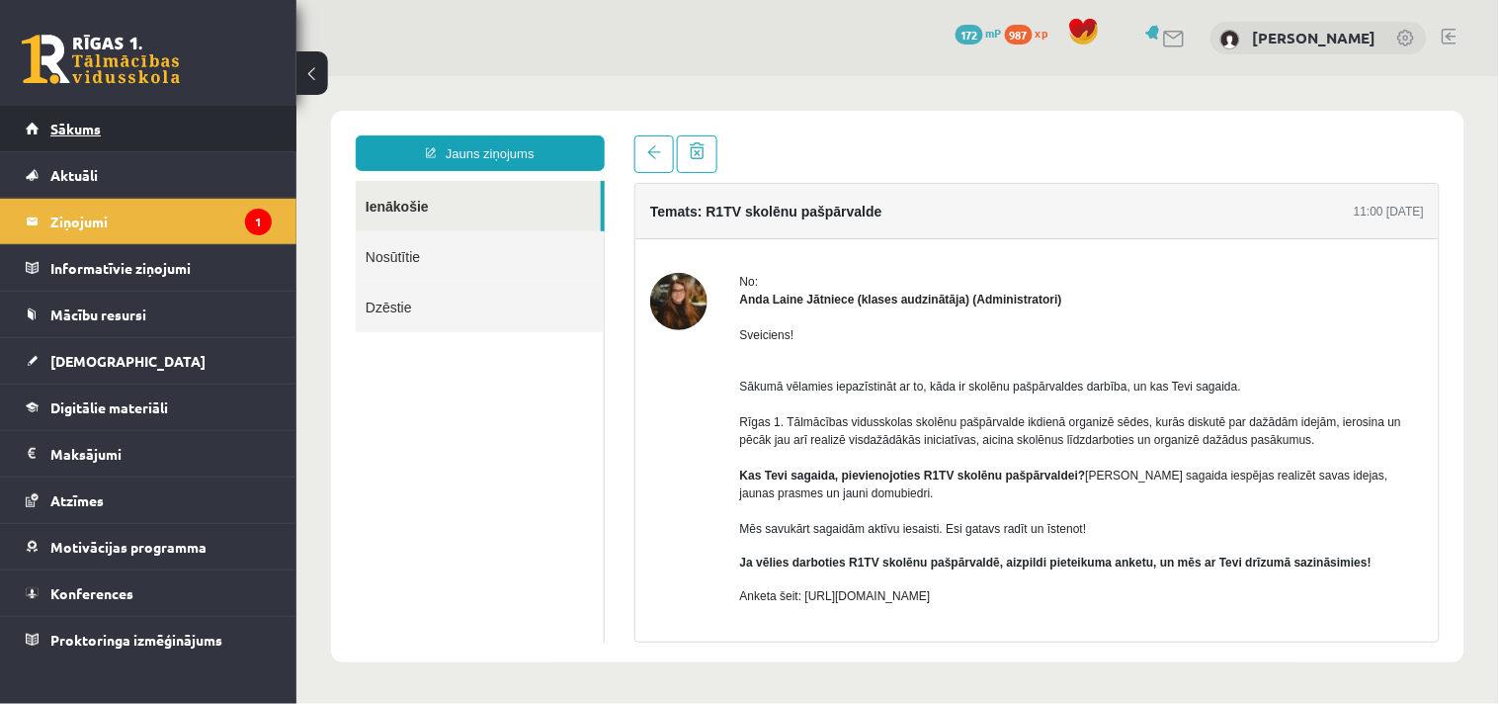
click at [43, 110] on link "Sākums" at bounding box center [149, 128] width 246 height 45
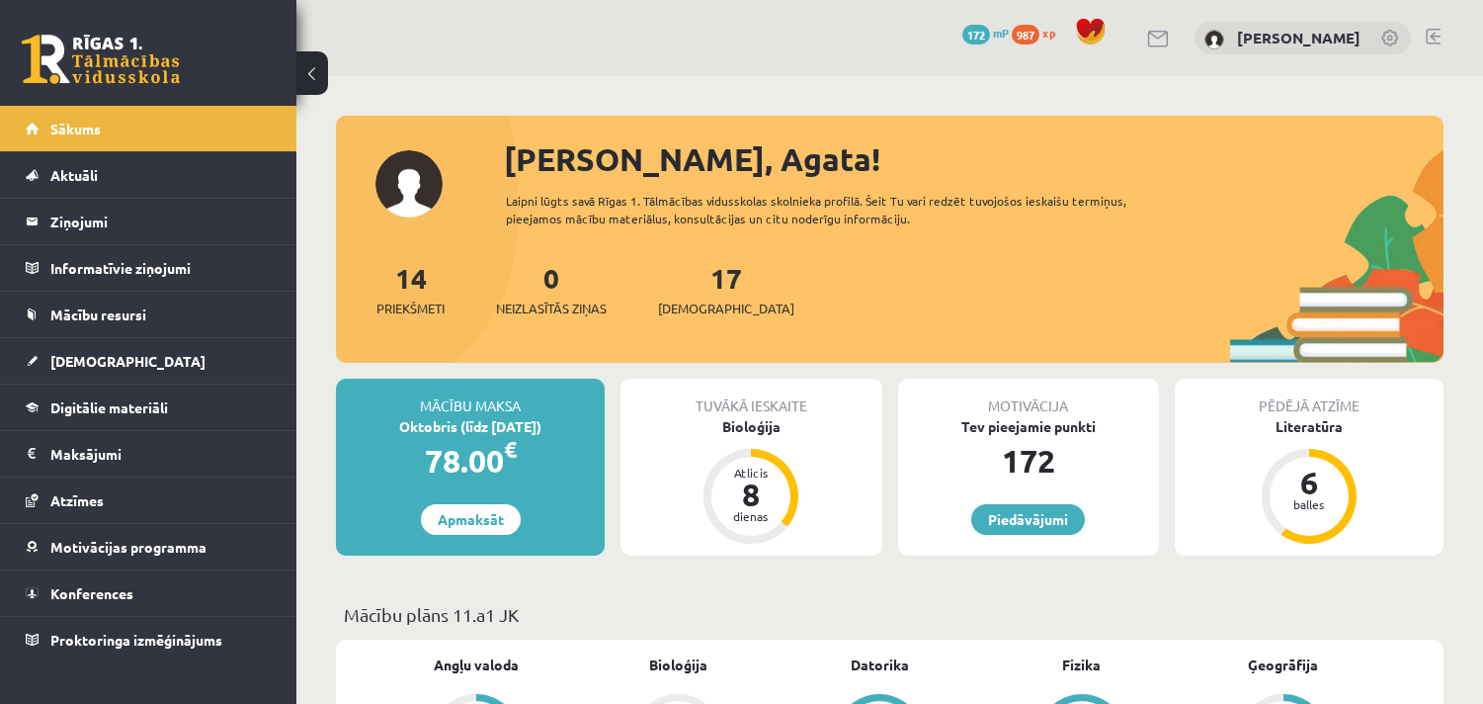
scroll to position [439, 0]
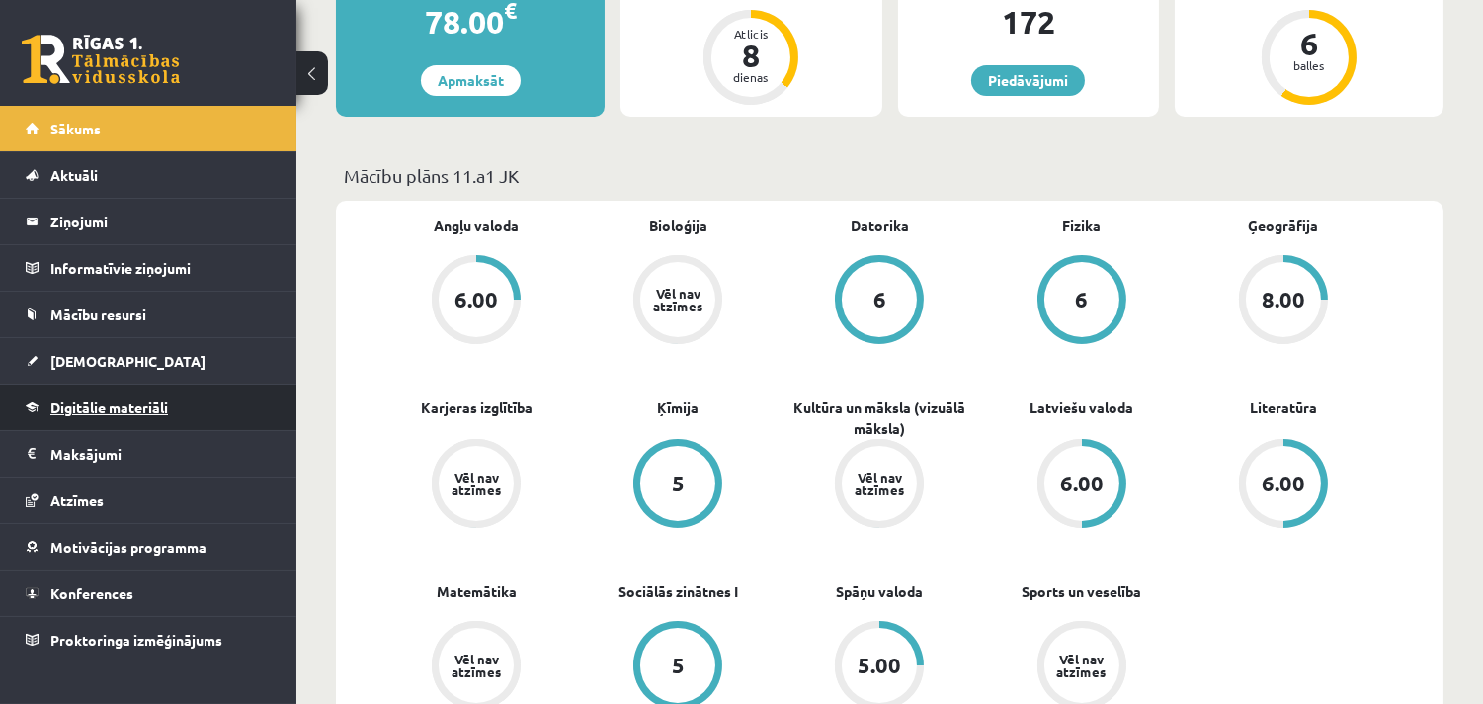
click at [142, 410] on span "Digitālie materiāli" at bounding box center [109, 407] width 118 height 18
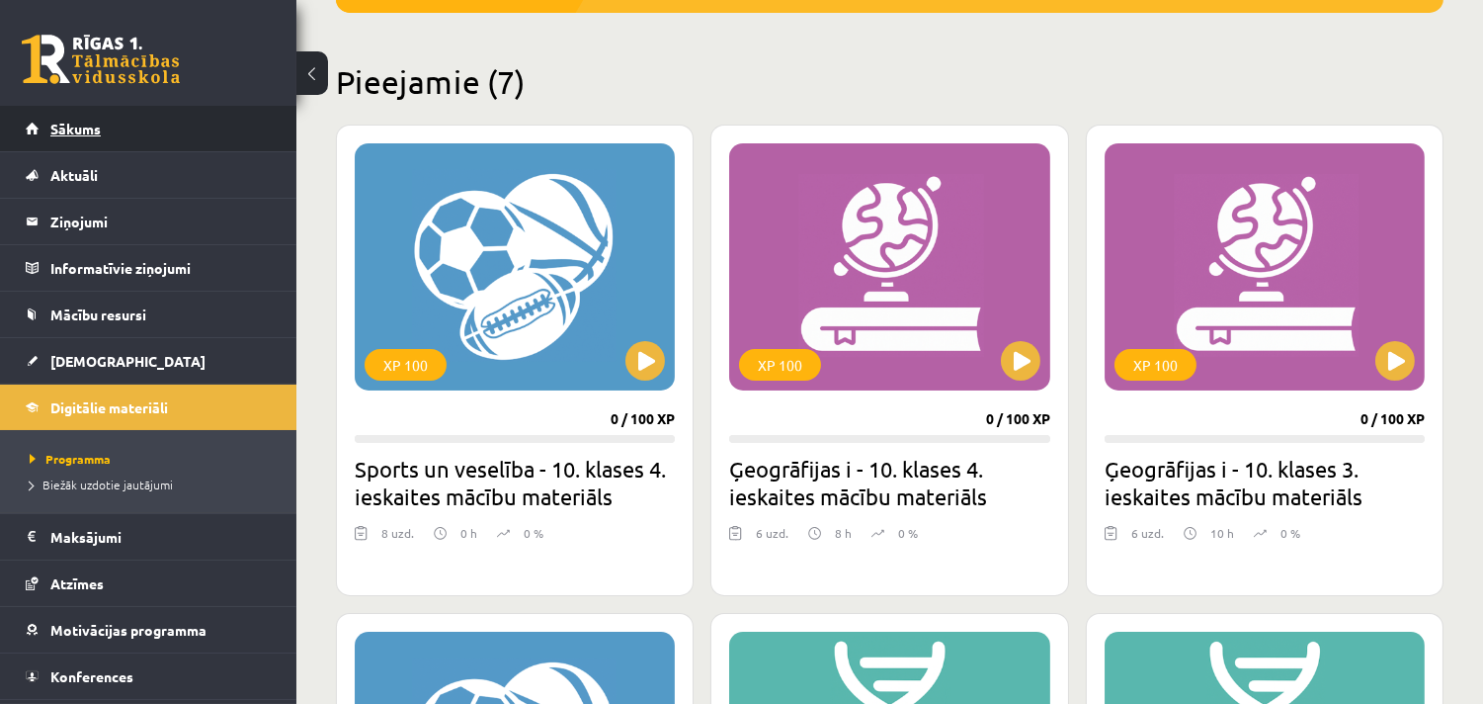
click at [116, 126] on link "Sākums" at bounding box center [149, 128] width 246 height 45
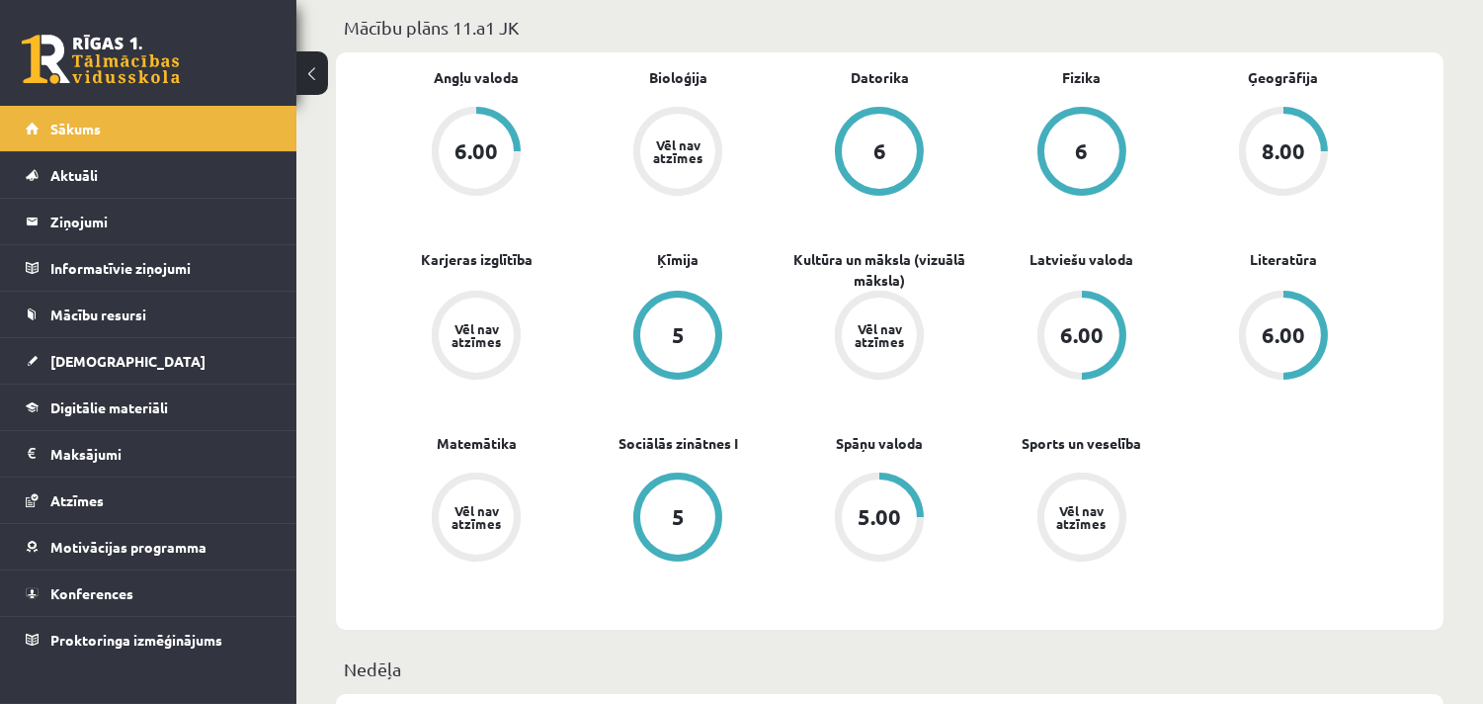
scroll to position [548, 0]
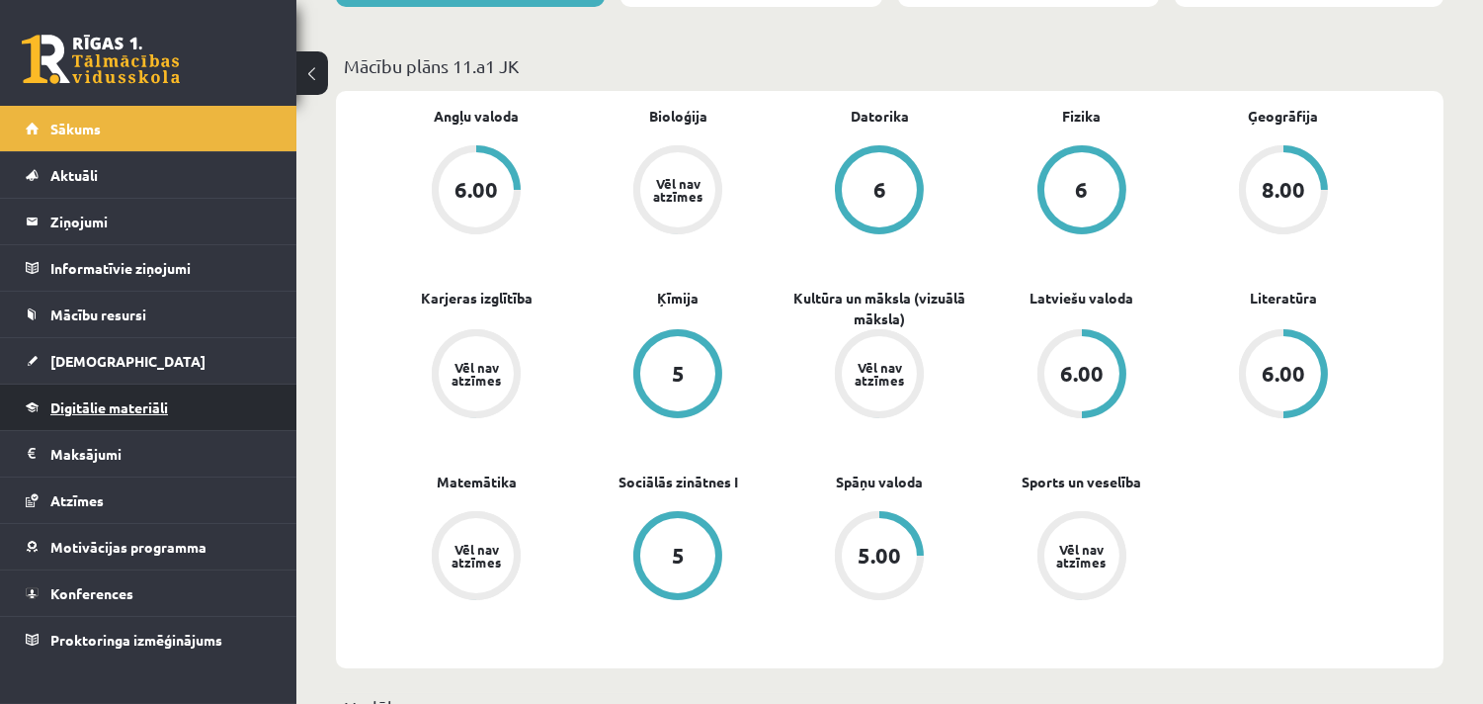
click at [105, 398] on span "Digitālie materiāli" at bounding box center [109, 407] width 118 height 18
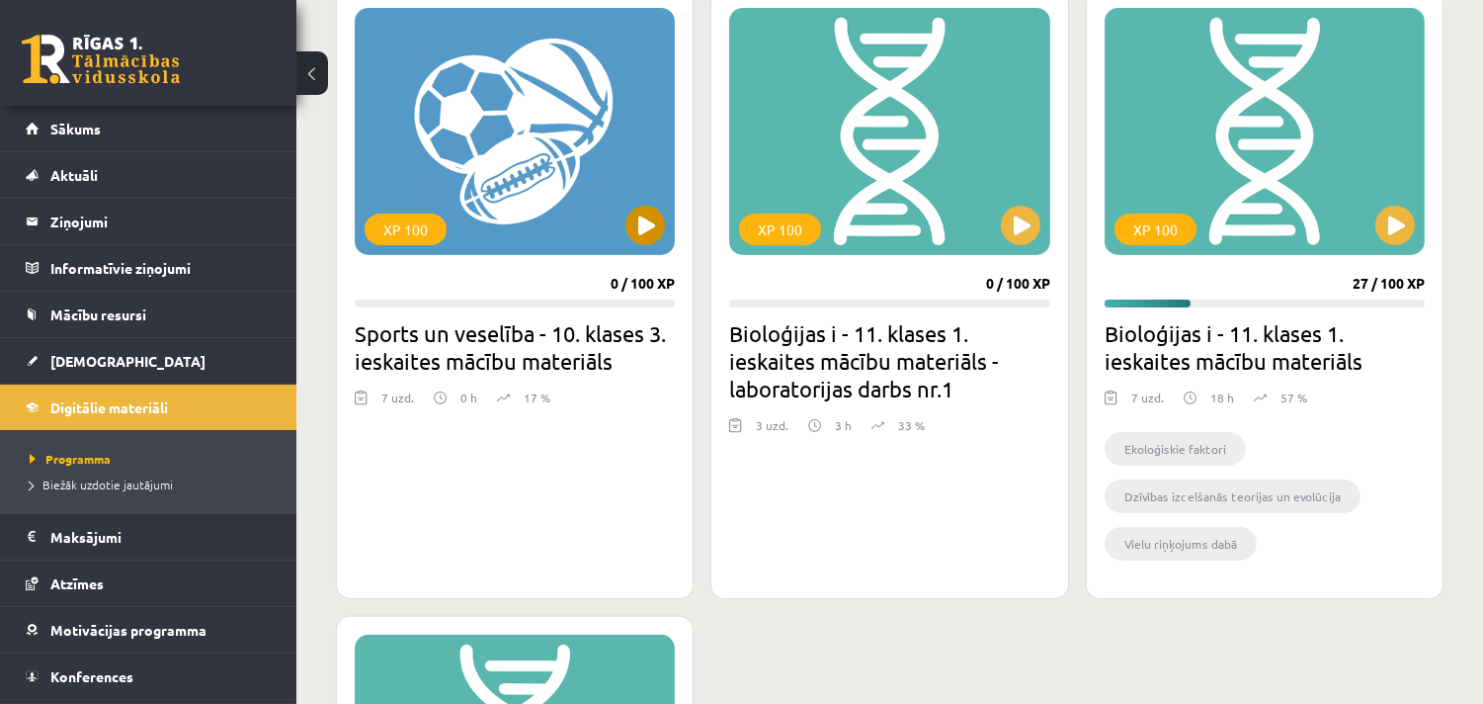
scroll to position [1068, 0]
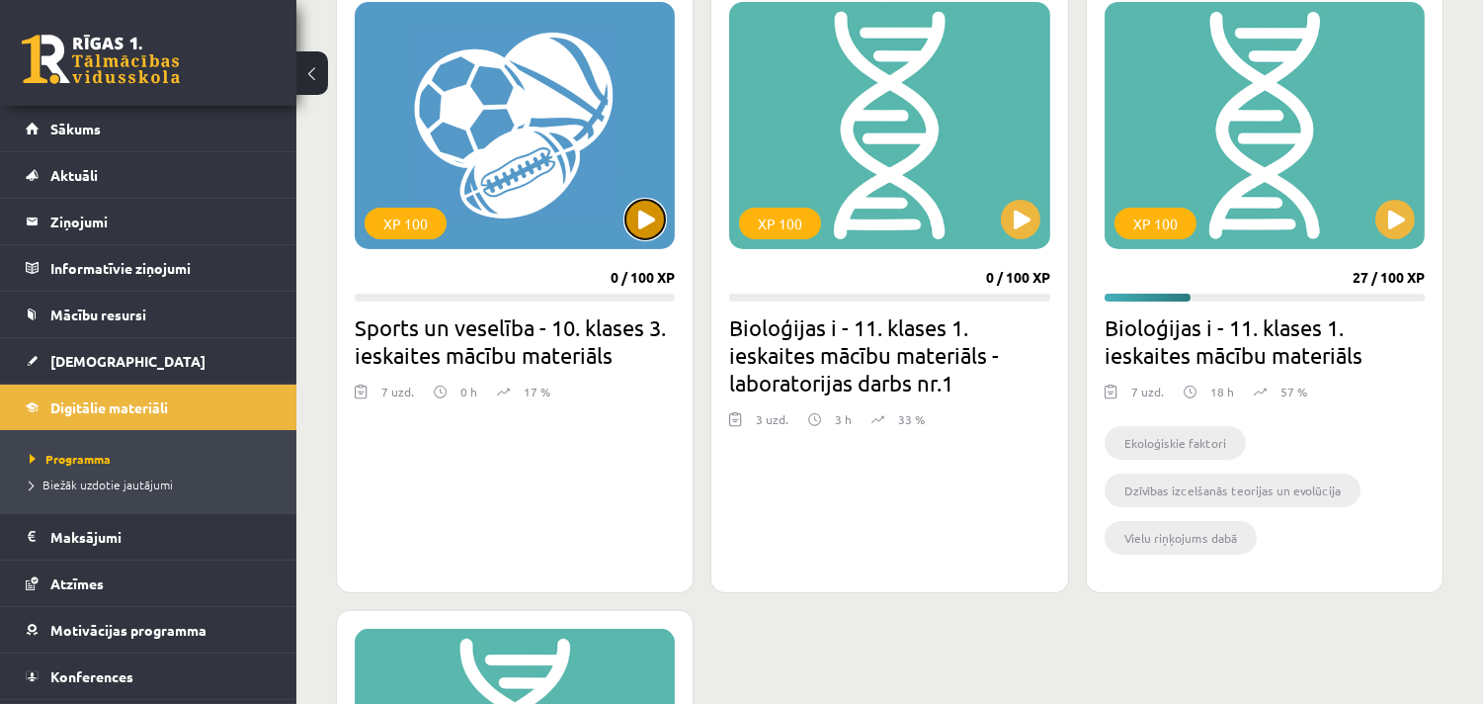
click at [640, 223] on button at bounding box center [645, 220] width 40 height 40
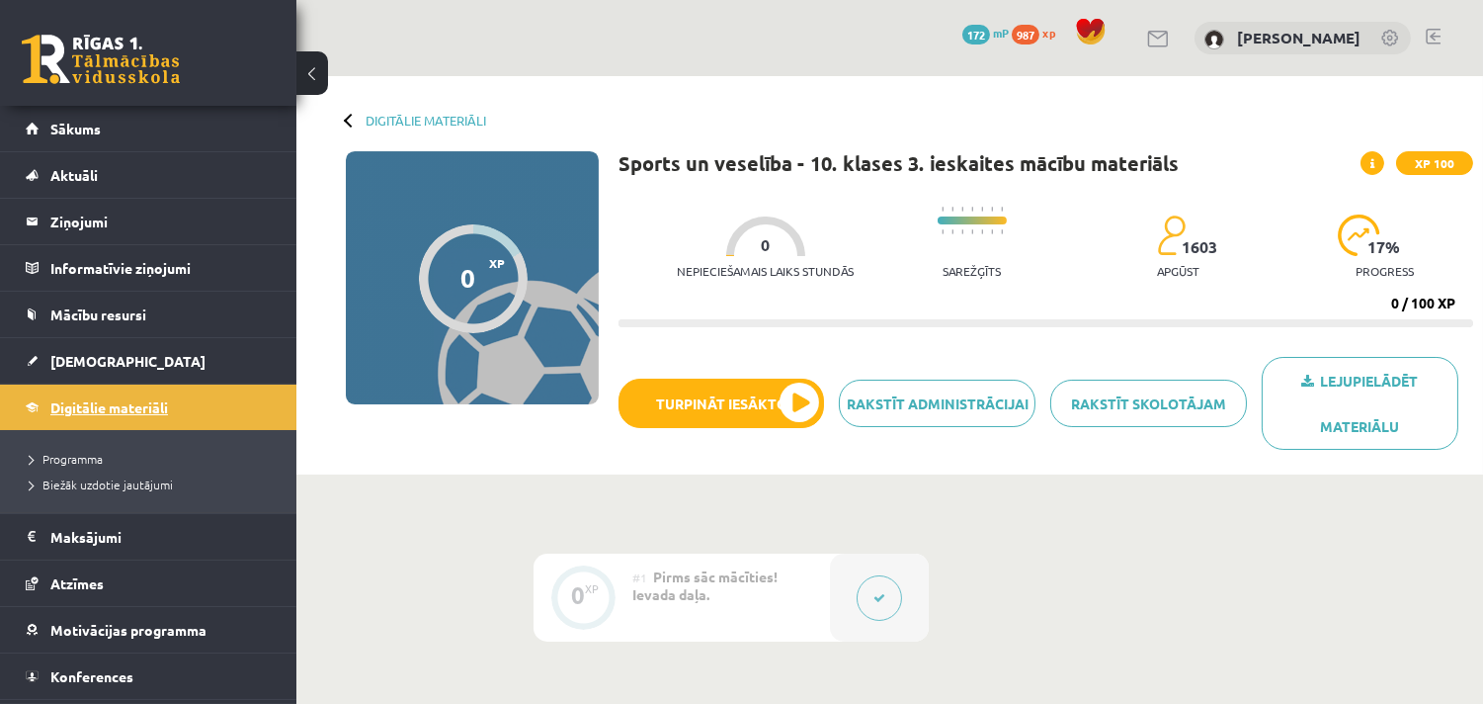
click at [93, 384] on link "Digitālie materiāli" at bounding box center [149, 406] width 246 height 45
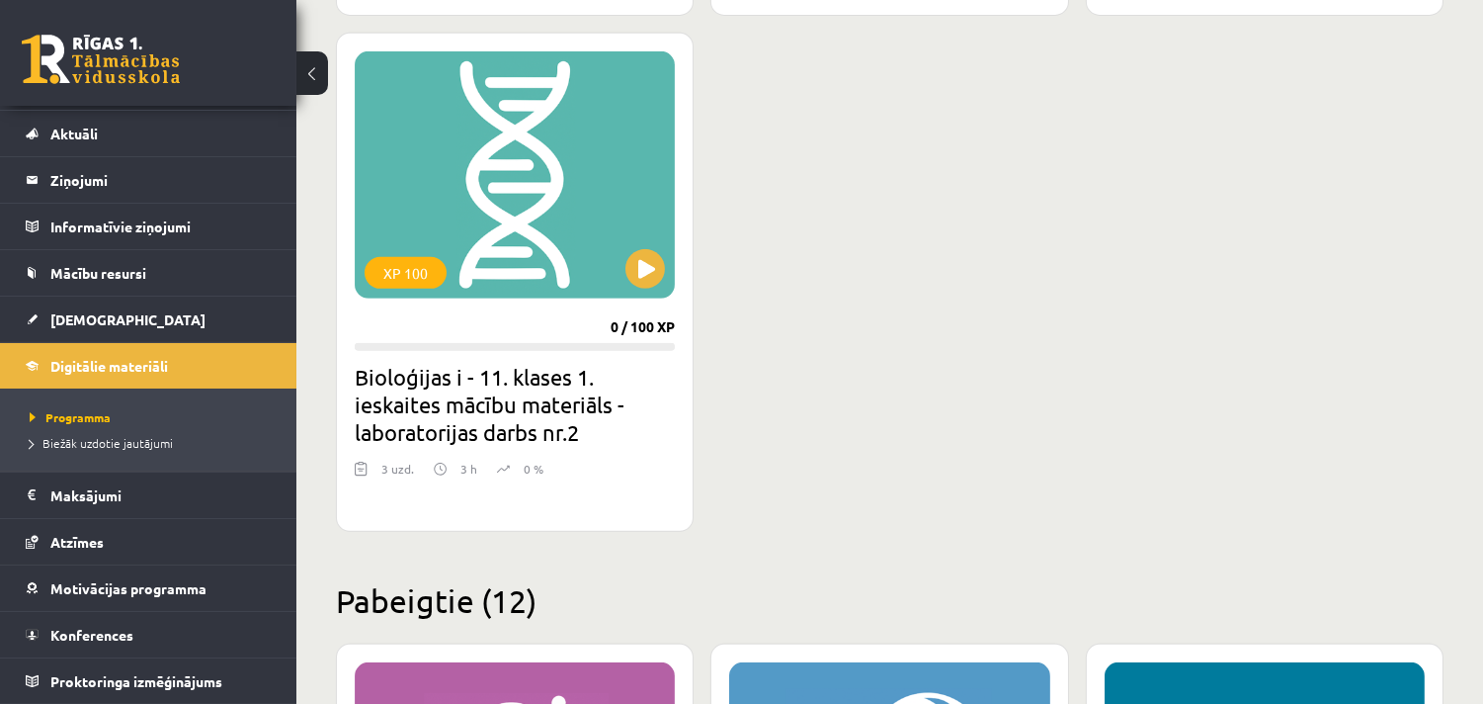
scroll to position [1646, 0]
